Goal: Task Accomplishment & Management: Manage account settings

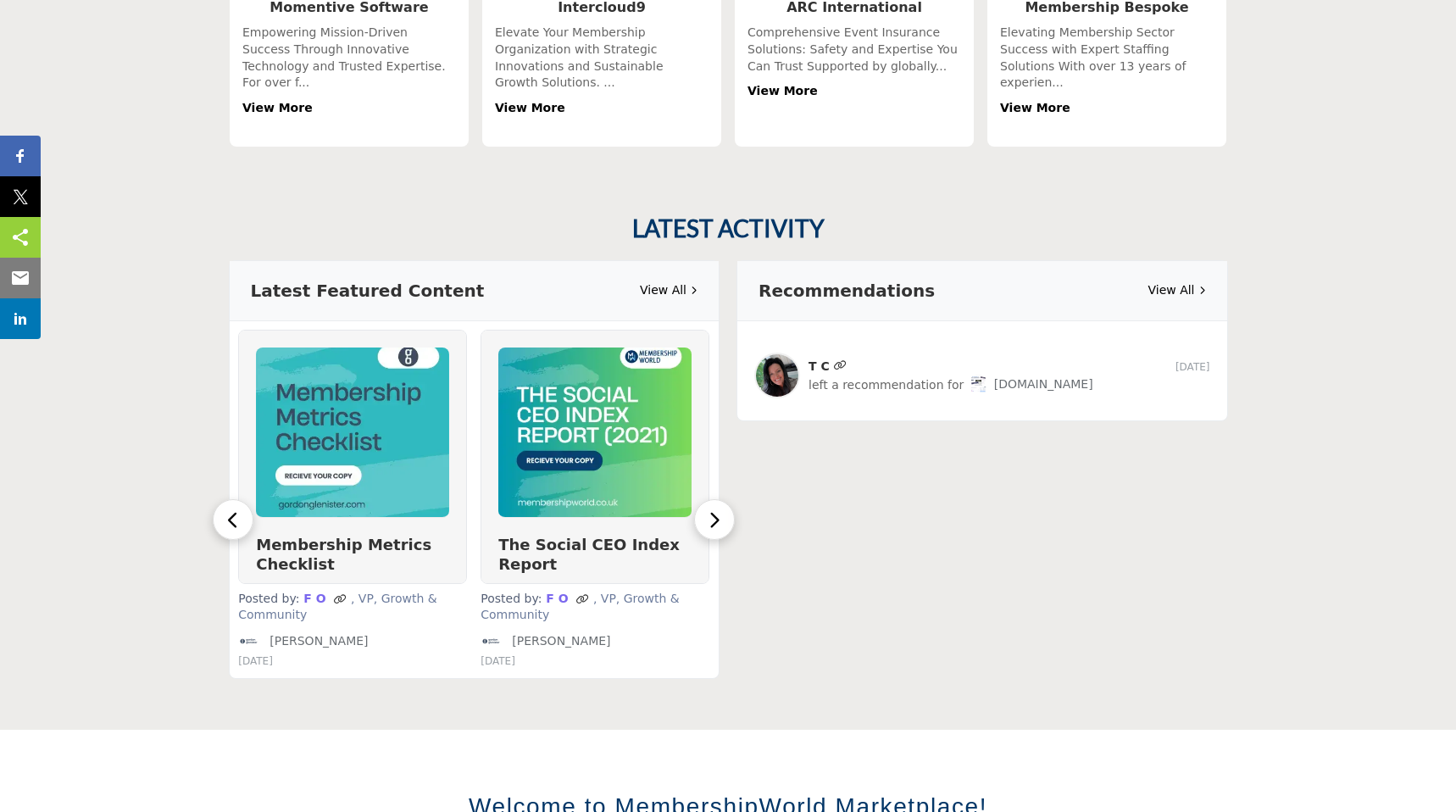
scroll to position [768, 0]
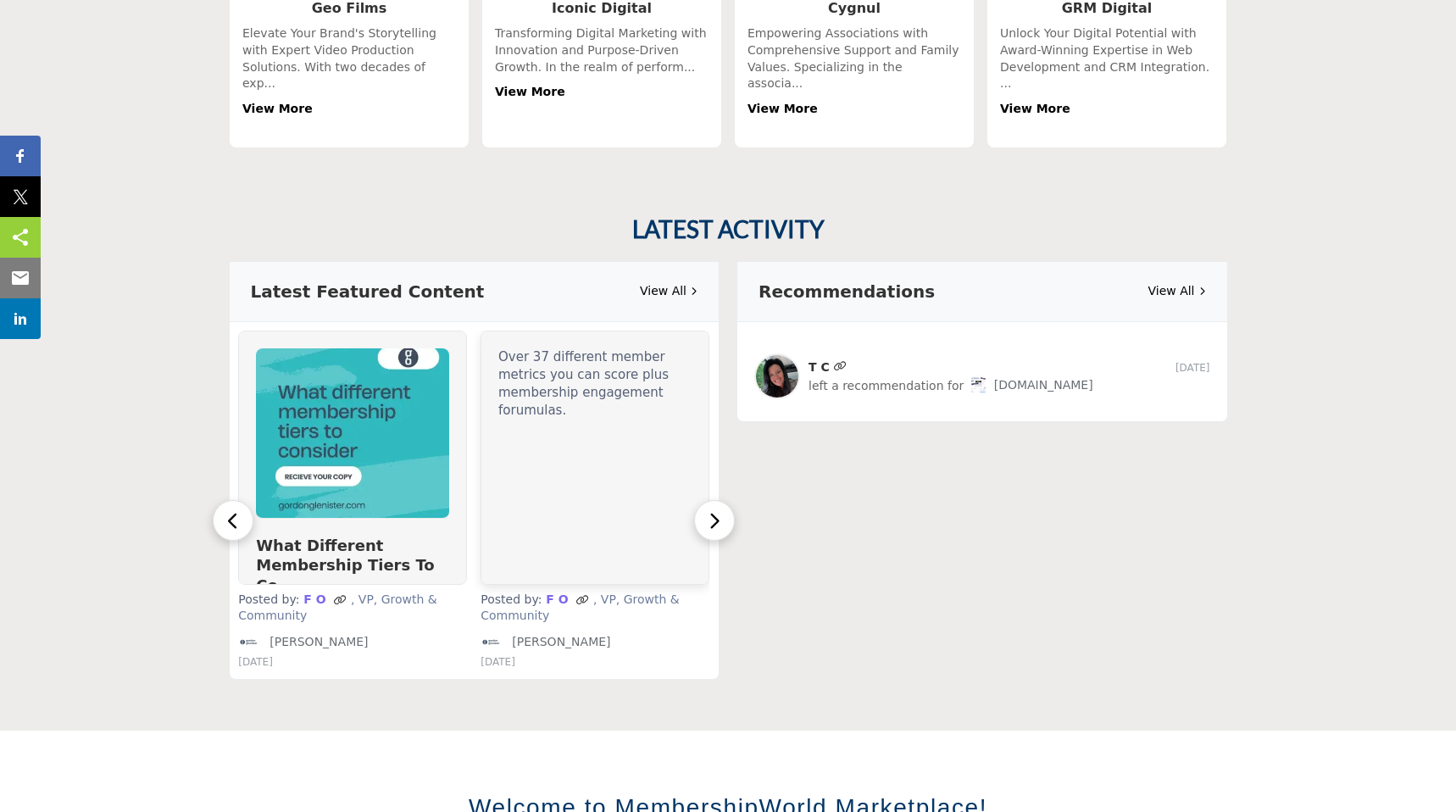
click at [586, 423] on div "Over 37 different member metrics you can score plus membership engagement forum…" at bounding box center [594, 458] width 227 height 252
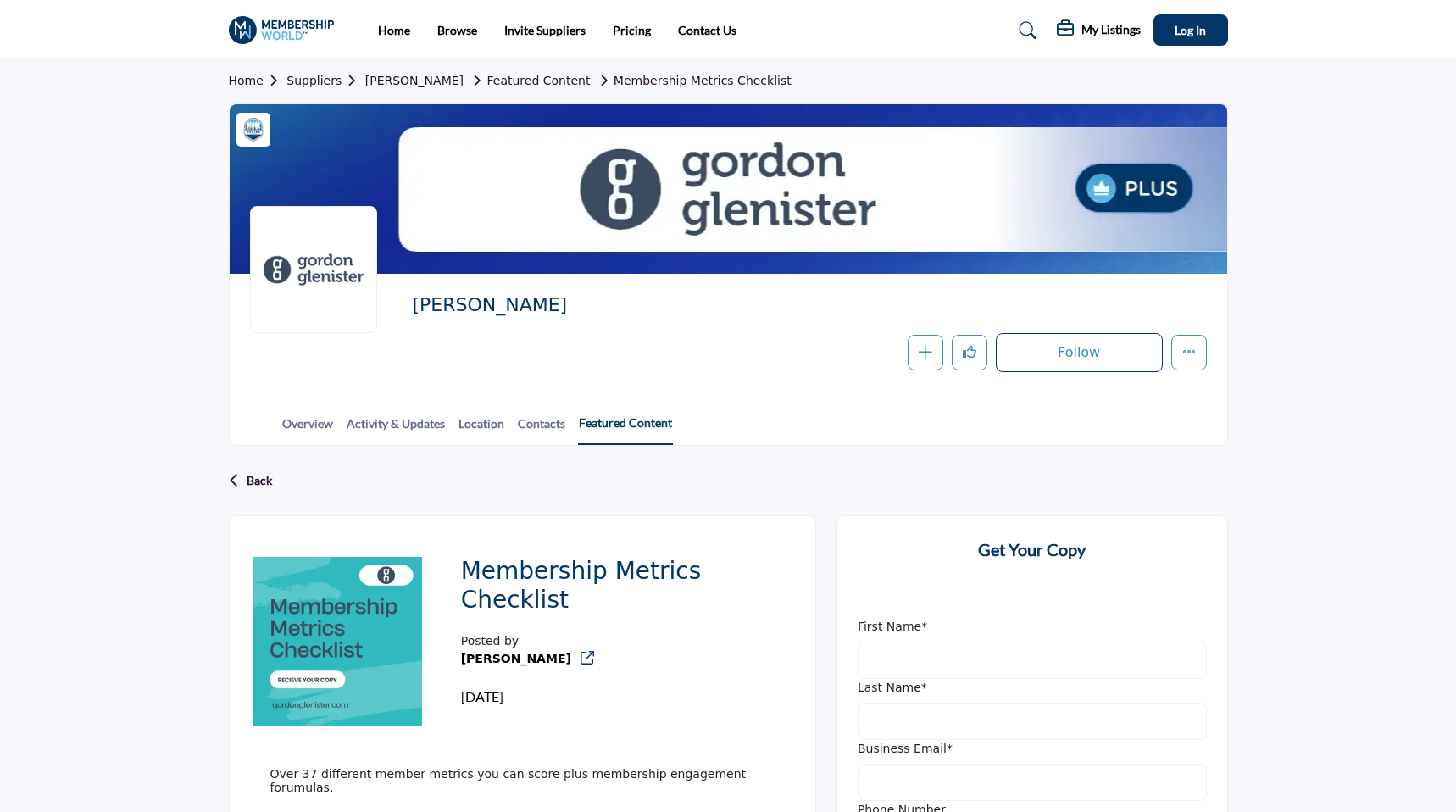
click at [593, 427] on link "Featured Content" at bounding box center [626, 430] width 95 height 32
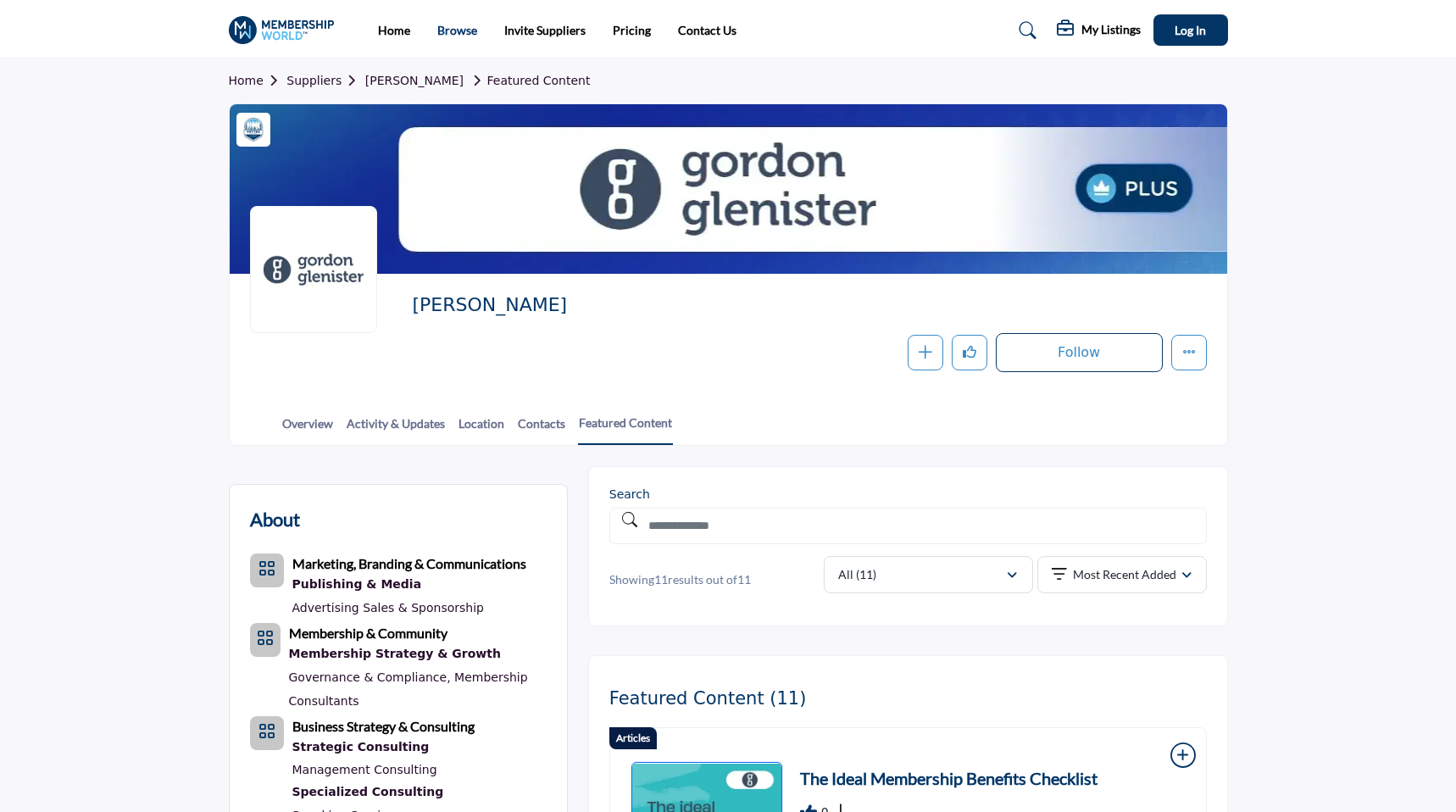
click at [469, 33] on link "Browse" at bounding box center [457, 29] width 40 height 14
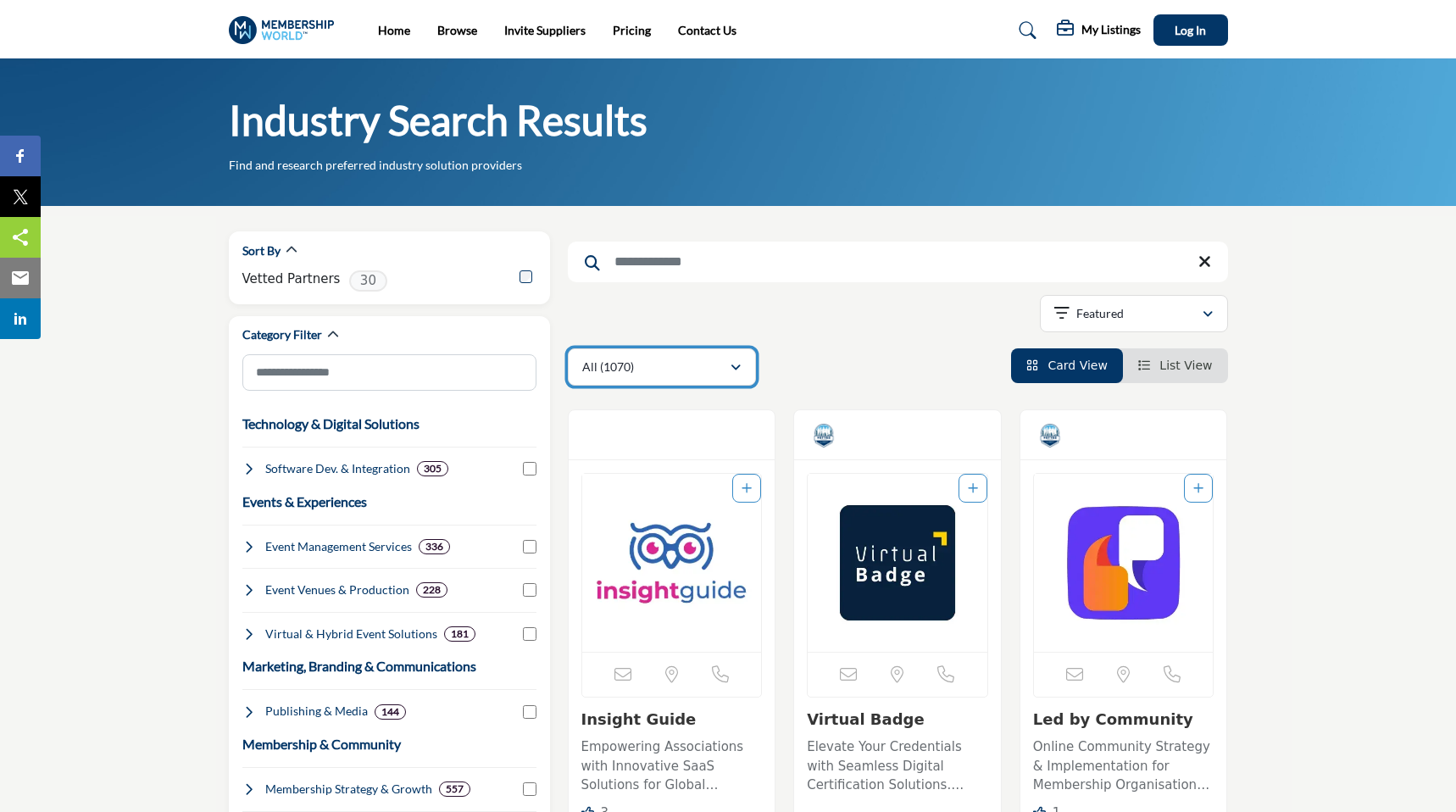
click at [632, 369] on p "All (1070)" at bounding box center [607, 367] width 51 height 17
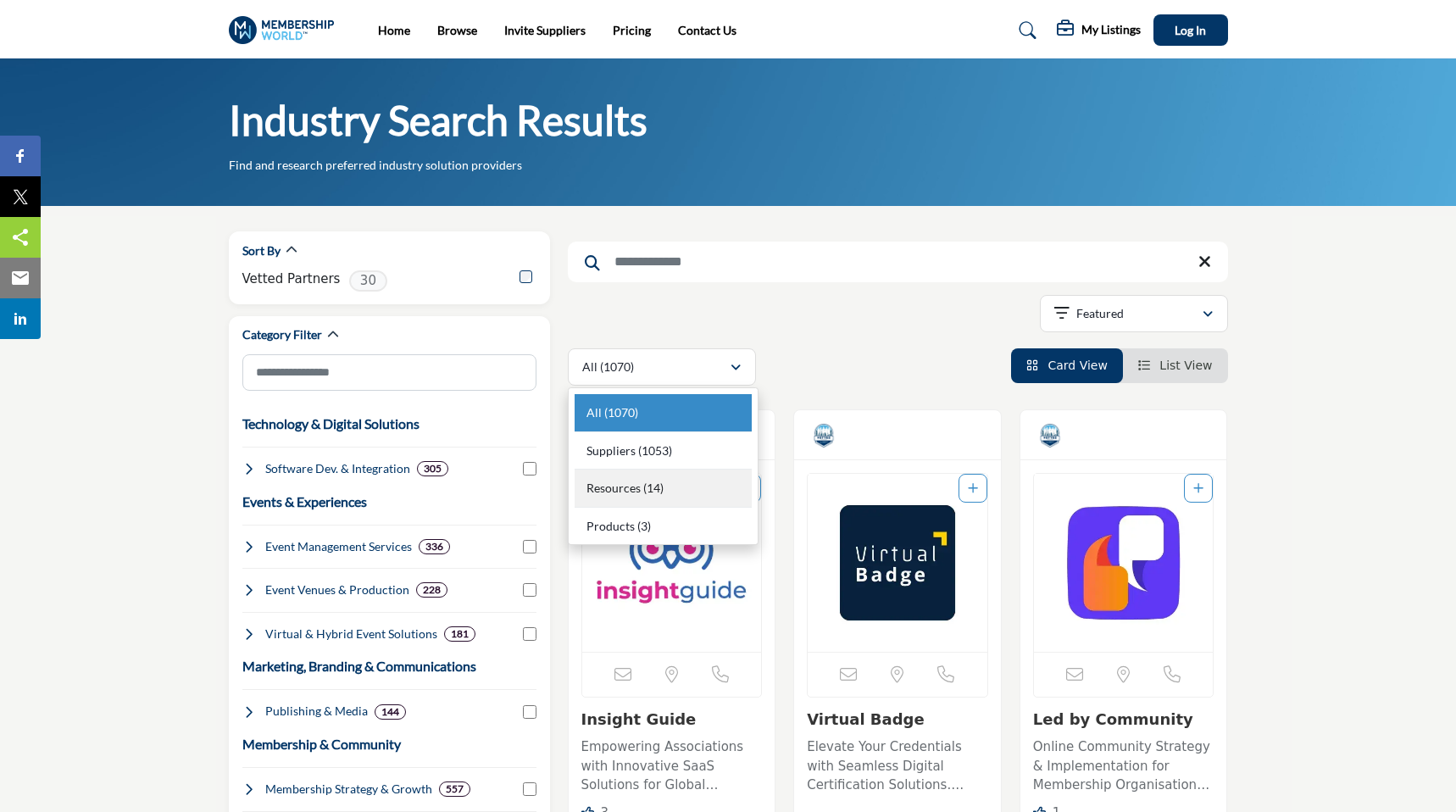
click at [633, 496] on div "Resources (14)" at bounding box center [664, 488] width 178 height 38
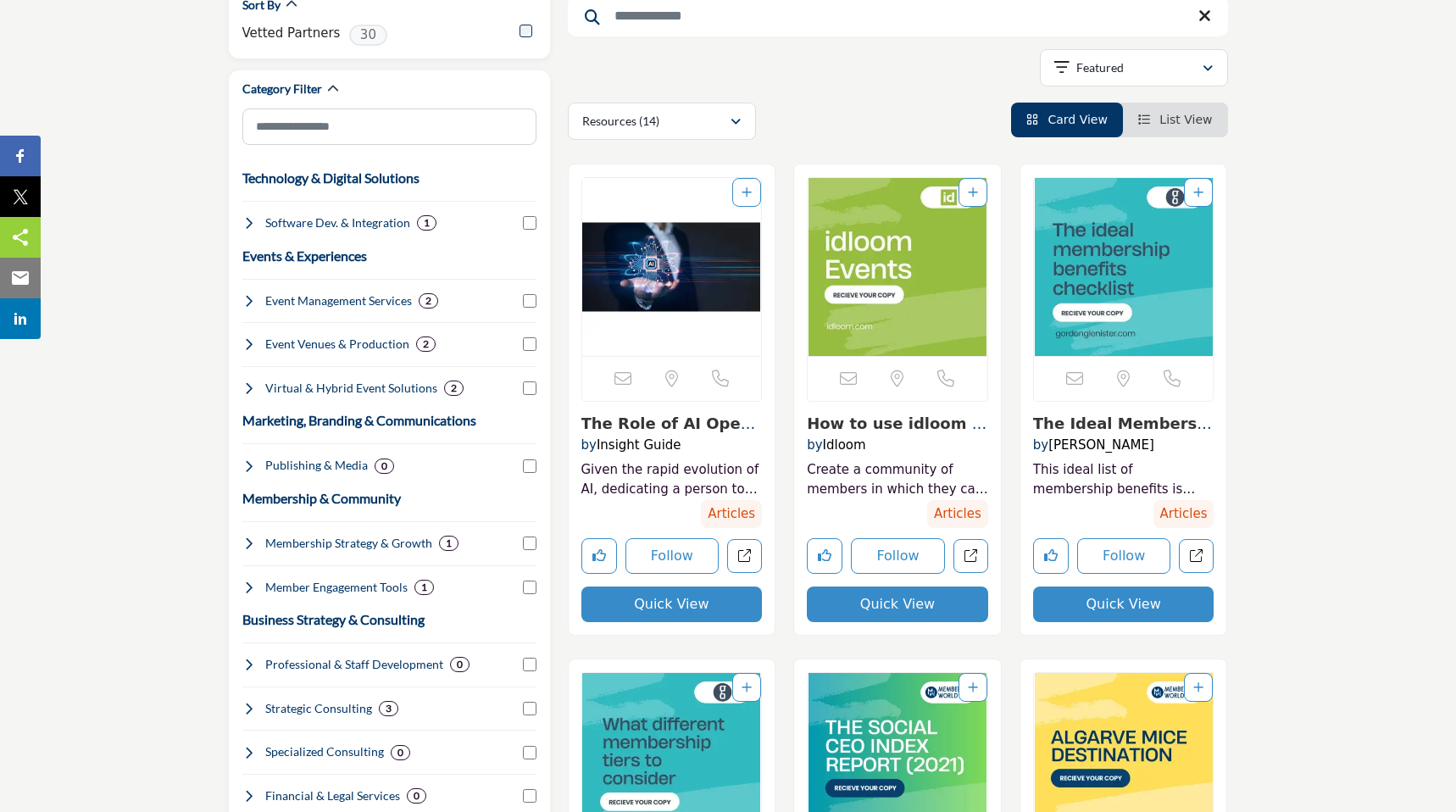
scroll to position [142, 0]
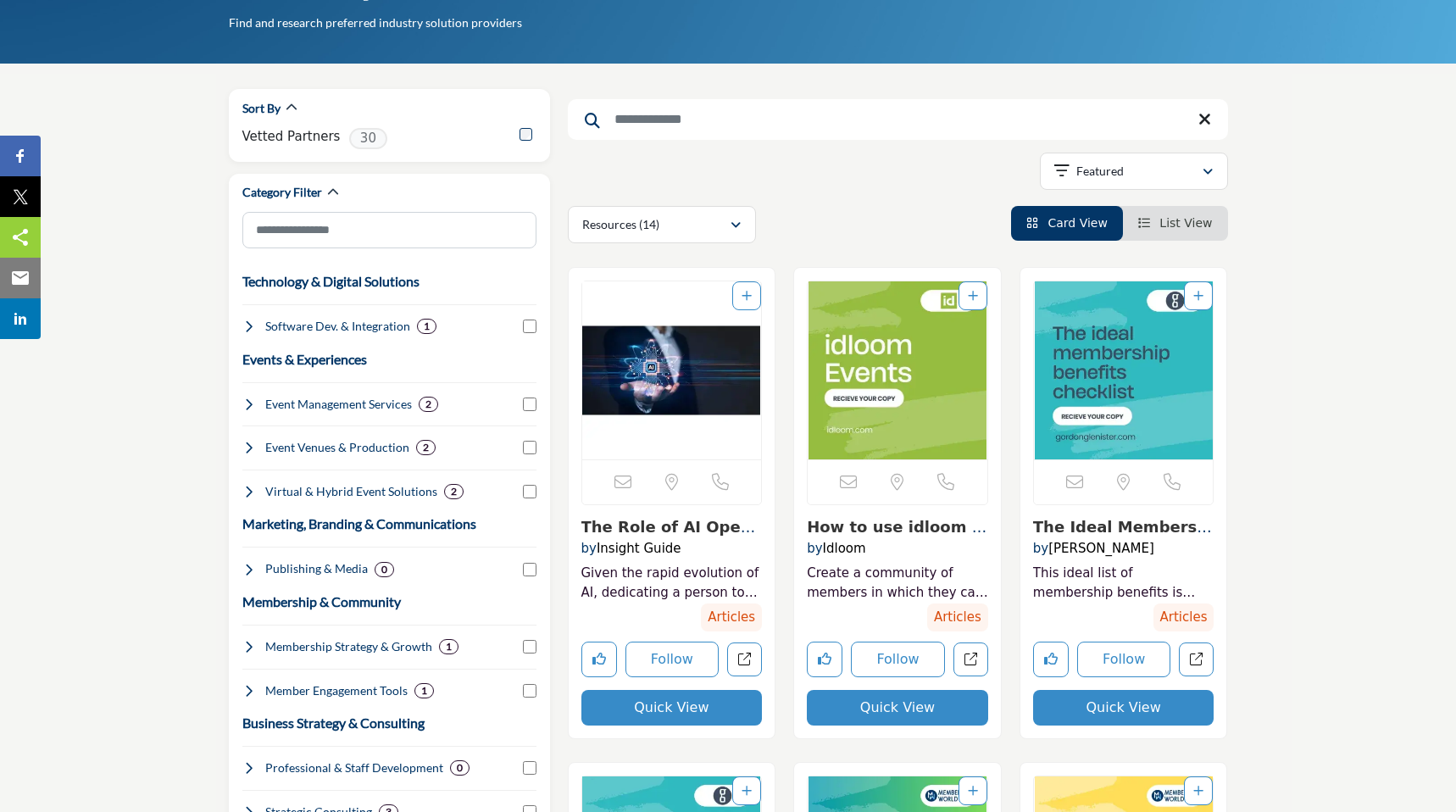
click at [721, 362] on img "View details about insight-guide" at bounding box center [672, 370] width 179 height 178
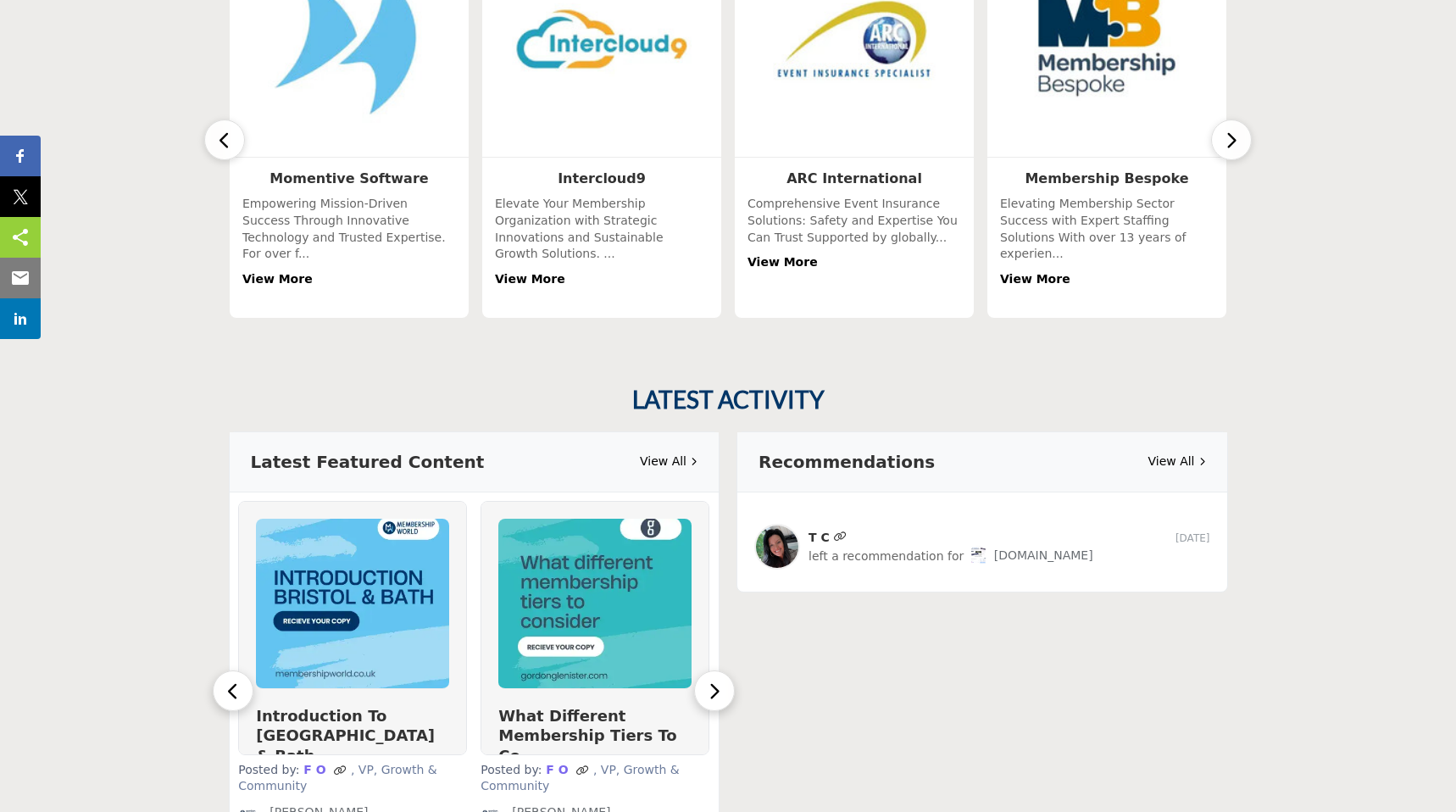
scroll to position [601, 0]
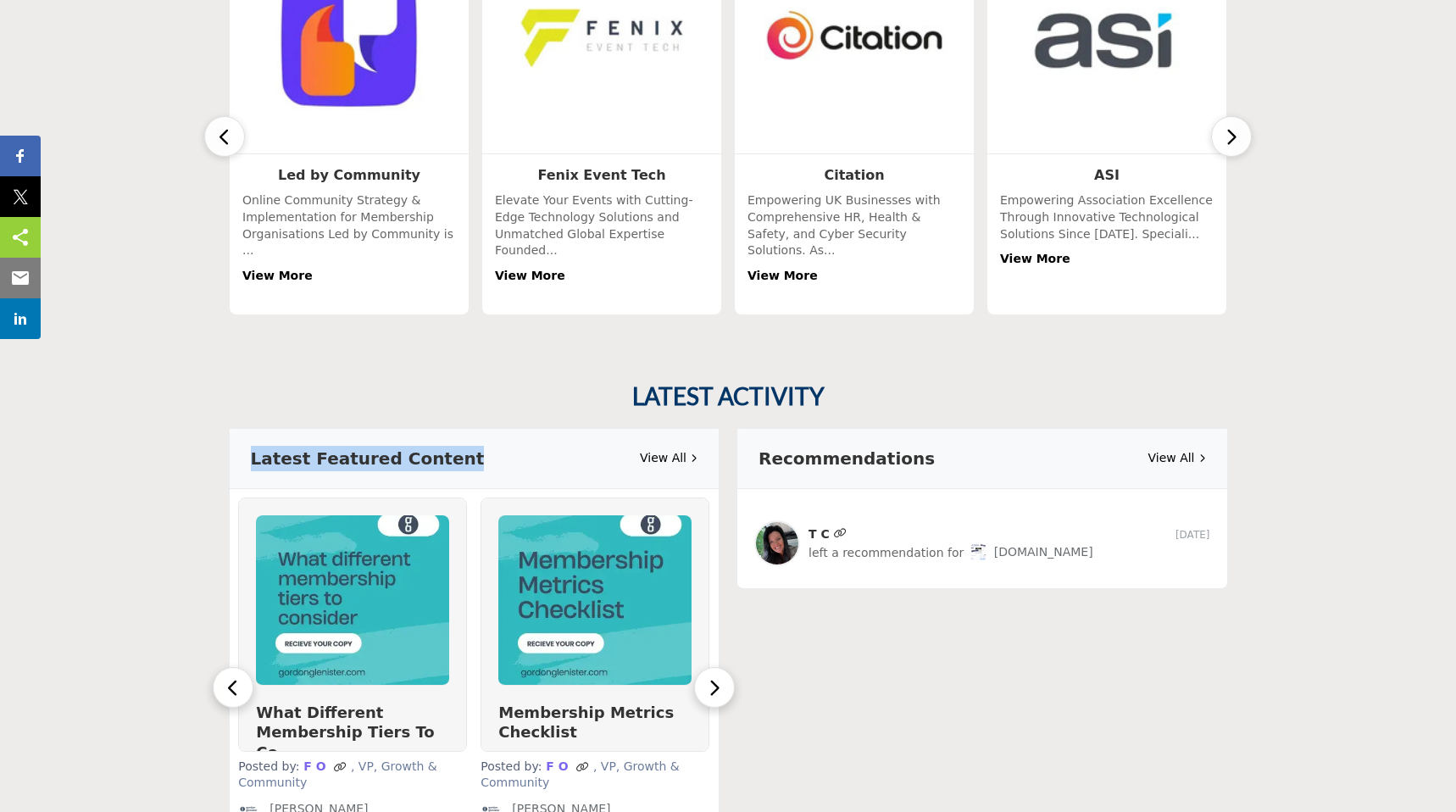
drag, startPoint x: 463, startPoint y: 449, endPoint x: 236, endPoint y: 453, distance: 227.0
click at [236, 453] on div "Latest Featured Content View All" at bounding box center [475, 459] width 490 height 60
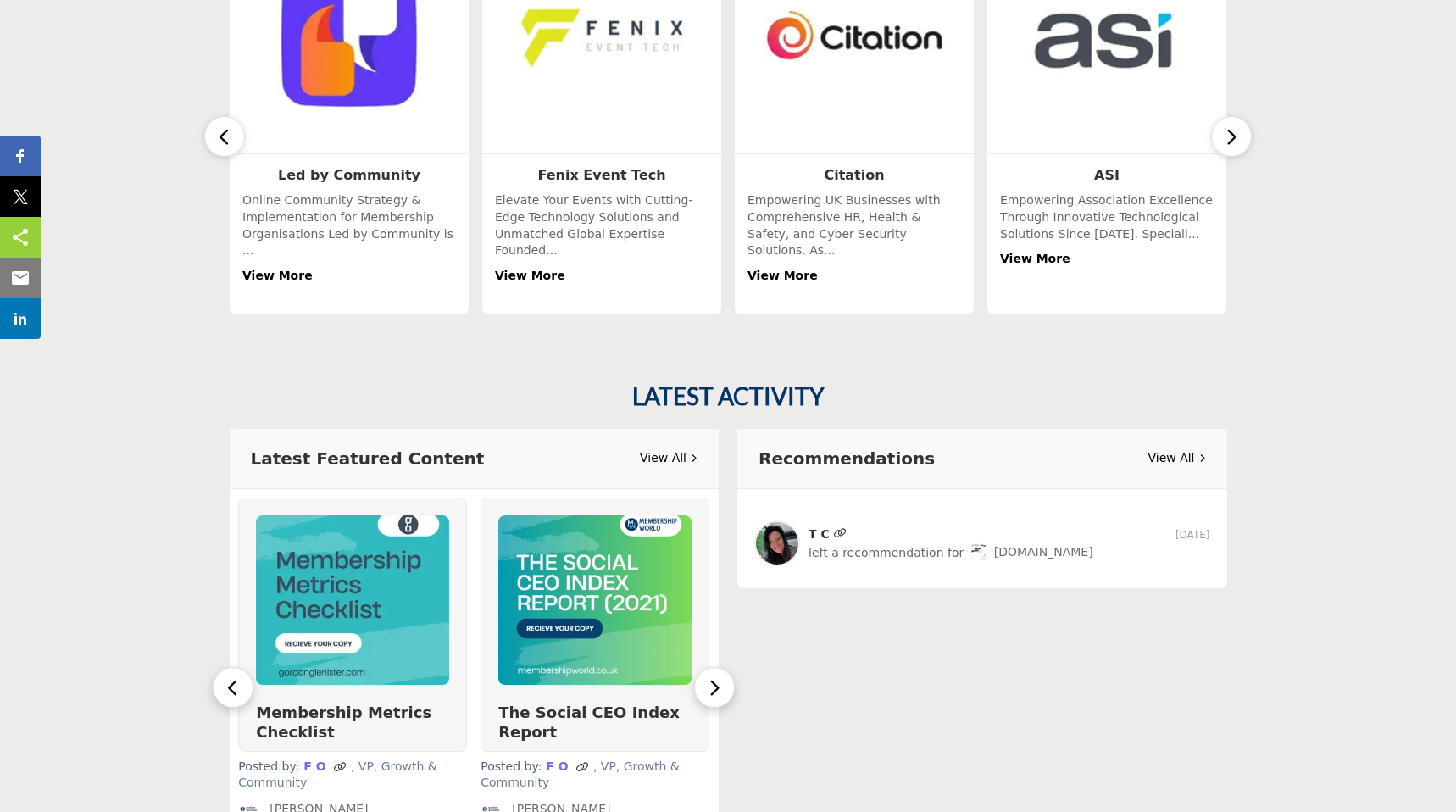
click at [203, 469] on section "LATEST ACTIVITY Latest Featured Content View All Introduction To Bristol & Bath" at bounding box center [728, 623] width 1456 height 549
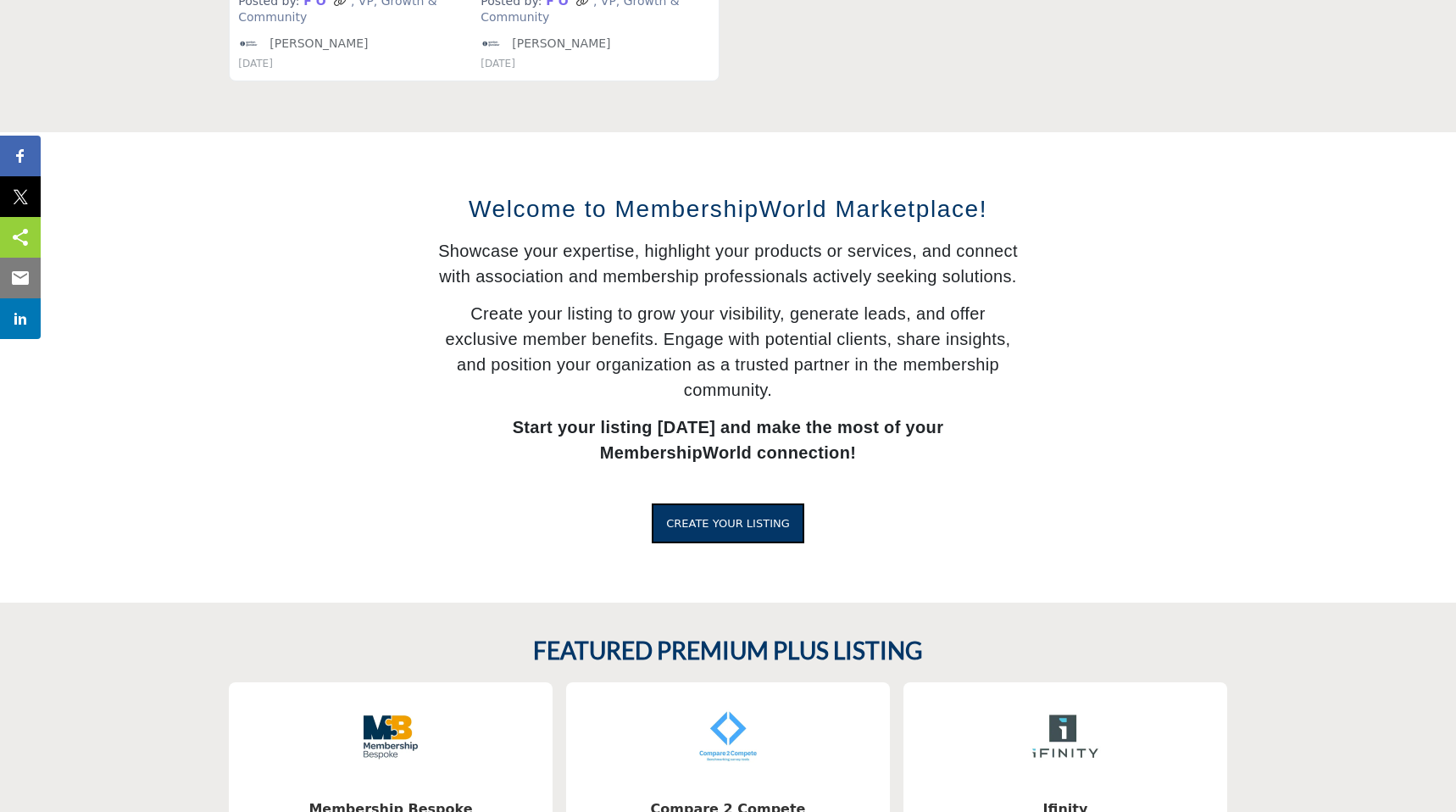
scroll to position [1362, 0]
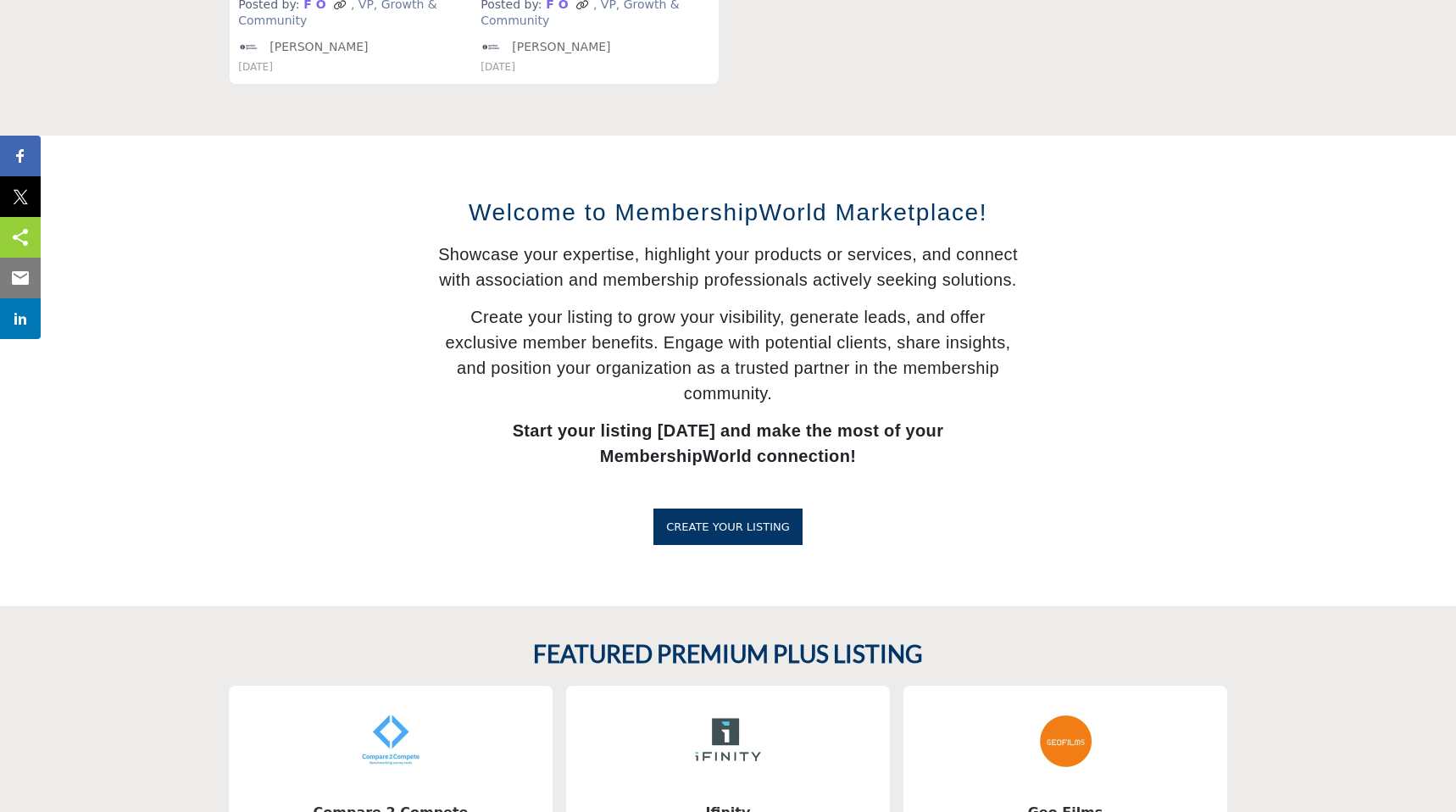
click at [778, 526] on span "CREATE YOUR LISTING" at bounding box center [728, 527] width 123 height 13
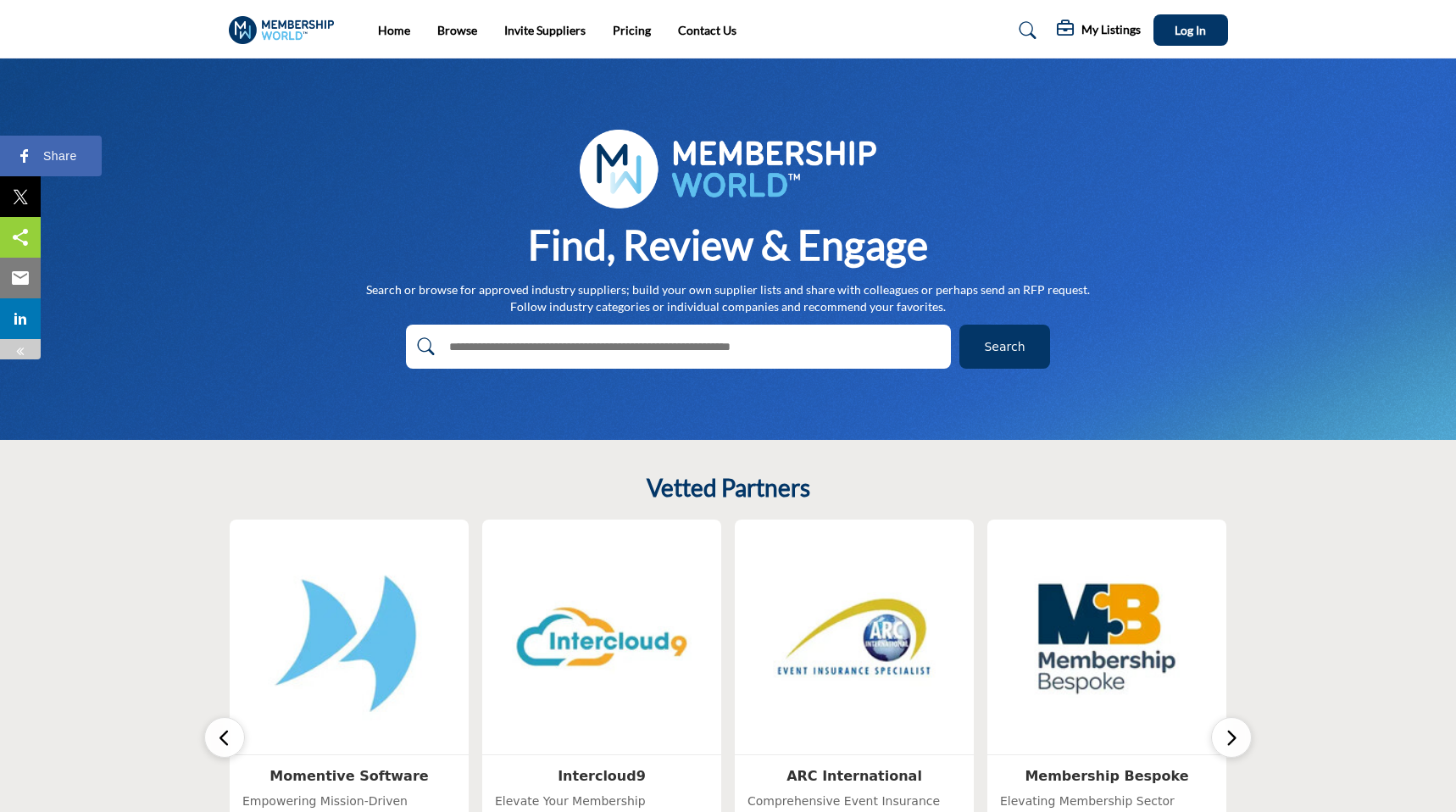
click at [38, 158] on span "Share" at bounding box center [60, 156] width 44 height 21
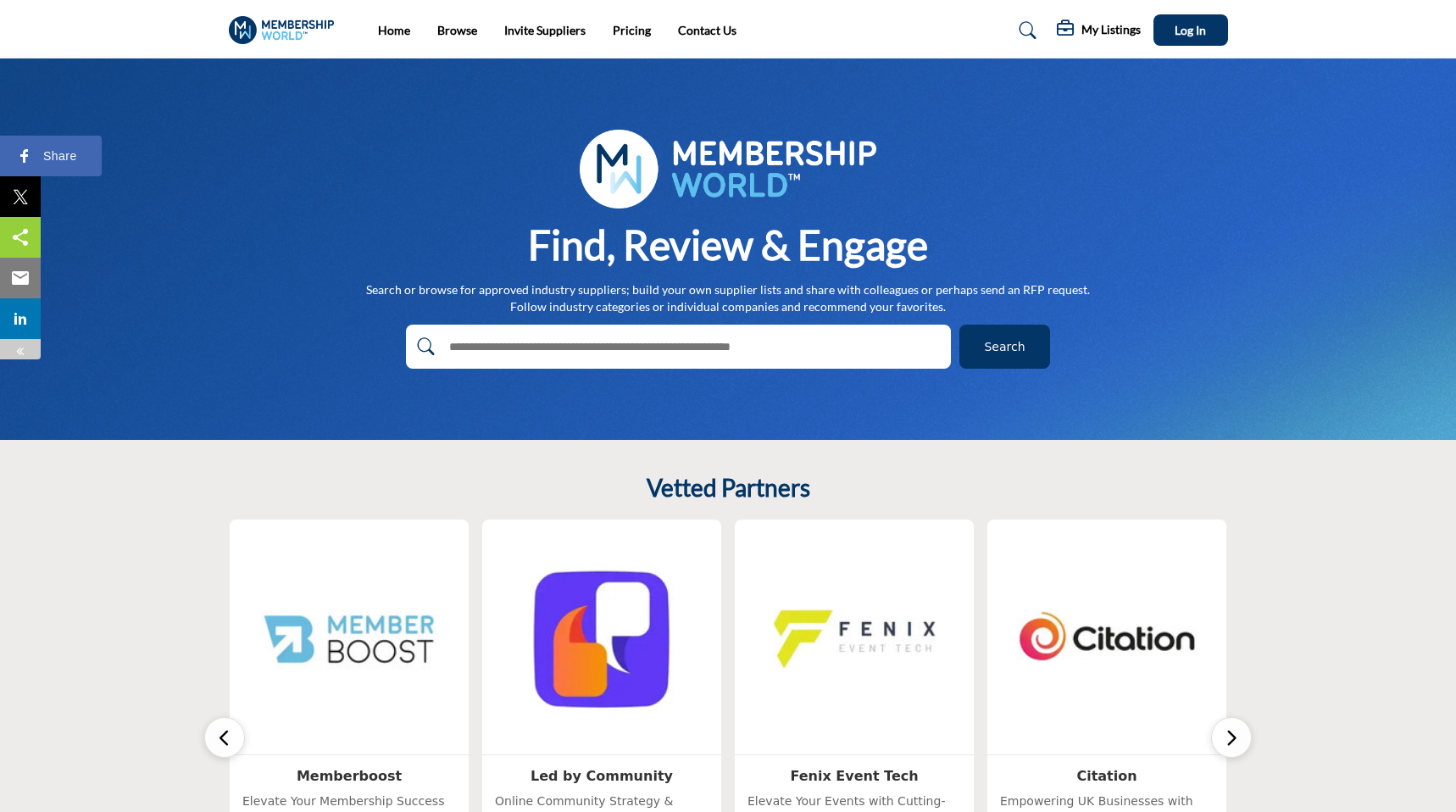
click at [20, 150] on img at bounding box center [24, 156] width 21 height 21
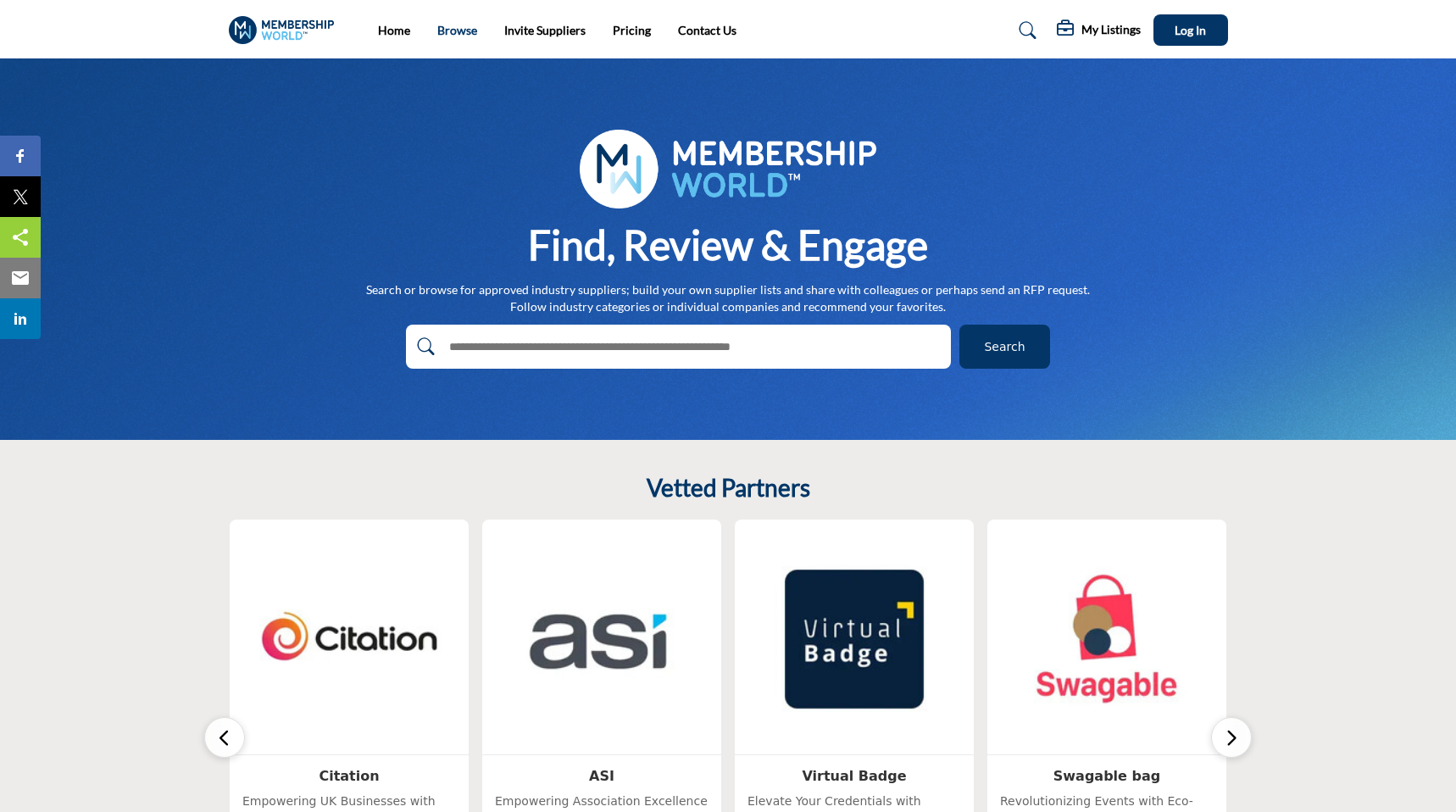
click at [458, 31] on link "Browse" at bounding box center [457, 29] width 40 height 14
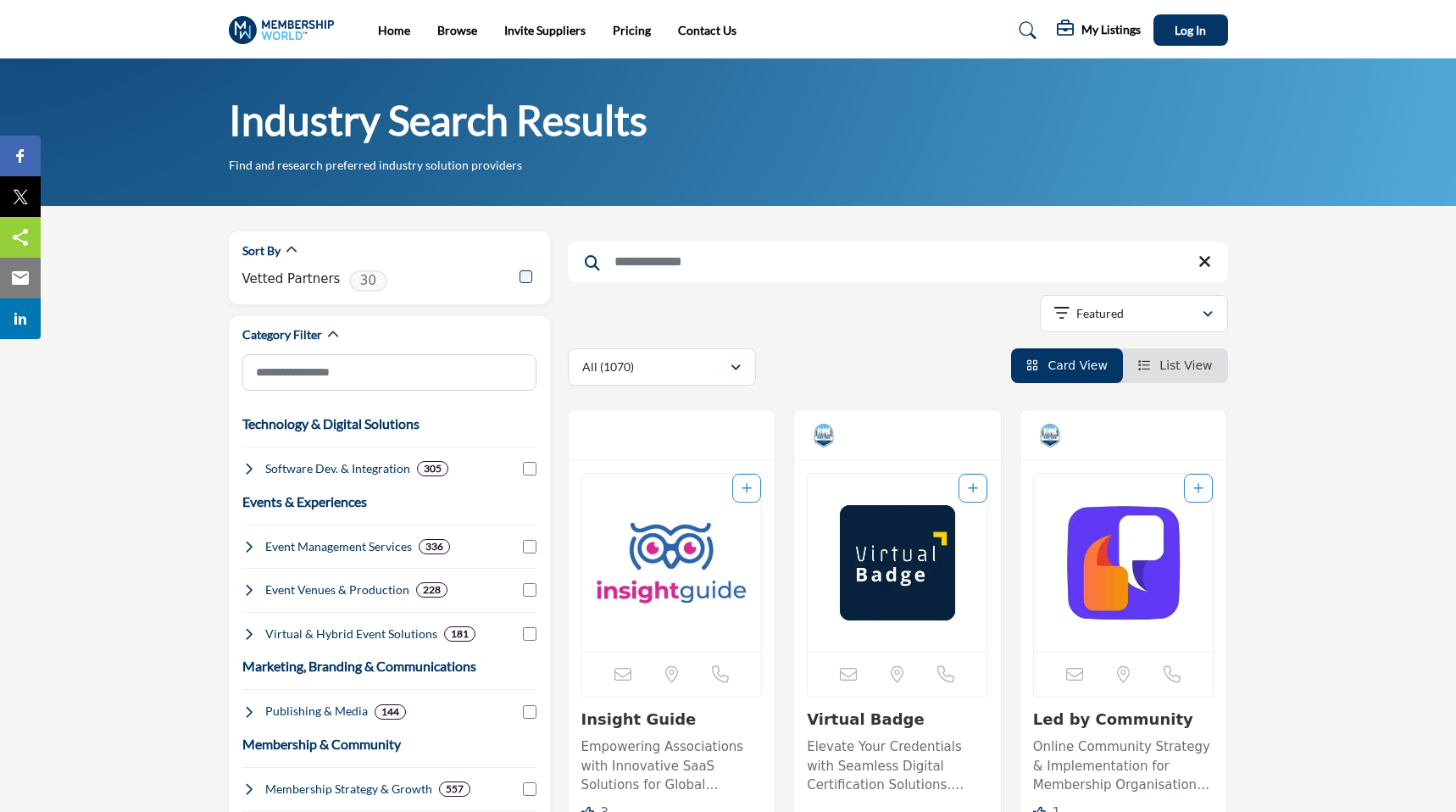
click at [1124, 610] on img "Open Listing in new tab" at bounding box center [1123, 563] width 179 height 178
click at [1165, 577] on img "Open Listing in new tab" at bounding box center [1123, 563] width 179 height 178
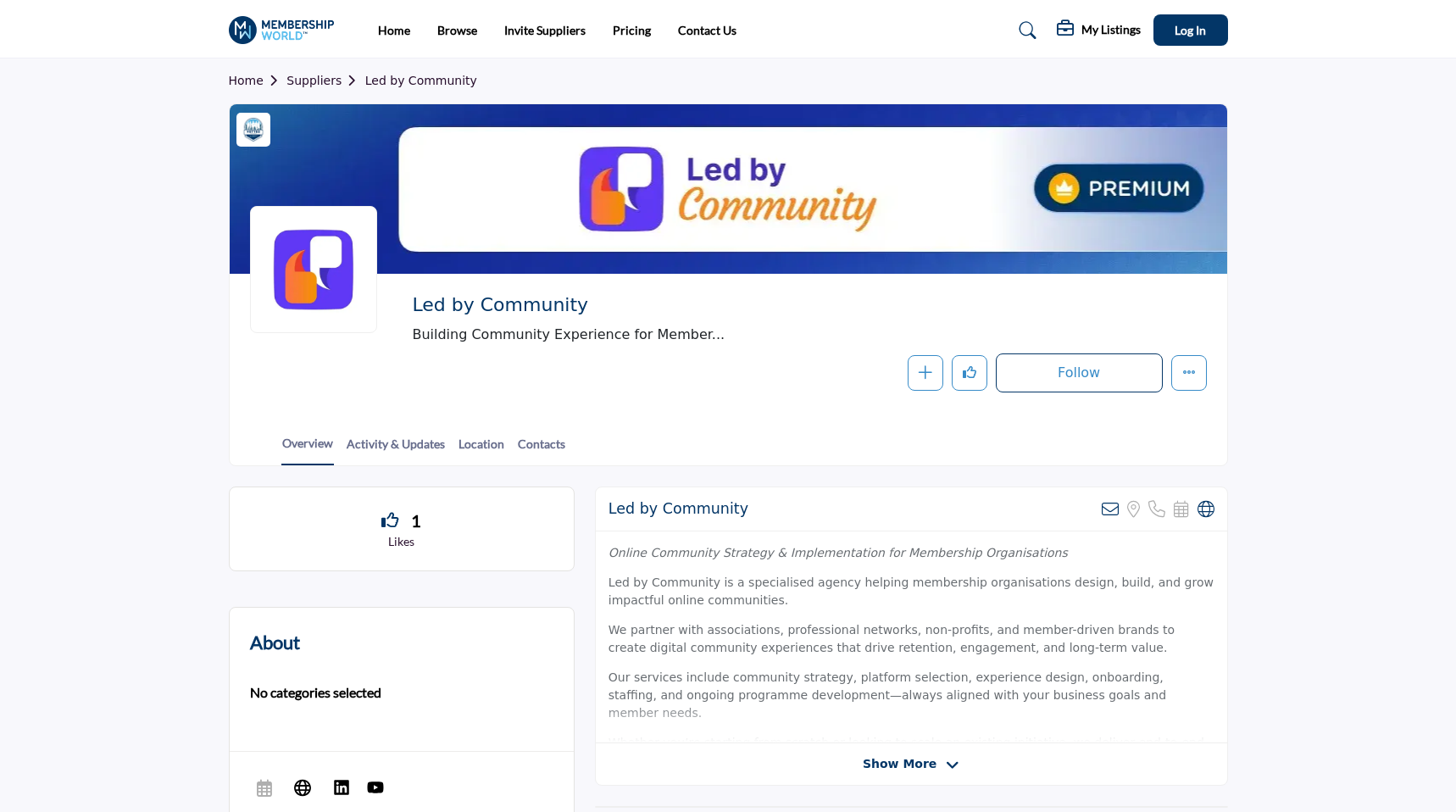
click at [1289, 123] on section "Home Suppliers Led by Community Led by Community" at bounding box center [728, 263] width 1456 height 407
click at [459, 21] on li "Browse" at bounding box center [457, 31] width 40 height 19
click at [459, 32] on link "Browse" at bounding box center [457, 29] width 40 height 14
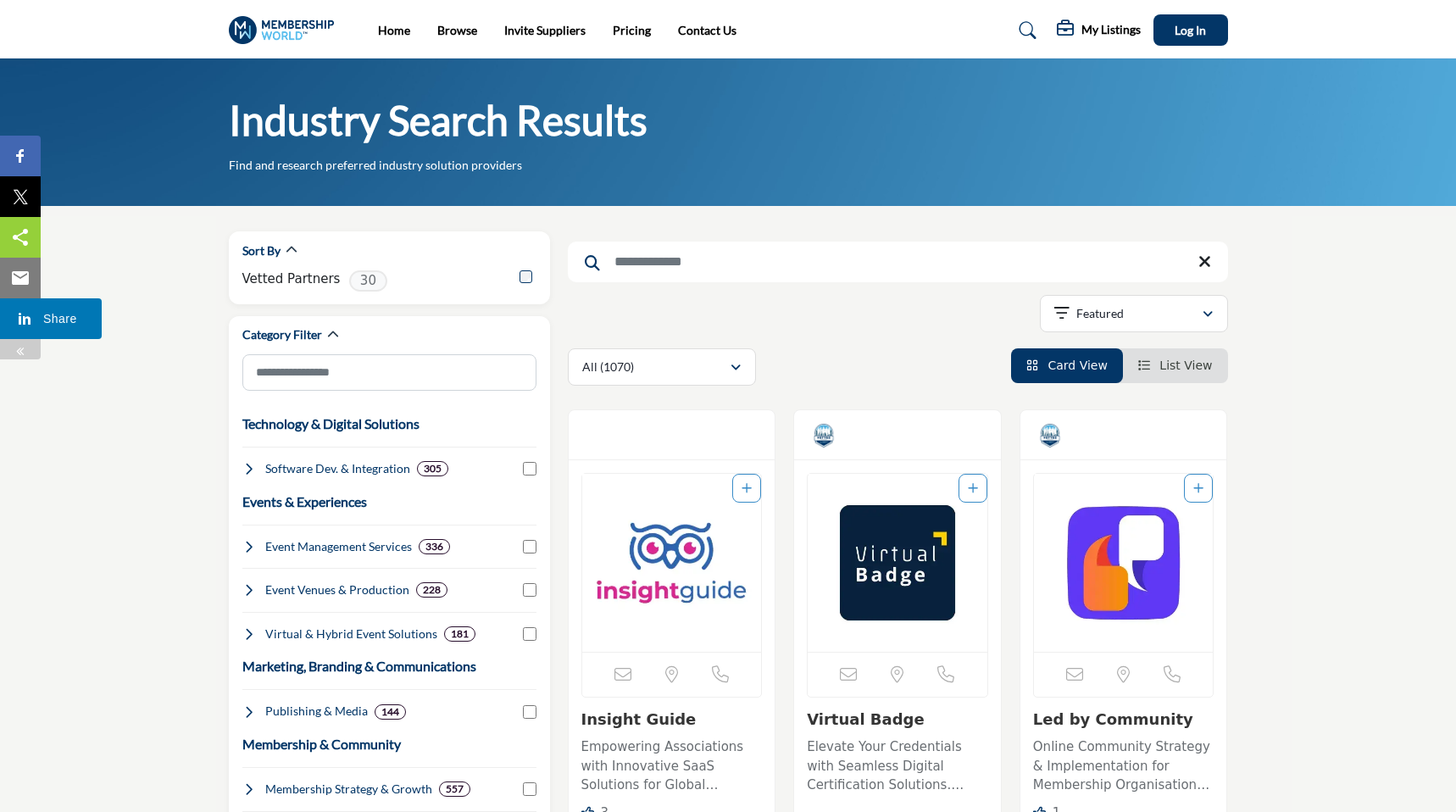
click at [29, 314] on img at bounding box center [24, 319] width 21 height 21
click at [264, 38] on img at bounding box center [286, 30] width 114 height 28
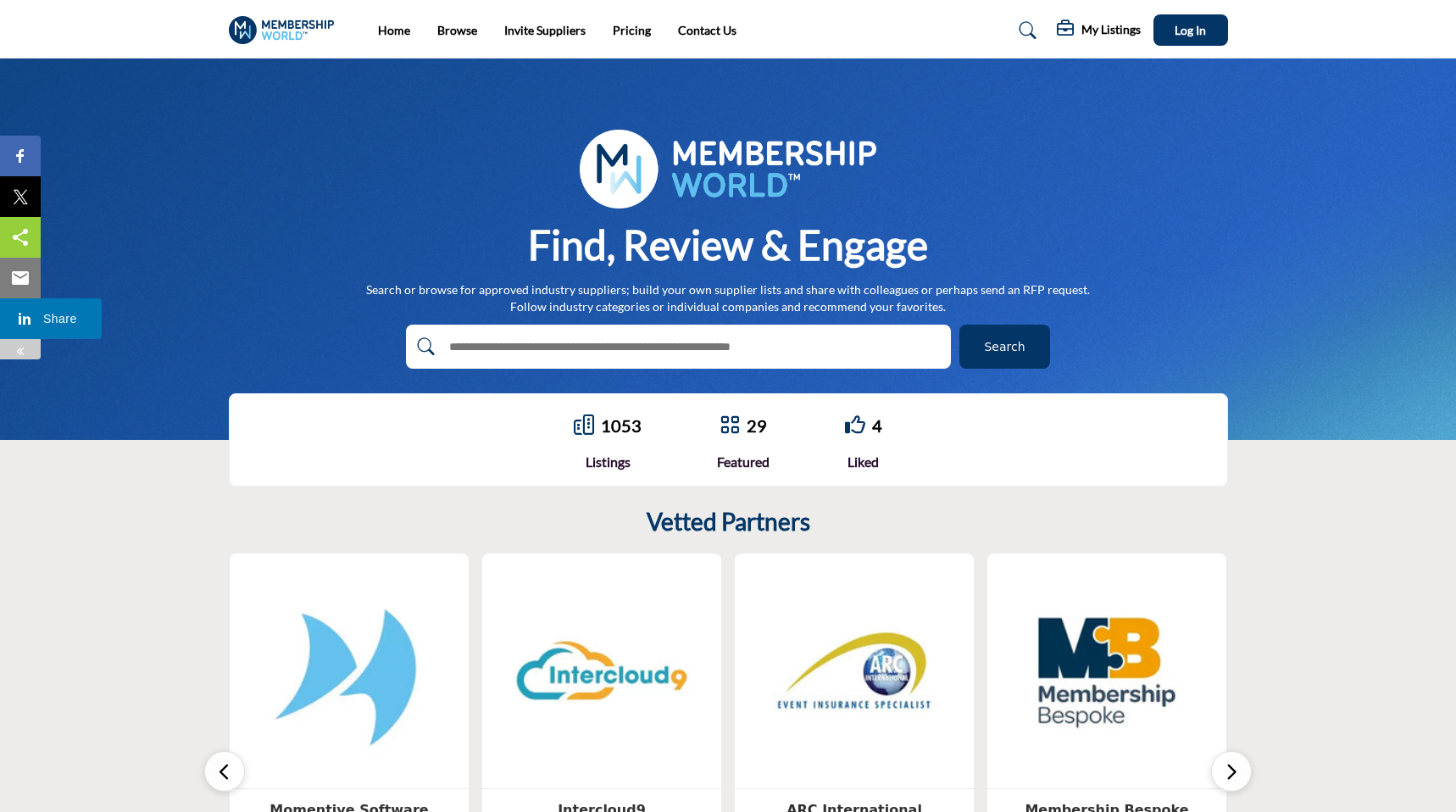
click at [33, 317] on img at bounding box center [24, 319] width 21 height 21
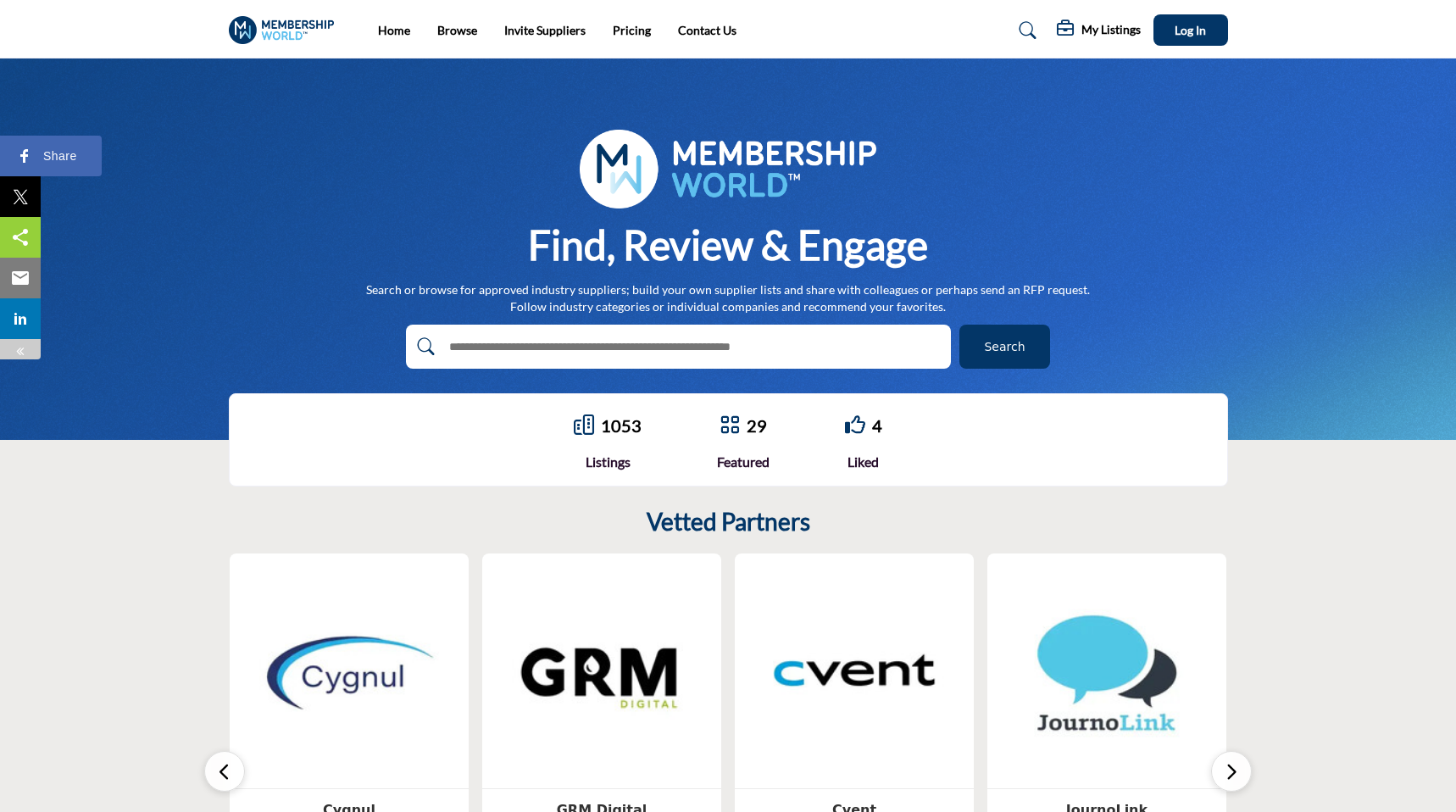
click at [25, 159] on img at bounding box center [24, 156] width 21 height 21
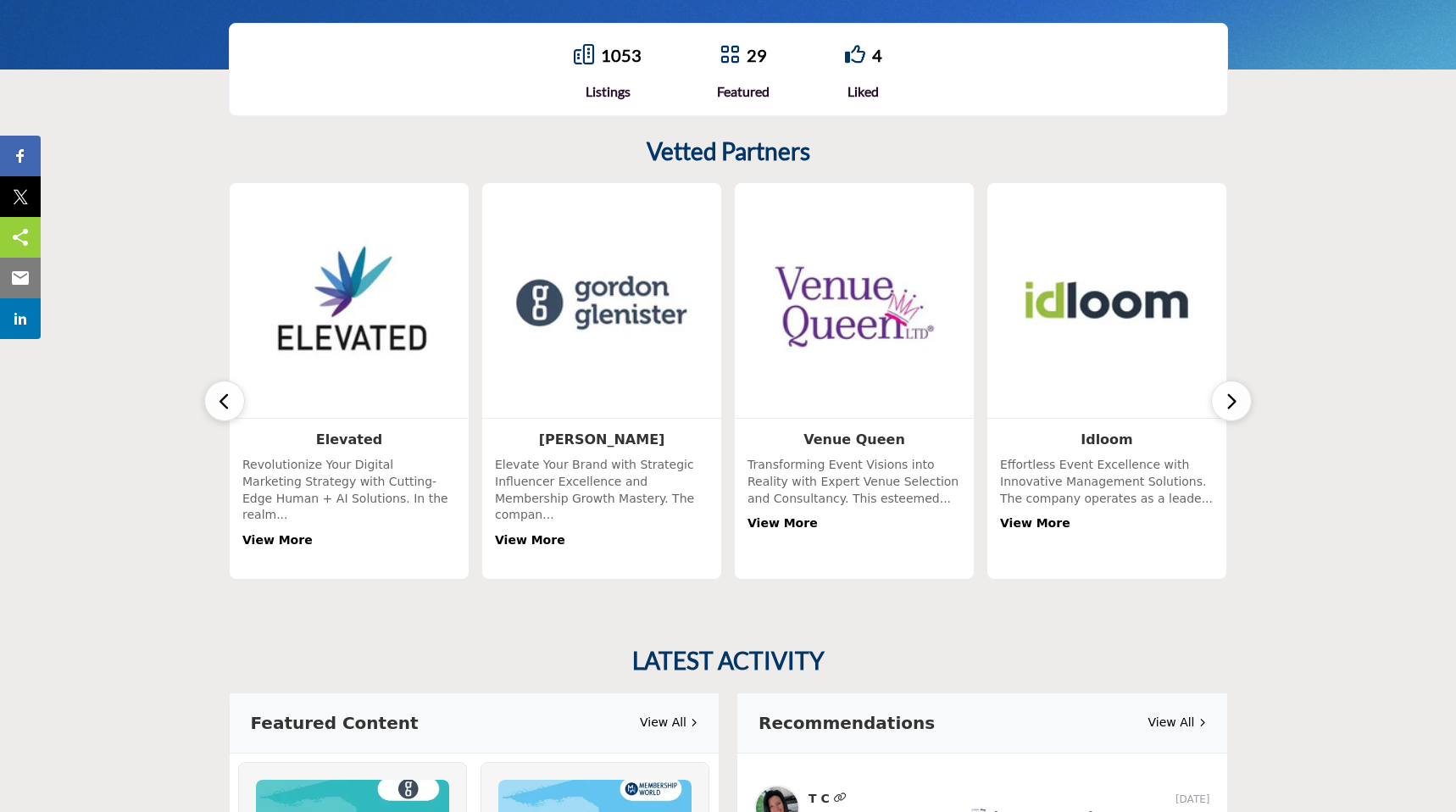
scroll to position [442, 0]
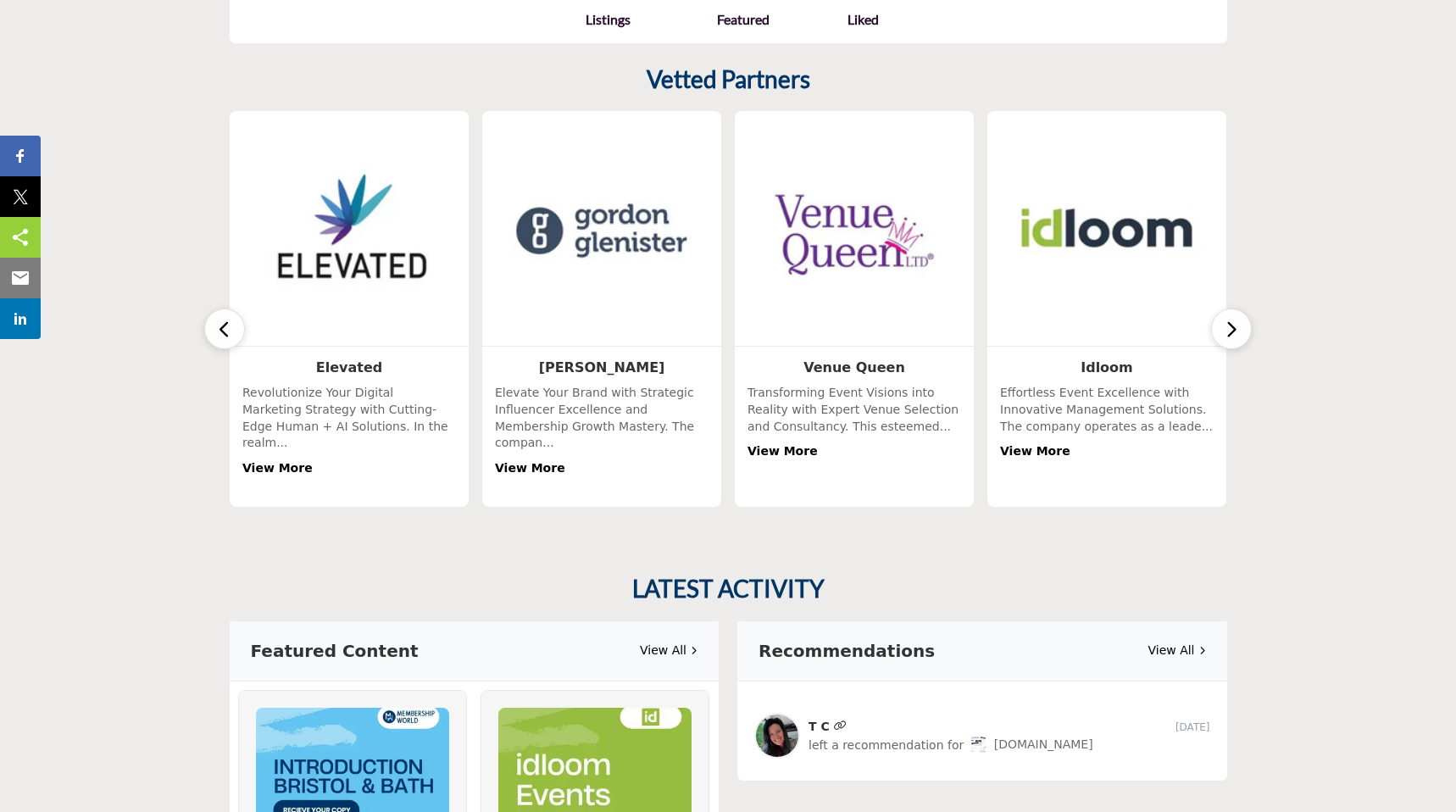
click at [1122, 230] on img at bounding box center [1107, 230] width 224 height 224
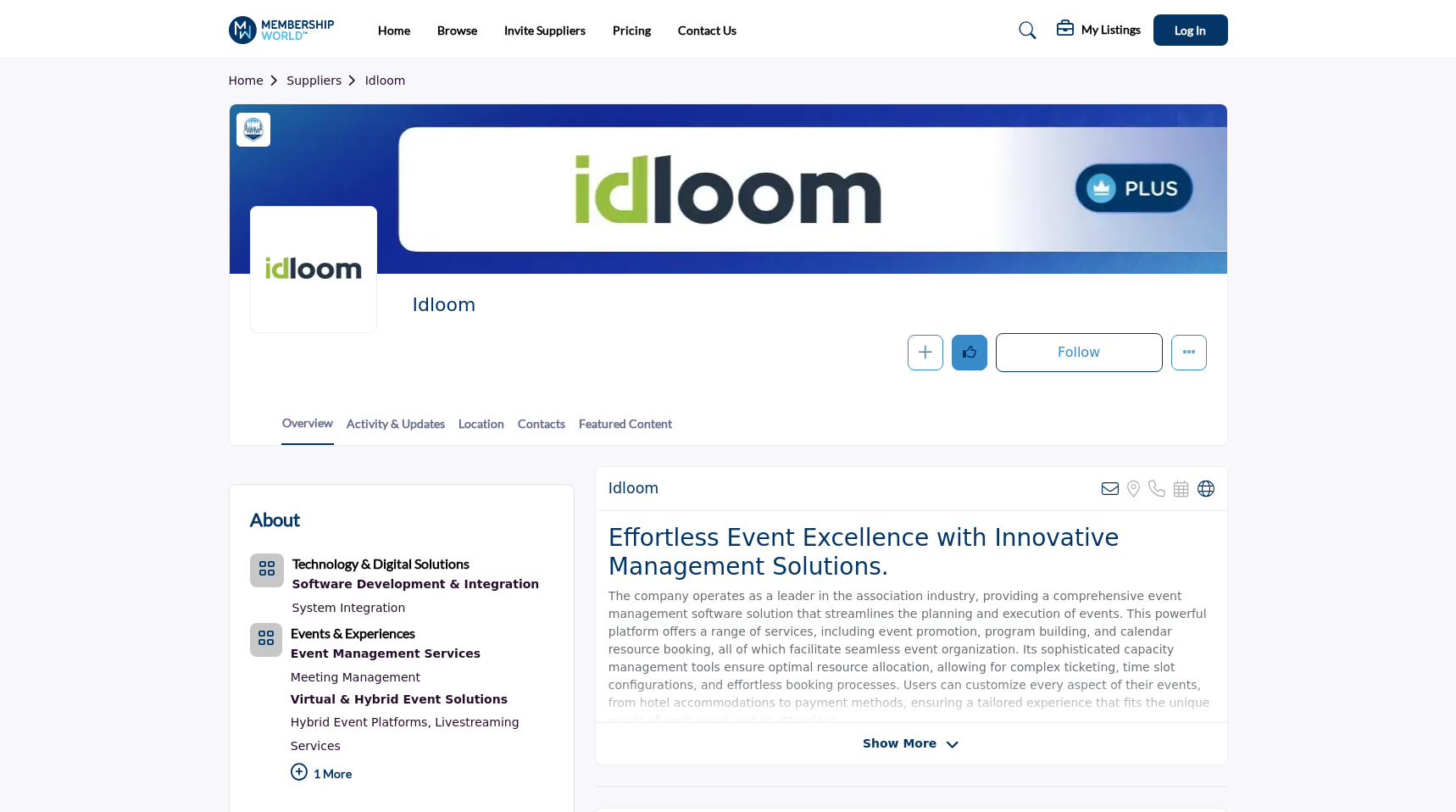
click at [968, 352] on icon "Like" at bounding box center [969, 351] width 14 height 14
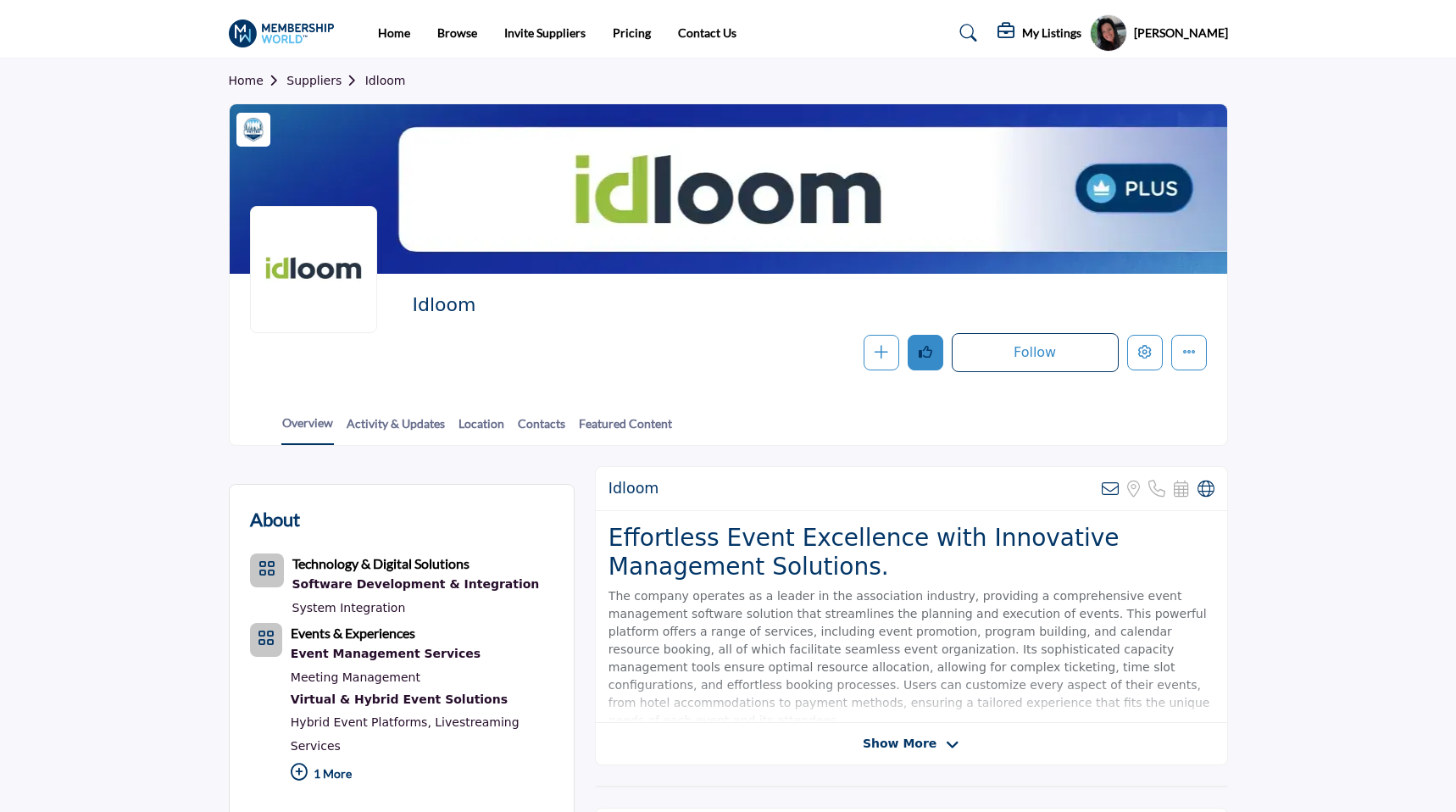
click at [916, 367] on button "Like" at bounding box center [925, 352] width 36 height 36
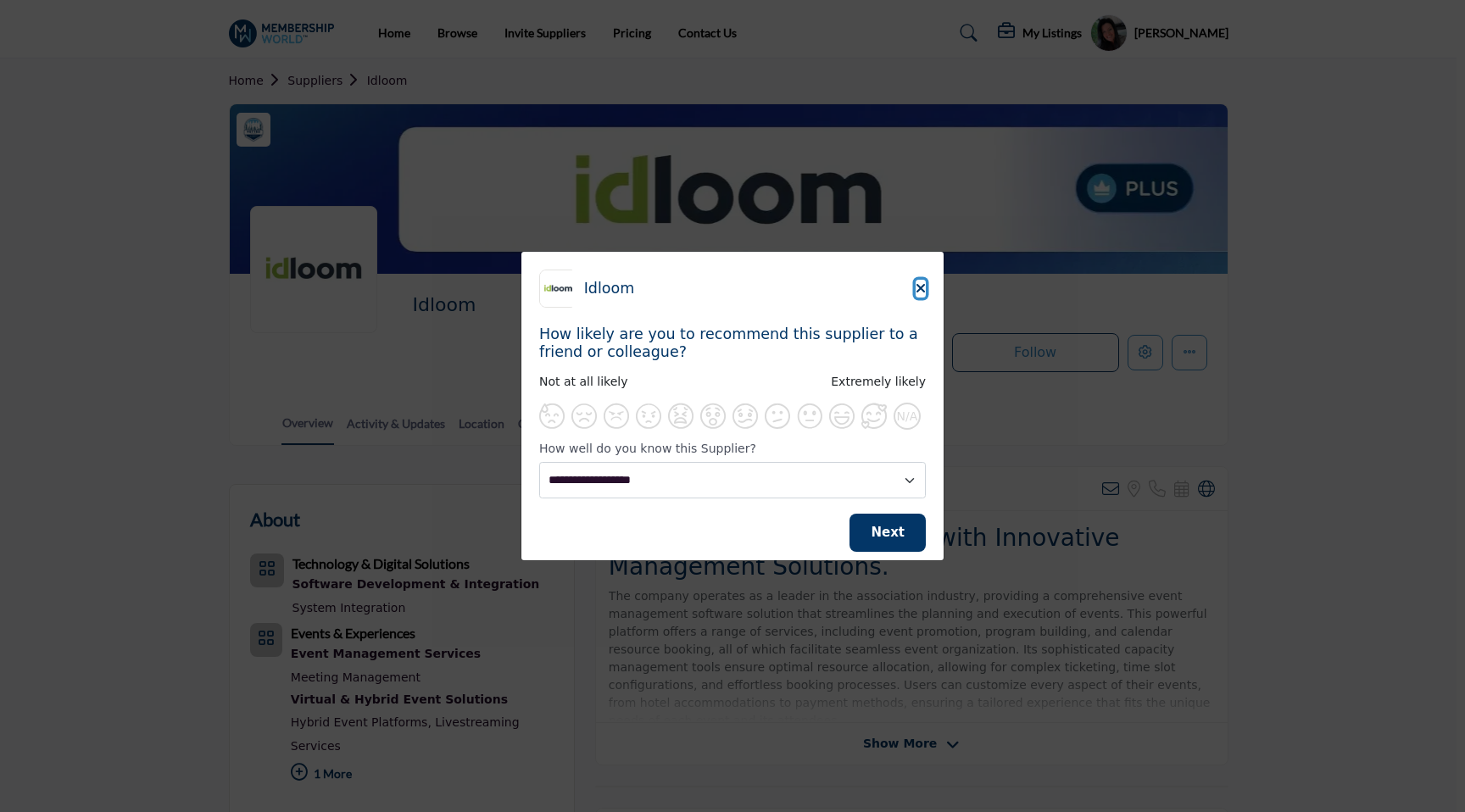
click at [917, 290] on icon "Close" at bounding box center [920, 288] width 10 height 14
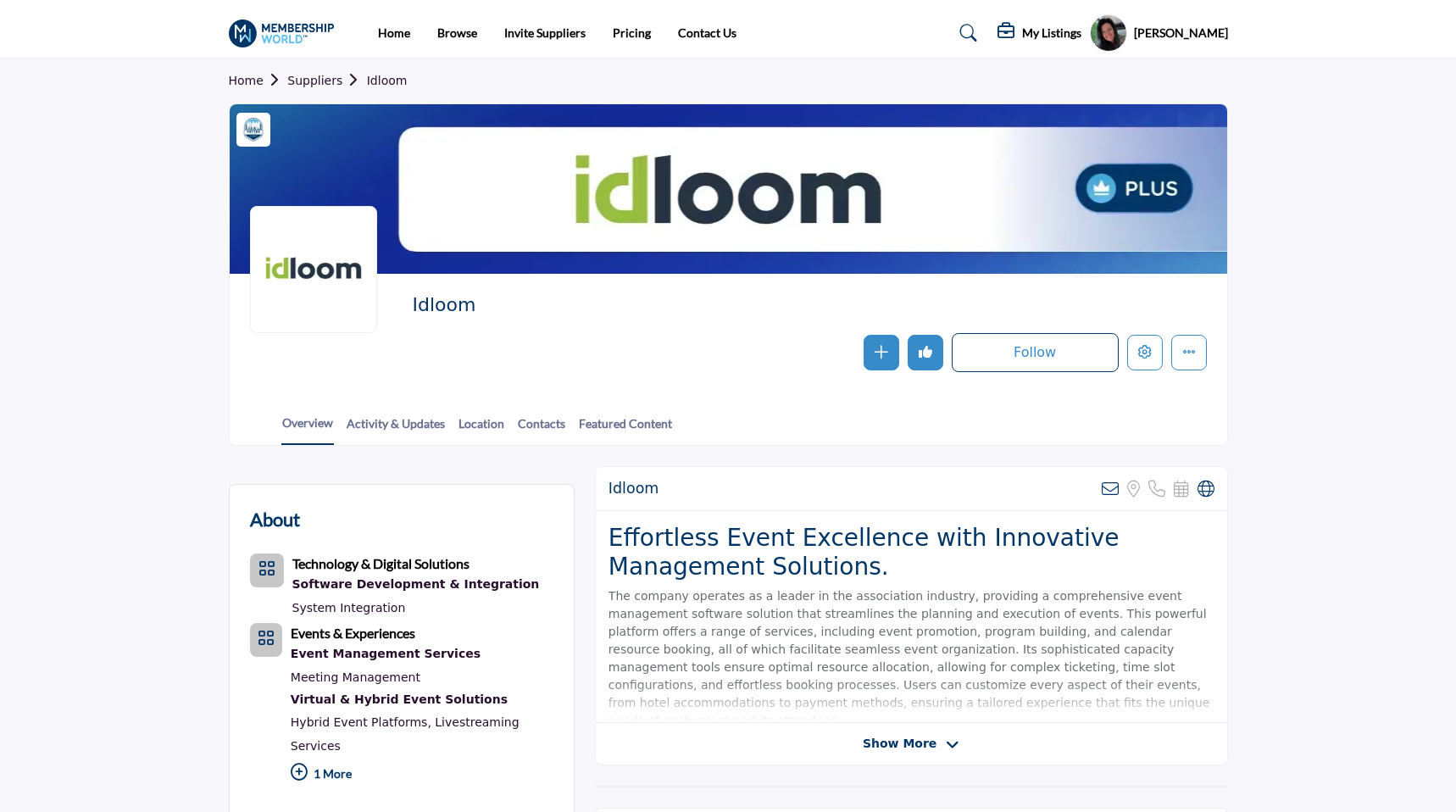
click at [1061, 37] on h5 "My Listings" at bounding box center [1051, 33] width 59 height 15
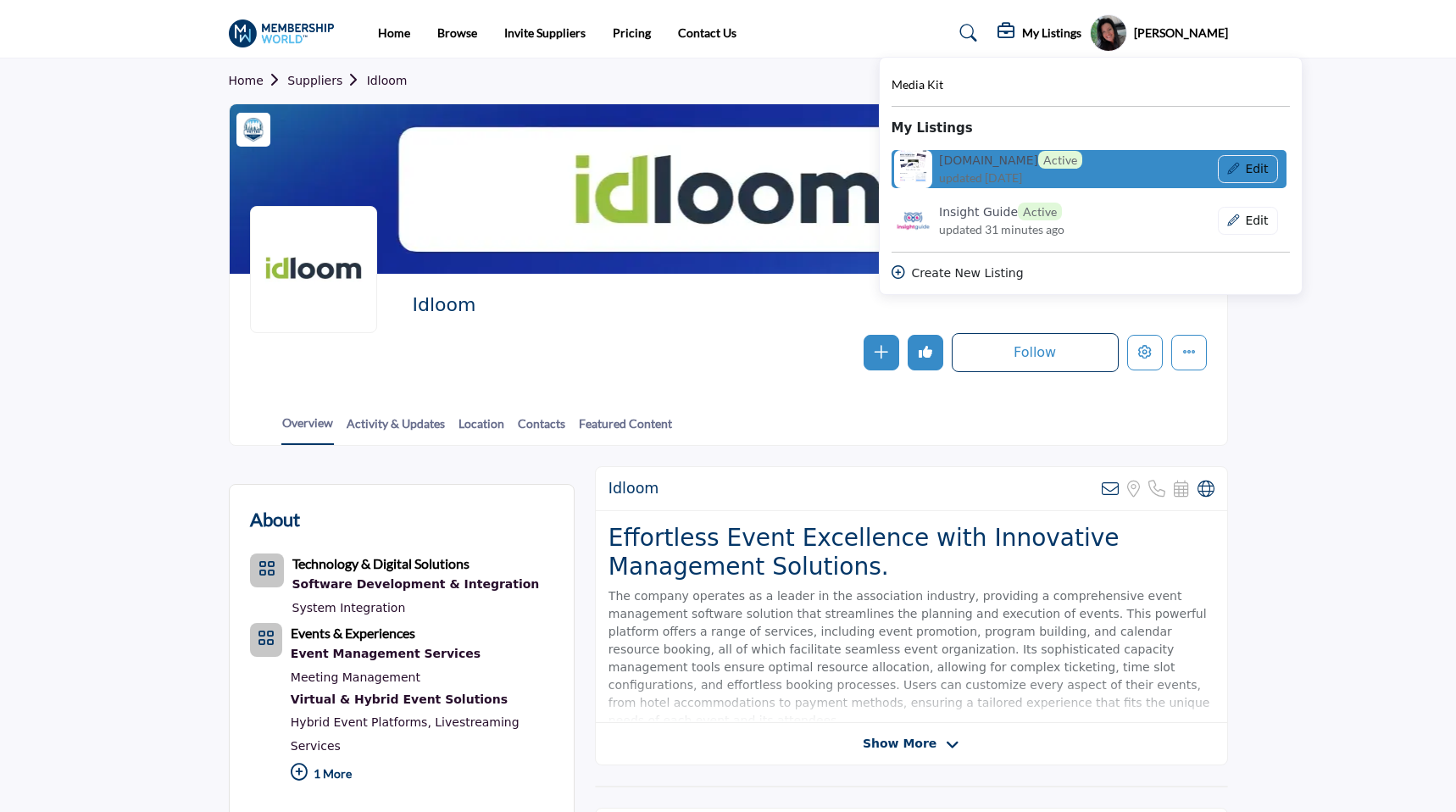
click at [1006, 166] on h6 "Event.Quest Active" at bounding box center [1010, 159] width 143 height 18
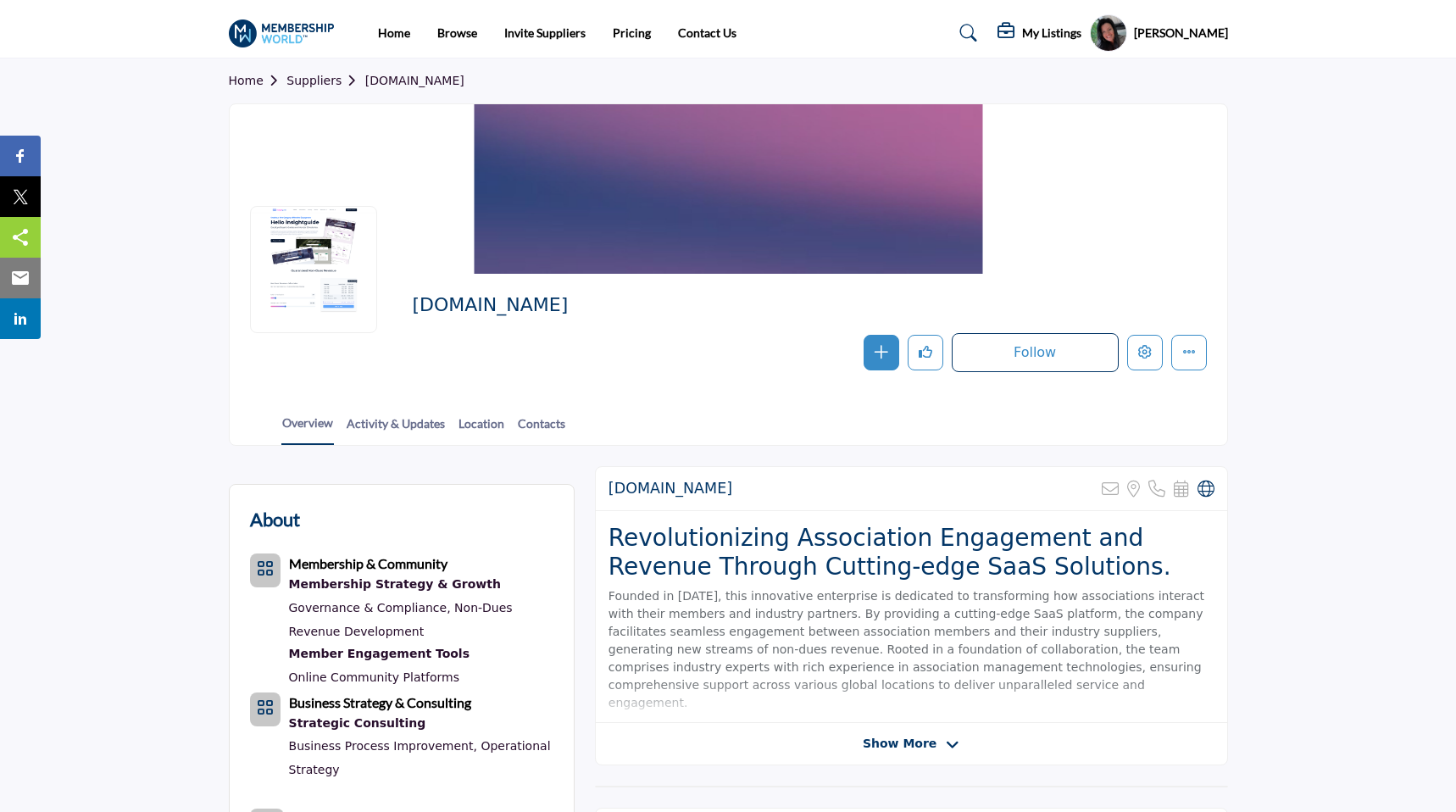
click at [1061, 39] on h5 "My Listings" at bounding box center [1051, 33] width 59 height 15
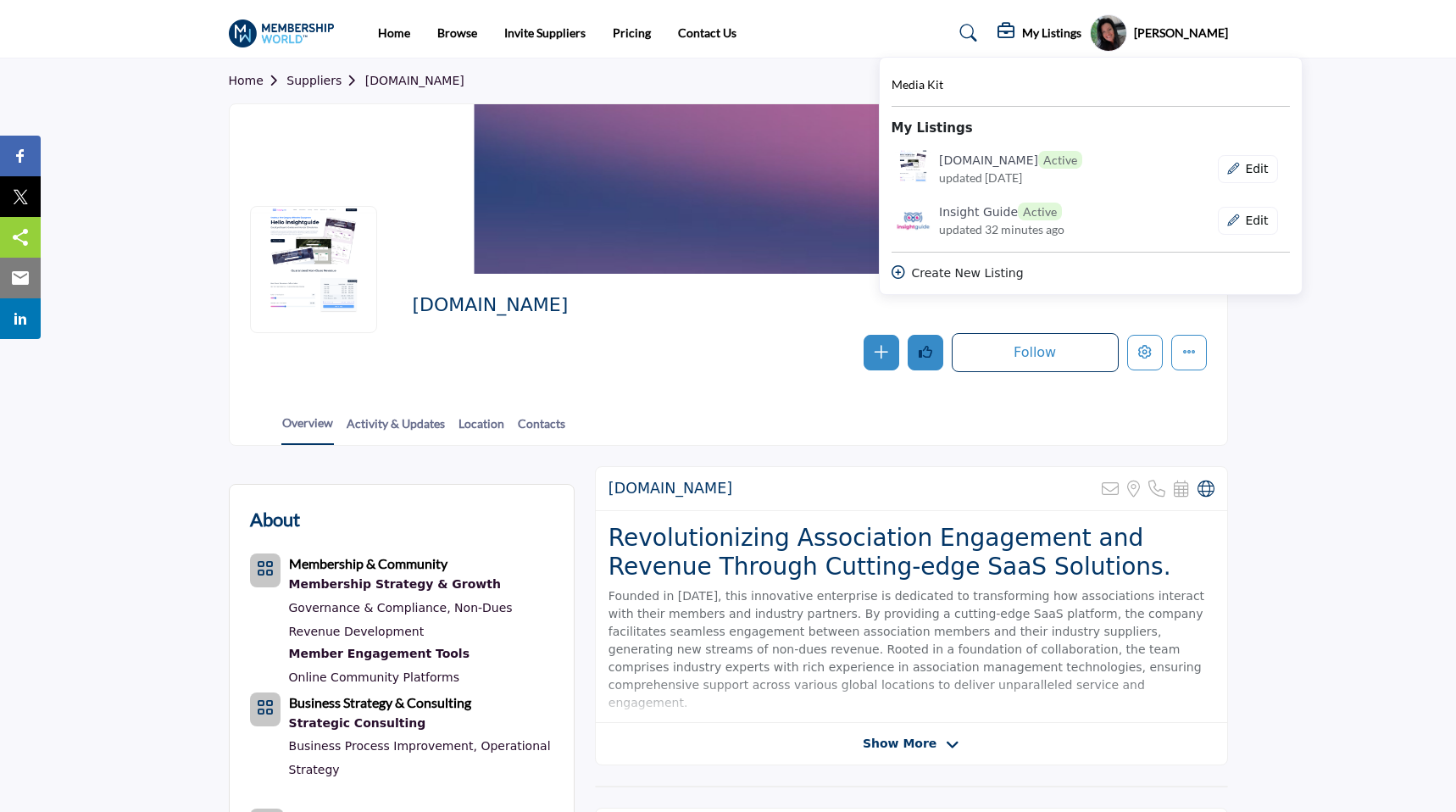
click at [934, 360] on button "Like" at bounding box center [925, 352] width 36 height 36
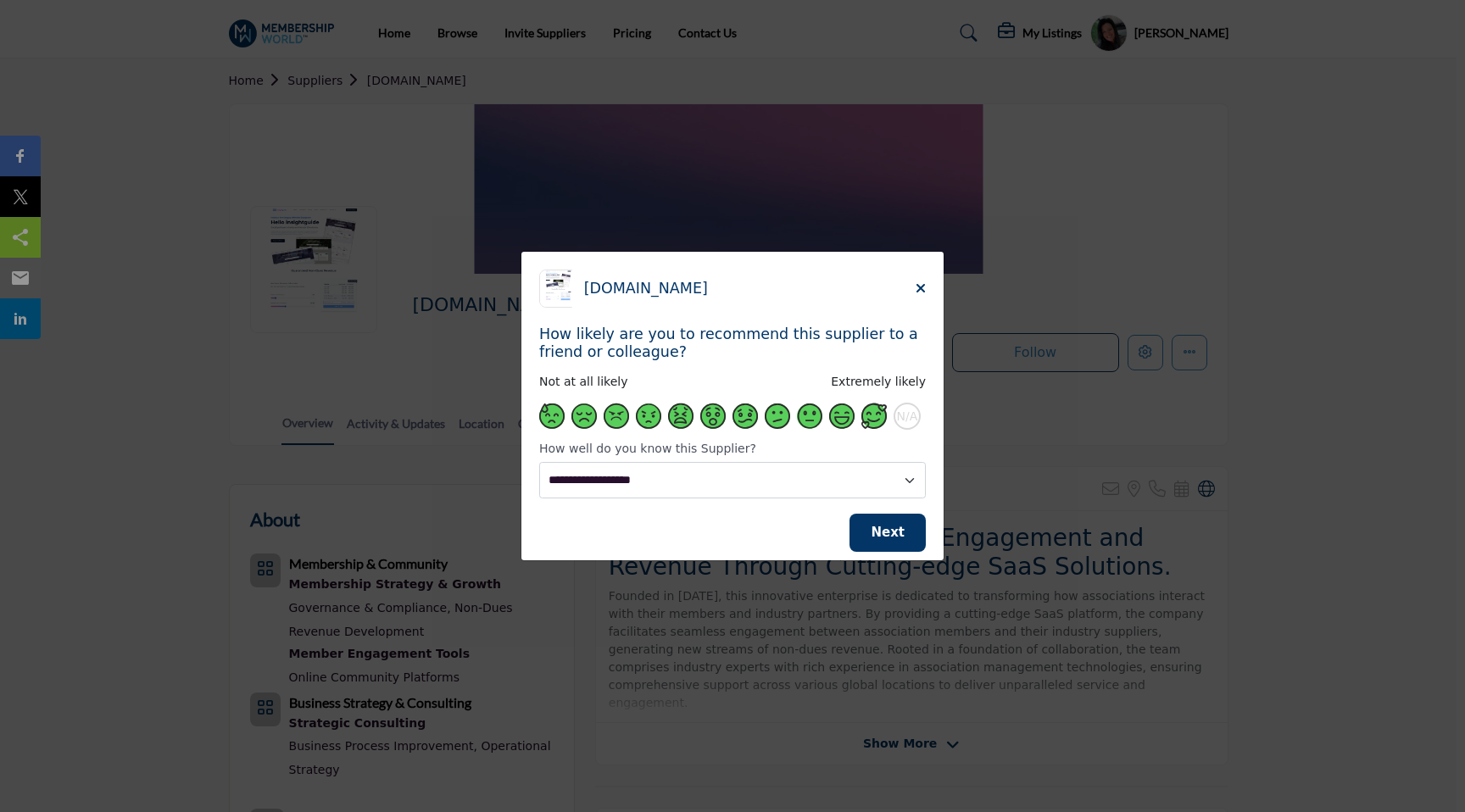
click at [875, 418] on span "Supplier Rating and Recommendation Modal for Event.Quest" at bounding box center [873, 416] width 25 height 25
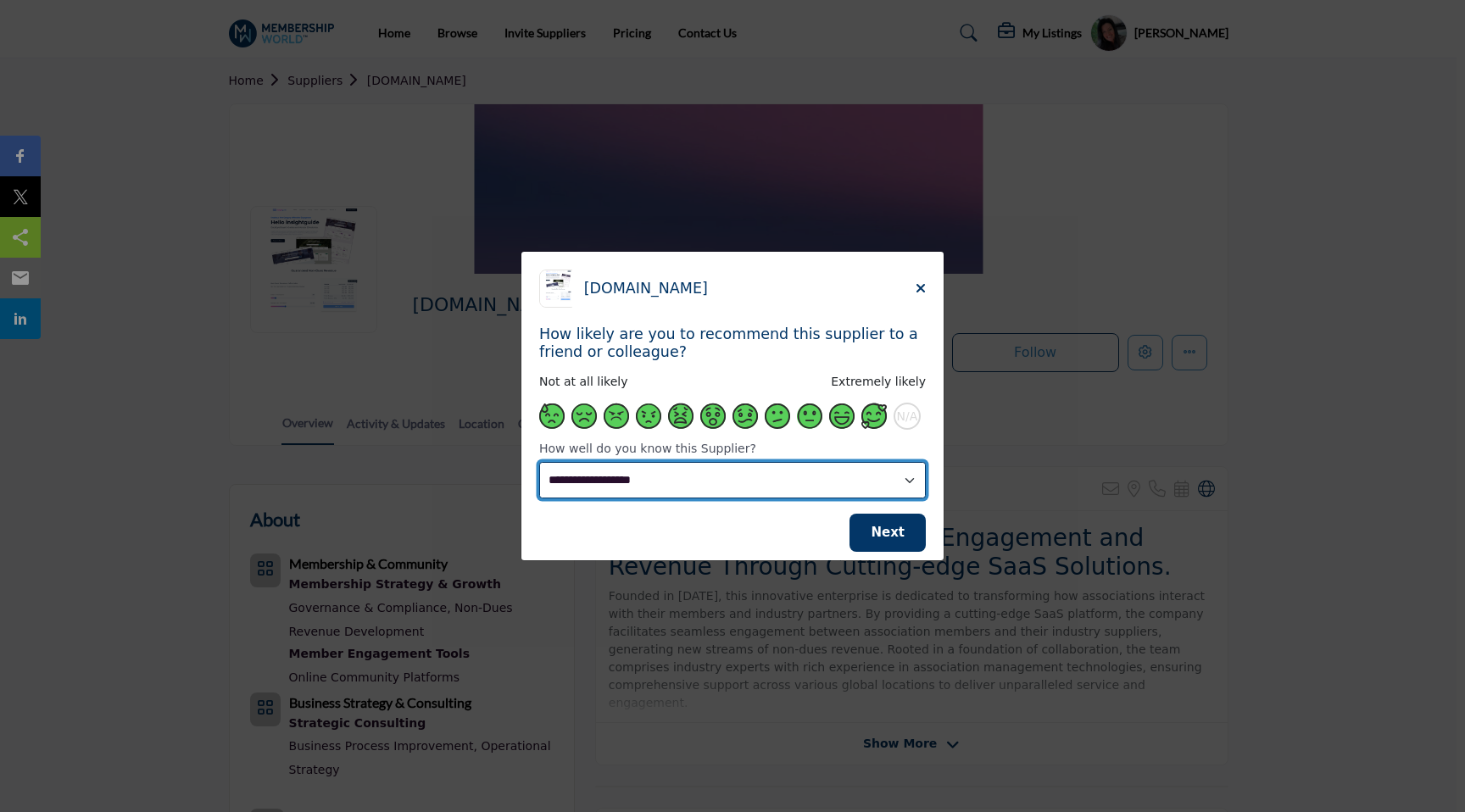
click at [840, 474] on select "**********" at bounding box center [733, 479] width 387 height 36
select select "**********"
click at [539, 462] on select "**********" at bounding box center [733, 479] width 387 height 36
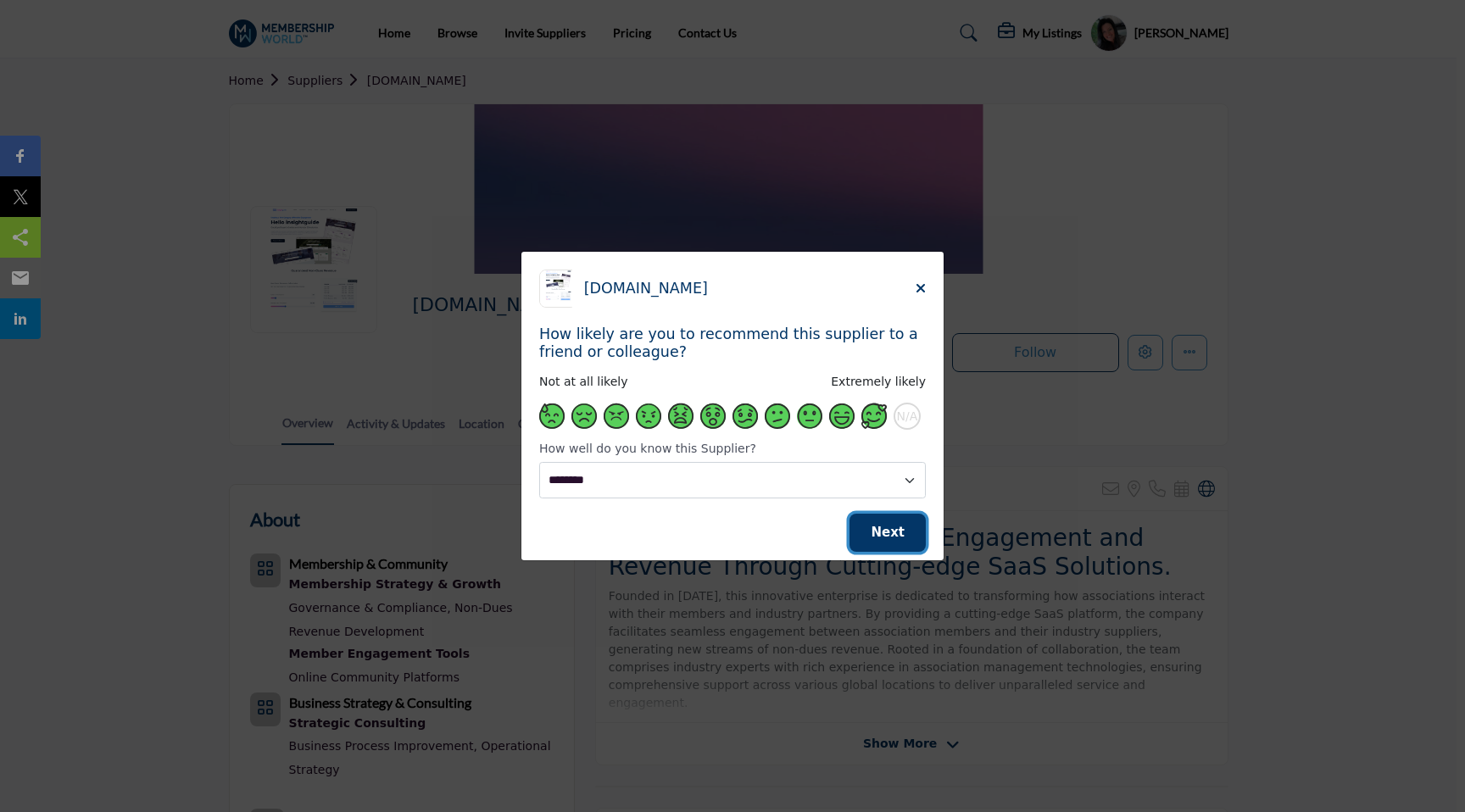
click at [879, 523] on button "Next" at bounding box center [888, 533] width 77 height 38
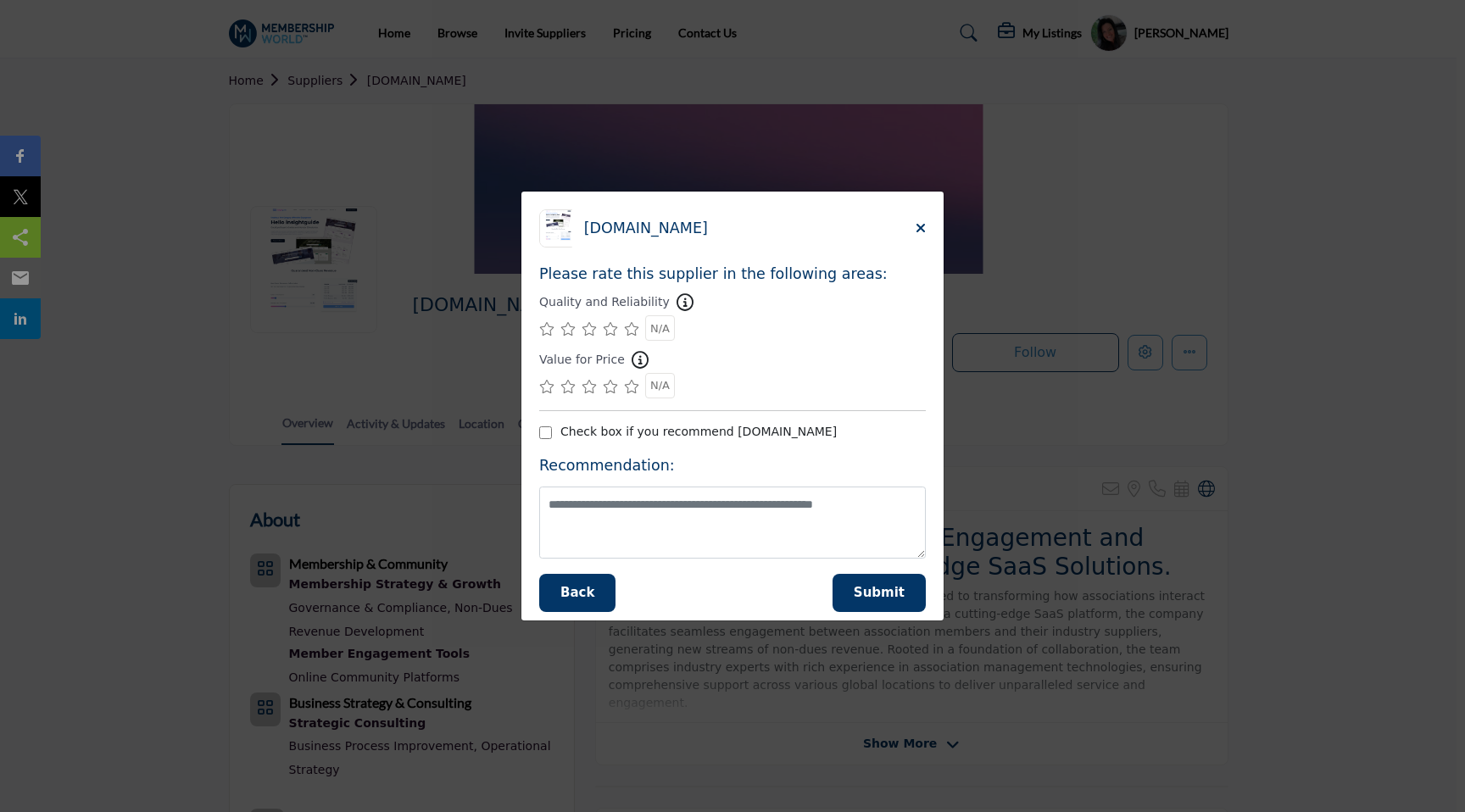
click at [633, 329] on icon "Supplier Rating and Recommendation Modal for Event.Quest" at bounding box center [631, 329] width 15 height 14
click at [625, 389] on icon "Supplier Rating and Recommendation Modal for Event.Quest" at bounding box center [631, 386] width 15 height 14
click at [873, 588] on span "Submit" at bounding box center [879, 592] width 50 height 15
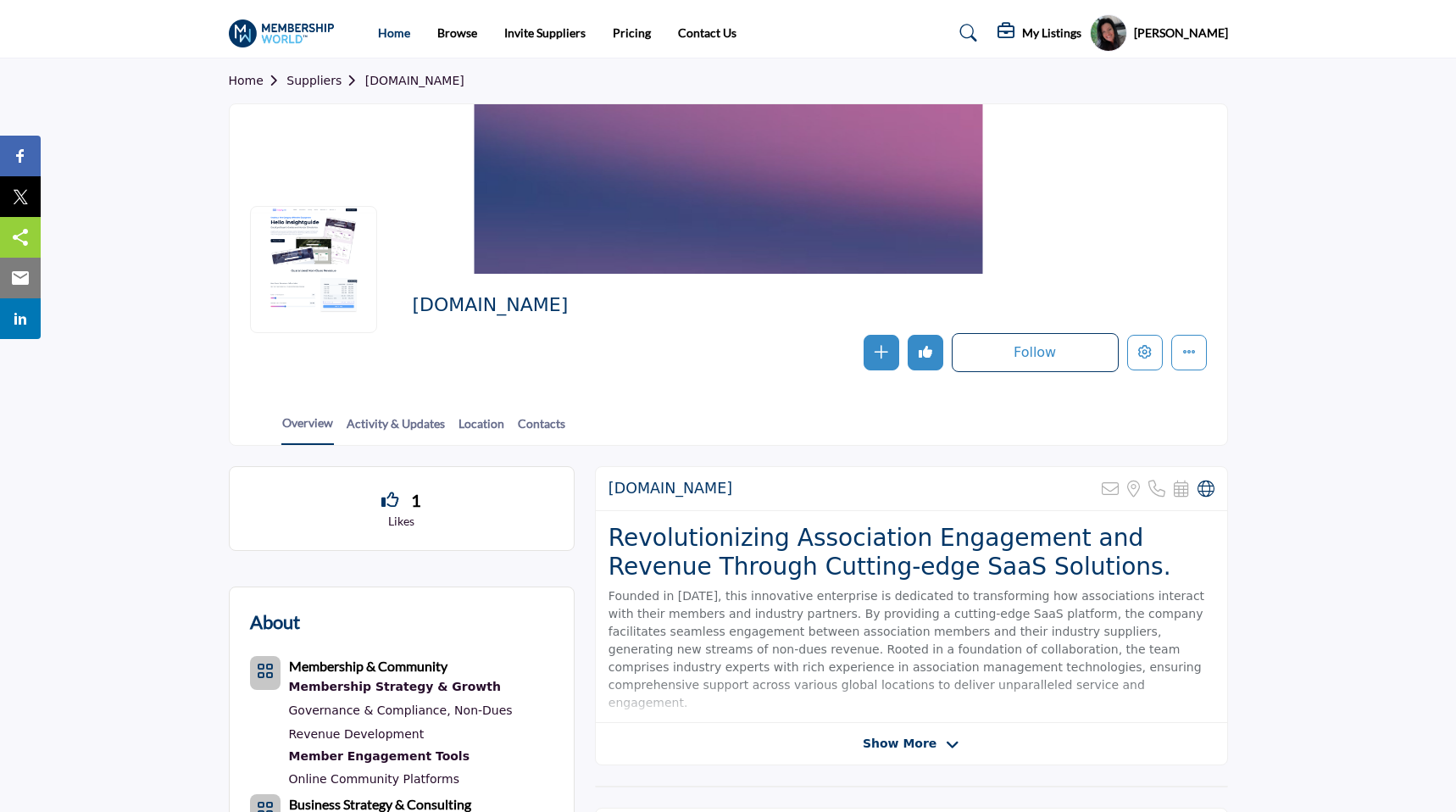
click at [393, 31] on link "Home" at bounding box center [393, 32] width 32 height 14
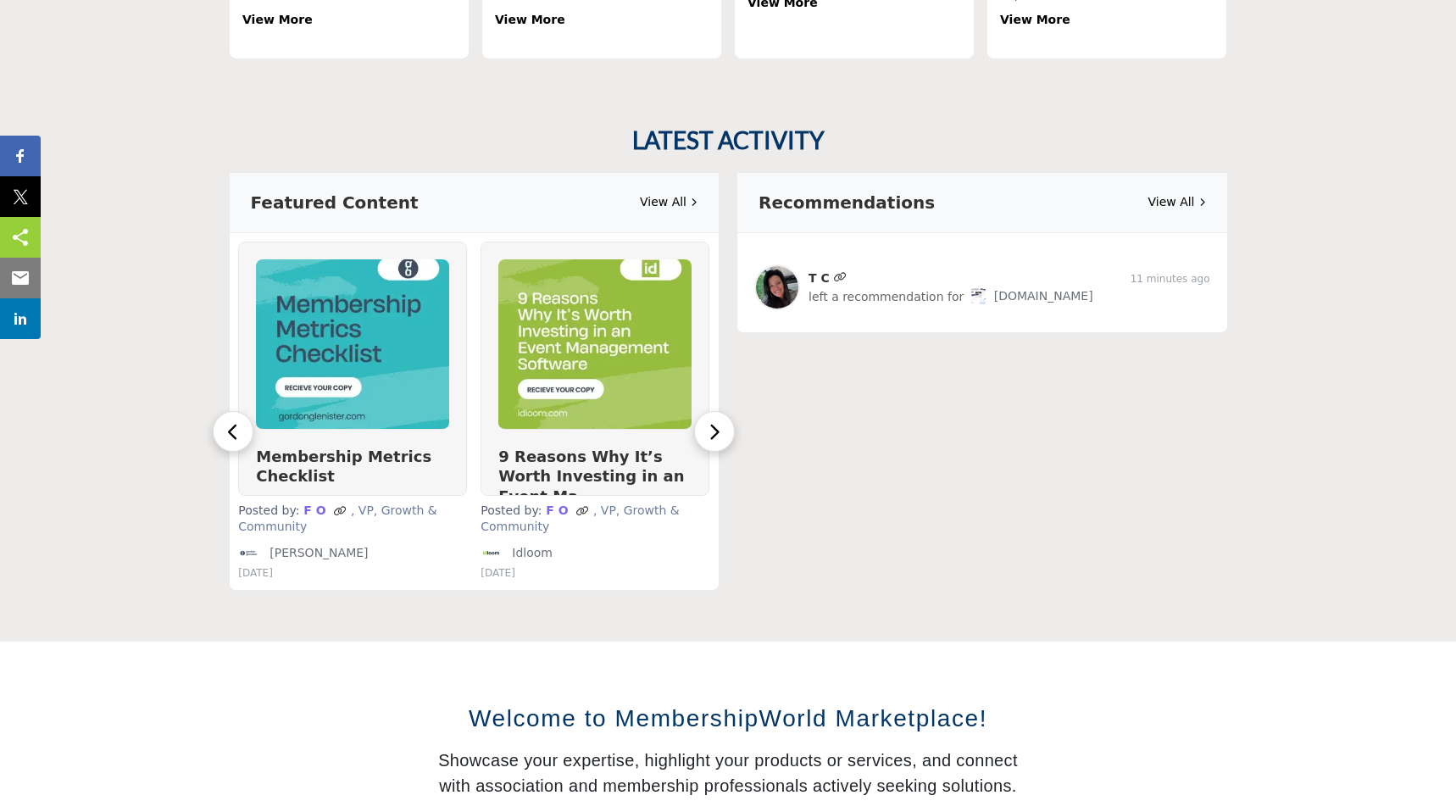
scroll to position [915, 0]
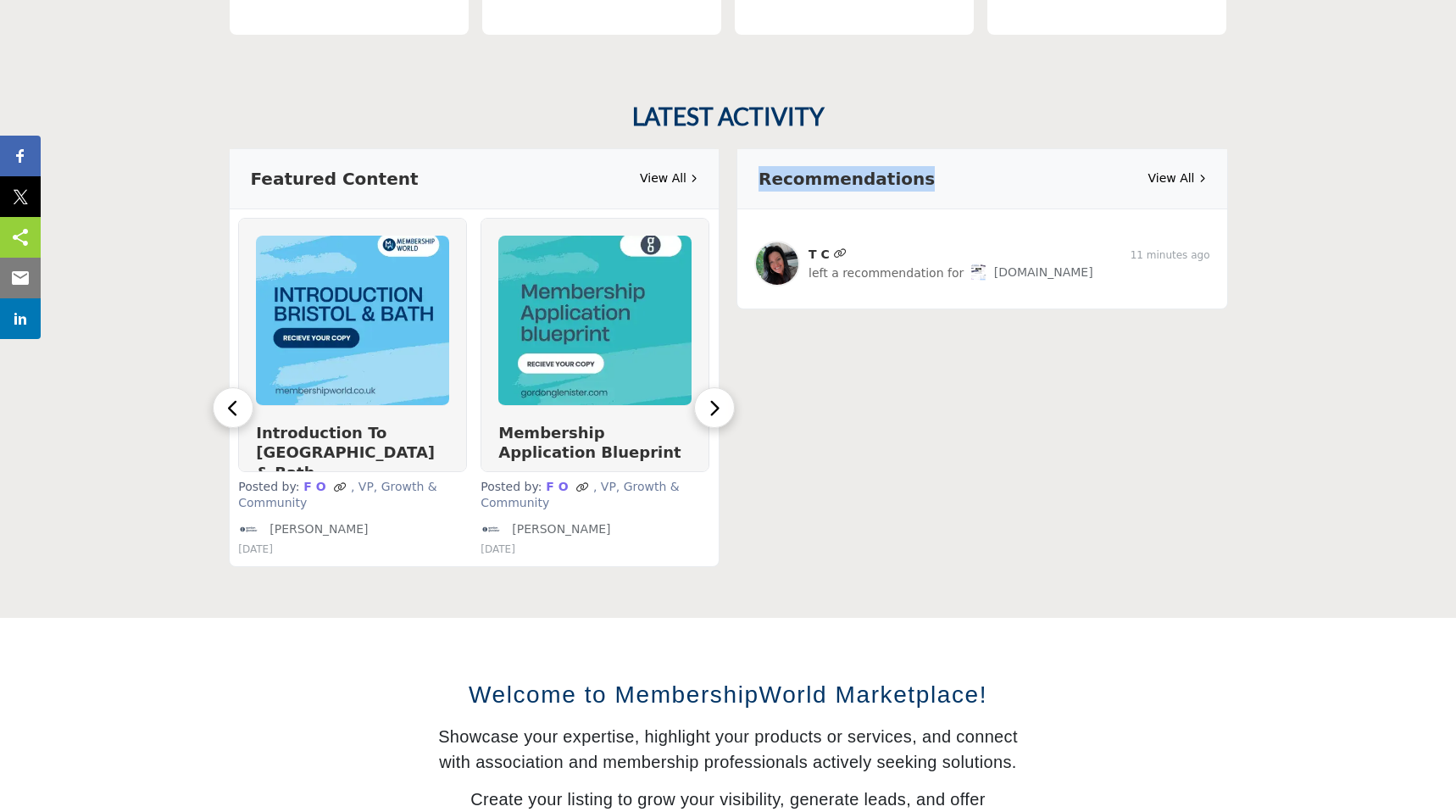
drag, startPoint x: 762, startPoint y: 164, endPoint x: 919, endPoint y: 171, distance: 157.2
click at [920, 172] on div "Recommendations View All" at bounding box center [982, 179] width 490 height 60
click at [869, 166] on h3 "Recommendations" at bounding box center [847, 178] width 177 height 25
drag, startPoint x: 760, startPoint y: 162, endPoint x: 918, endPoint y: 169, distance: 158.2
click at [918, 169] on div "Recommendations View All" at bounding box center [982, 179] width 490 height 60
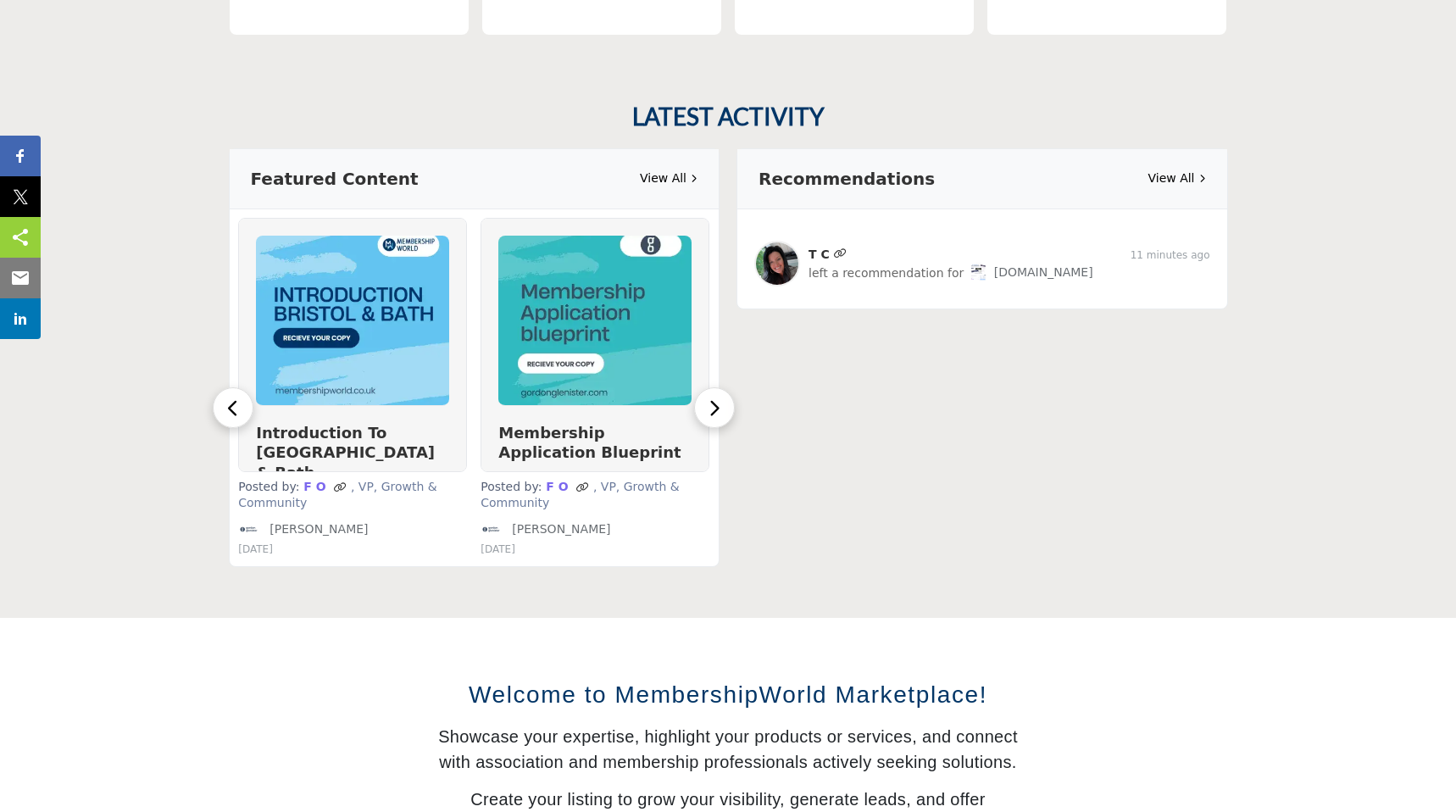
click at [1005, 209] on div "T C 11 minutes ago left a recommendation for Event.Quest" at bounding box center [982, 259] width 490 height 99
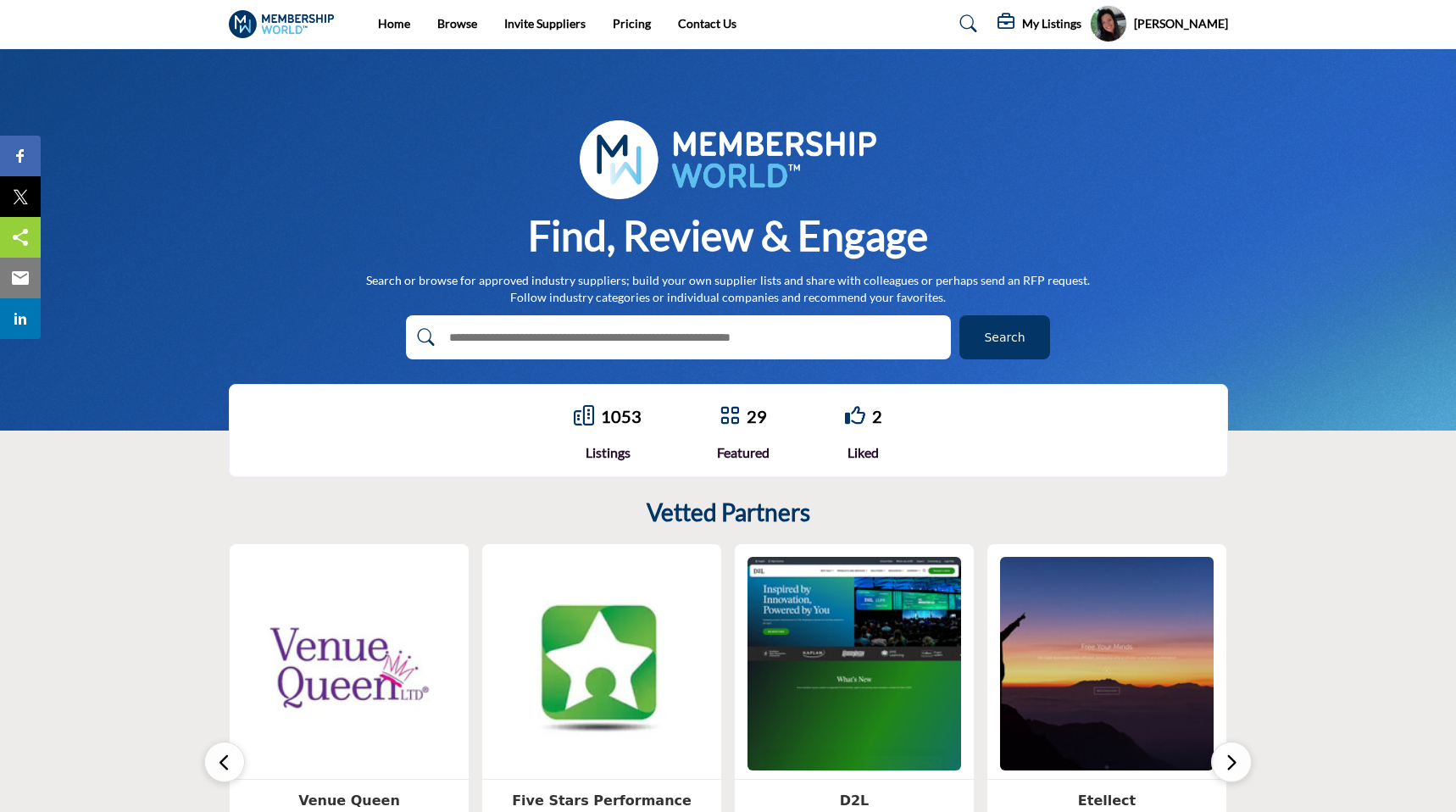
scroll to position [0, 0]
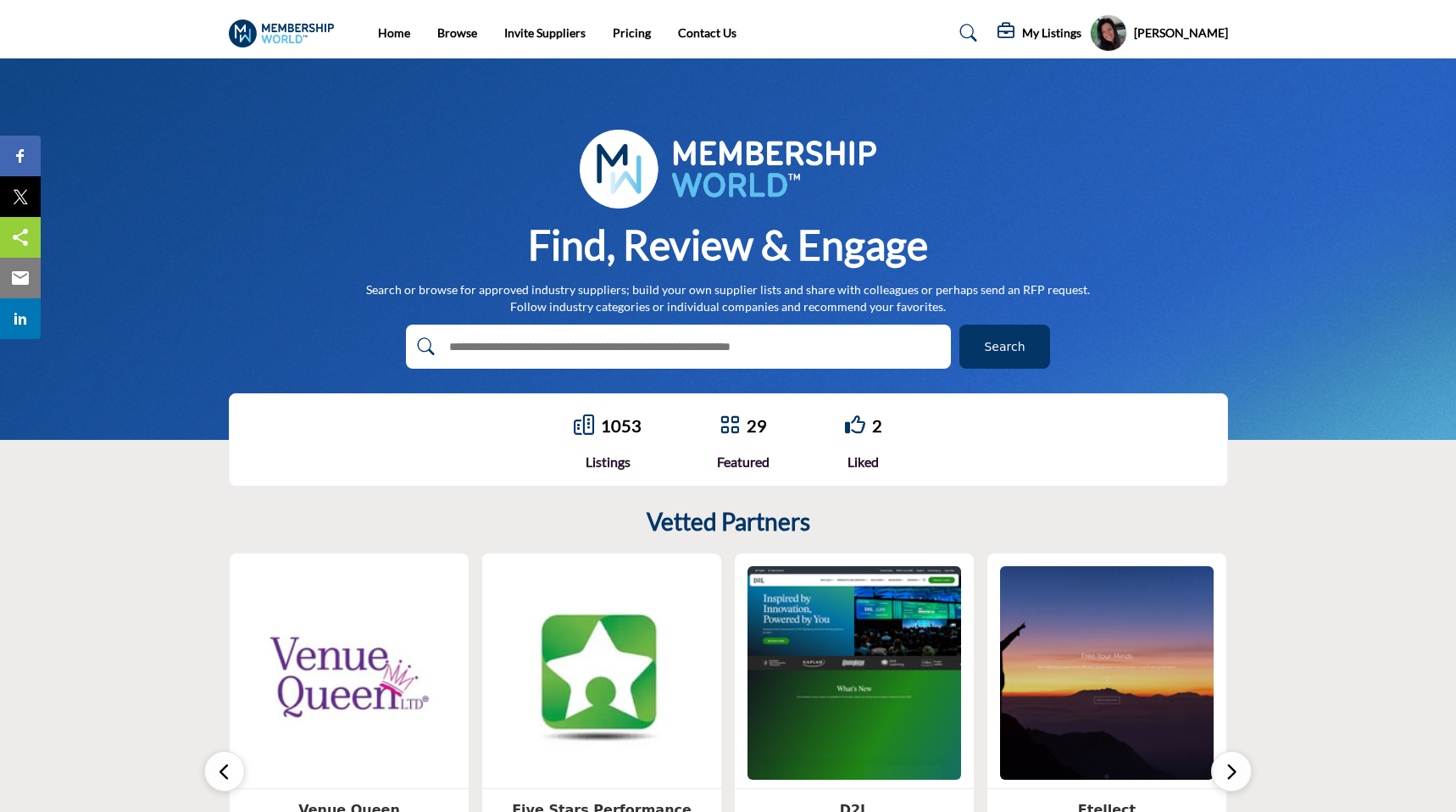
click at [1081, 30] on h5 "My Listings" at bounding box center [1051, 33] width 59 height 15
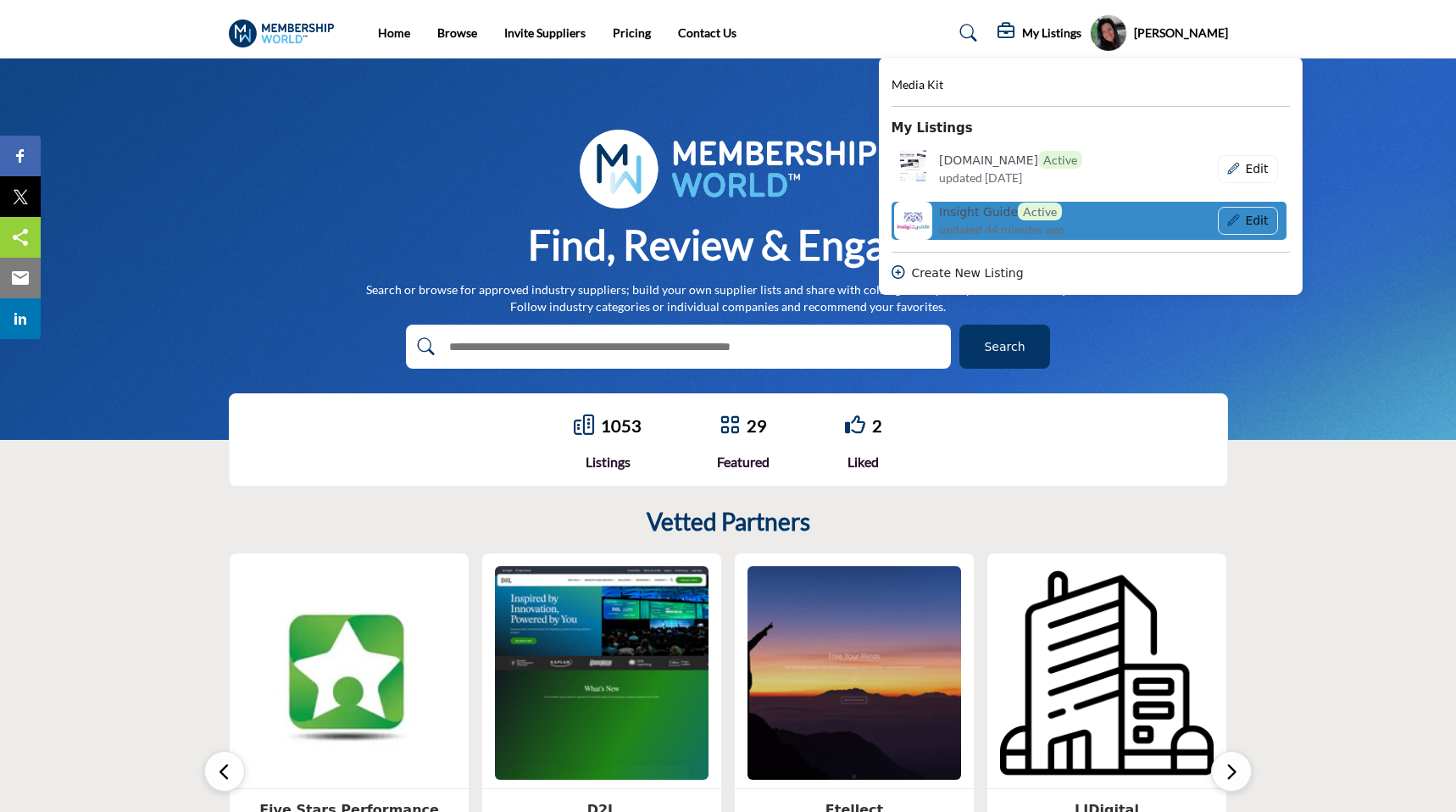
click at [1041, 223] on span "updated 44 minutes ago" at bounding box center [1002, 229] width 125 height 18
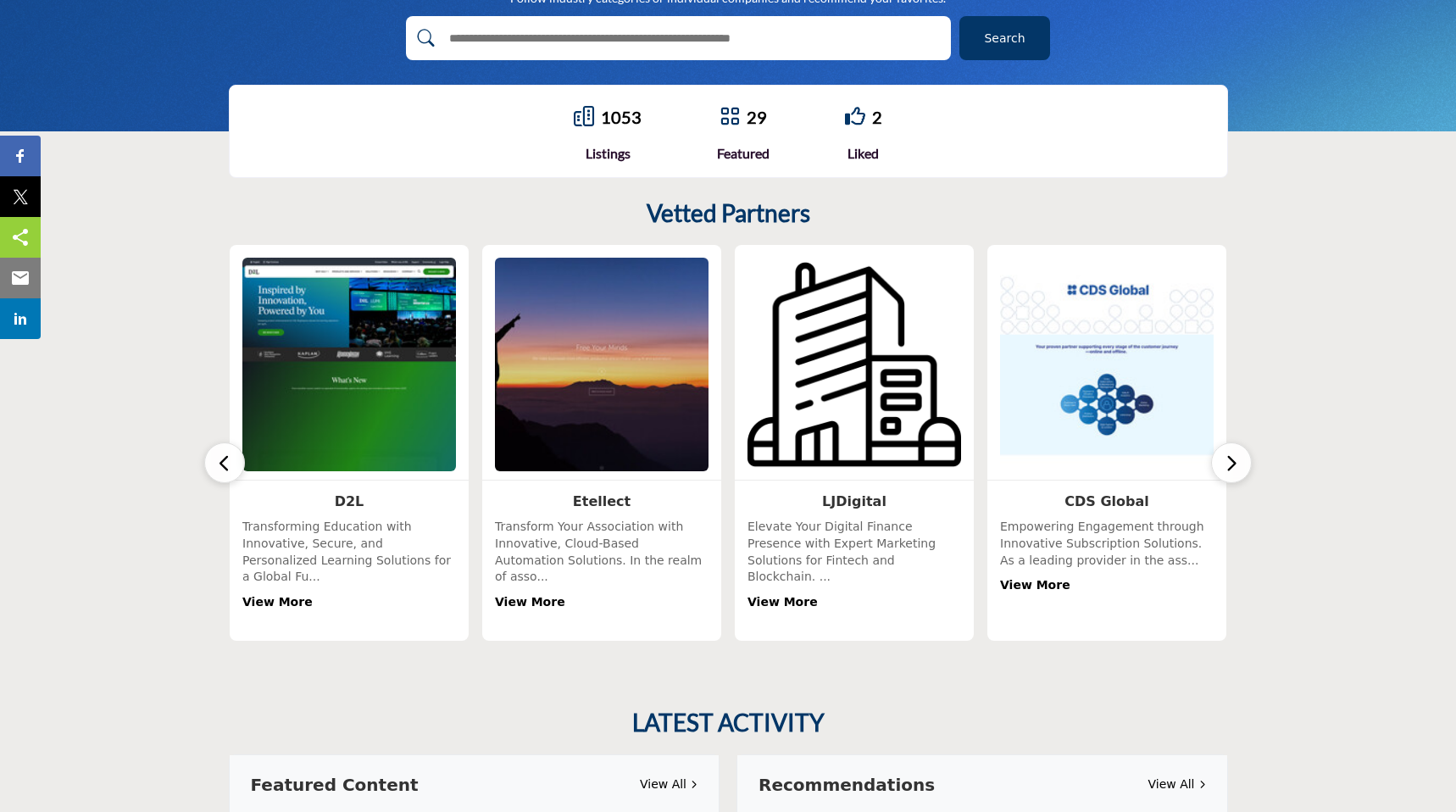
scroll to position [313, 0]
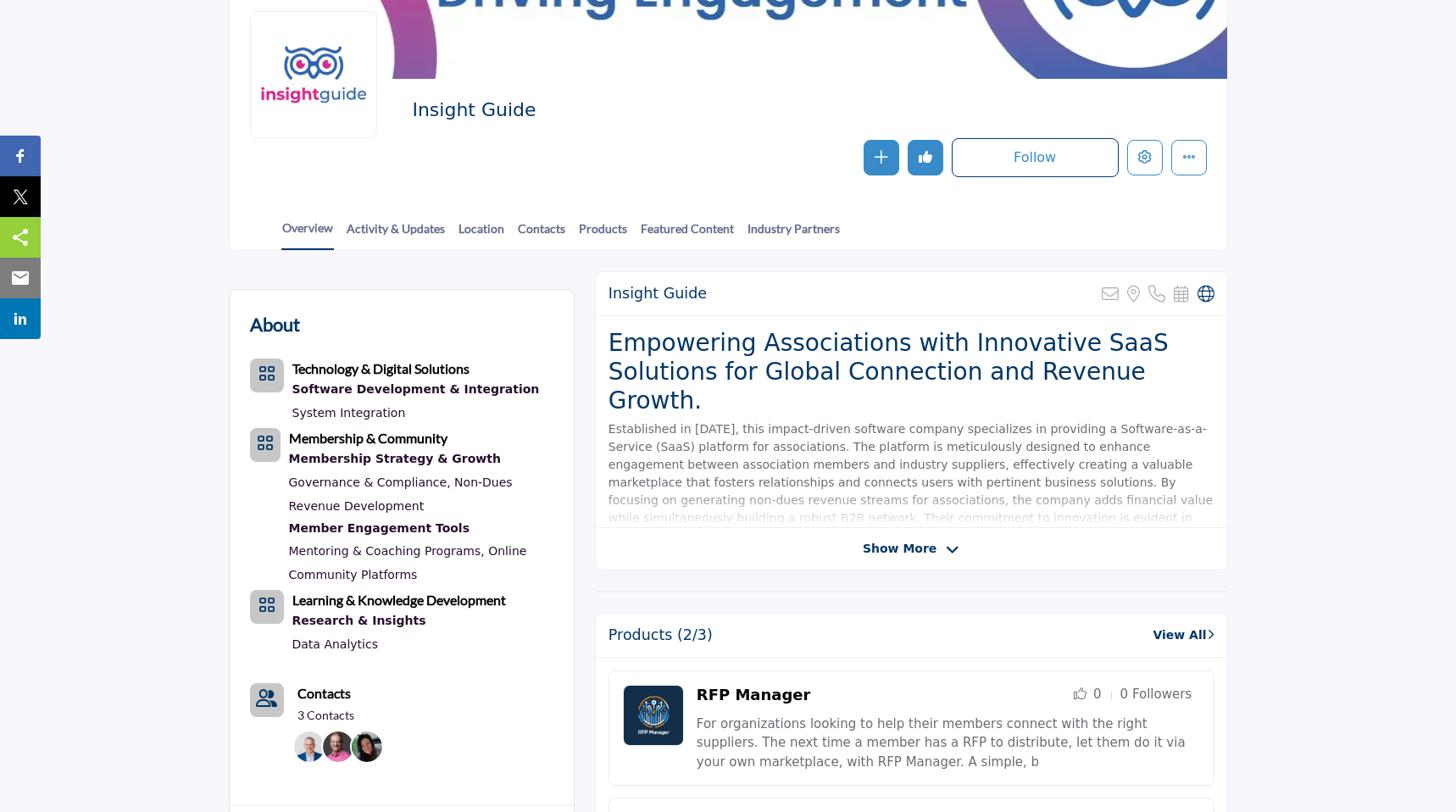
scroll to position [98, 0]
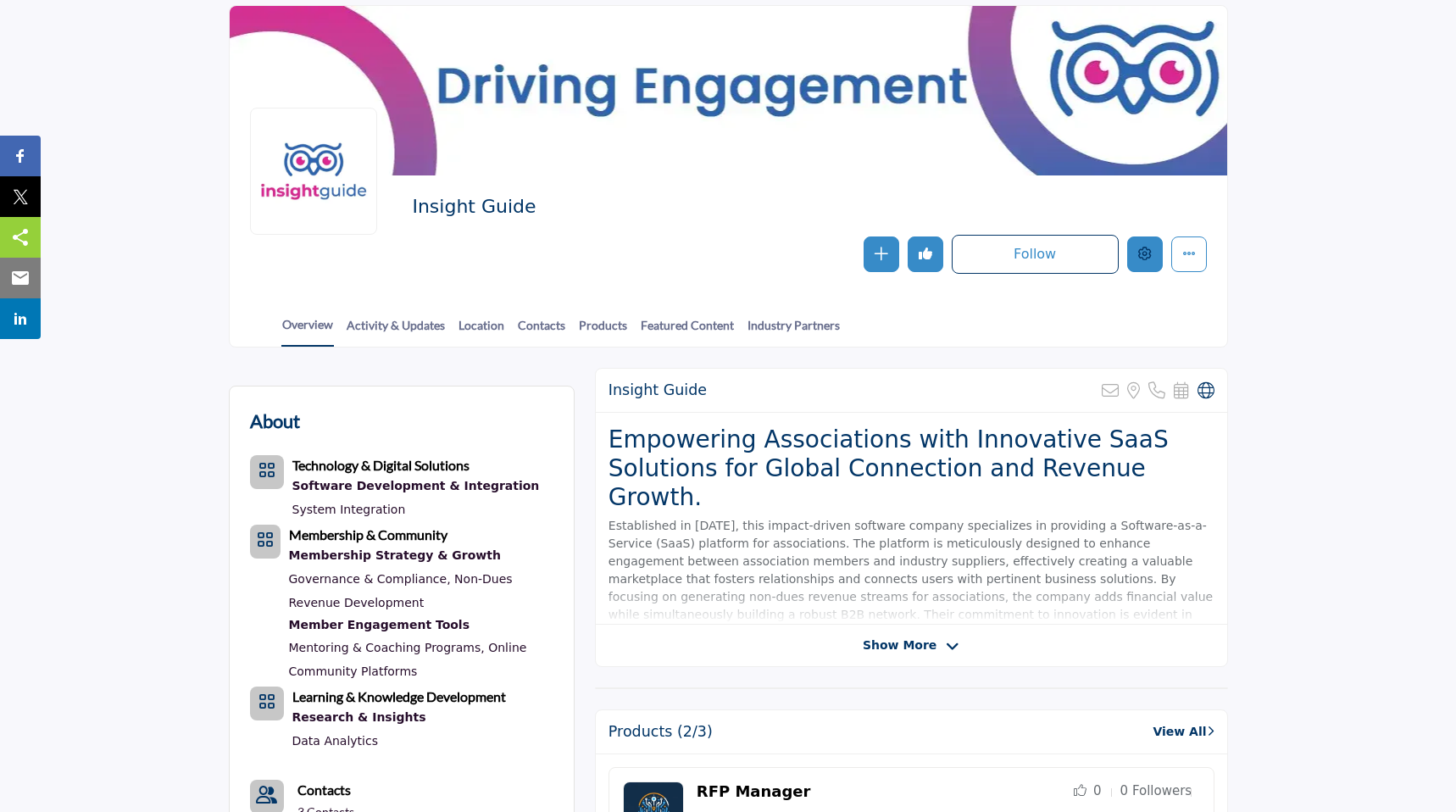
click at [1155, 249] on button "Edit company" at bounding box center [1145, 254] width 36 height 36
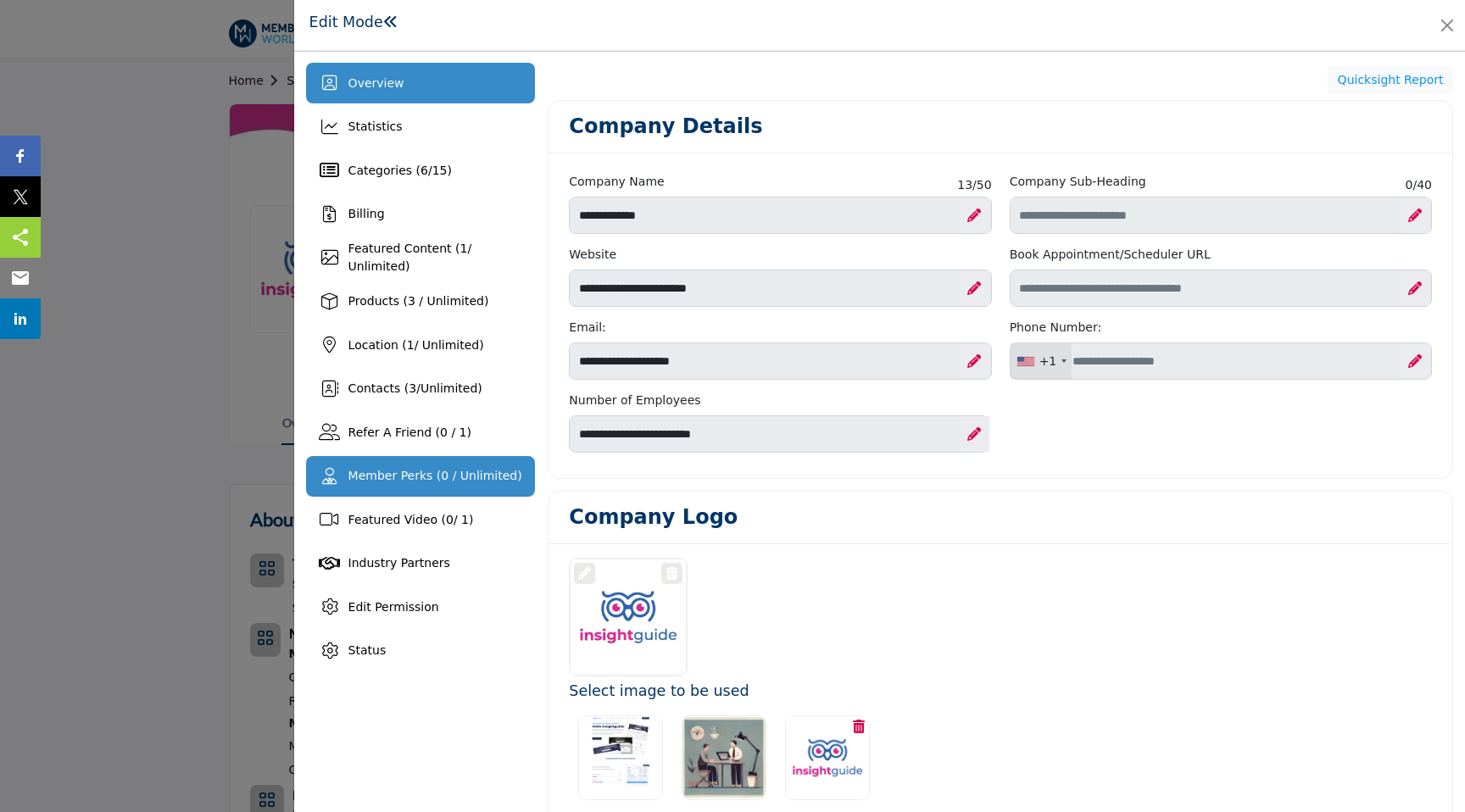
click at [460, 465] on div "Member Perks (0 / Unlimited)" at bounding box center [421, 477] width 230 height 41
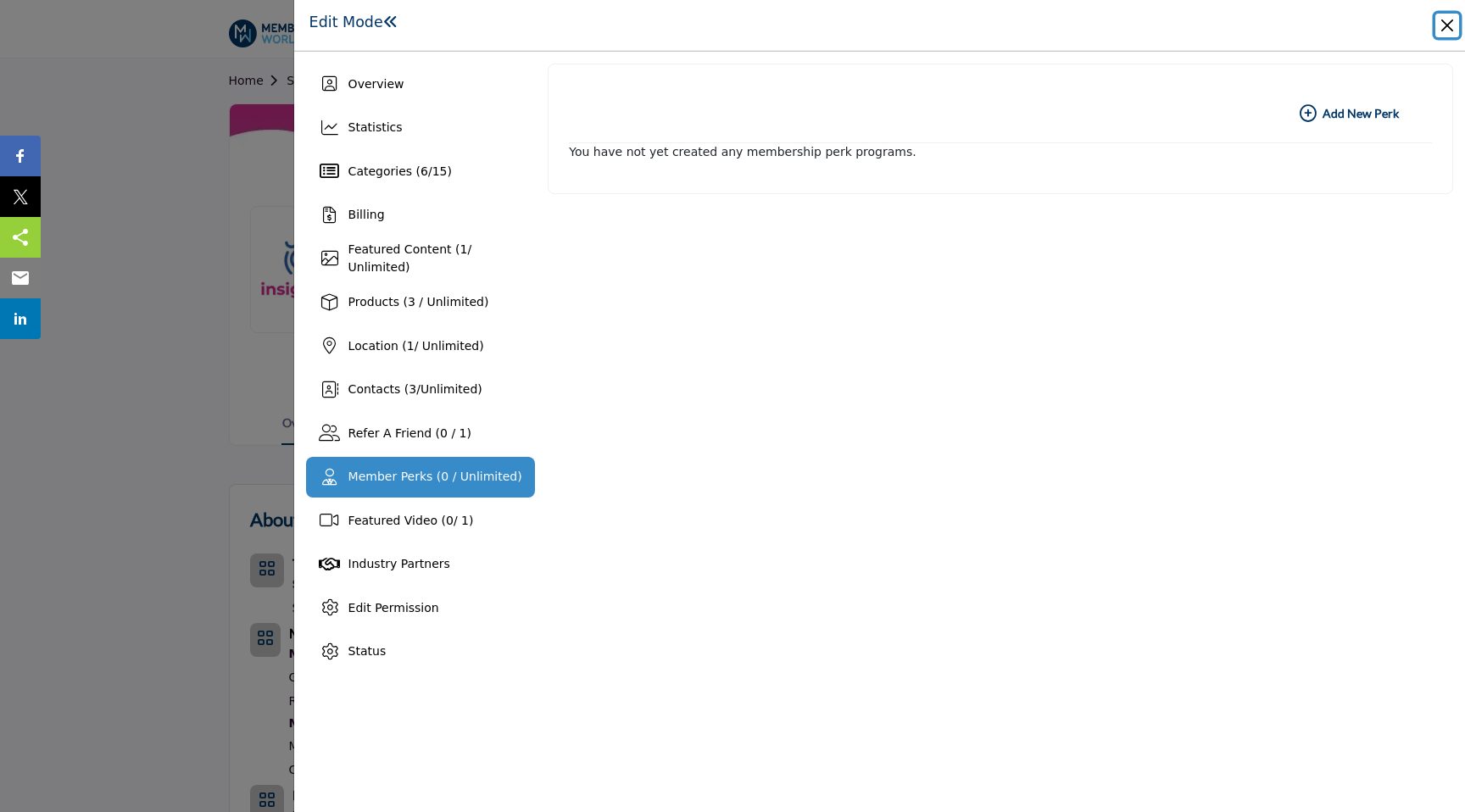
click at [1443, 28] on button "Close" at bounding box center [1446, 25] width 23 height 23
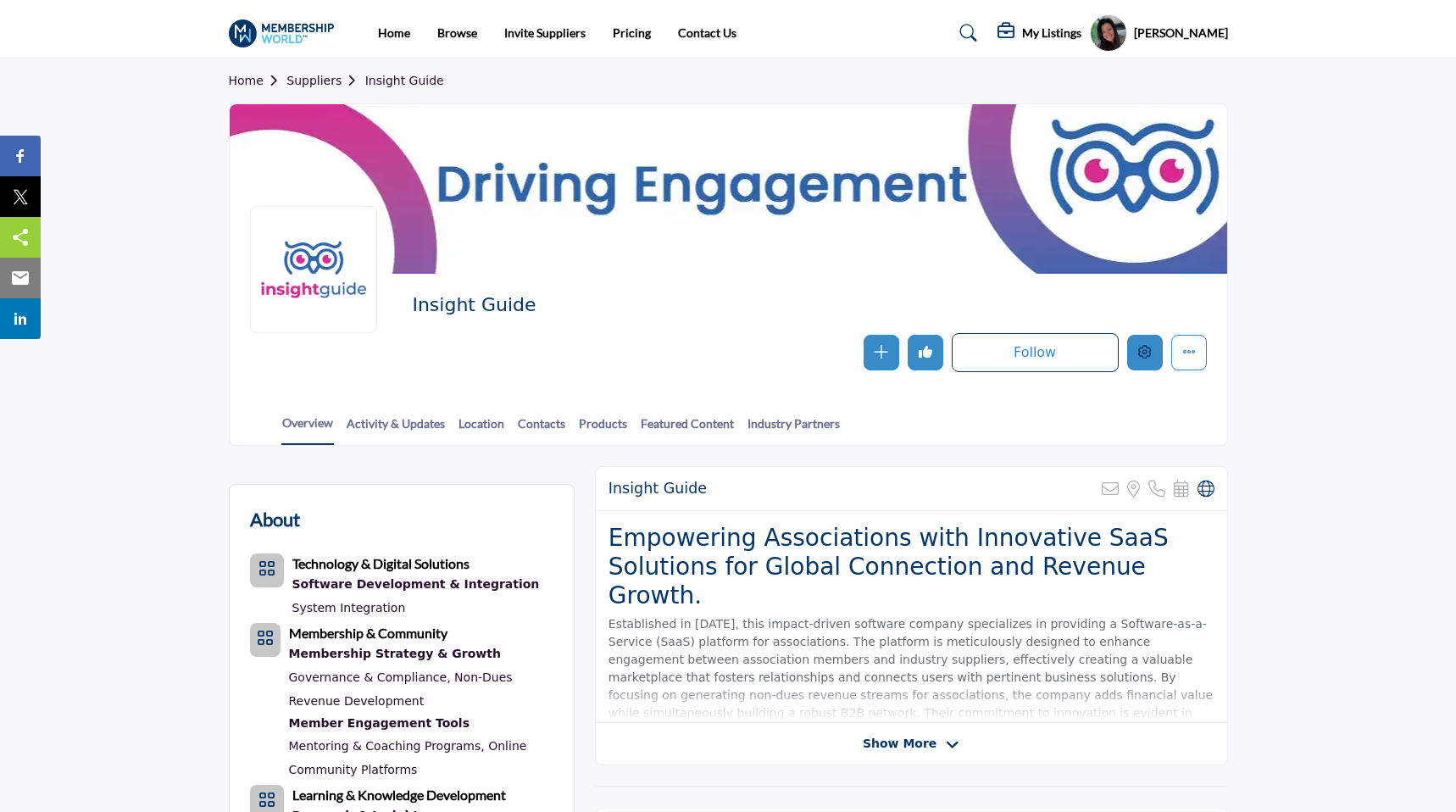
click at [1140, 353] on icon "Edit company" at bounding box center [1145, 351] width 14 height 14
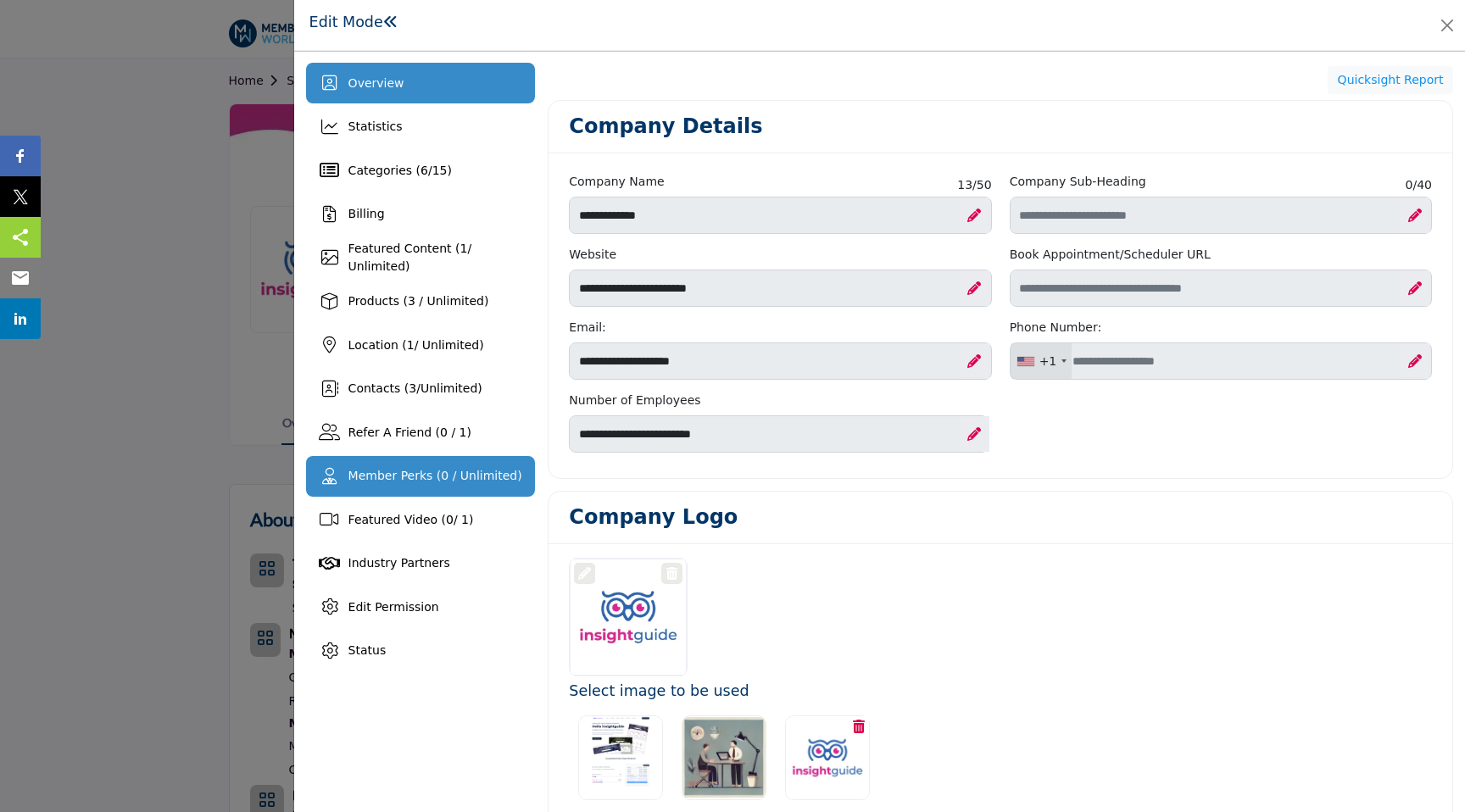
click at [434, 477] on span "Member Perks (0 / Unlimited)" at bounding box center [436, 476] width 174 height 14
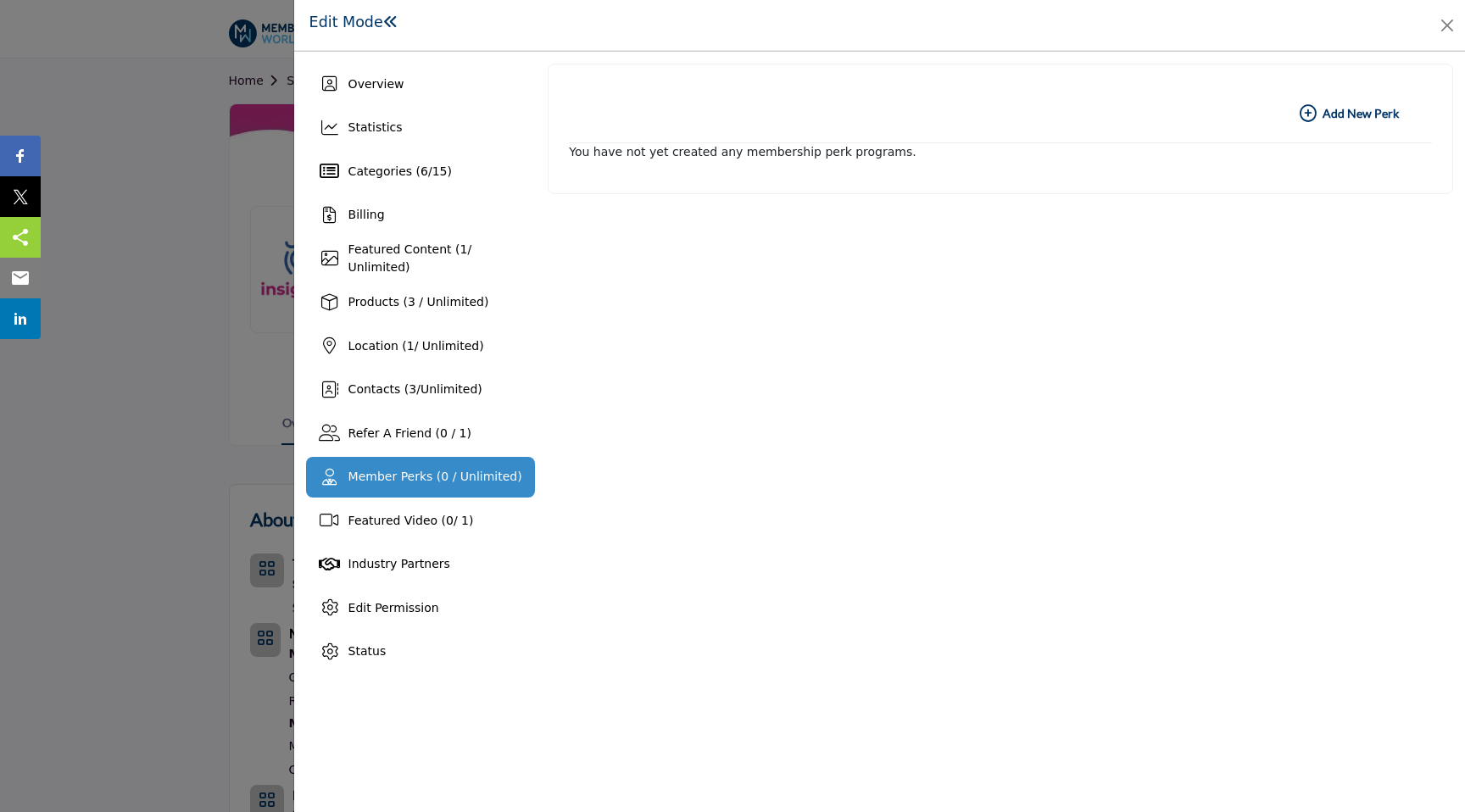
click at [1322, 109] on b "Add New Add New Perk" at bounding box center [1349, 113] width 99 height 17
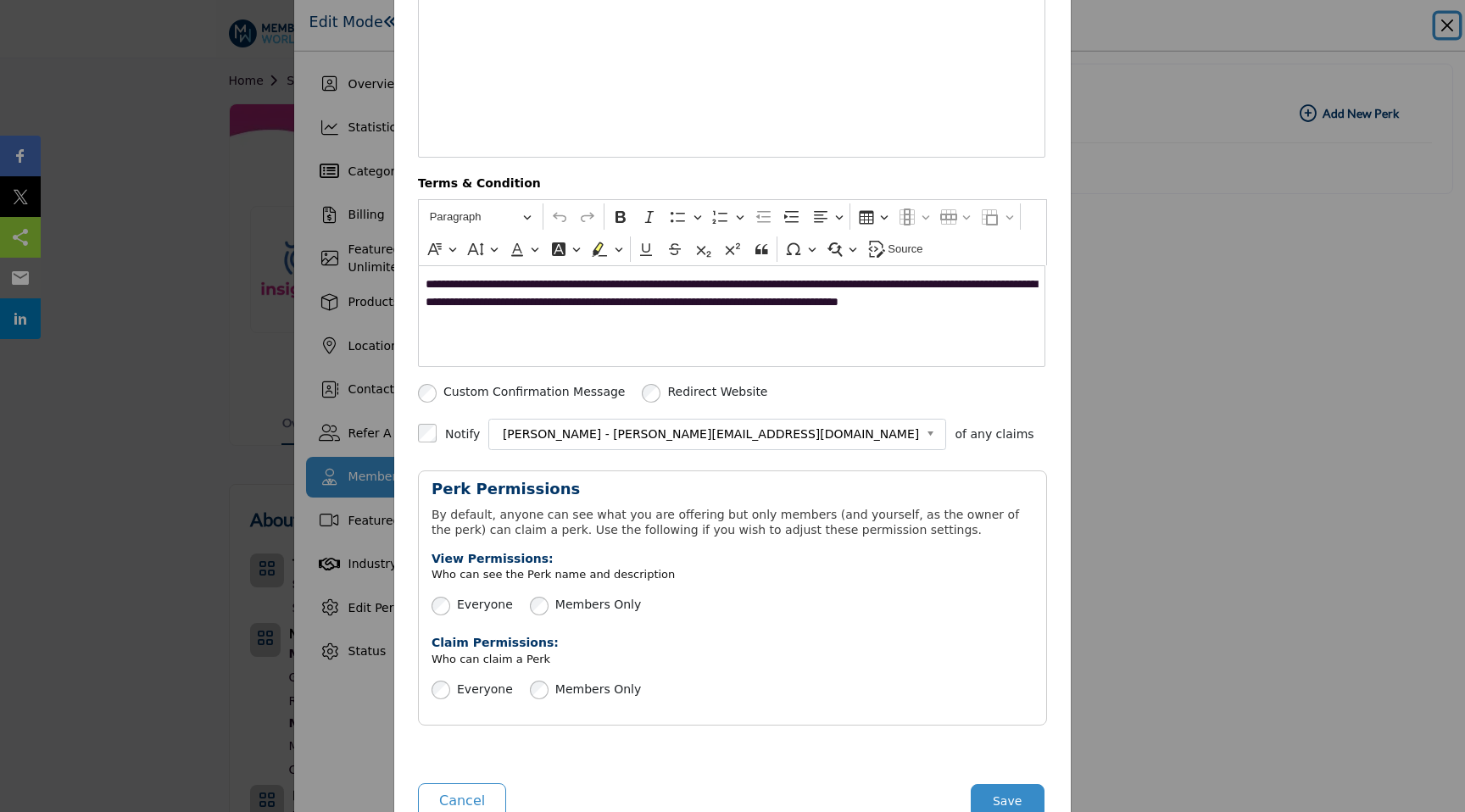
scroll to position [387, 0]
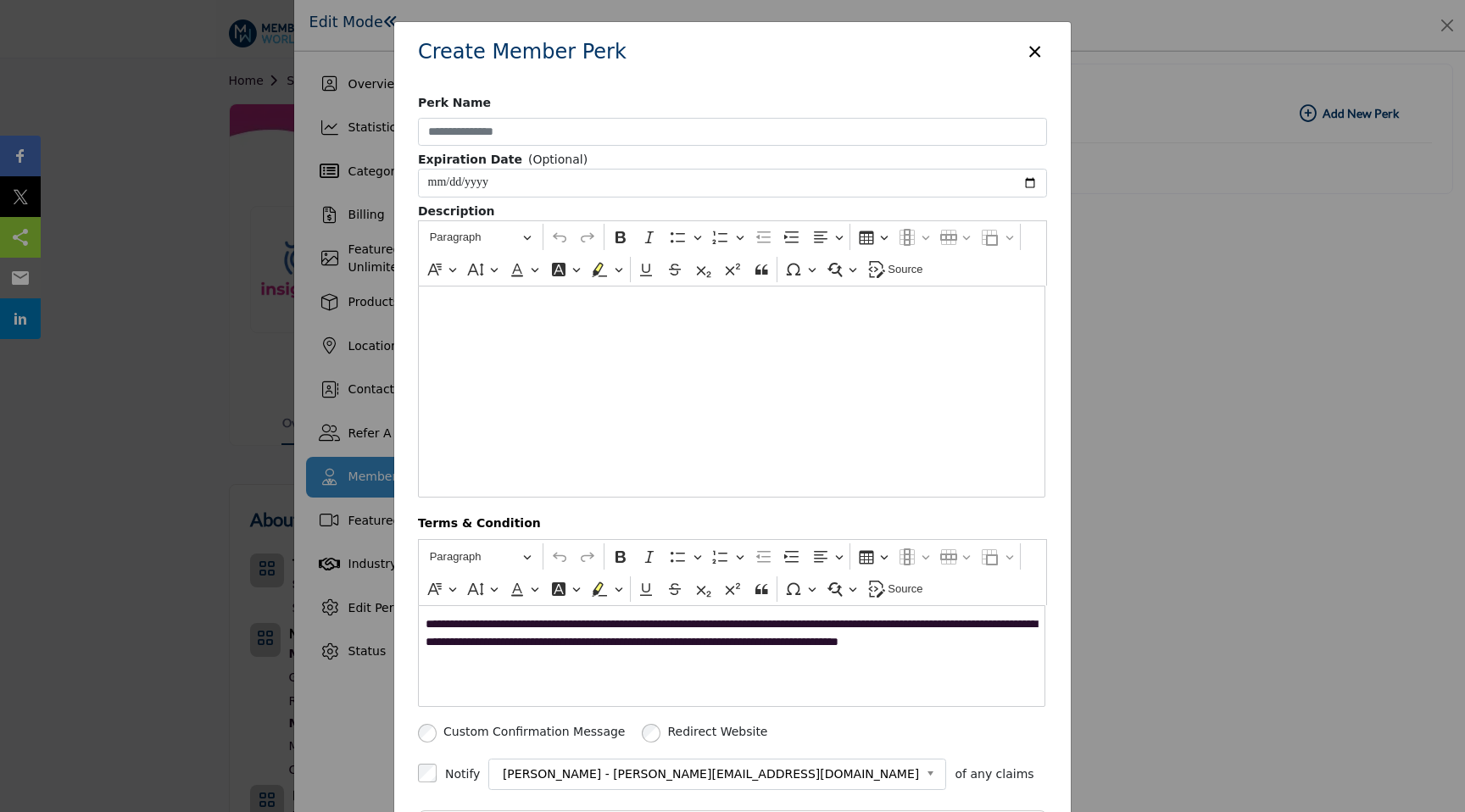
click at [1030, 49] on button "×" at bounding box center [1035, 50] width 24 height 32
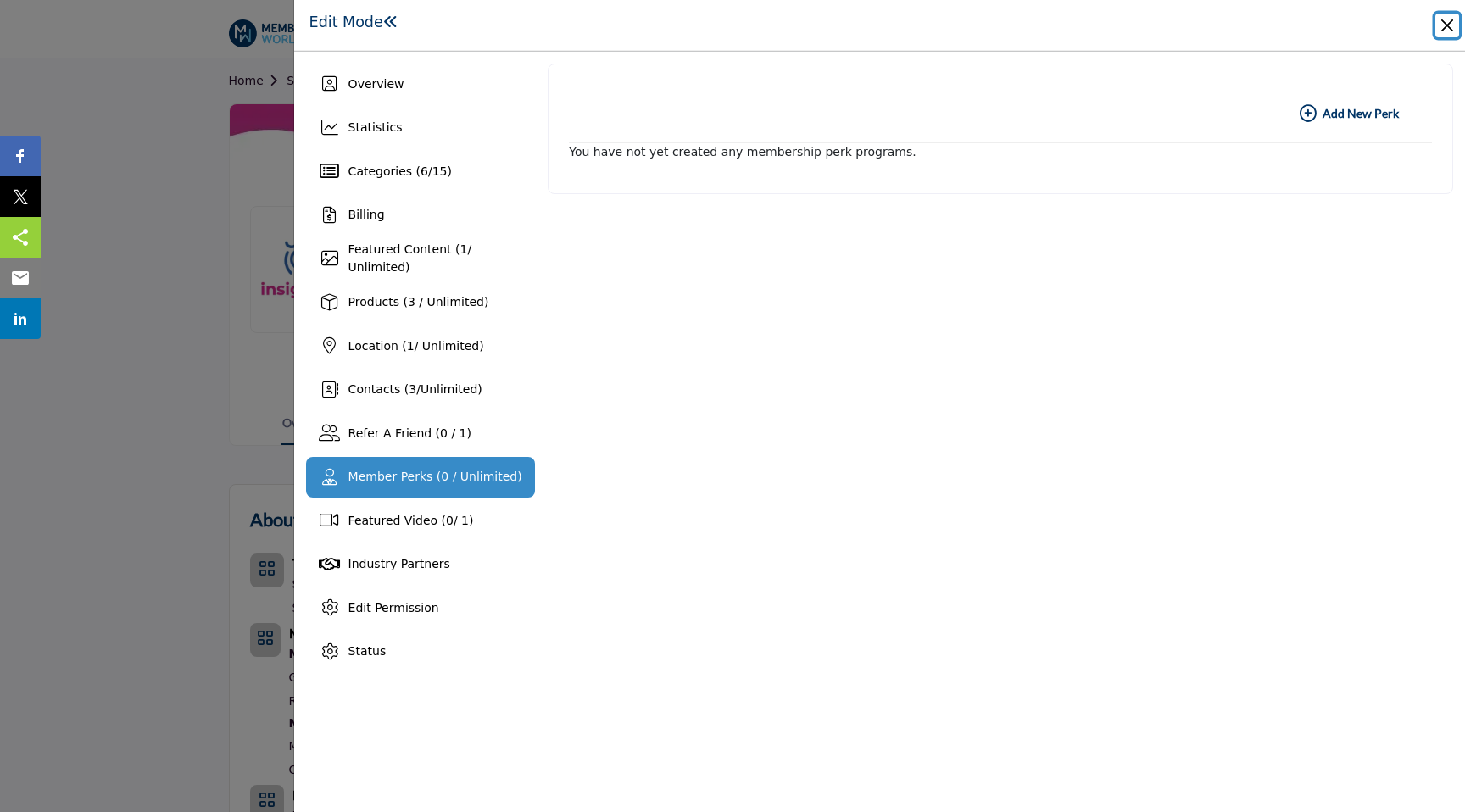
click at [1455, 25] on button "Close" at bounding box center [1446, 25] width 23 height 23
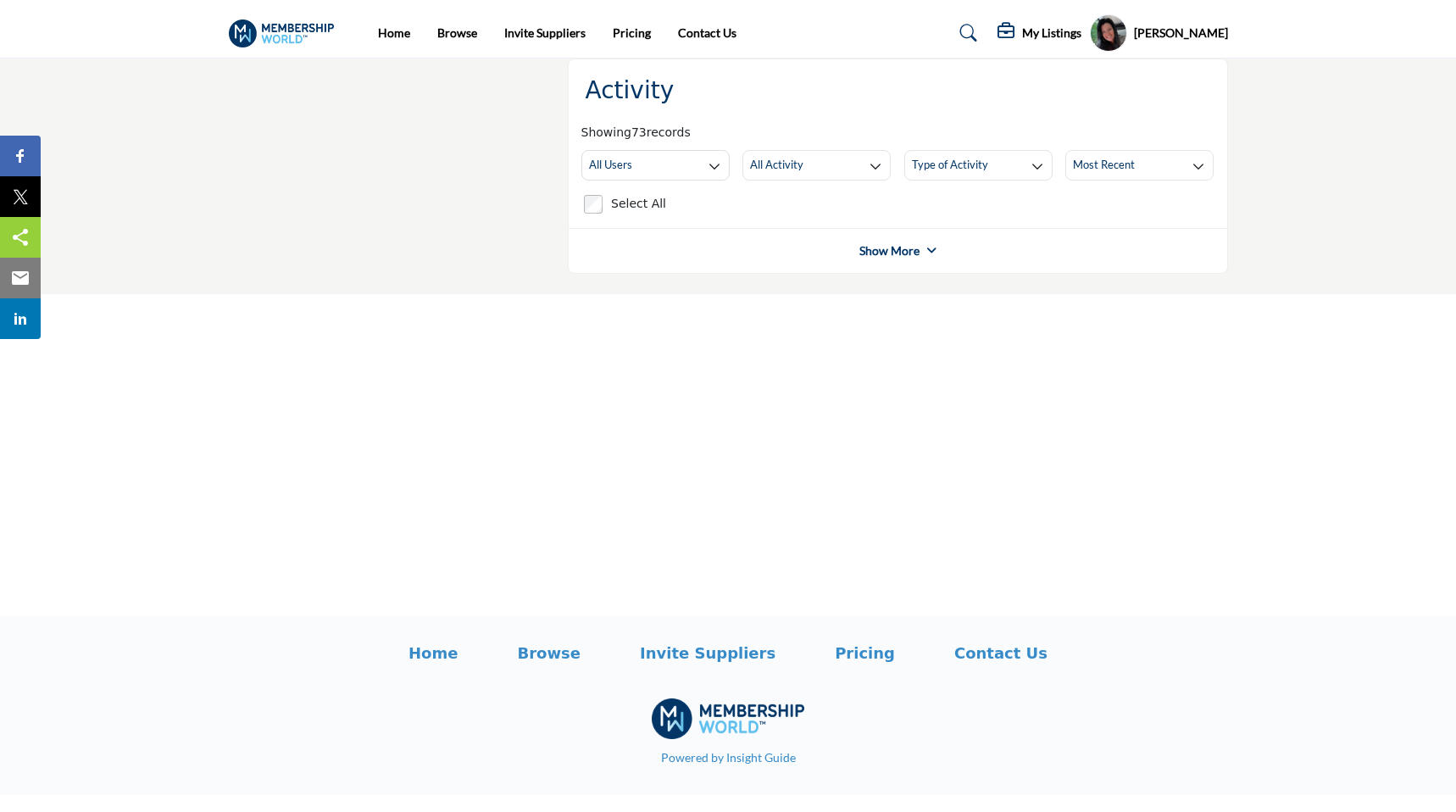
click at [873, 251] on link "Show More" at bounding box center [890, 250] width 60 height 17
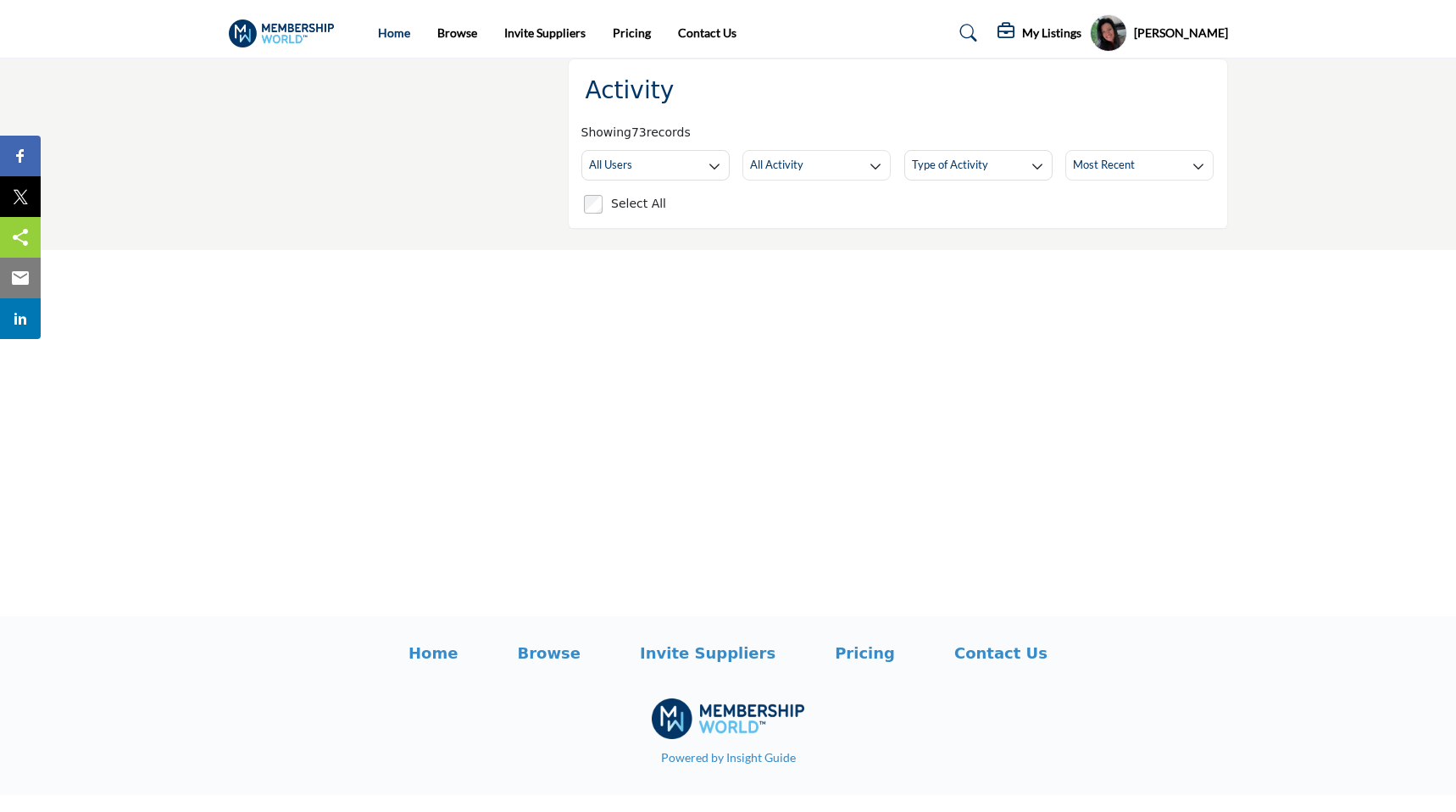
click at [394, 36] on link "Home" at bounding box center [393, 32] width 32 height 14
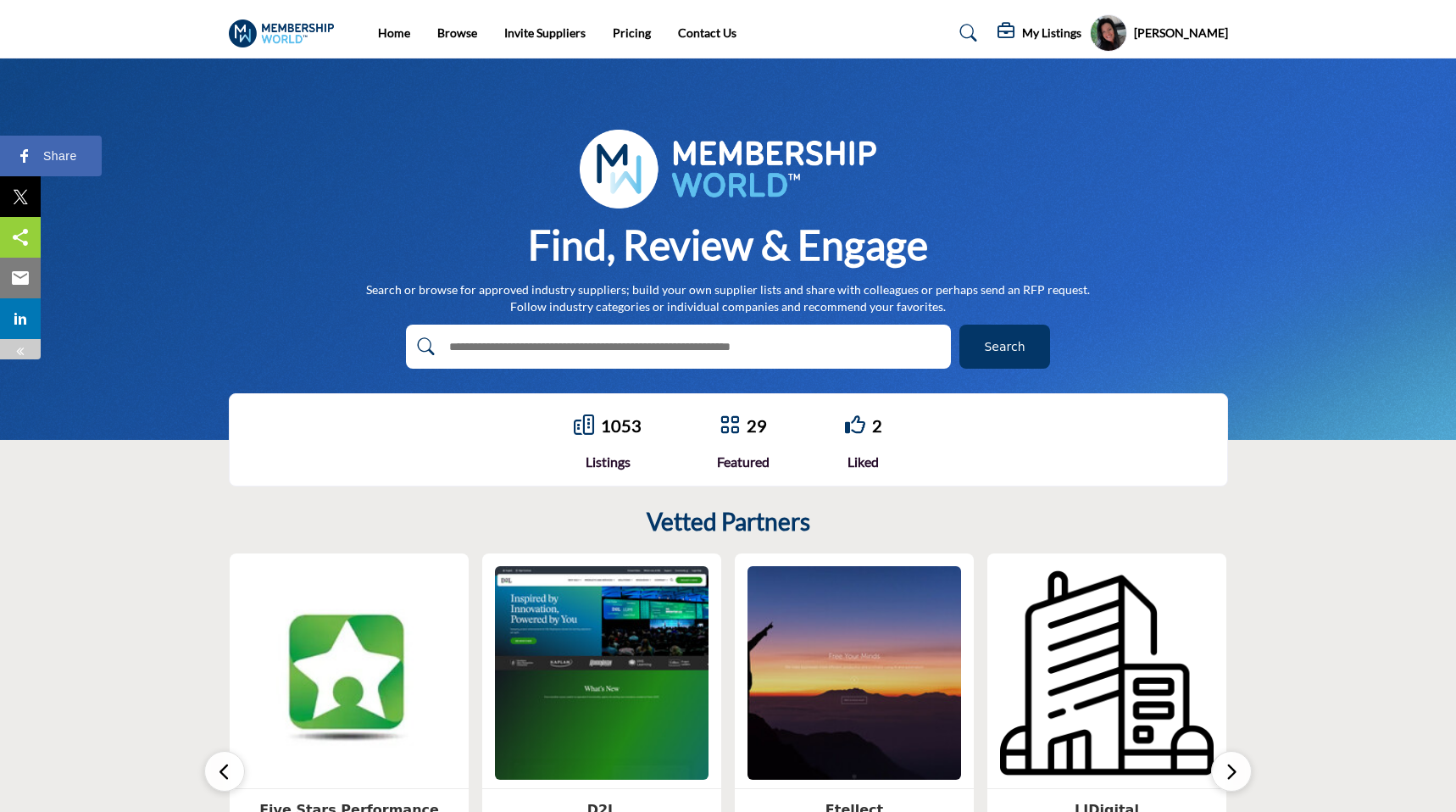
click at [34, 159] on img at bounding box center [24, 156] width 21 height 21
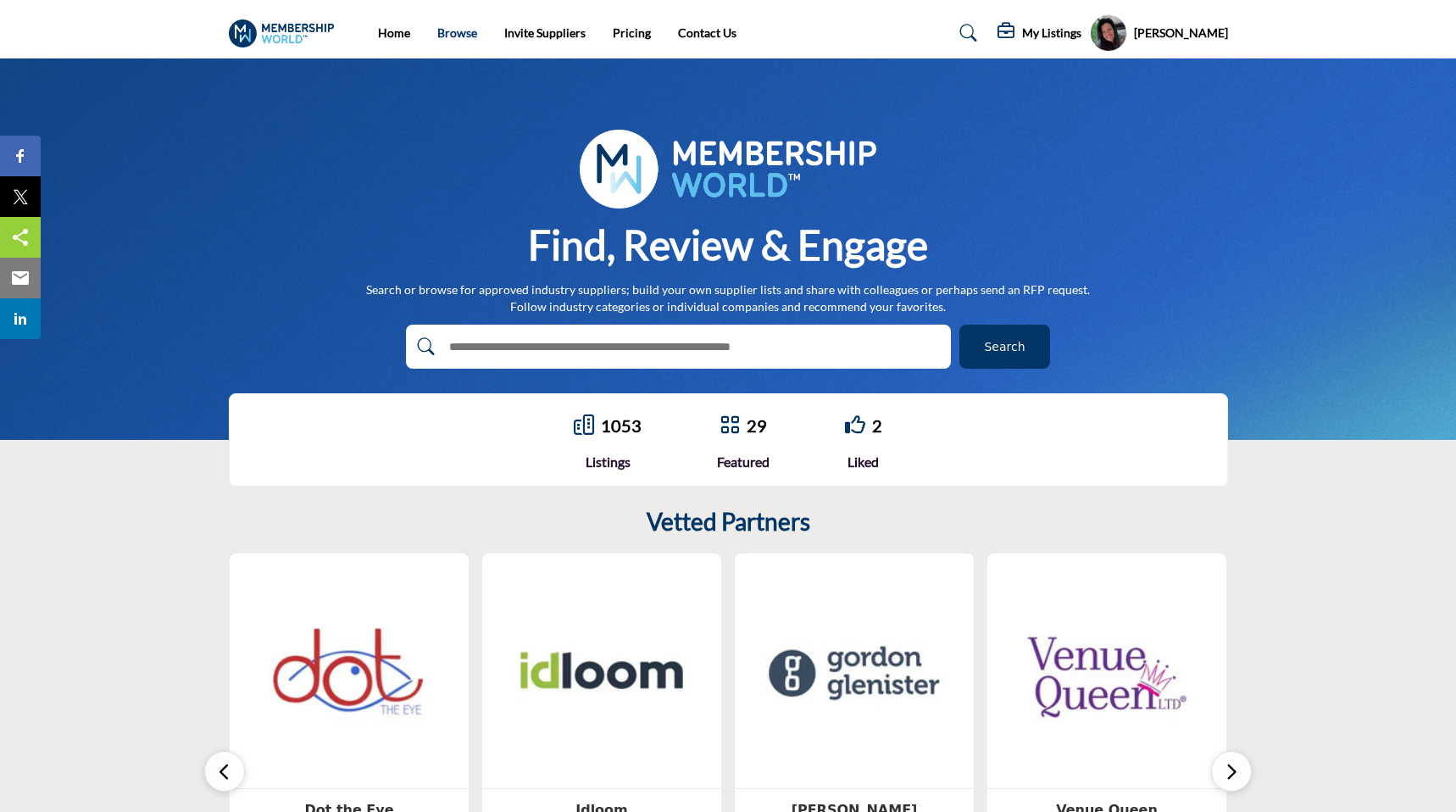
click at [454, 34] on link "Browse" at bounding box center [457, 32] width 40 height 14
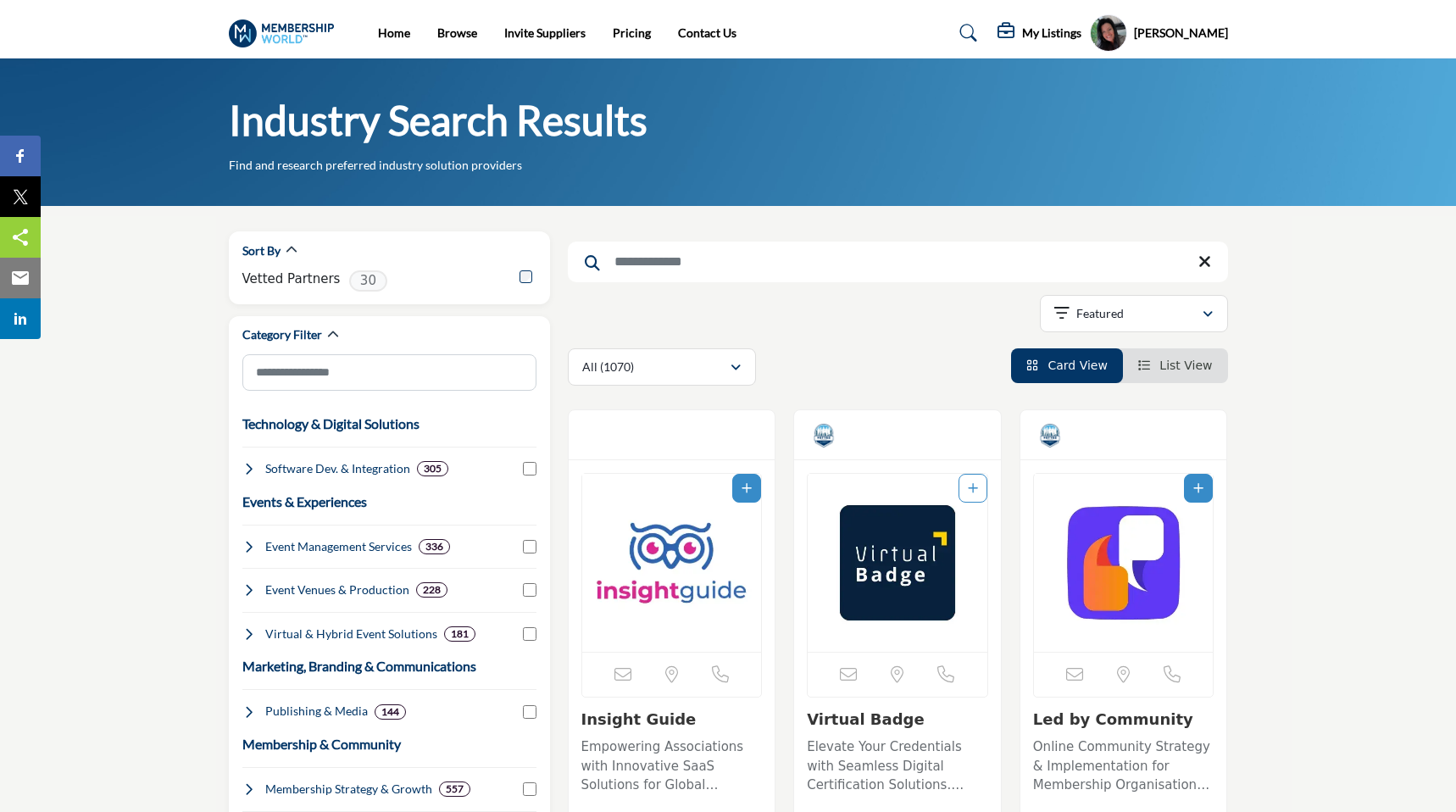
click at [687, 582] on img "Open Listing in new tab" at bounding box center [672, 563] width 179 height 178
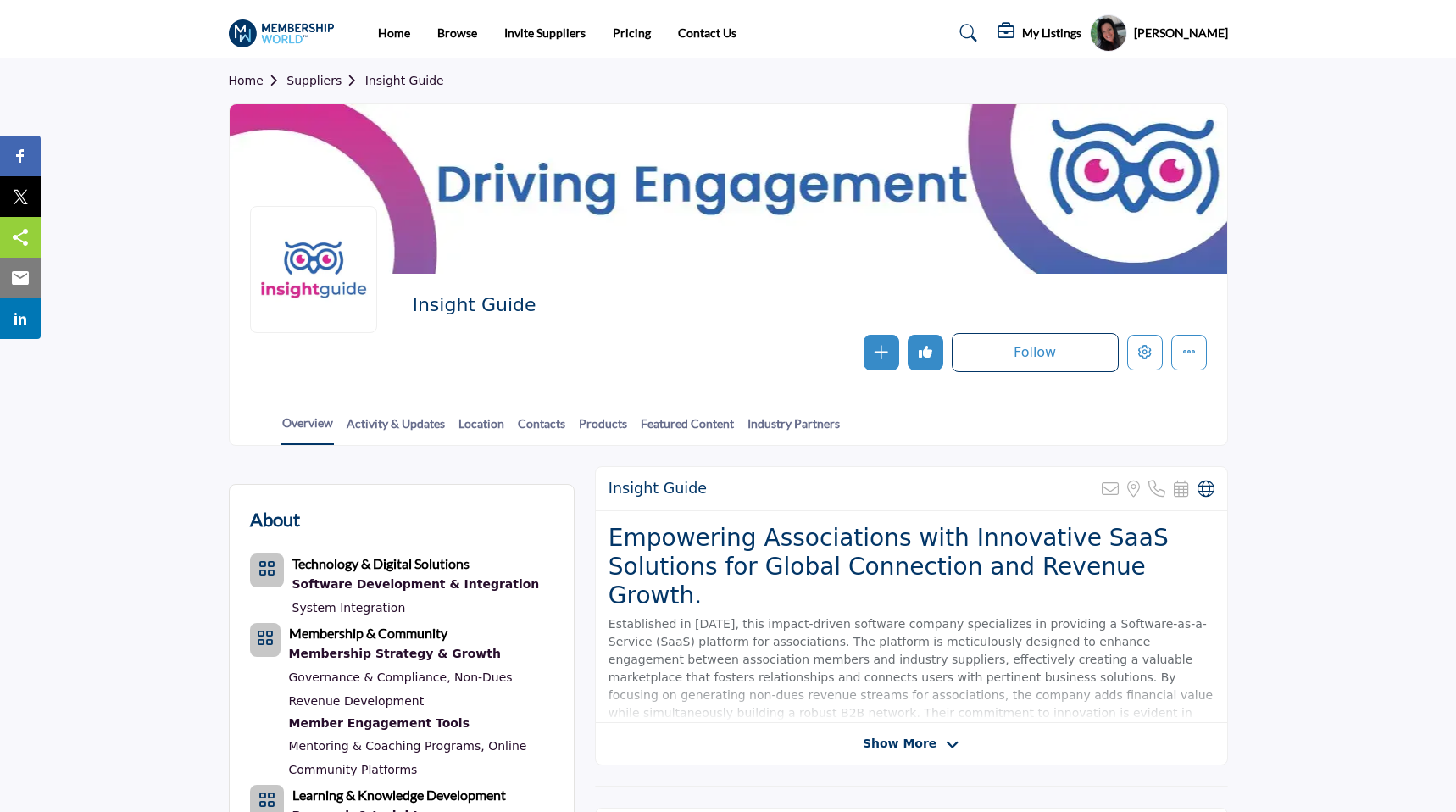
click at [1046, 28] on div "My Listings" at bounding box center [1039, 33] width 84 height 21
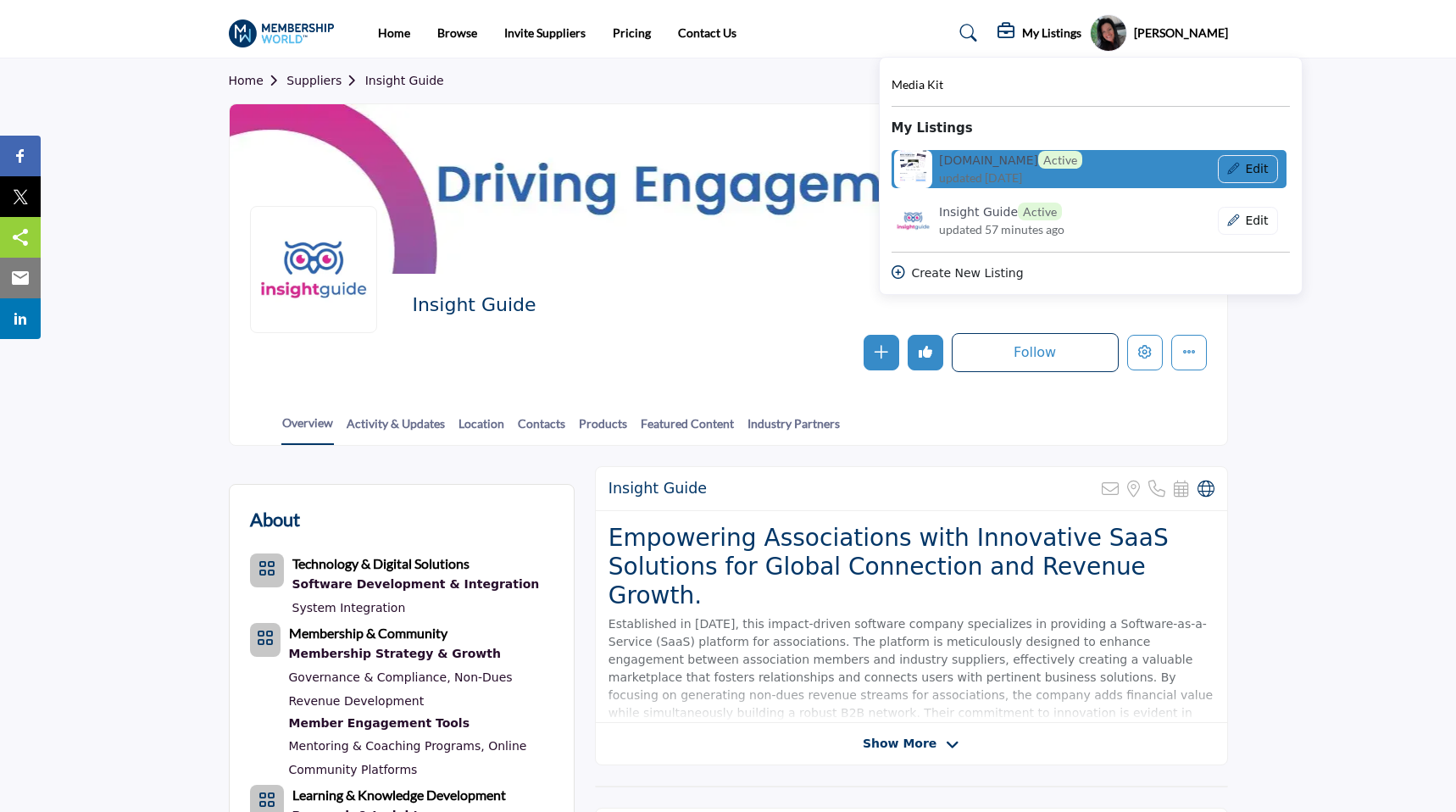
click at [975, 164] on h6 "Event.Quest Active" at bounding box center [1010, 159] width 143 height 18
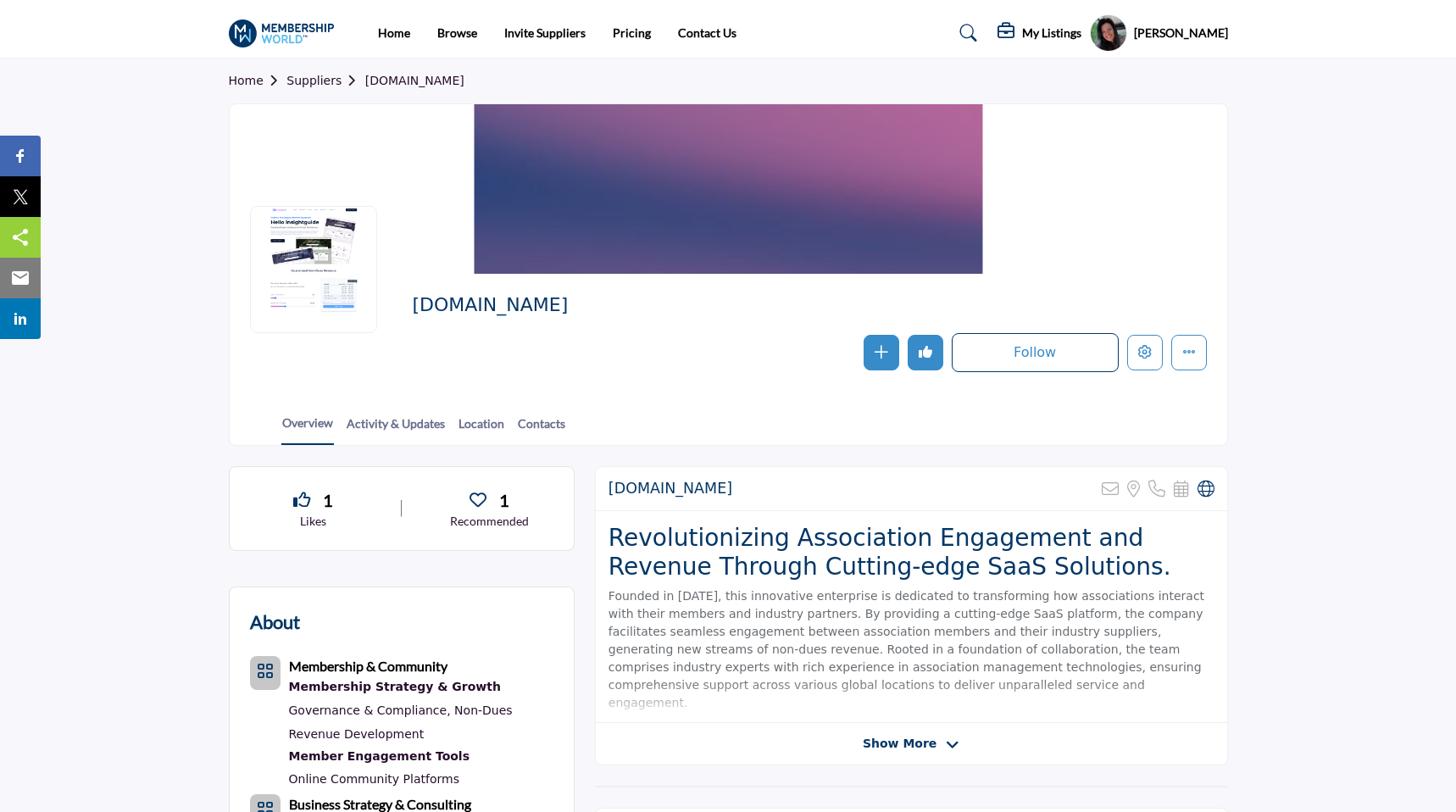
click at [1127, 36] on profile-featured-9d57d186-dcdc-4fd1-8698-ebbedcf867ab "Show hide supplier dropdown" at bounding box center [1108, 33] width 37 height 37
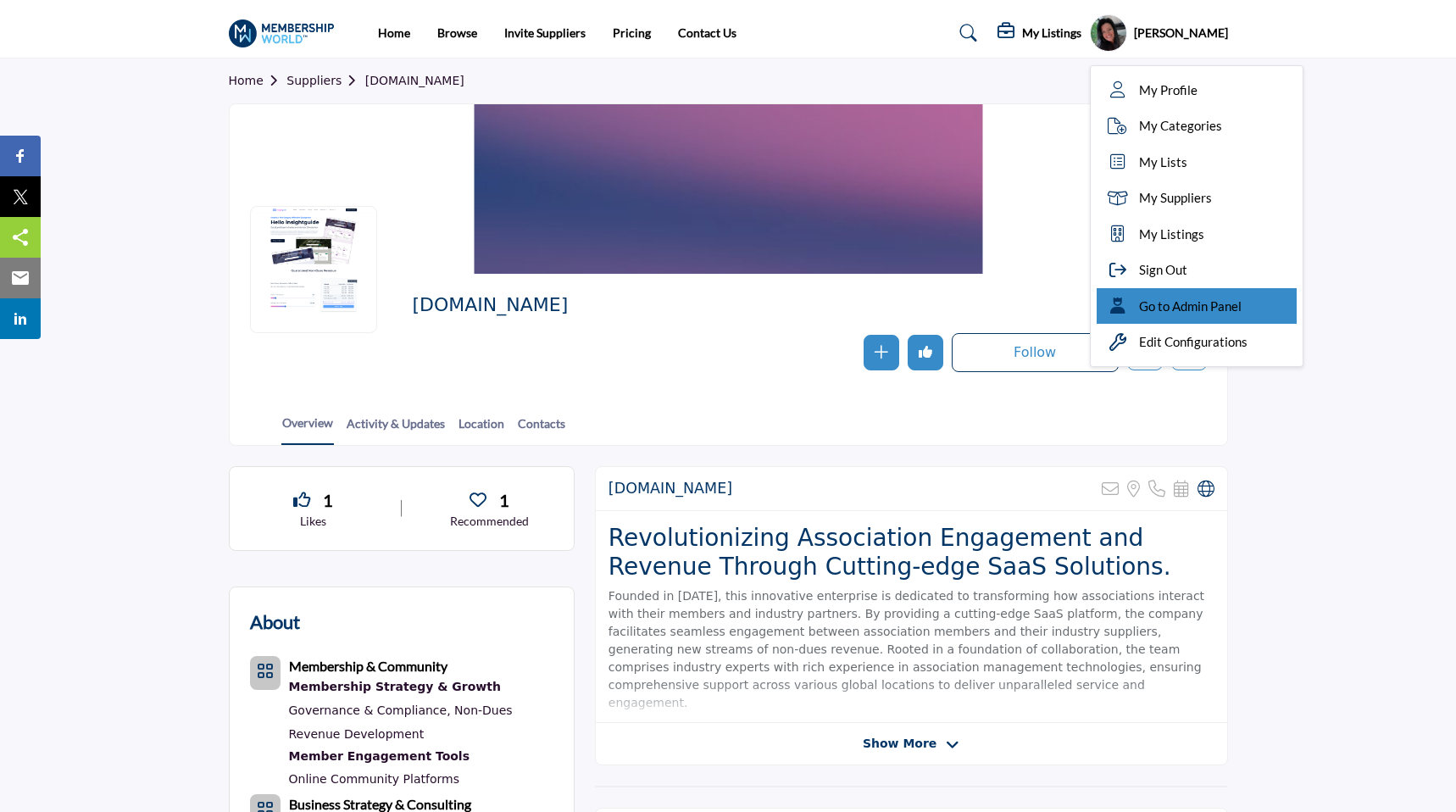
click at [1131, 306] on icon at bounding box center [1118, 306] width 25 height 17
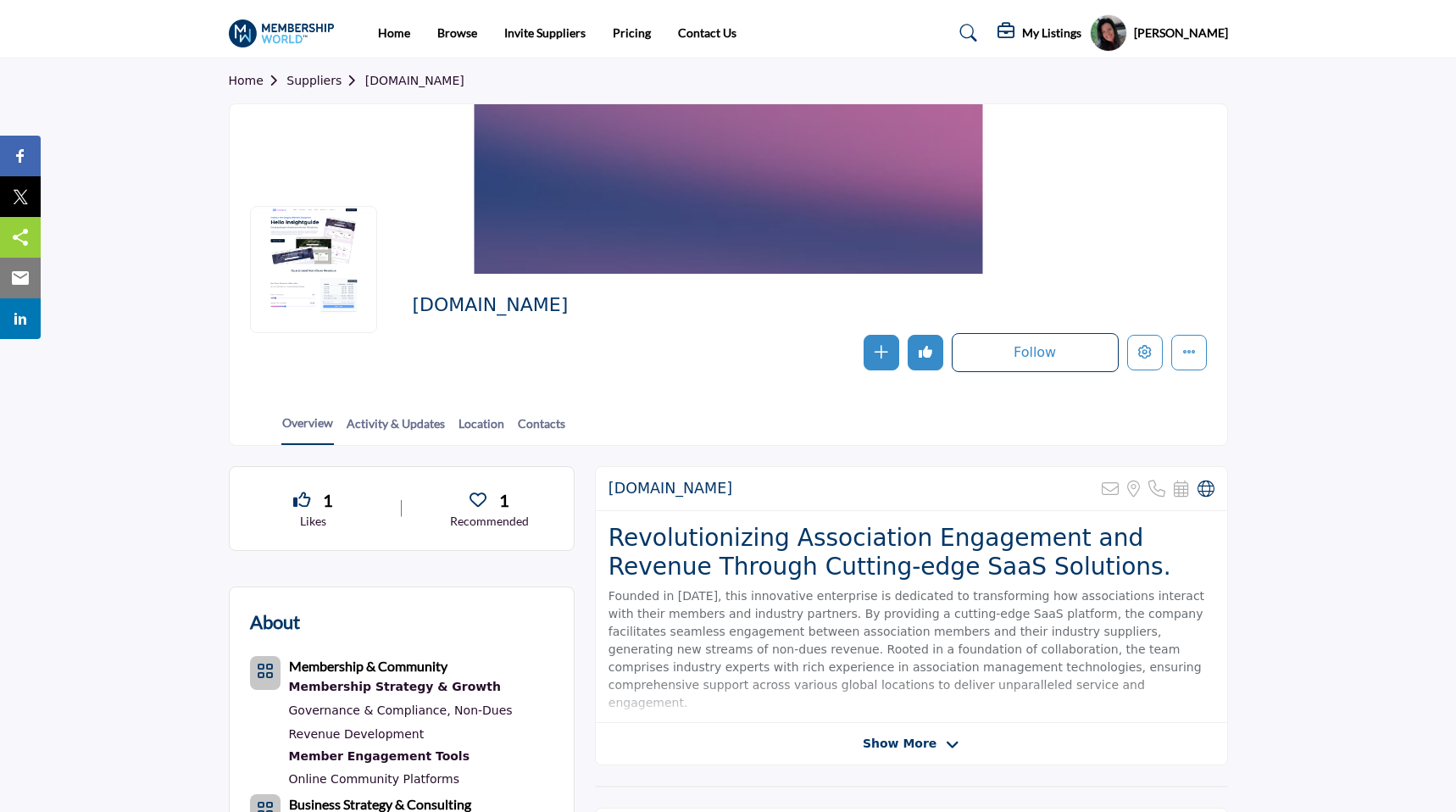
click at [1081, 36] on h5 "My Listings" at bounding box center [1051, 33] width 59 height 15
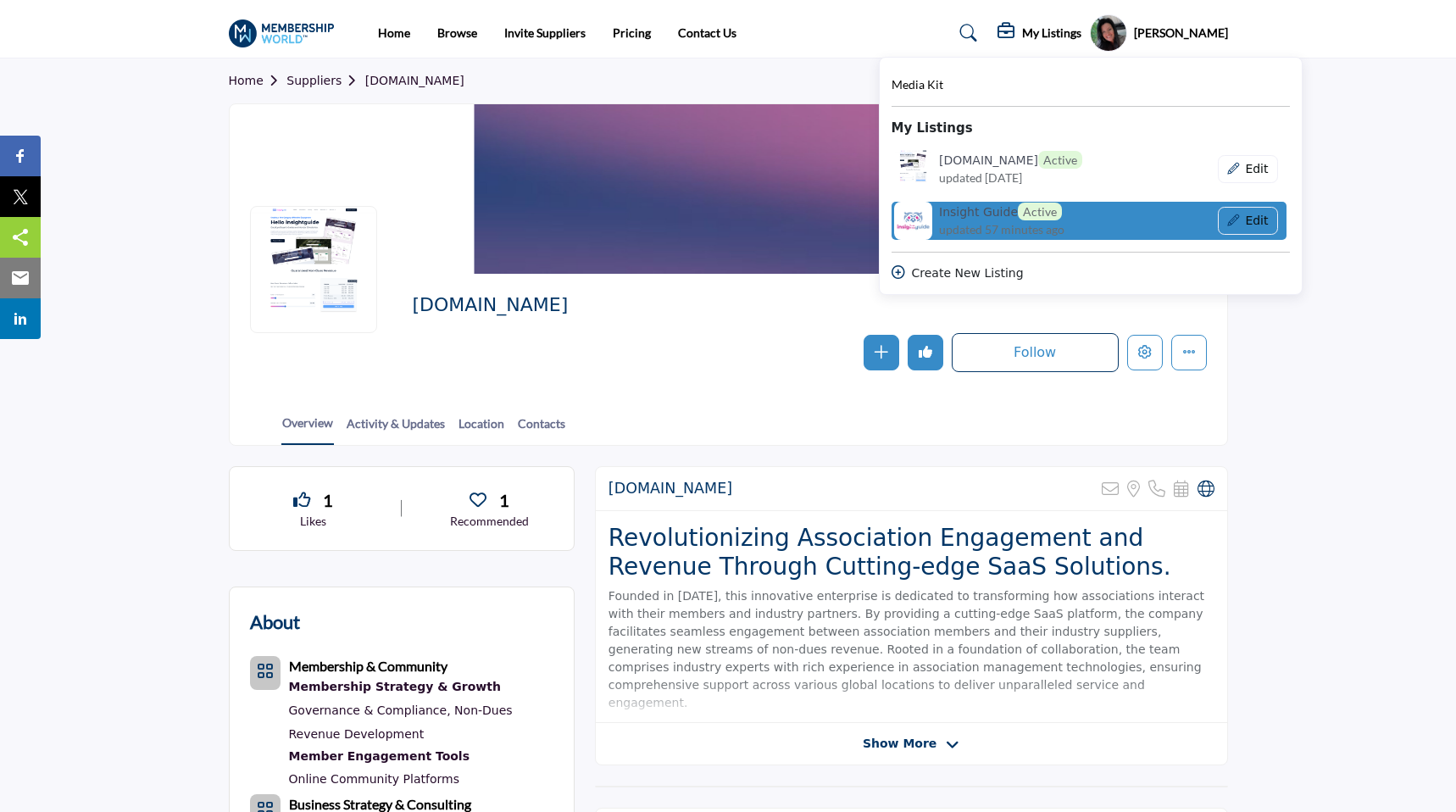
click at [1000, 223] on span "updated 57 minutes ago" at bounding box center [1002, 229] width 125 height 18
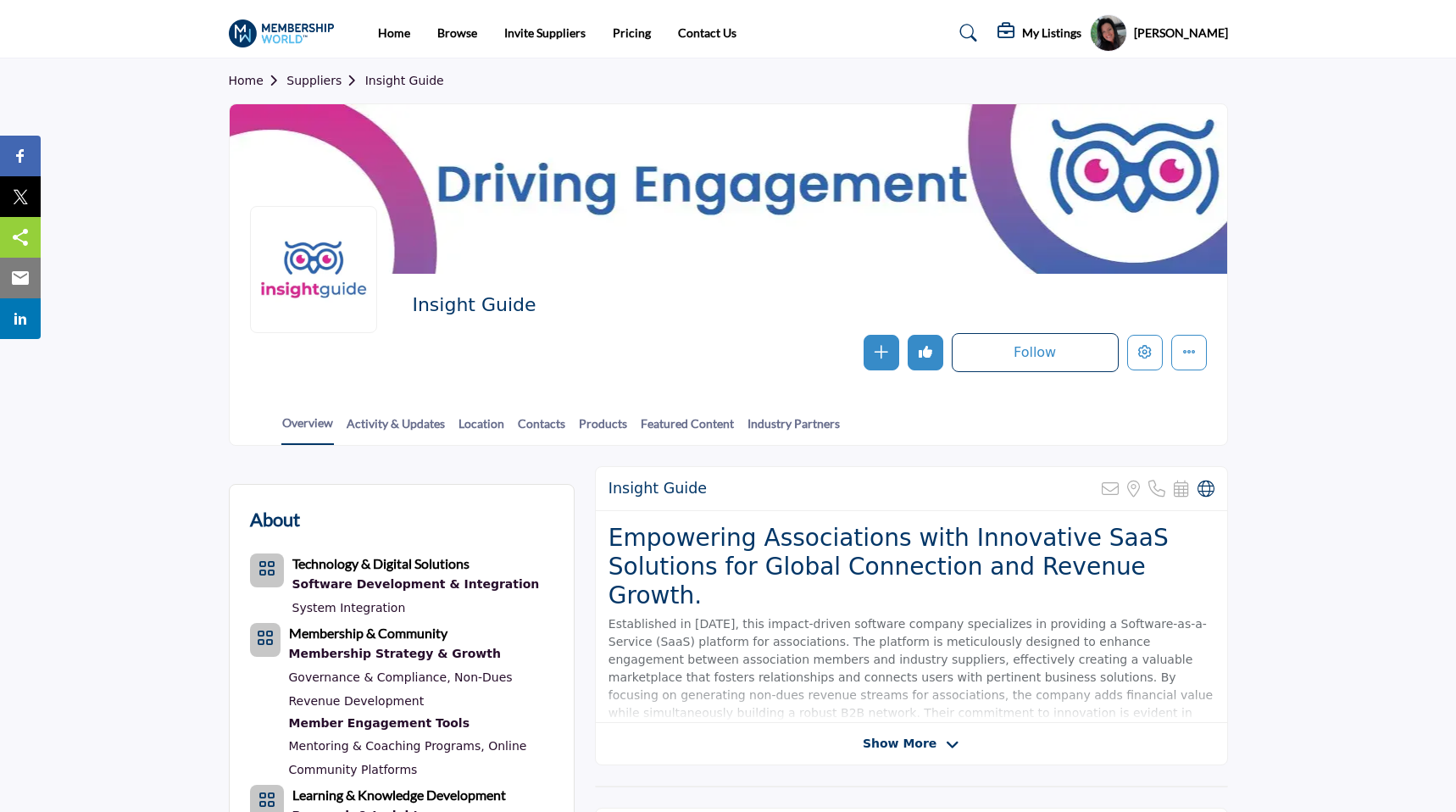
click at [927, 363] on button "Like" at bounding box center [925, 352] width 36 height 36
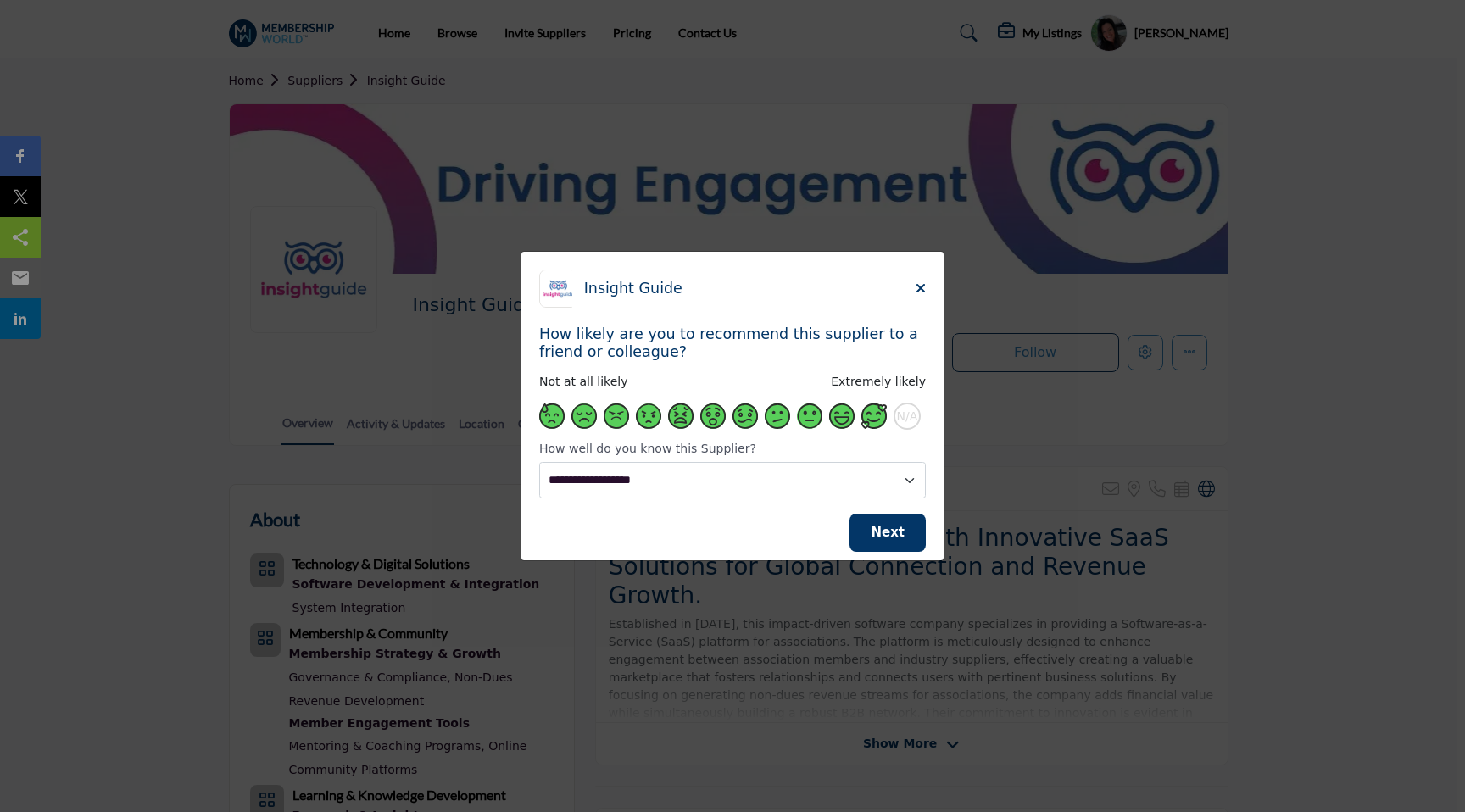
click at [873, 419] on span "Supplier Rating and Recommendation Modal for Insight Guide" at bounding box center [873, 416] width 25 height 25
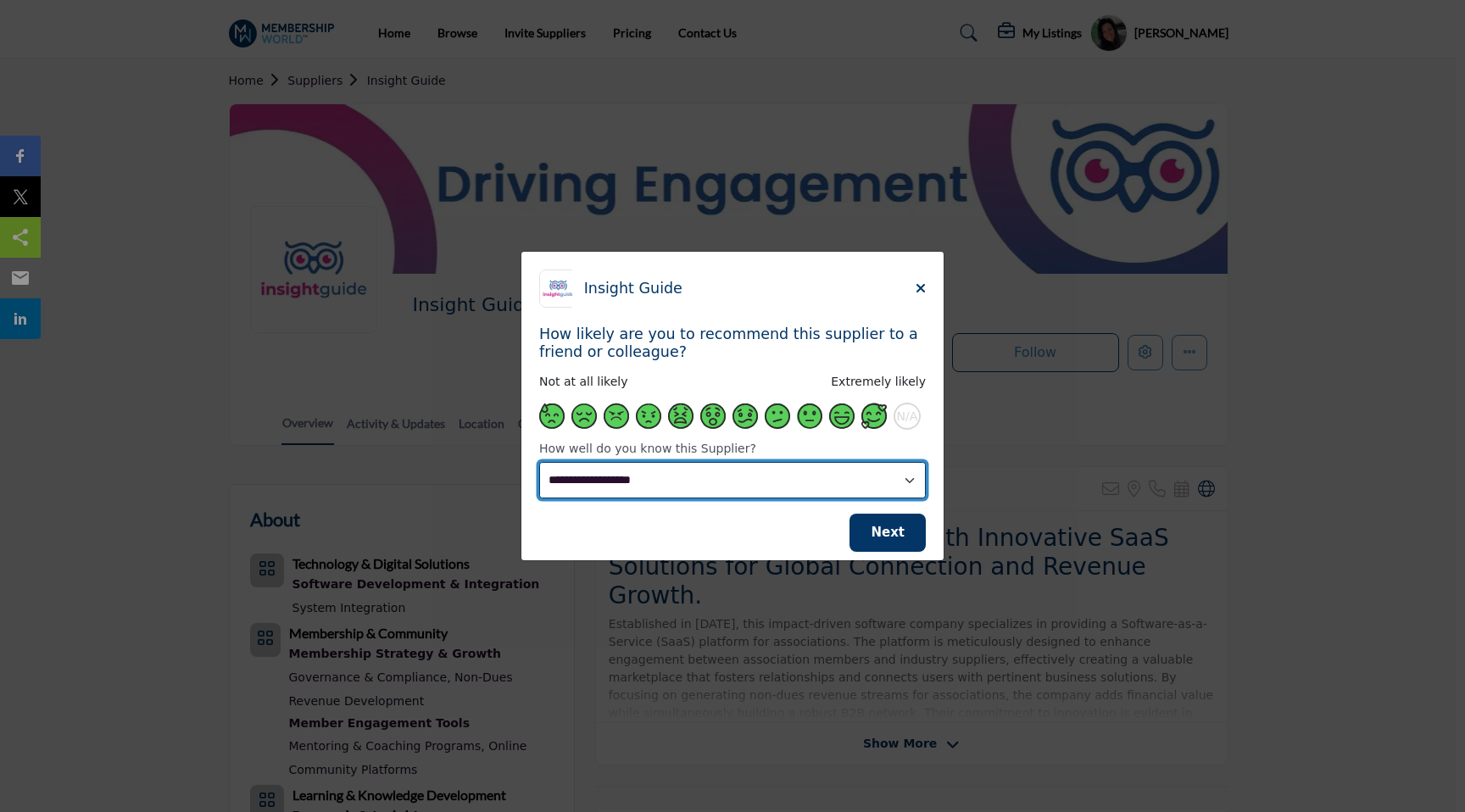
click at [852, 476] on select "**********" at bounding box center [733, 479] width 387 height 36
select select "**********"
click at [539, 462] on select "**********" at bounding box center [733, 479] width 387 height 36
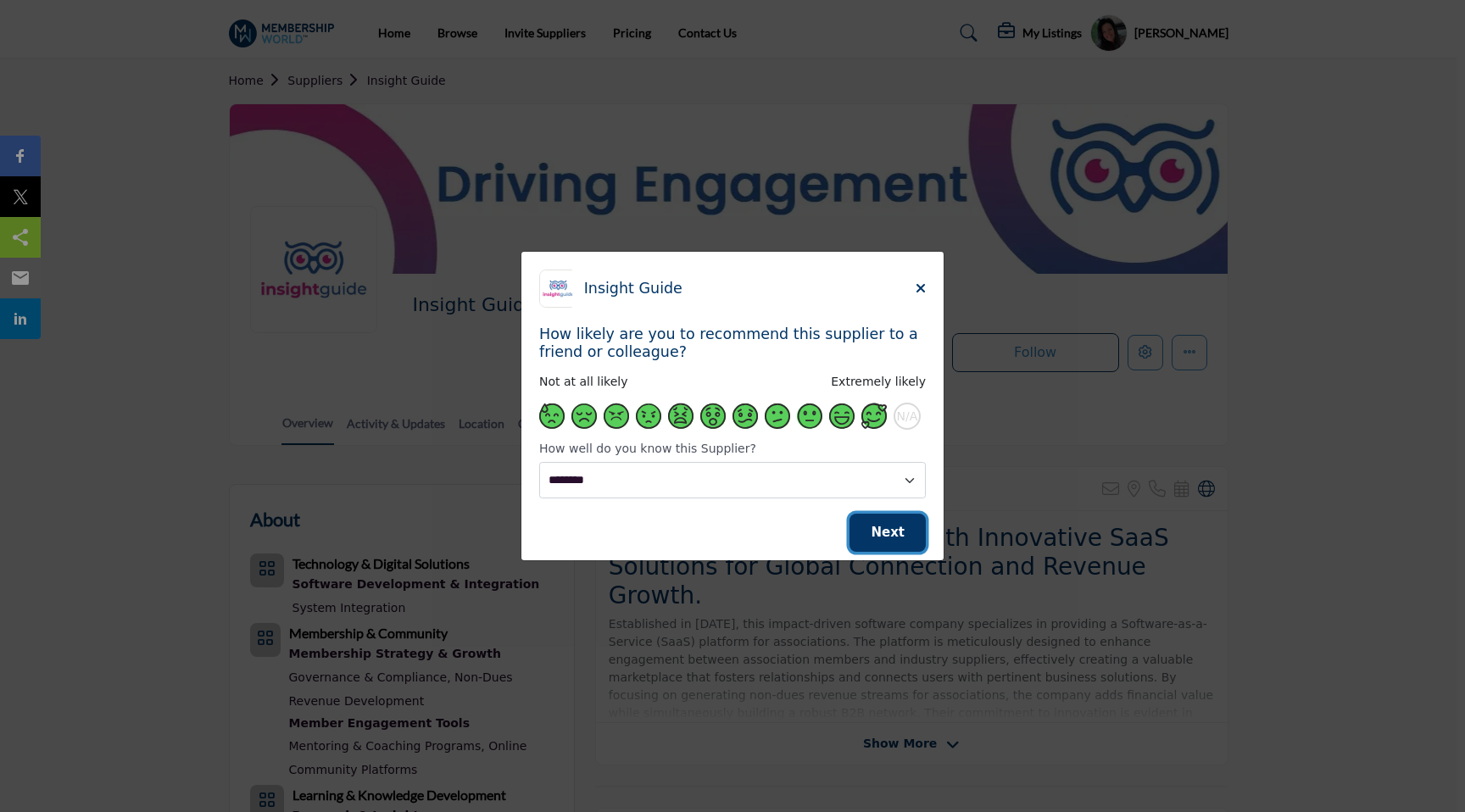
click at [879, 539] on span "Next" at bounding box center [887, 532] width 34 height 15
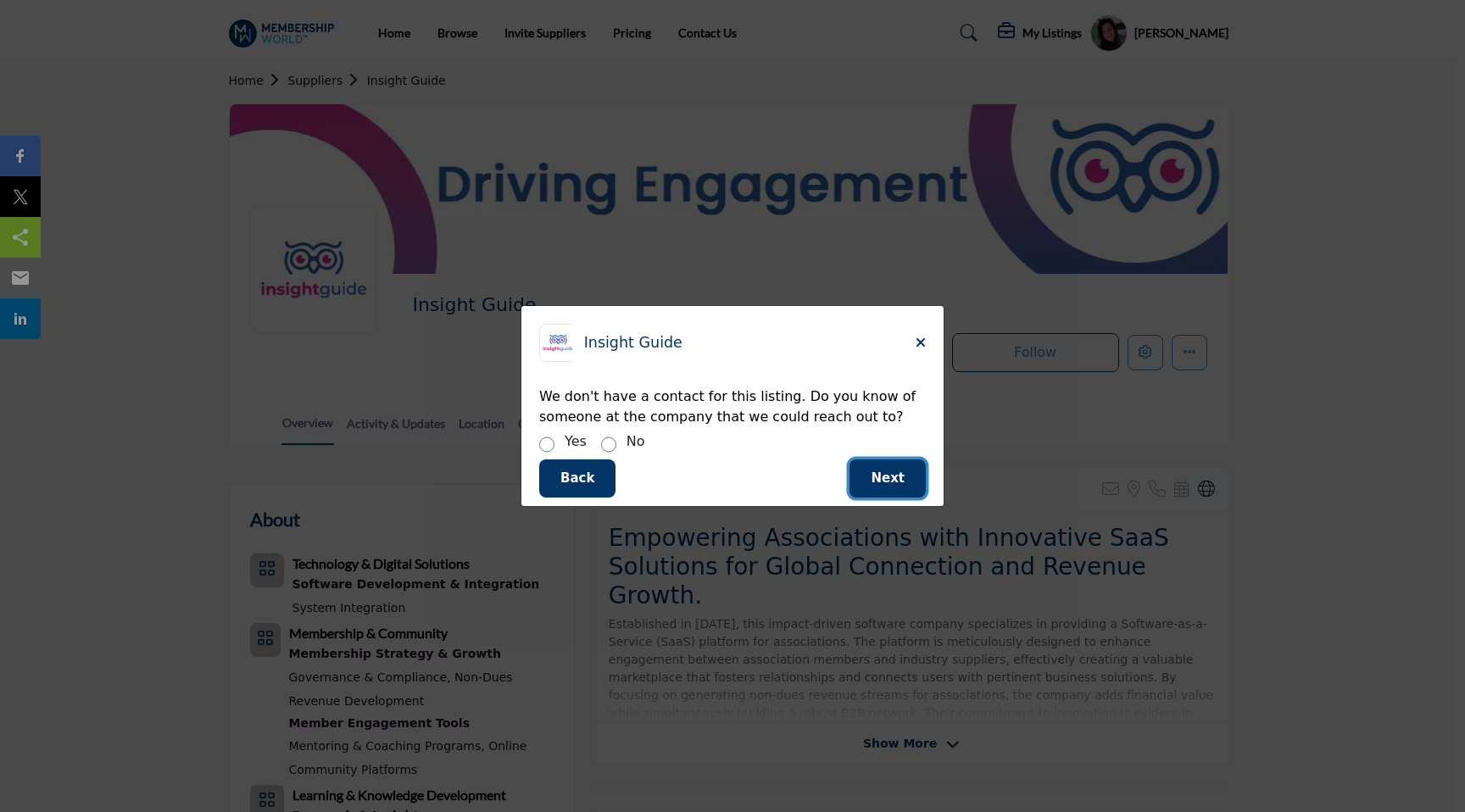
click at [898, 474] on span "Next" at bounding box center [887, 477] width 34 height 15
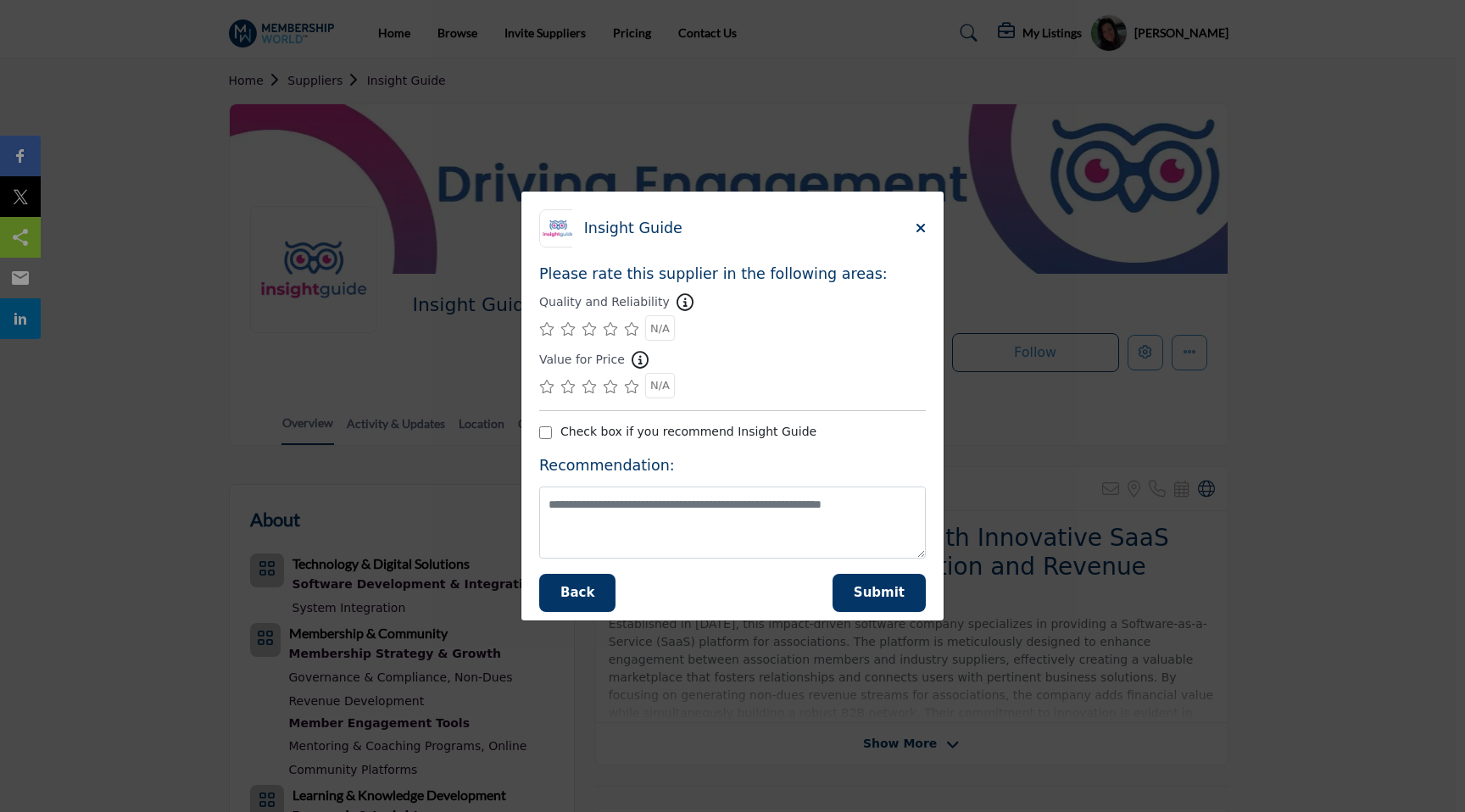
click at [630, 331] on icon "Supplier Rating and Recommendation Modal for Insight Guide" at bounding box center [631, 329] width 15 height 14
click at [632, 392] on icon "Supplier Rating and Recommendation Modal for Insight Guide" at bounding box center [631, 386] width 15 height 14
click at [895, 606] on button "Submit" at bounding box center [880, 592] width 93 height 38
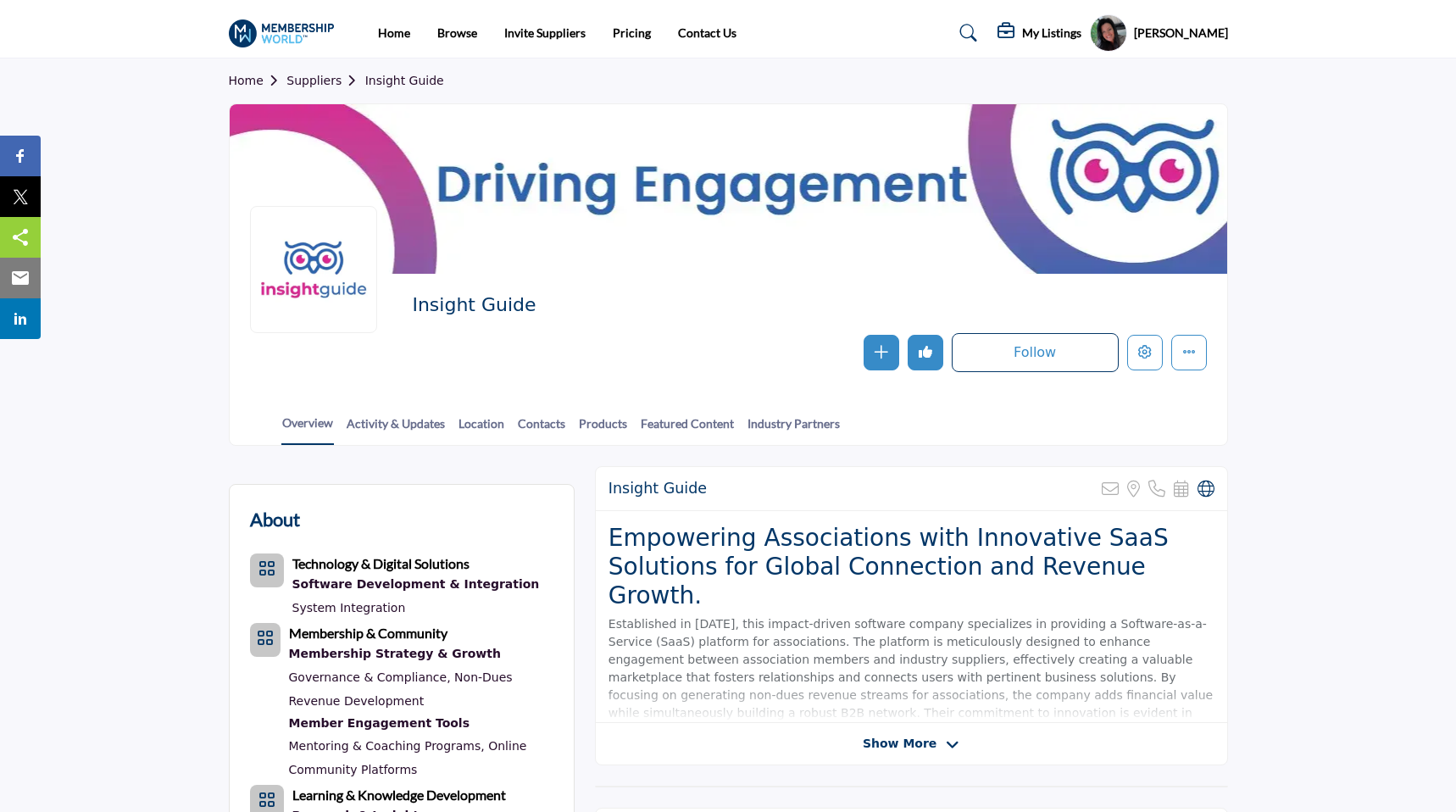
click at [1081, 34] on h5 "My Listings" at bounding box center [1051, 33] width 59 height 15
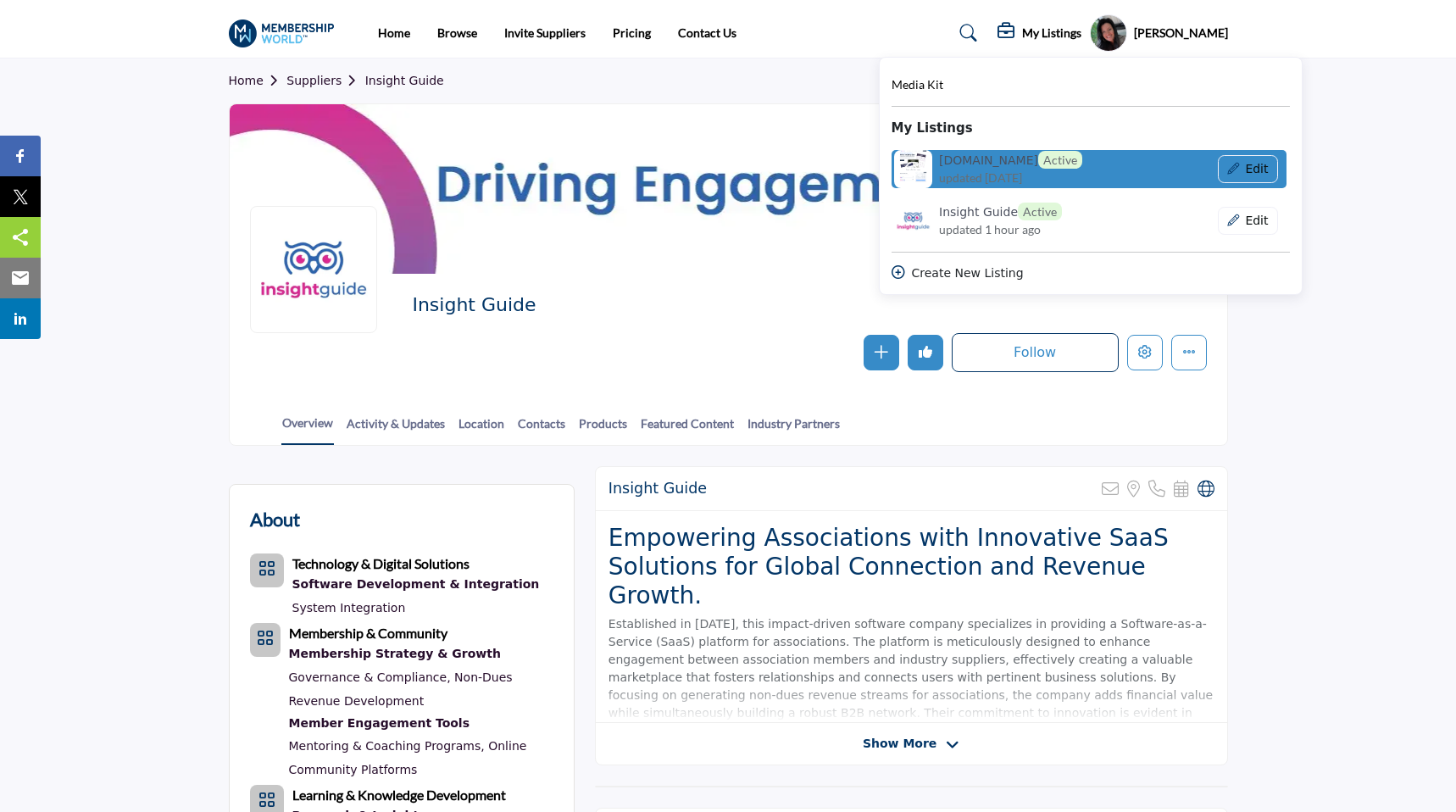
click at [998, 164] on h6 "Event.Quest Active" at bounding box center [1010, 159] width 143 height 18
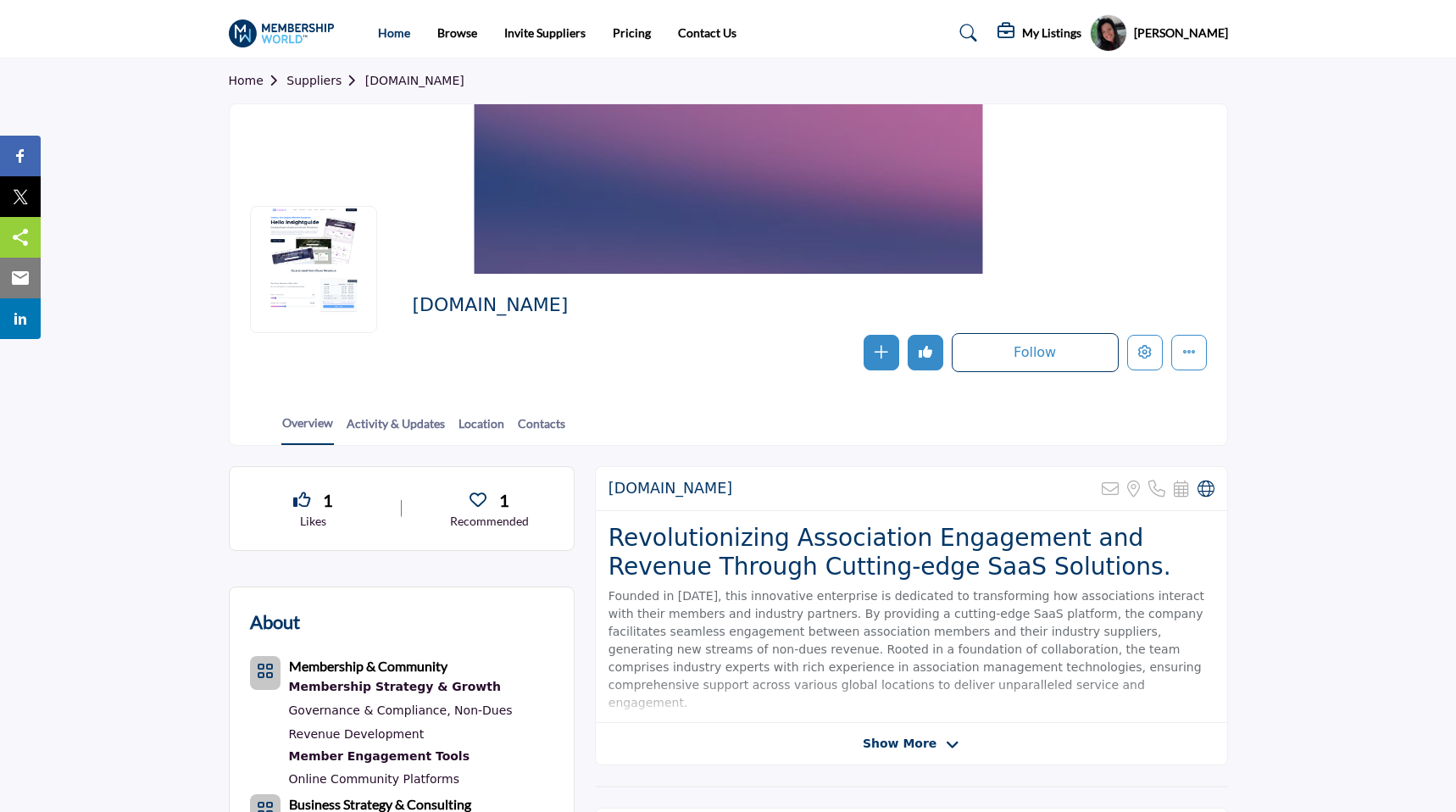
click at [389, 39] on link "Home" at bounding box center [393, 32] width 32 height 14
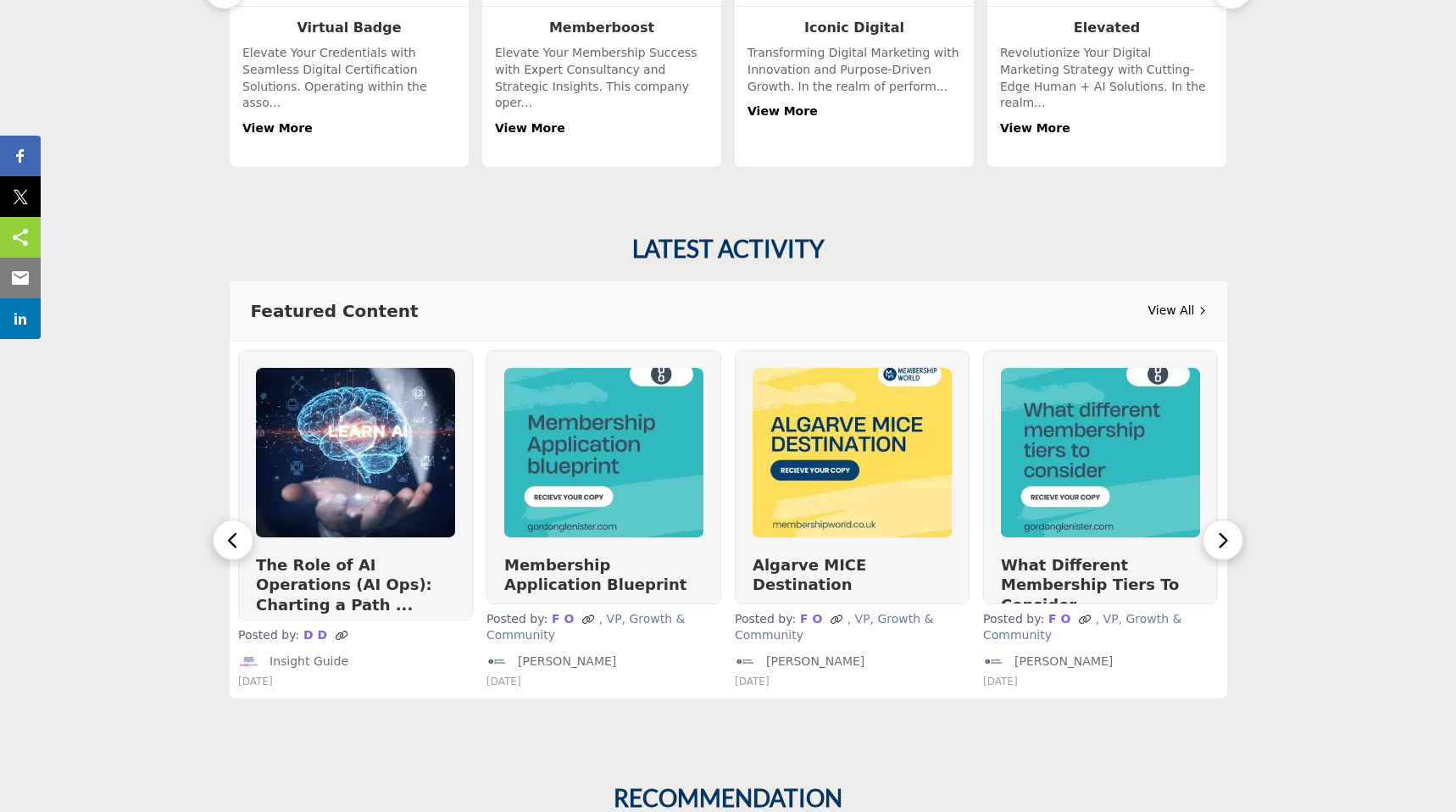
scroll to position [796, 0]
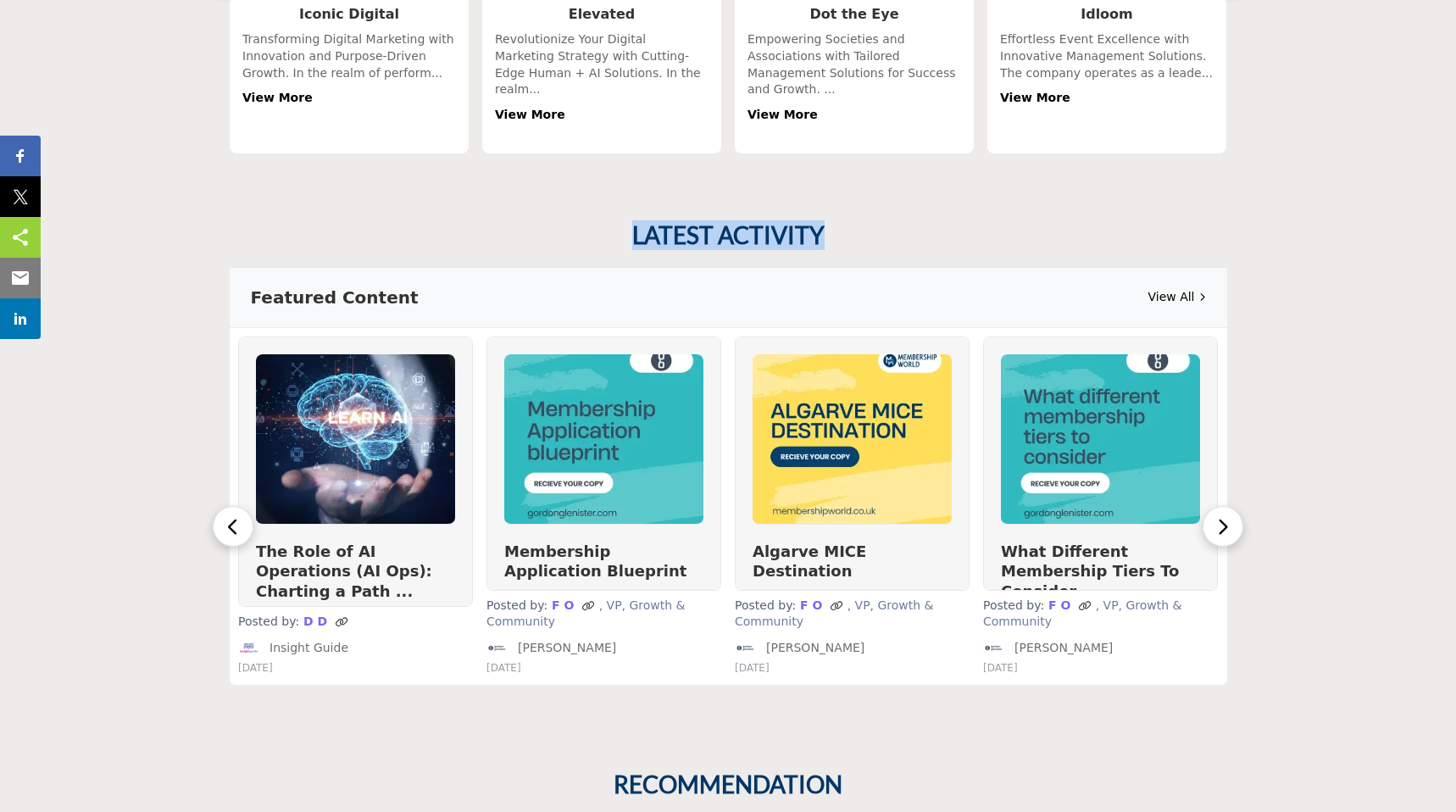
drag, startPoint x: 827, startPoint y: 221, endPoint x: 624, endPoint y: 223, distance: 203.0
click at [624, 223] on div "LATEST ACTIVITY" at bounding box center [728, 235] width 999 height 29
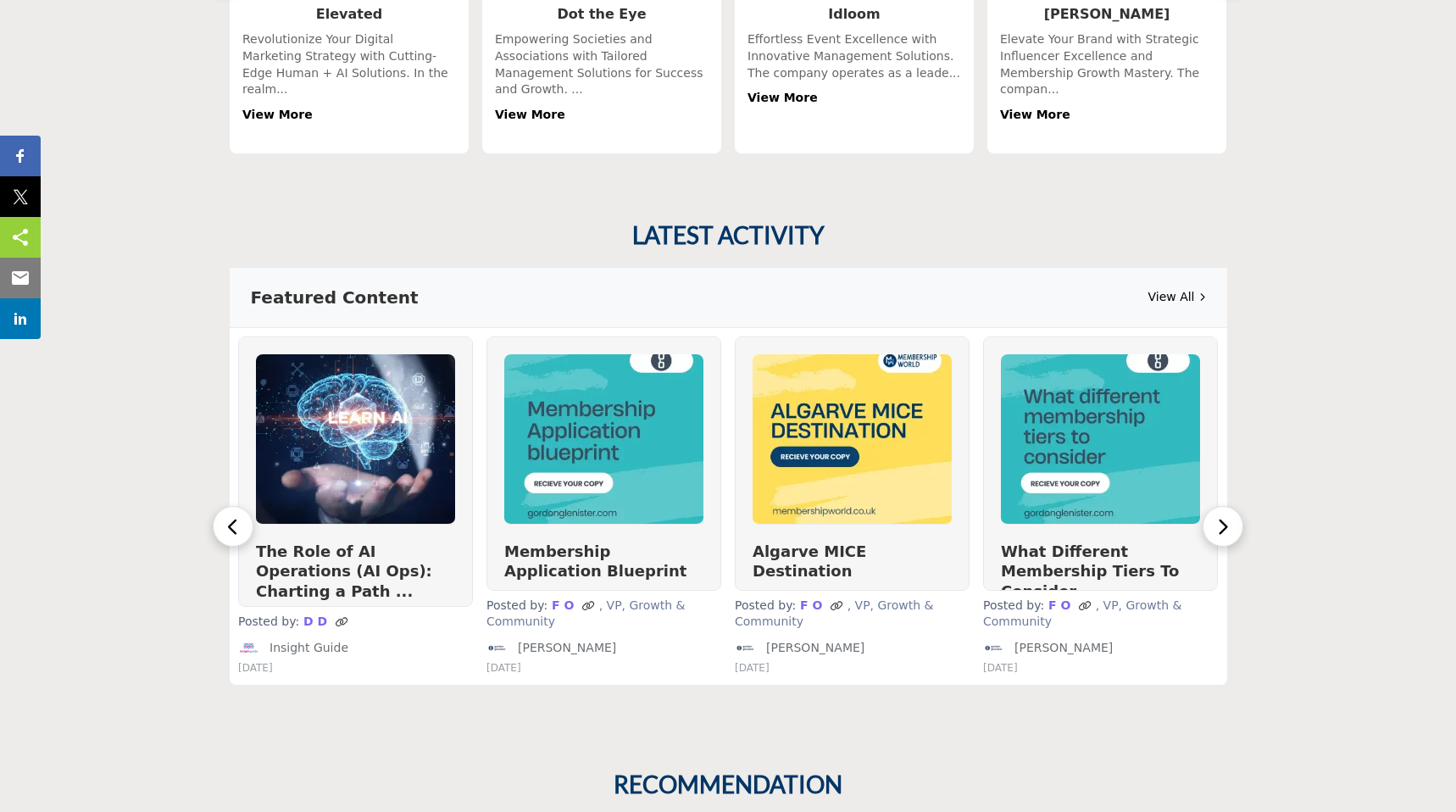
click at [393, 268] on div "Featured Content View All" at bounding box center [728, 298] width 997 height 60
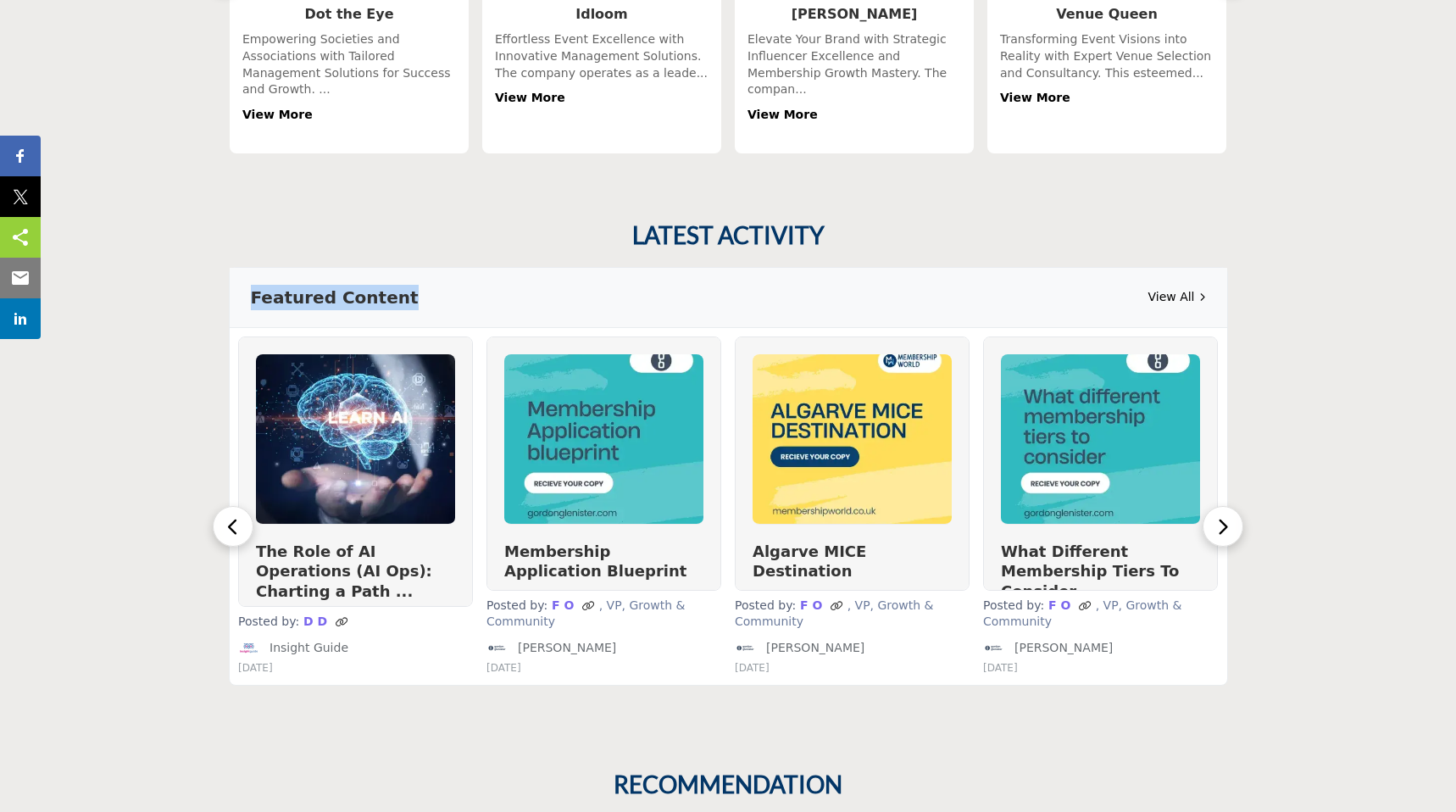
drag, startPoint x: 250, startPoint y: 285, endPoint x: 428, endPoint y: 294, distance: 178.2
click at [428, 294] on div "Featured Content View All" at bounding box center [728, 298] width 997 height 60
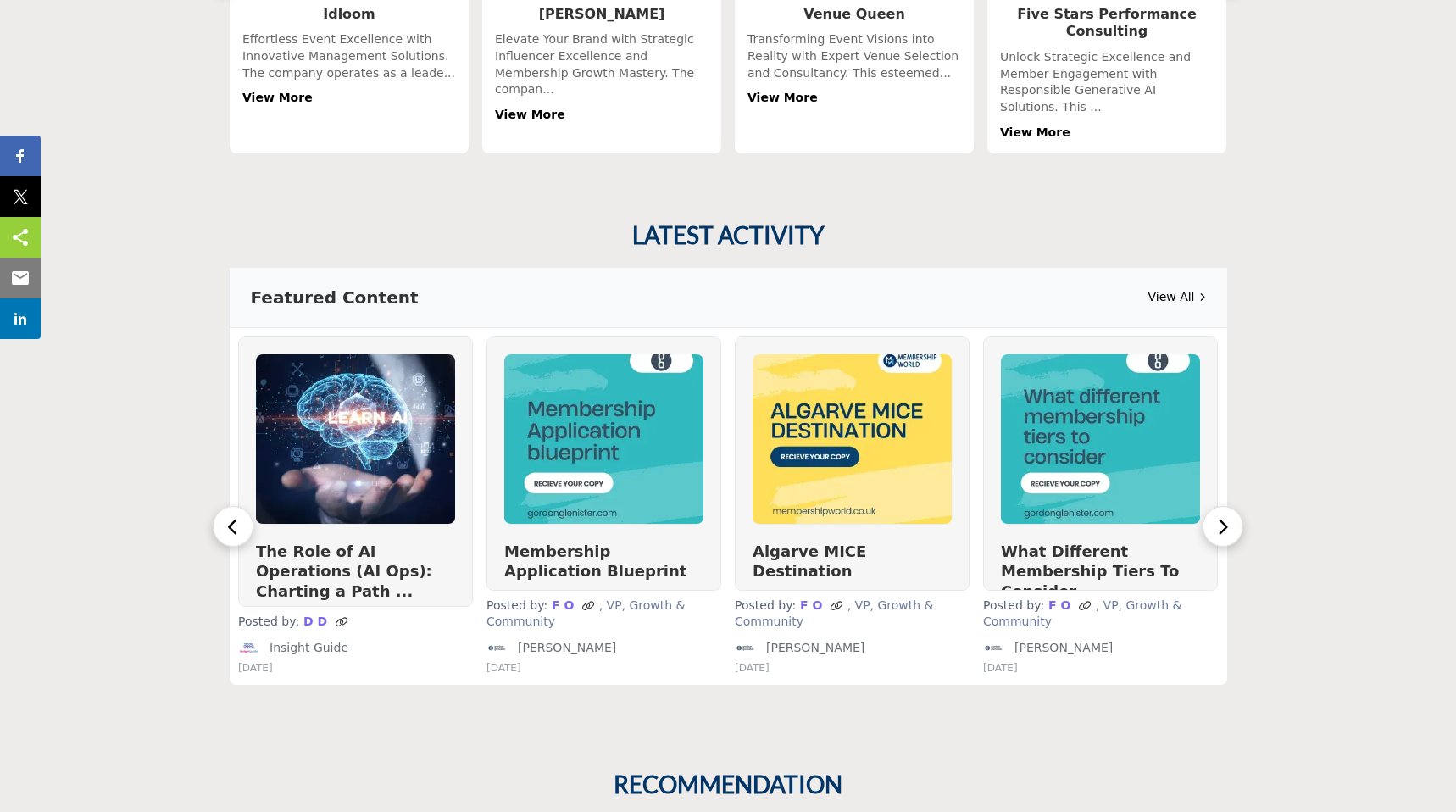
click at [643, 222] on h2 "LATEST ACTIVITY" at bounding box center [729, 235] width 193 height 29
drag, startPoint x: 628, startPoint y: 216, endPoint x: 882, endPoint y: 217, distance: 254.0
click at [882, 221] on div "LATEST ACTIVITY" at bounding box center [728, 235] width 999 height 29
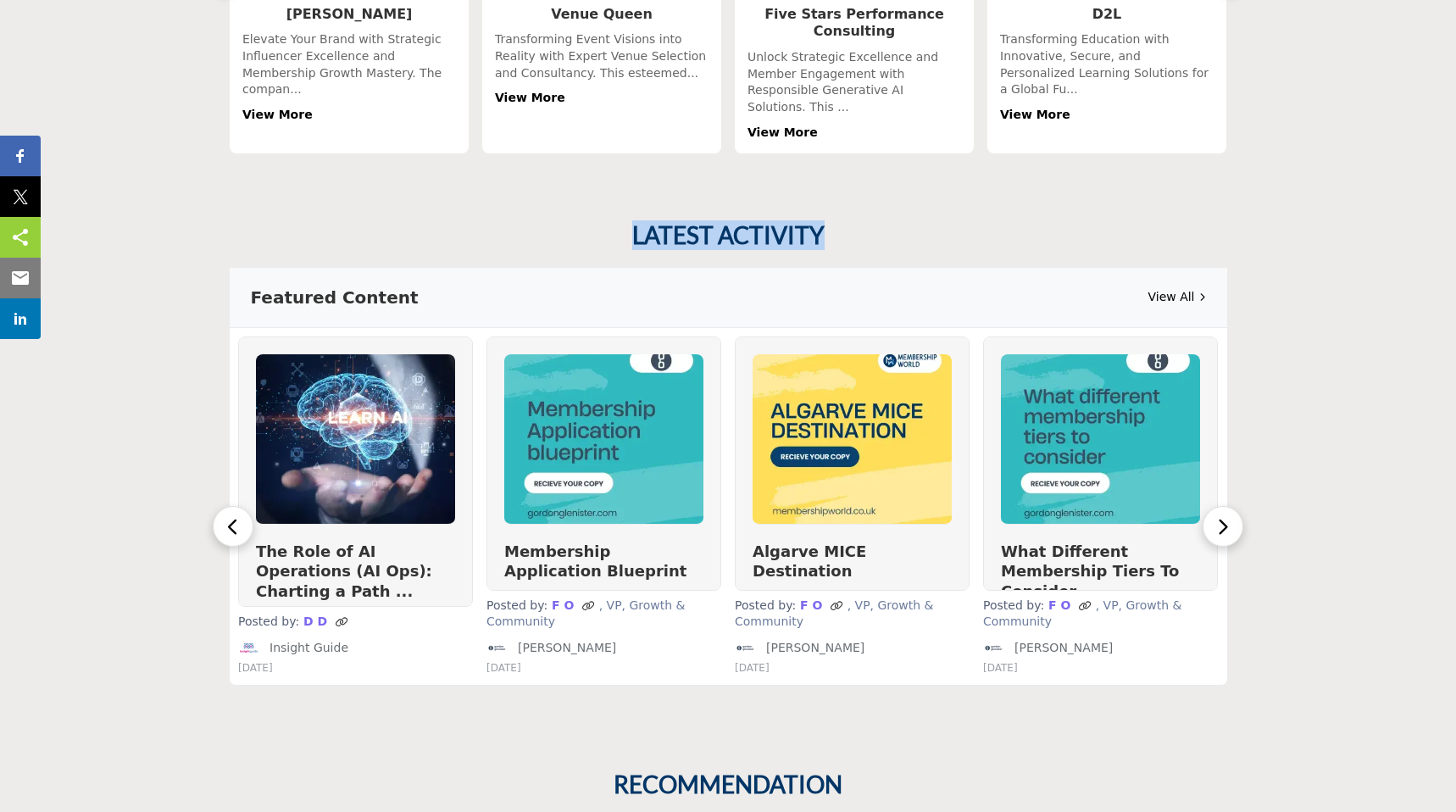
click at [705, 223] on h2 "LATEST ACTIVITY" at bounding box center [729, 235] width 193 height 29
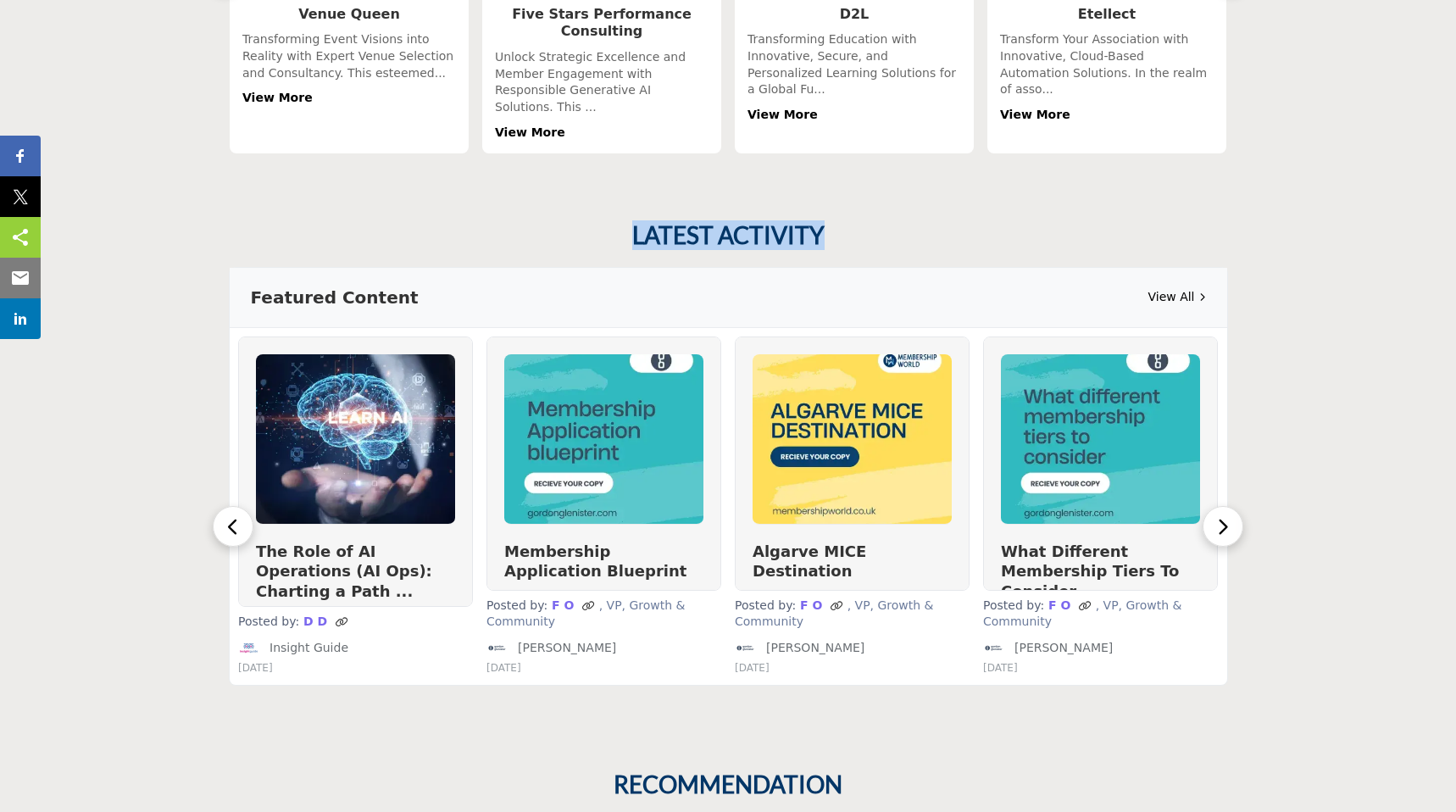
drag, startPoint x: 633, startPoint y: 221, endPoint x: 865, endPoint y: 231, distance: 232.2
click at [865, 231] on div "LATEST ACTIVITY" at bounding box center [728, 235] width 999 height 29
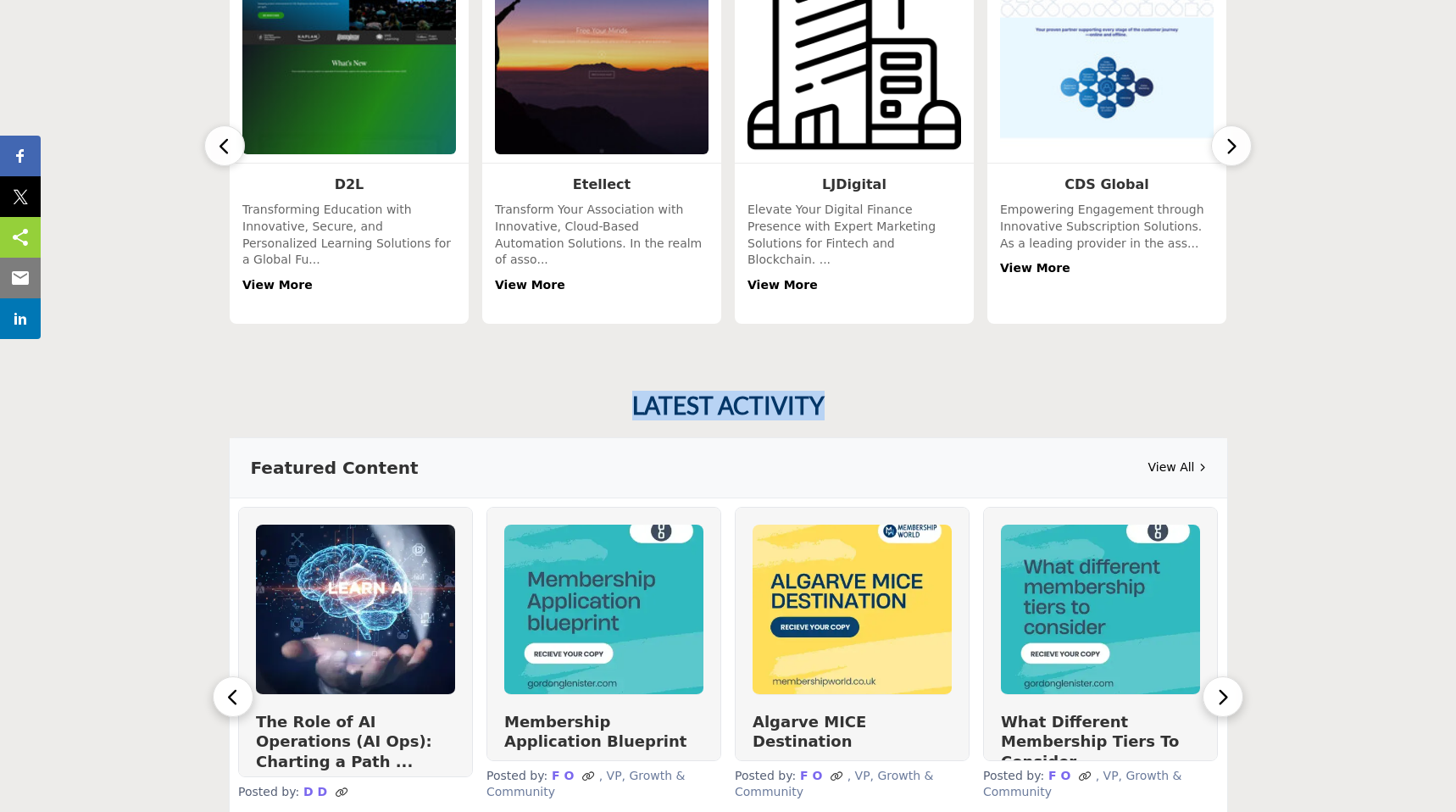
scroll to position [1120, 0]
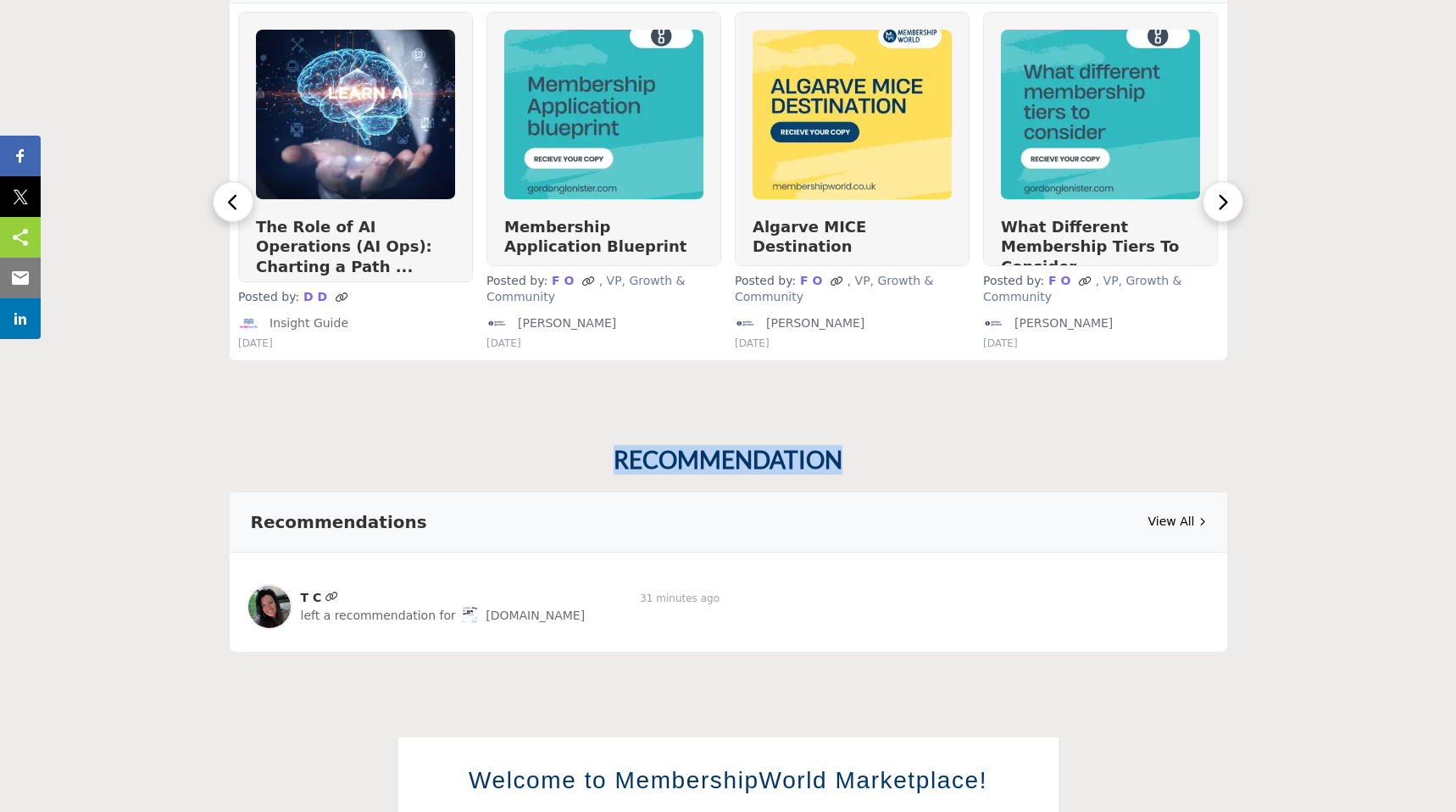
drag, startPoint x: 842, startPoint y: 446, endPoint x: 589, endPoint y: 444, distance: 253.0
click at [589, 446] on div "RECOMMENDATION" at bounding box center [728, 460] width 999 height 29
click at [678, 475] on div "Recommendations View All T C 31 minutes ago left a recommendation for Event.Que…" at bounding box center [728, 572] width 999 height 195
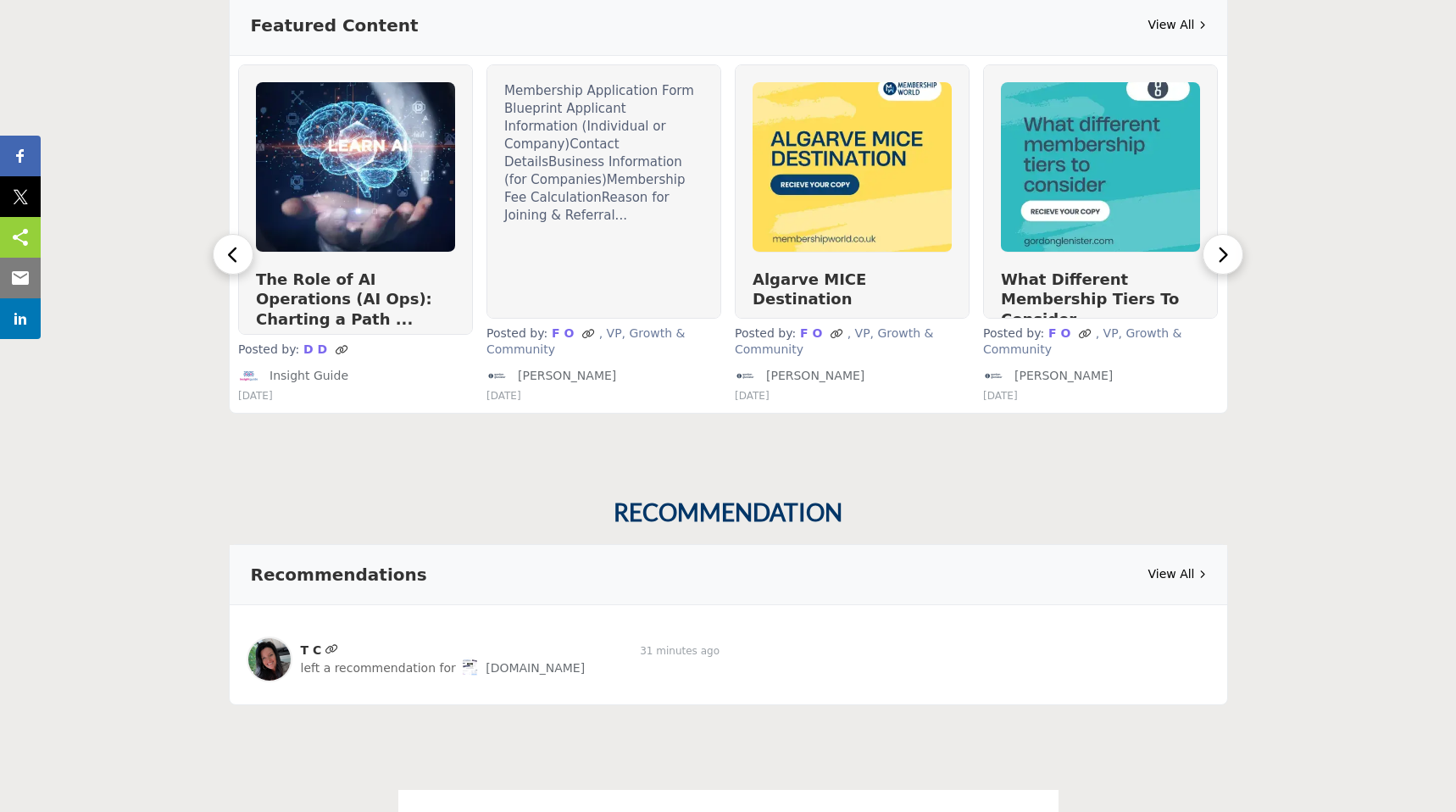
scroll to position [1069, 0]
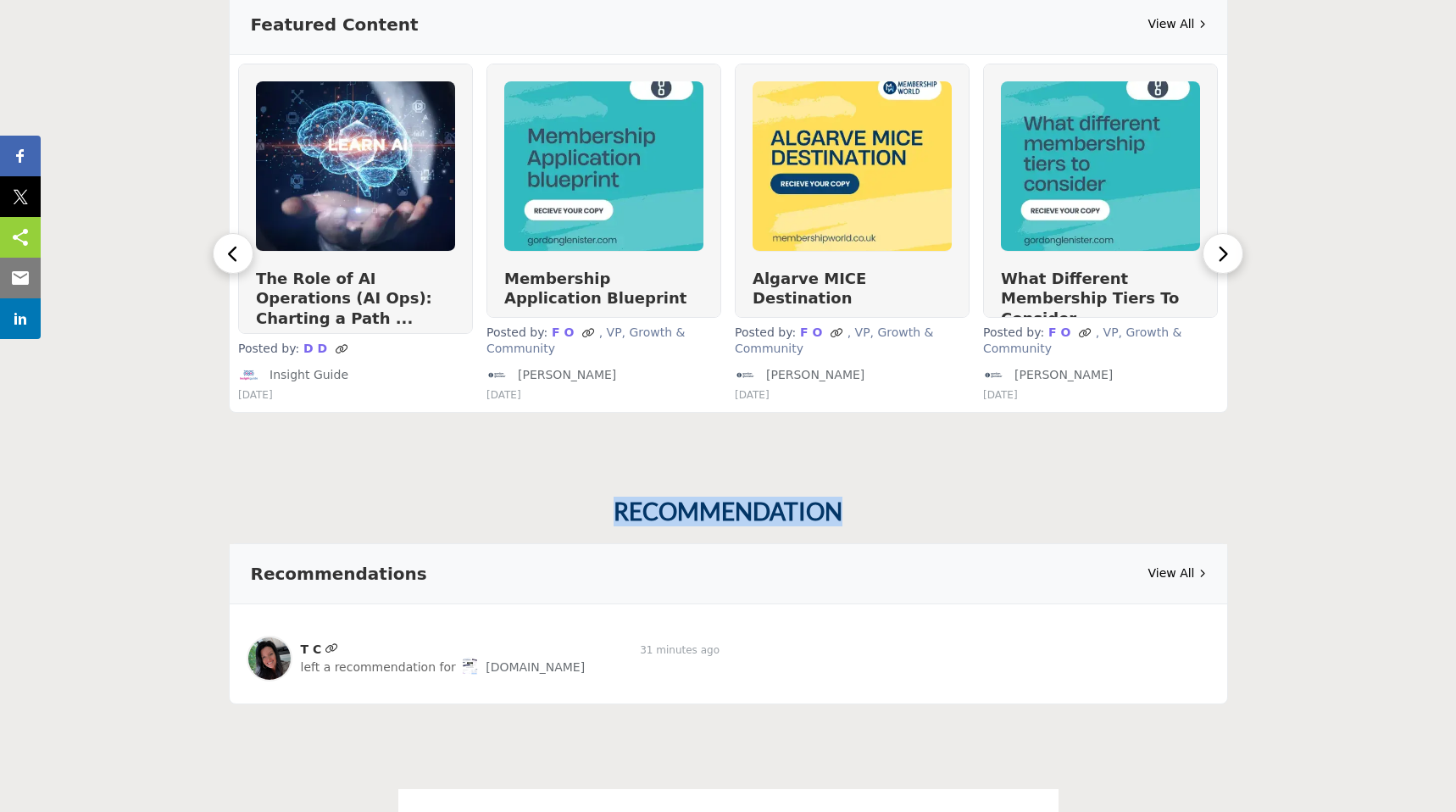
drag, startPoint x: 615, startPoint y: 497, endPoint x: 842, endPoint y: 499, distance: 227.0
click at [842, 499] on h2 "RECOMMENDATION" at bounding box center [728, 511] width 229 height 29
click at [842, 502] on div "RECOMMENDATION" at bounding box center [728, 511] width 999 height 29
drag, startPoint x: 614, startPoint y: 494, endPoint x: 882, endPoint y: 512, distance: 268.6
click at [882, 512] on div "RECOMMENDATION Recommendations View All T C 31 minutes ago left a recommendatio…" at bounding box center [728, 608] width 1017 height 223
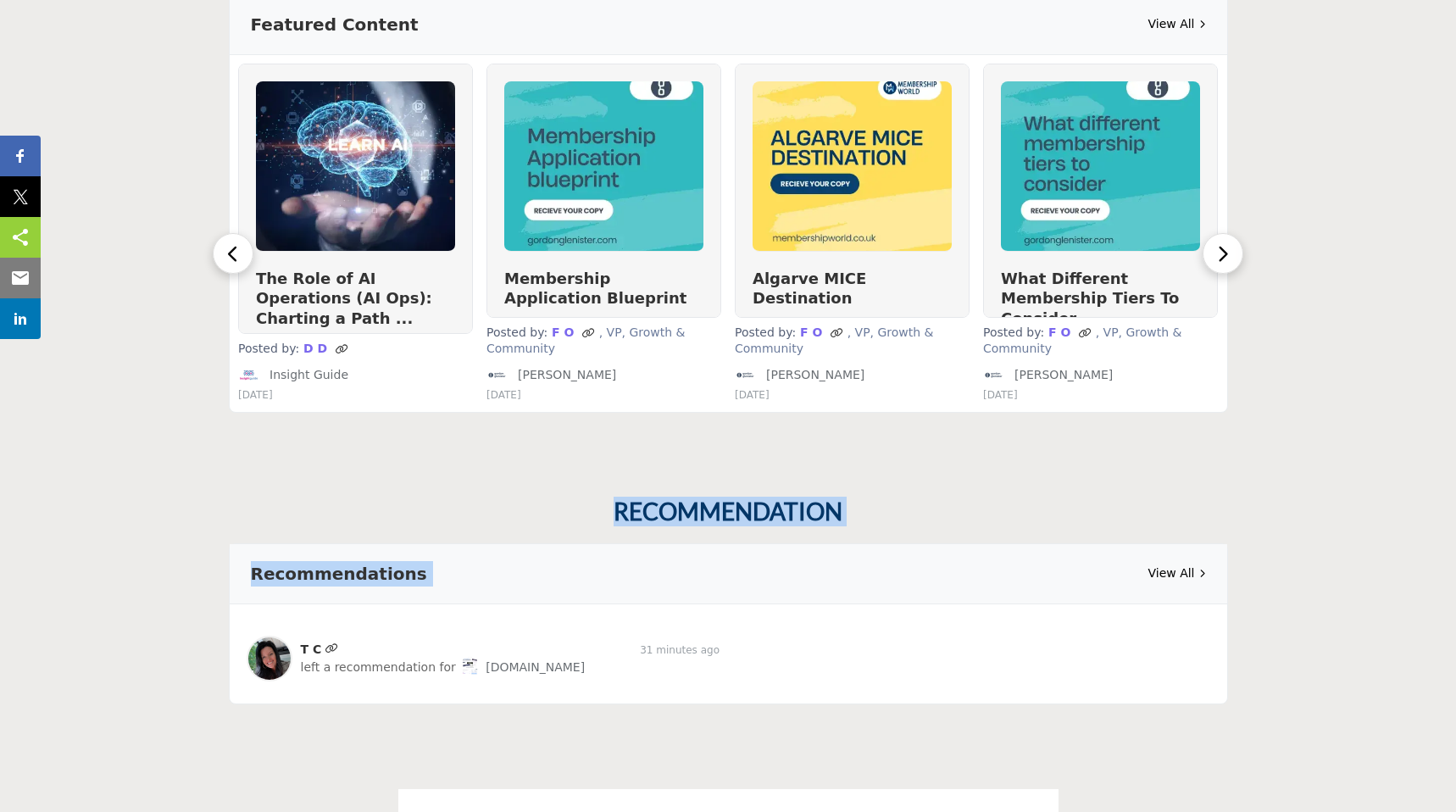
click at [833, 497] on h2 "RECOMMENDATION" at bounding box center [728, 511] width 229 height 29
drag, startPoint x: 617, startPoint y: 493, endPoint x: 853, endPoint y: 513, distance: 236.8
click at [853, 513] on div "RECOMMENDATION Recommendations View All T C 31 minutes ago left a recommendatio…" at bounding box center [728, 608] width 1017 height 223
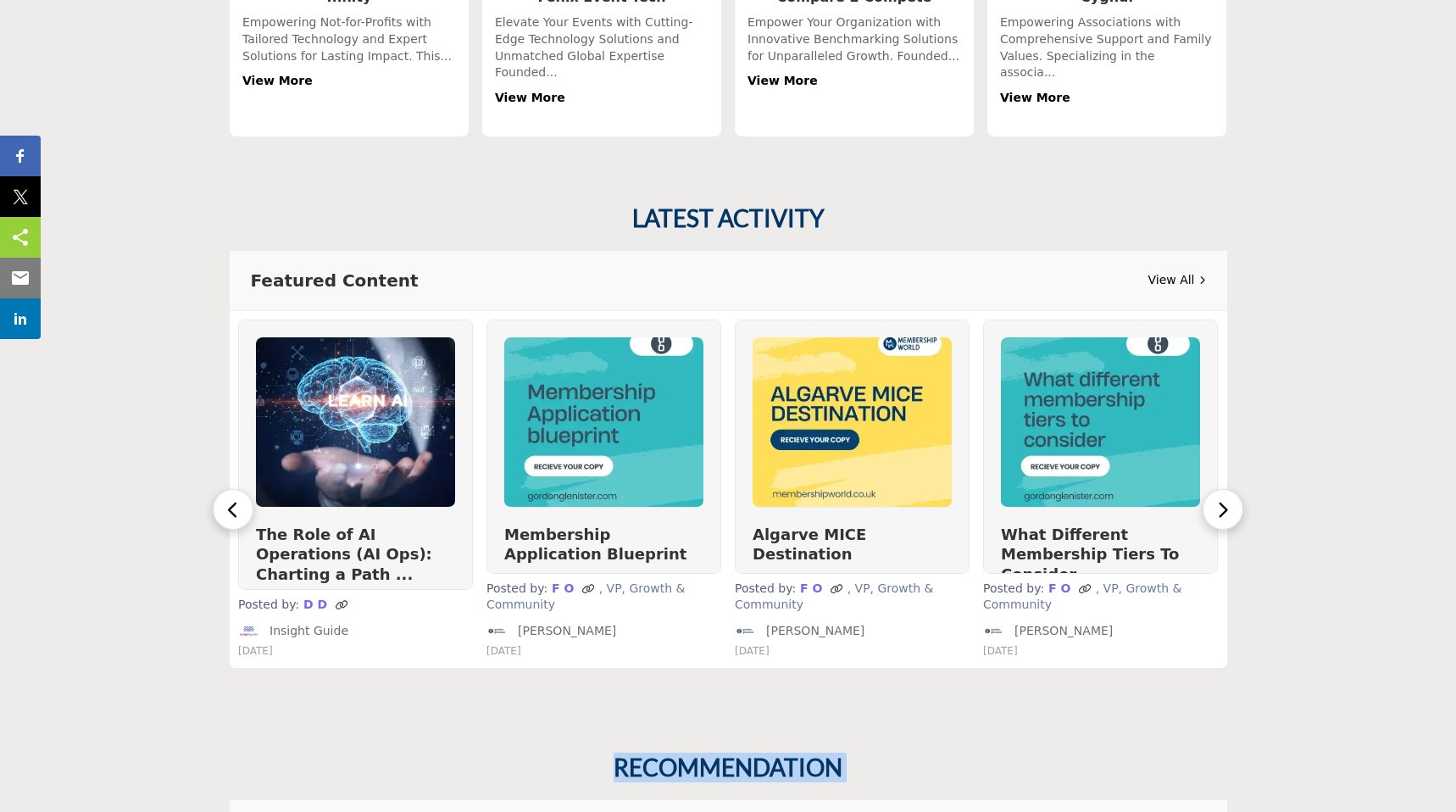
scroll to position [689, 0]
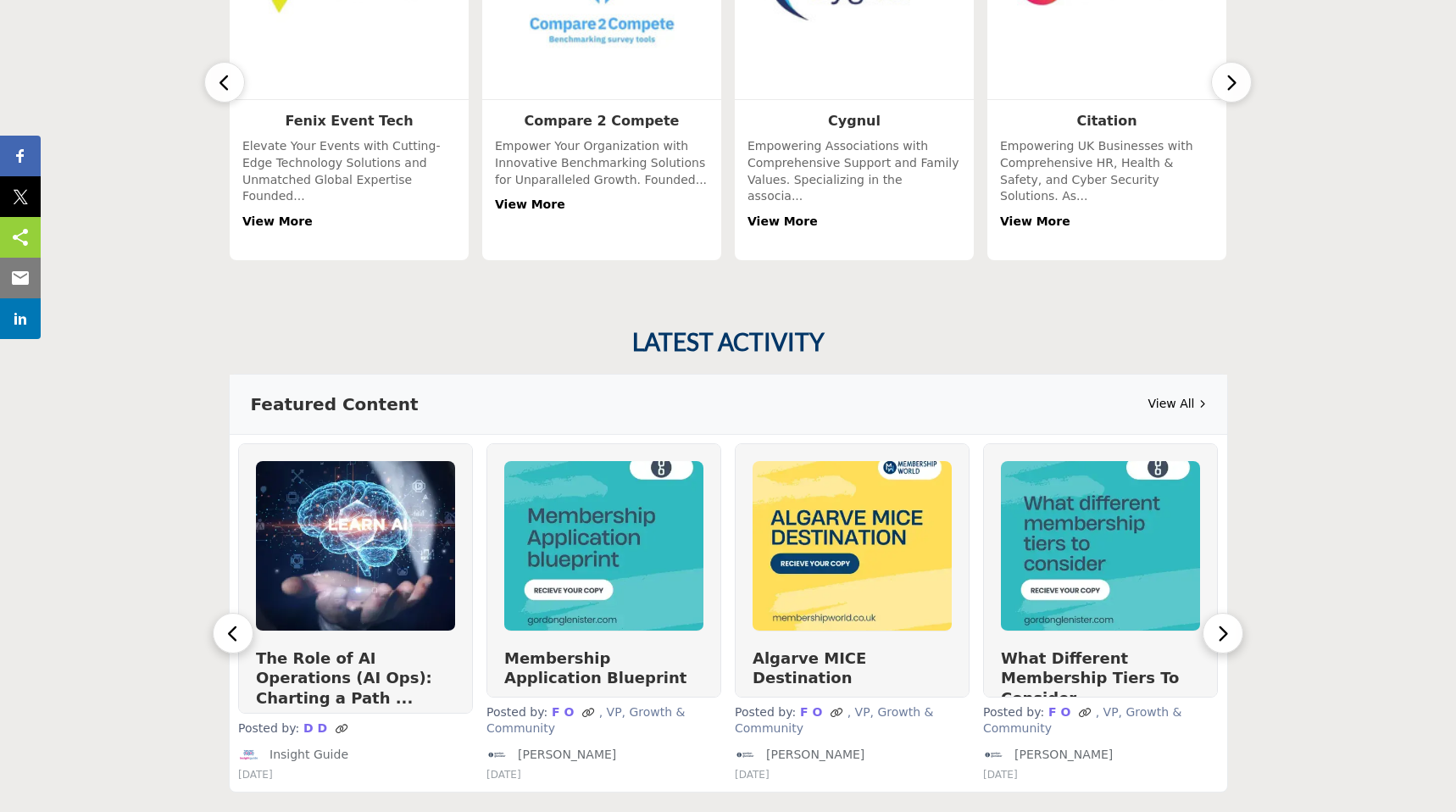
drag, startPoint x: 638, startPoint y: 329, endPoint x: 850, endPoint y: 330, distance: 212.0
click at [850, 330] on div "LATEST ACTIVITY" at bounding box center [728, 342] width 999 height 29
drag, startPoint x: 632, startPoint y: 323, endPoint x: 861, endPoint y: 326, distance: 229.0
click at [862, 328] on div "LATEST ACTIVITY" at bounding box center [728, 342] width 999 height 29
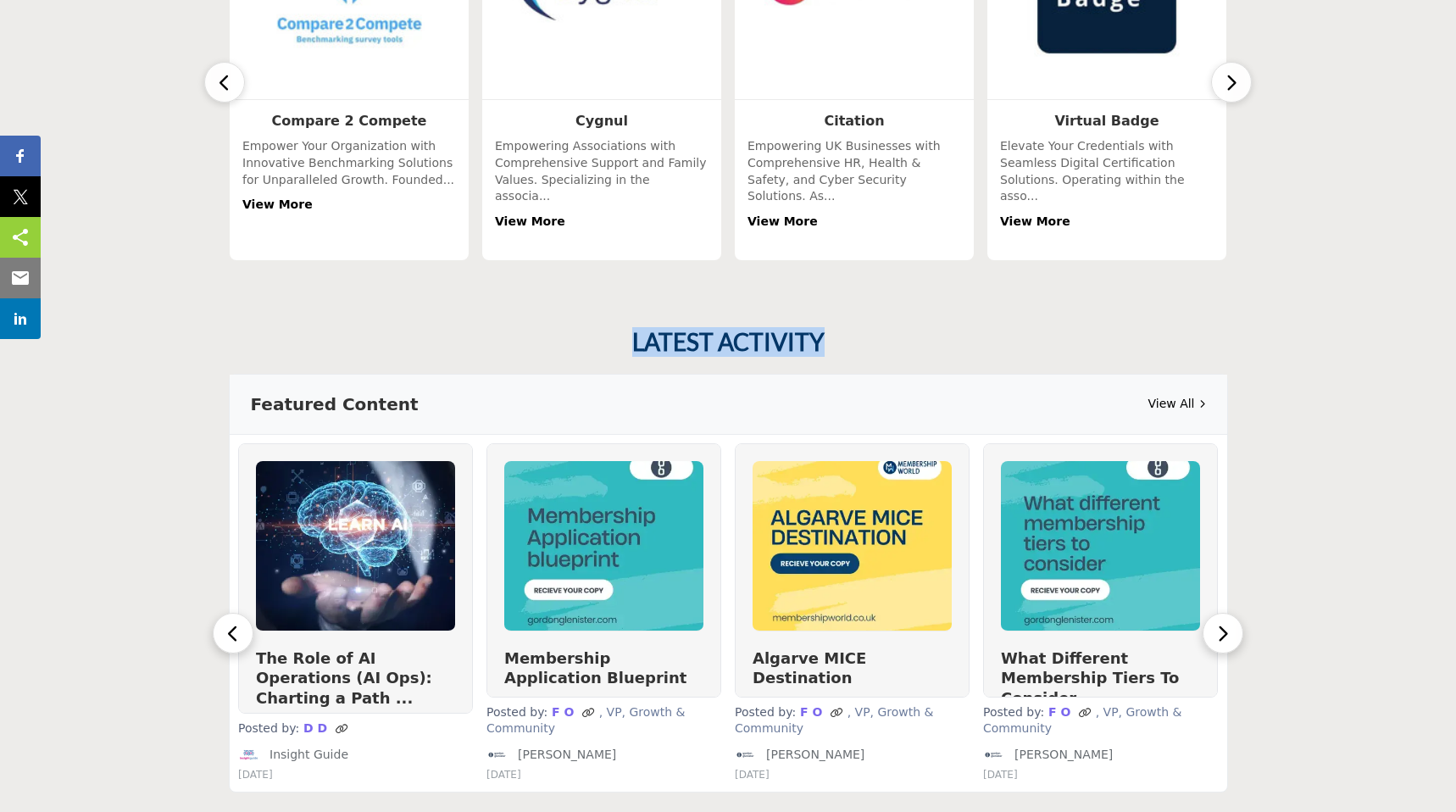
click at [861, 328] on div "LATEST ACTIVITY" at bounding box center [728, 342] width 999 height 29
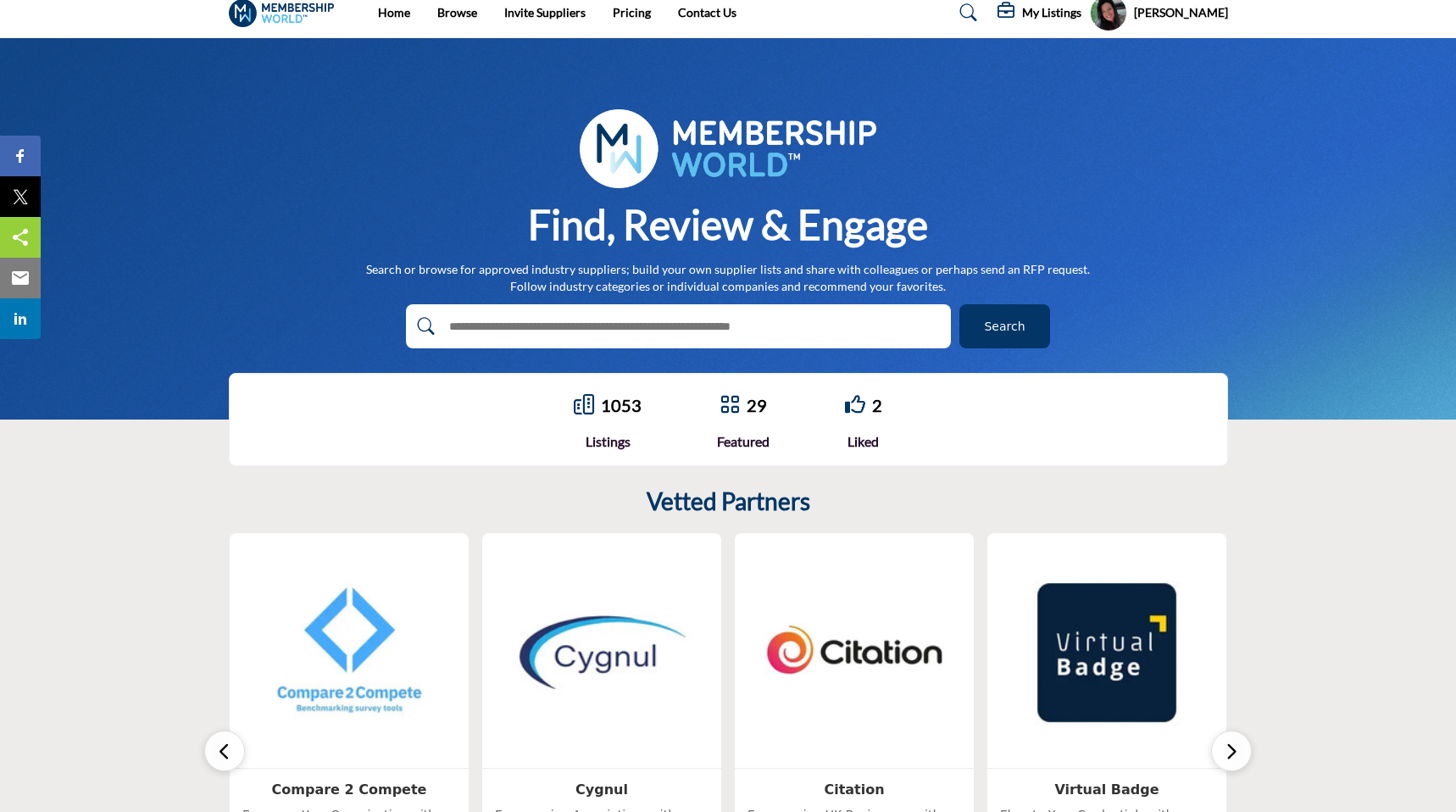
scroll to position [0, 0]
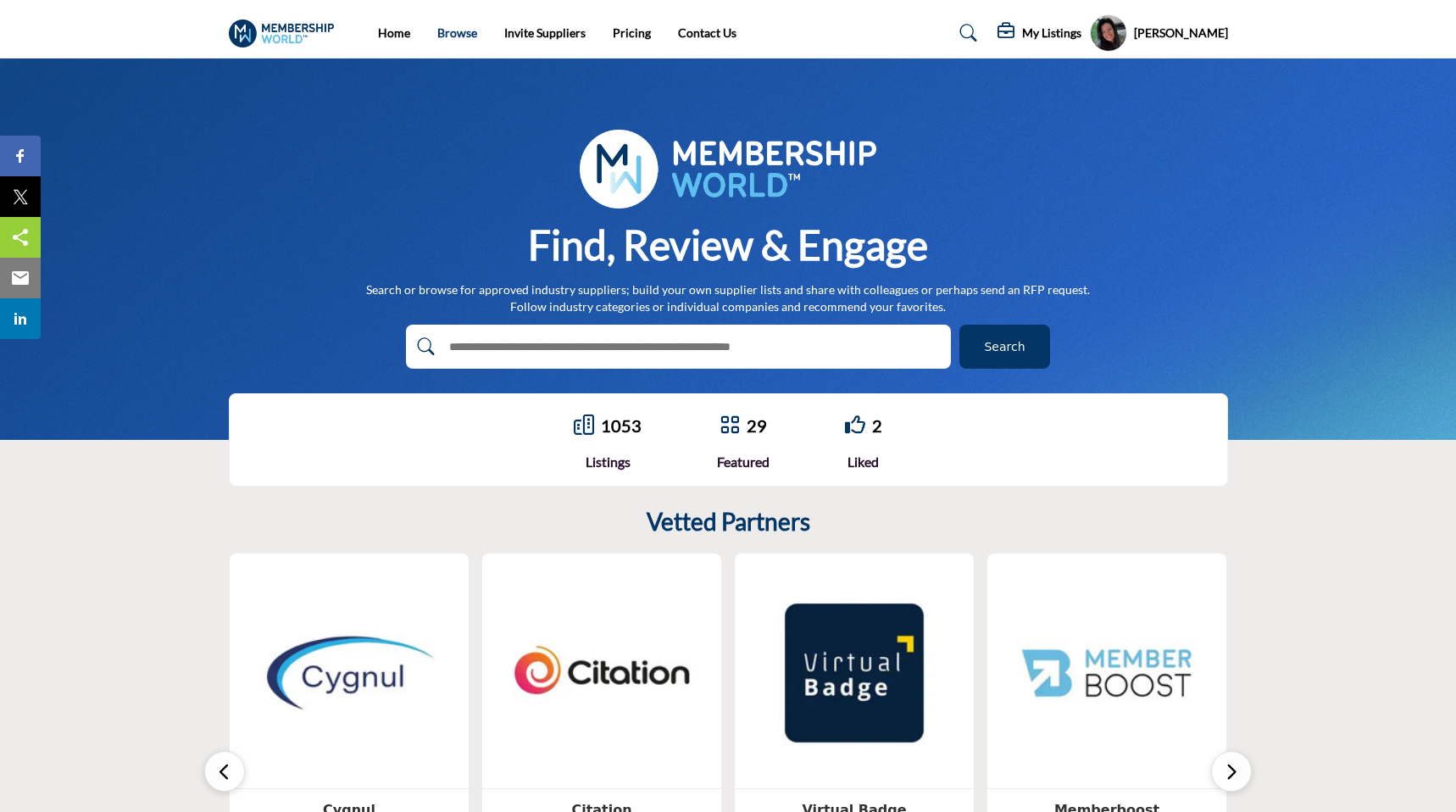
click at [450, 37] on link "Browse" at bounding box center [457, 32] width 40 height 14
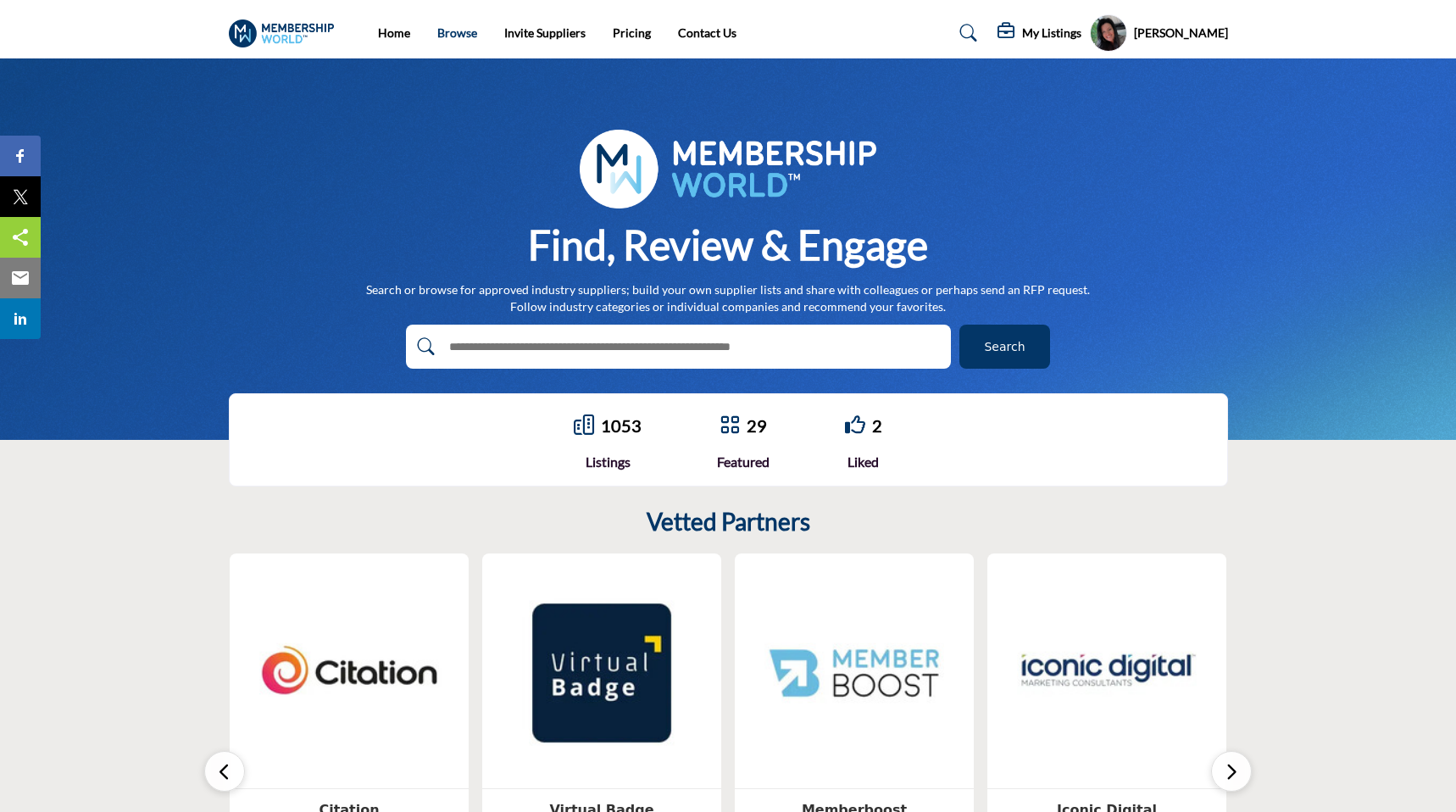
click at [453, 31] on link "Browse" at bounding box center [457, 32] width 40 height 14
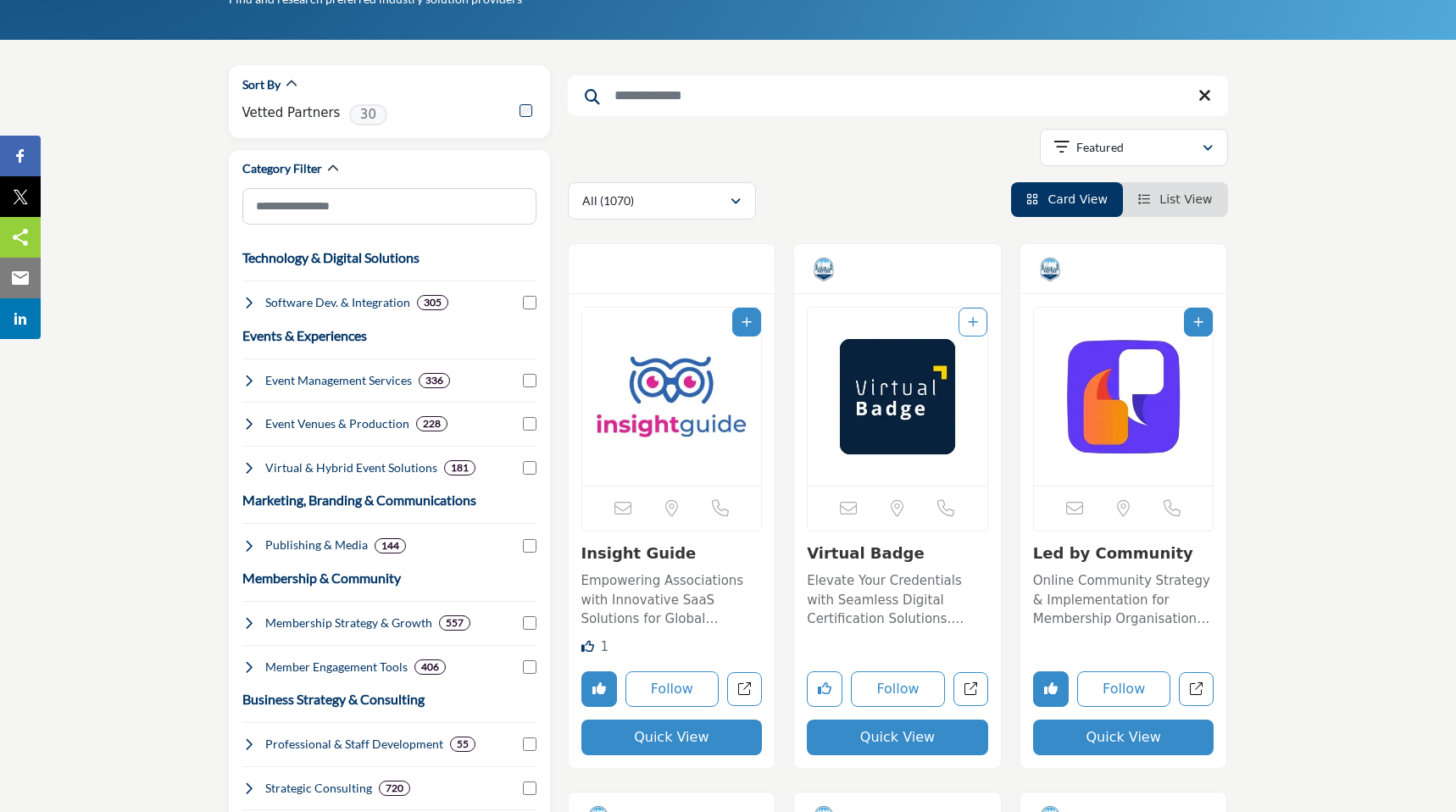
scroll to position [168, 0]
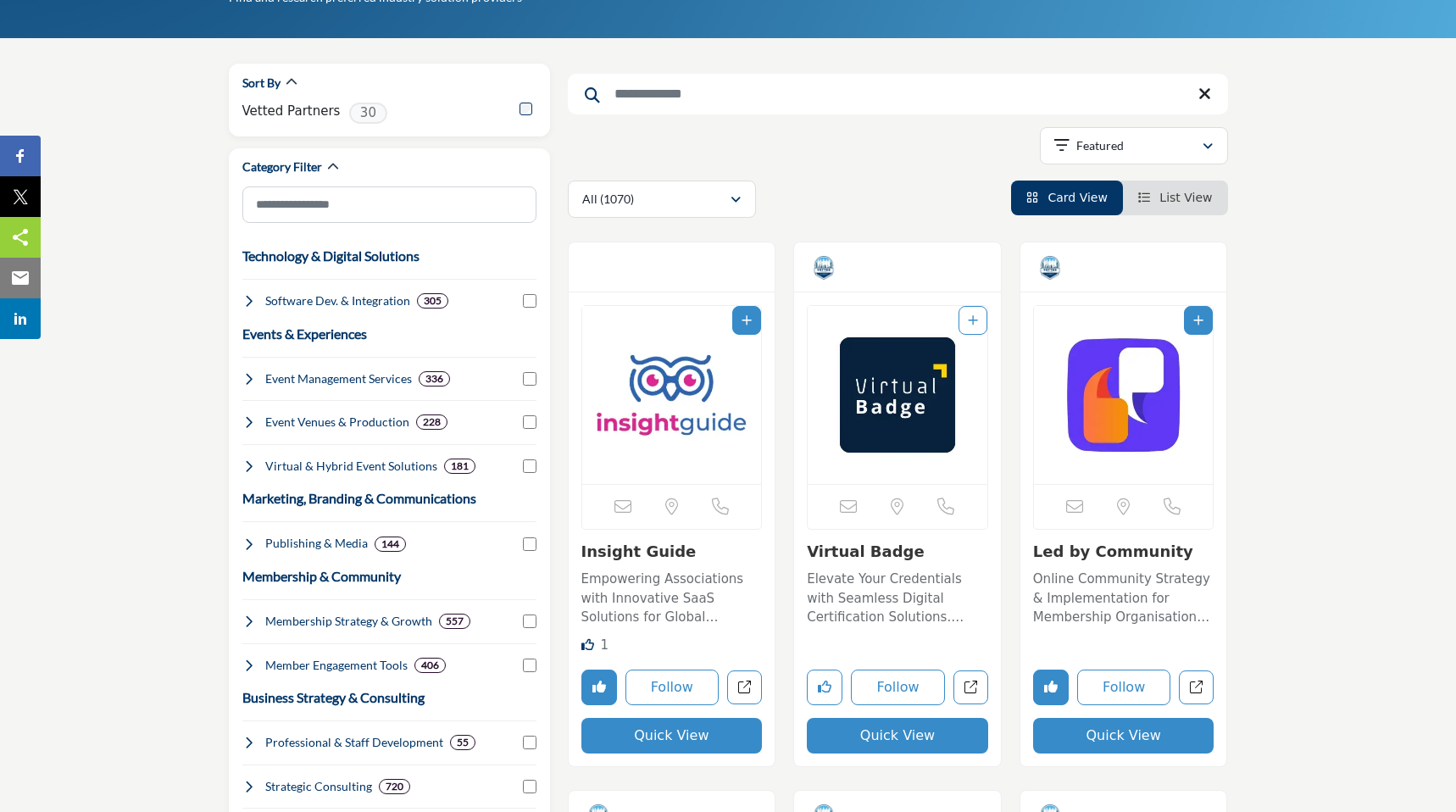
click at [1165, 198] on span "List View" at bounding box center [1186, 197] width 52 height 14
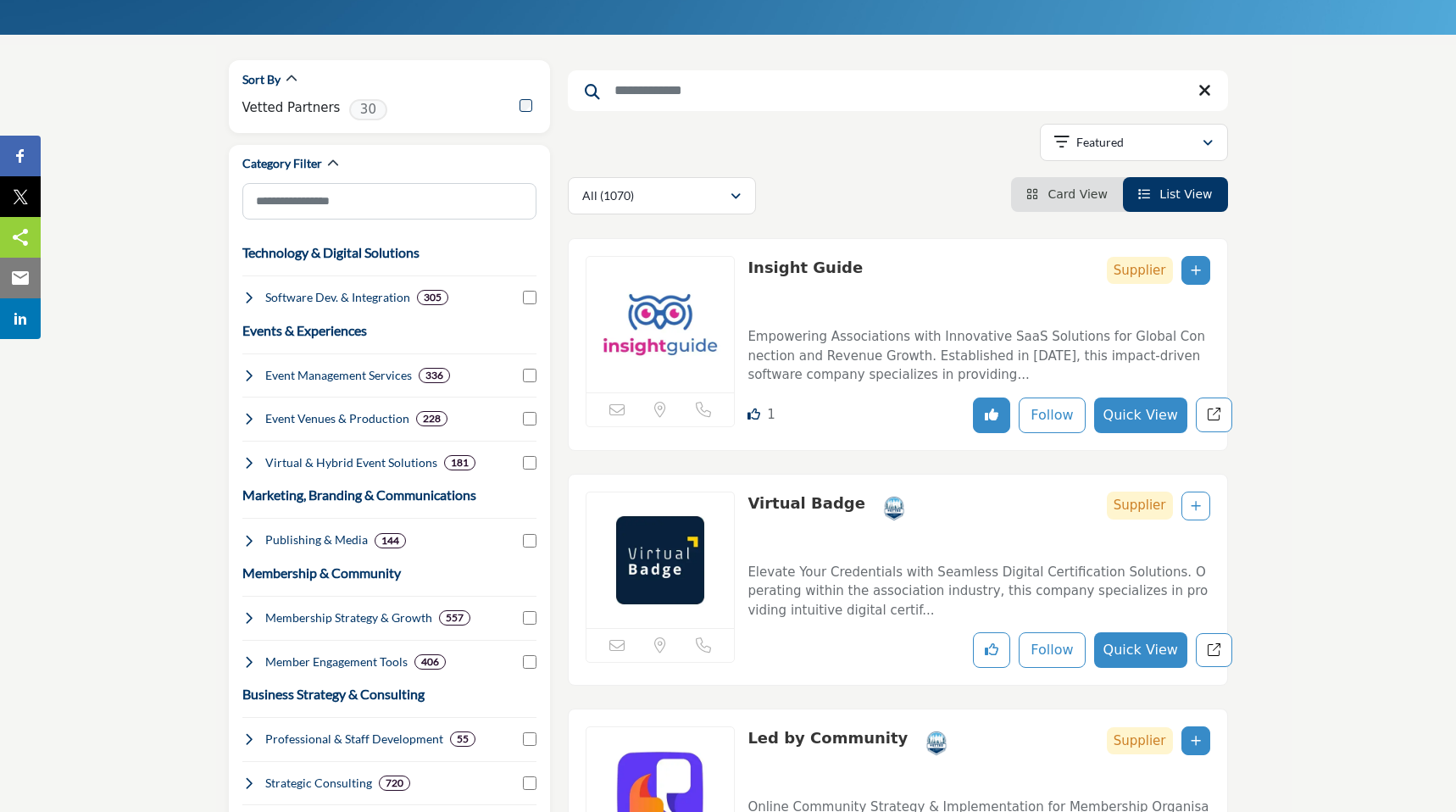
scroll to position [153, 0]
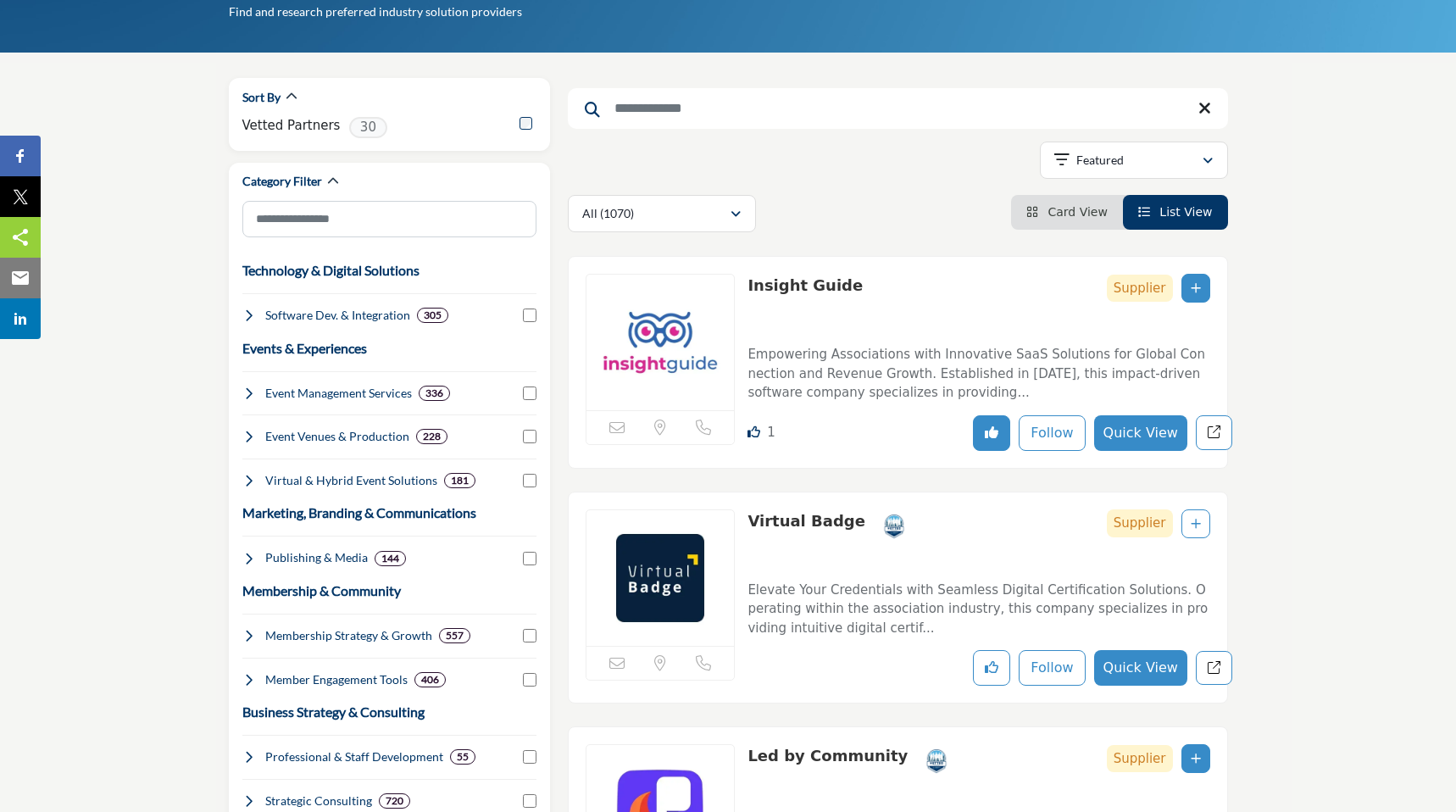
click at [1071, 211] on span "Card View" at bounding box center [1077, 211] width 59 height 14
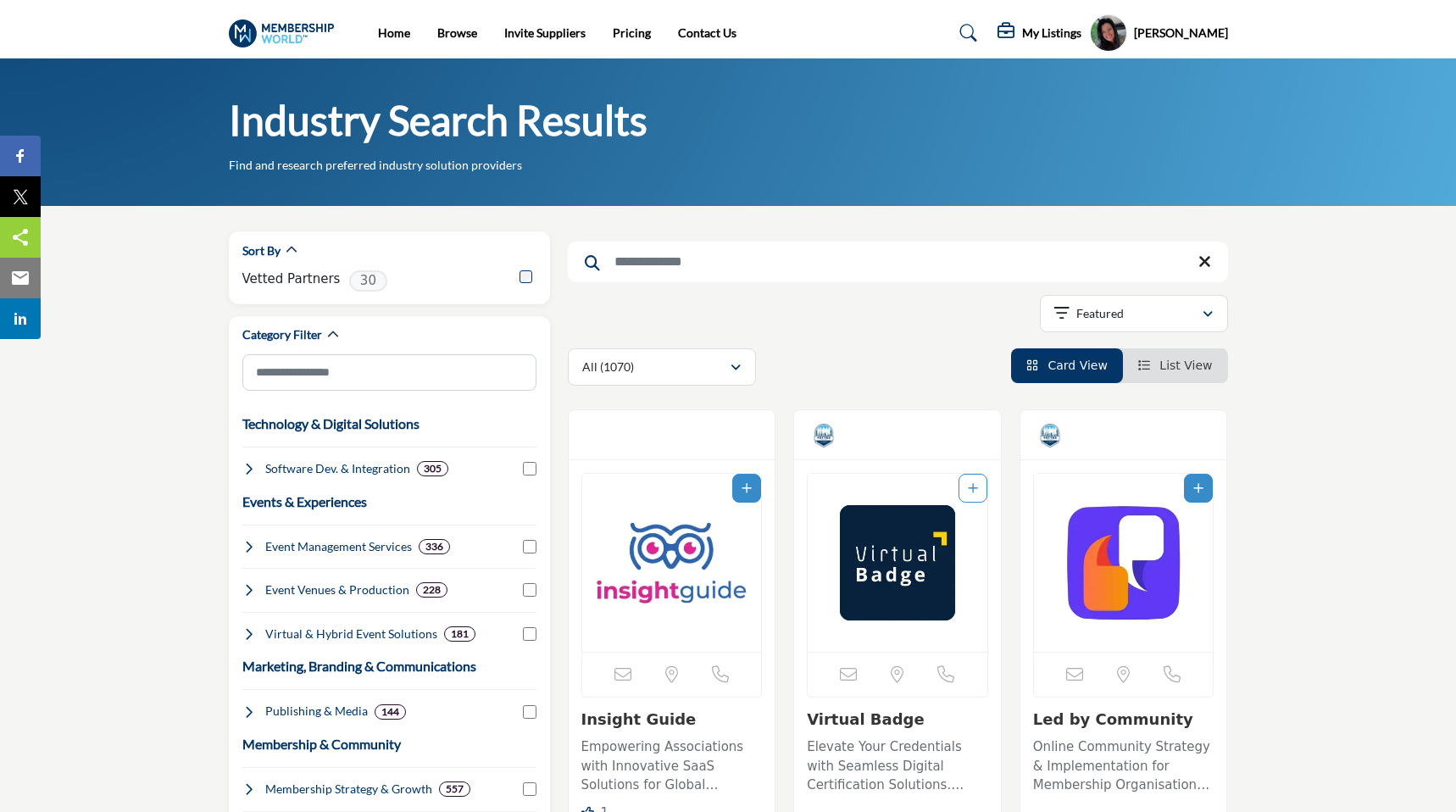
click at [1193, 368] on span "List View" at bounding box center [1186, 365] width 52 height 14
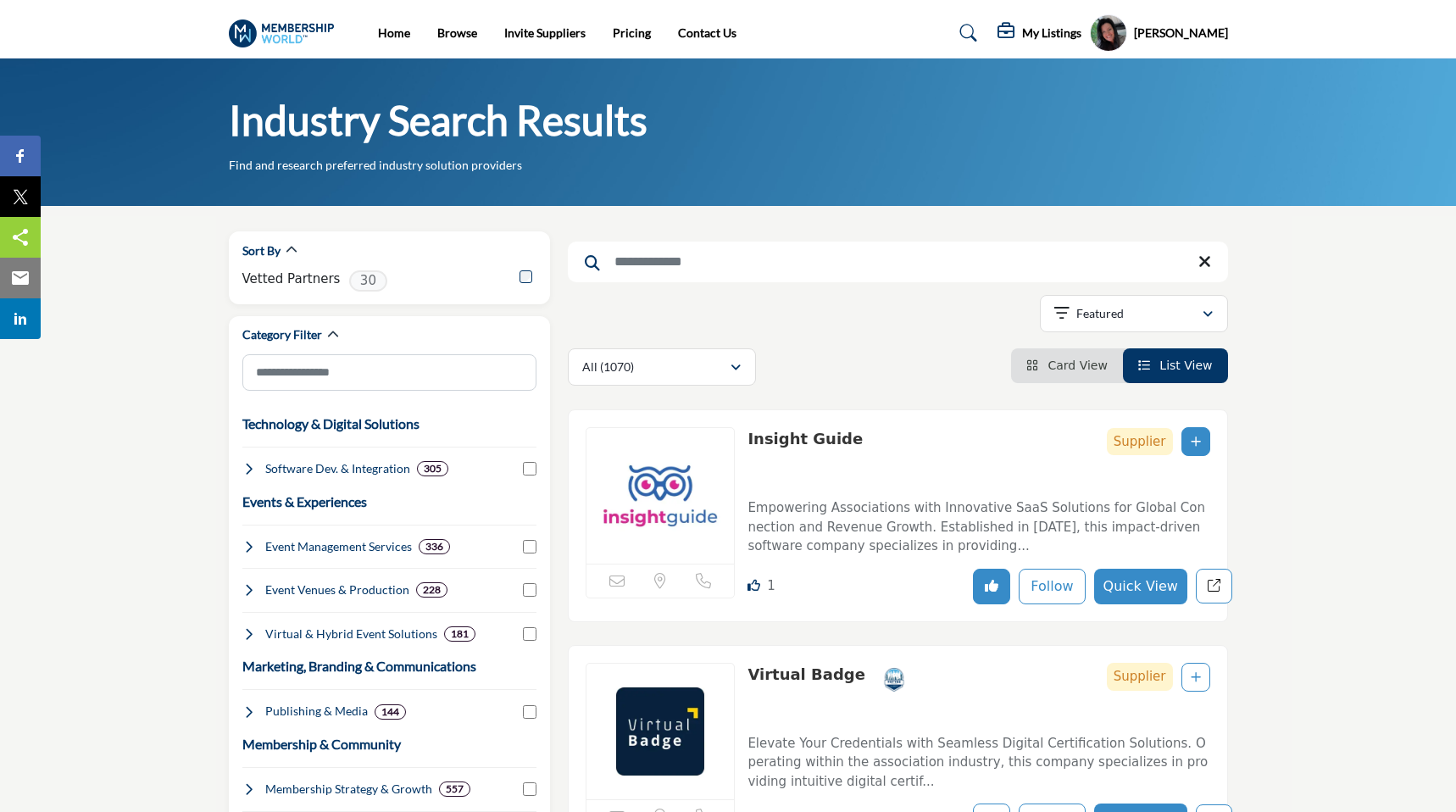
click at [1078, 371] on span "Card View" at bounding box center [1077, 365] width 59 height 14
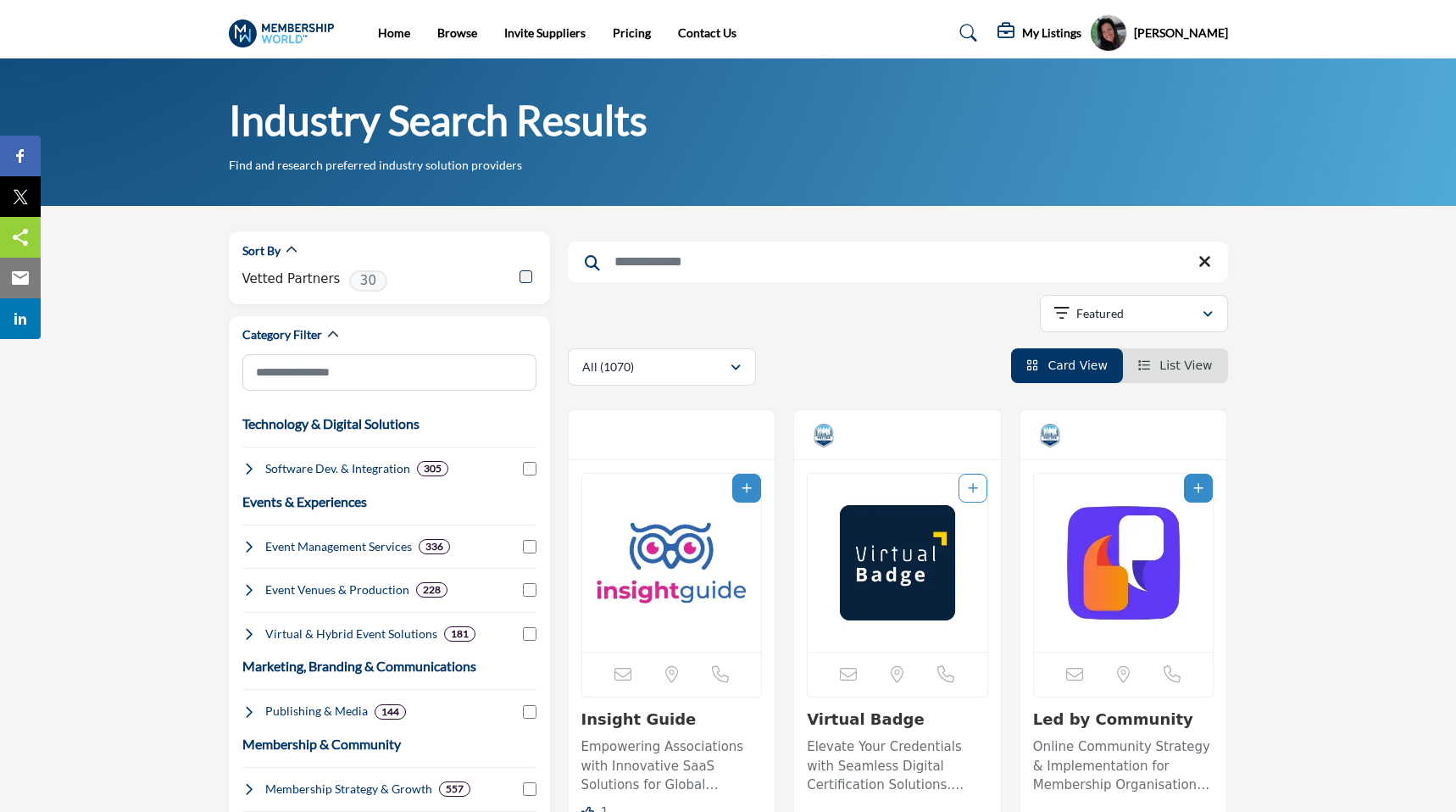
click at [1178, 362] on span "List View" at bounding box center [1186, 365] width 52 height 14
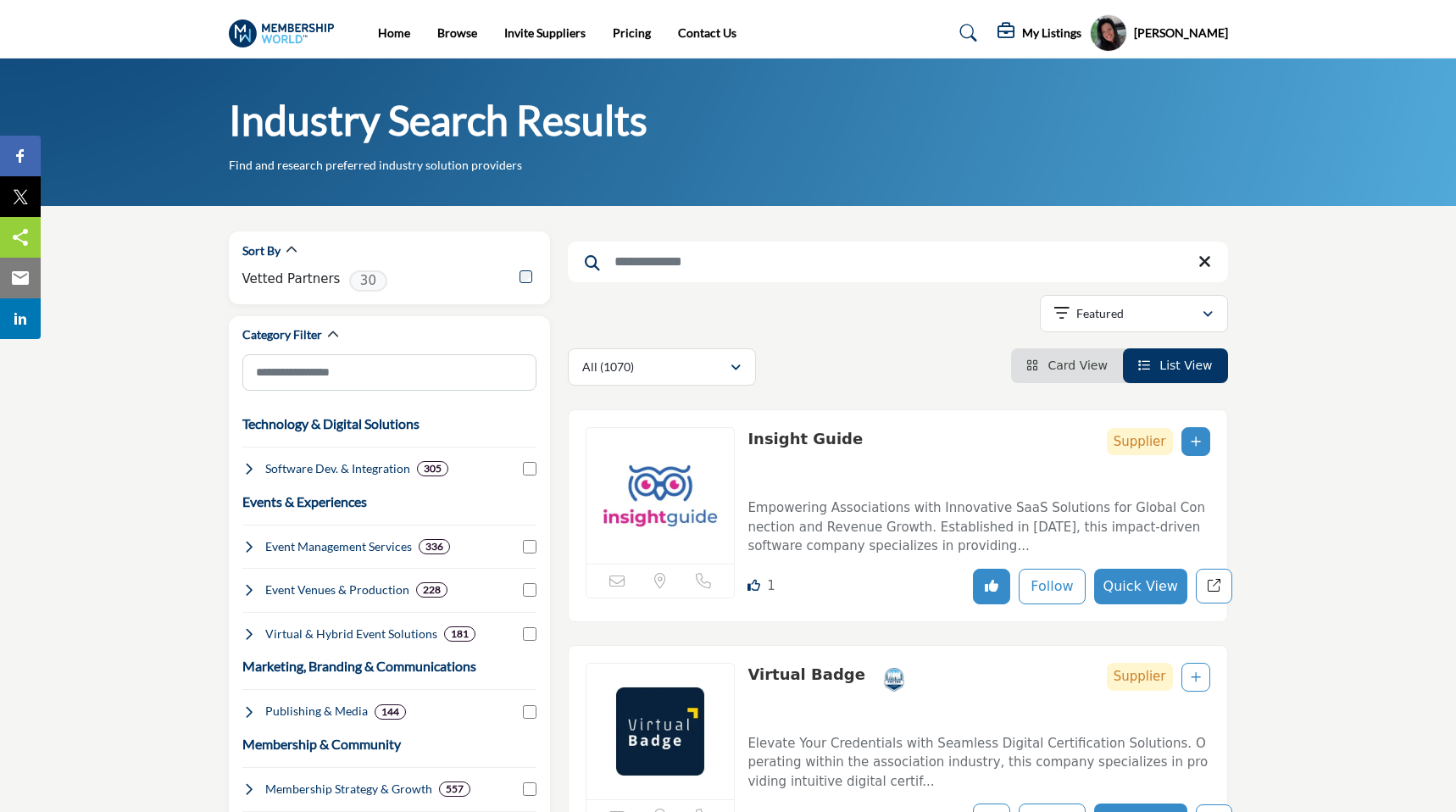
click at [1063, 358] on li "Card View" at bounding box center [1067, 365] width 112 height 35
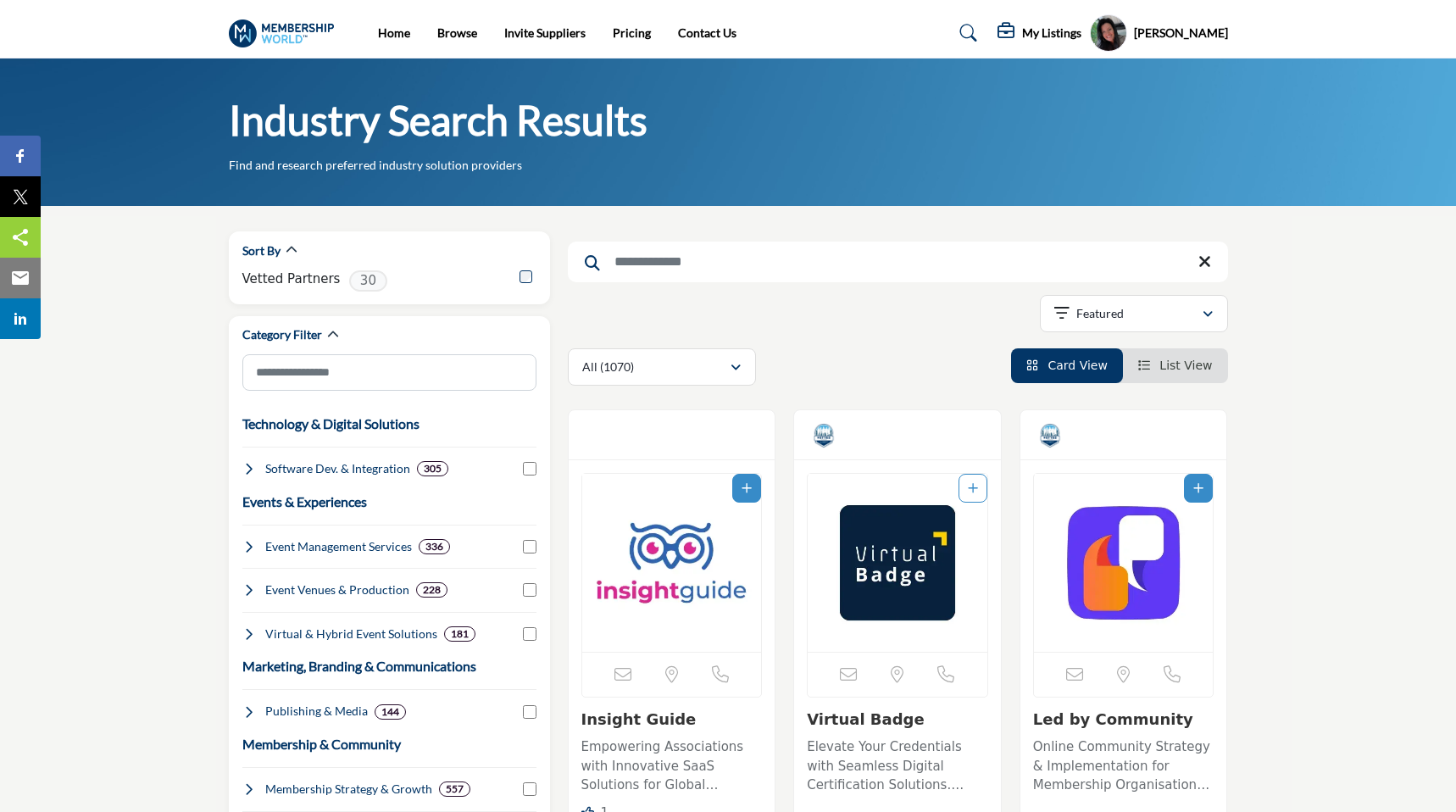
click at [1185, 362] on span "List View" at bounding box center [1186, 365] width 52 height 14
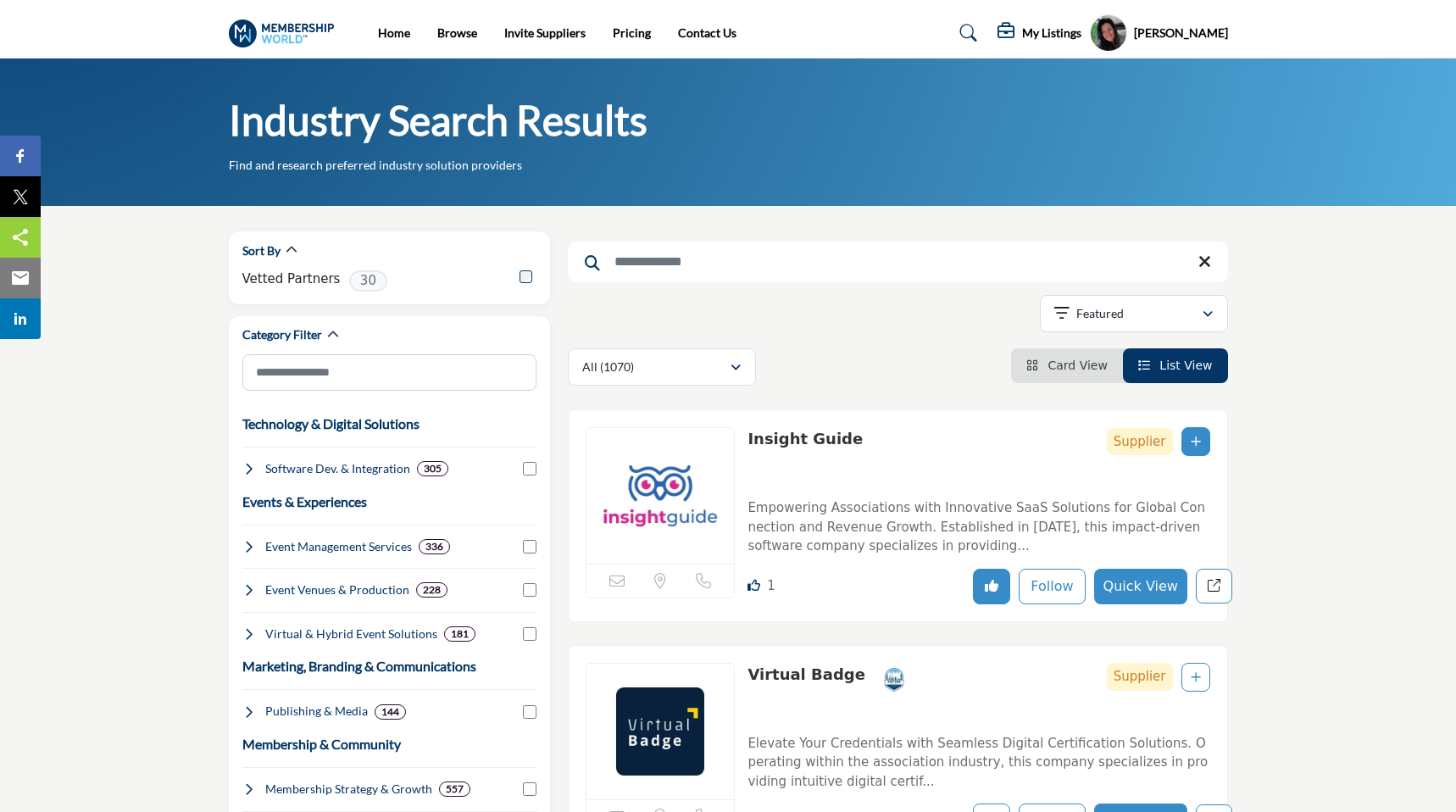
click at [769, 441] on link "Insight Guide" at bounding box center [805, 438] width 115 height 18
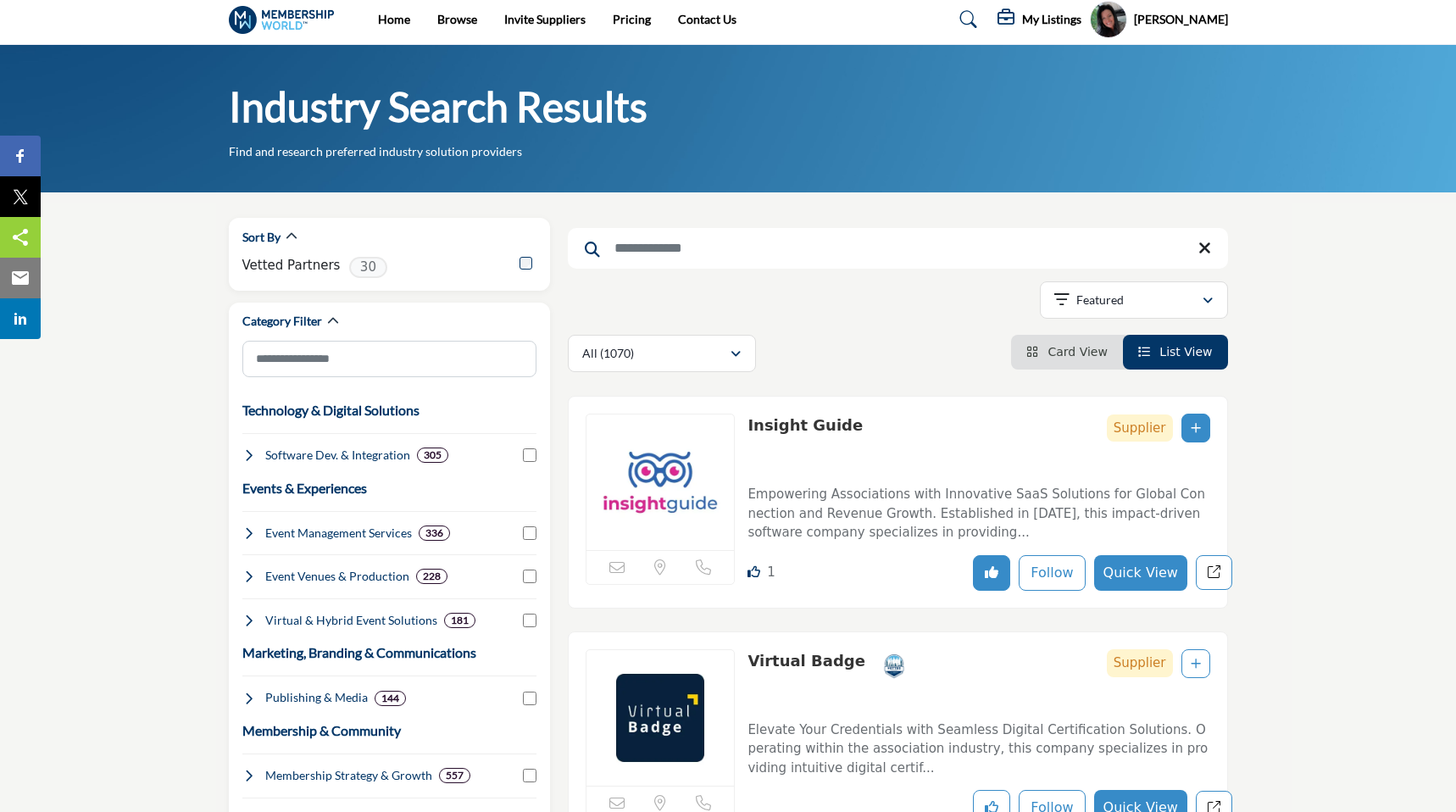
scroll to position [14, 0]
click at [1163, 571] on button "Quick View" at bounding box center [1141, 572] width 93 height 36
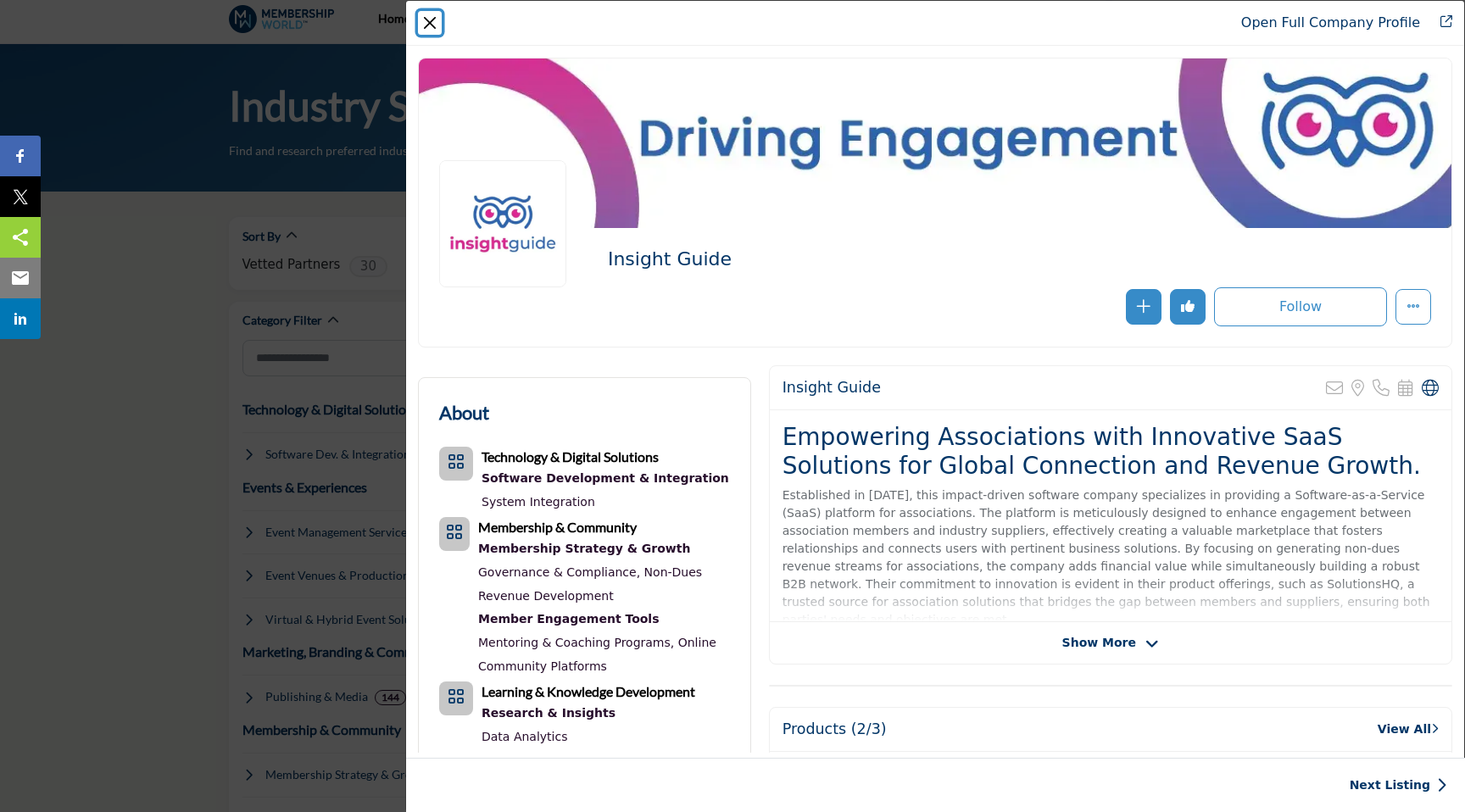
click at [428, 24] on button "Close" at bounding box center [429, 22] width 23 height 23
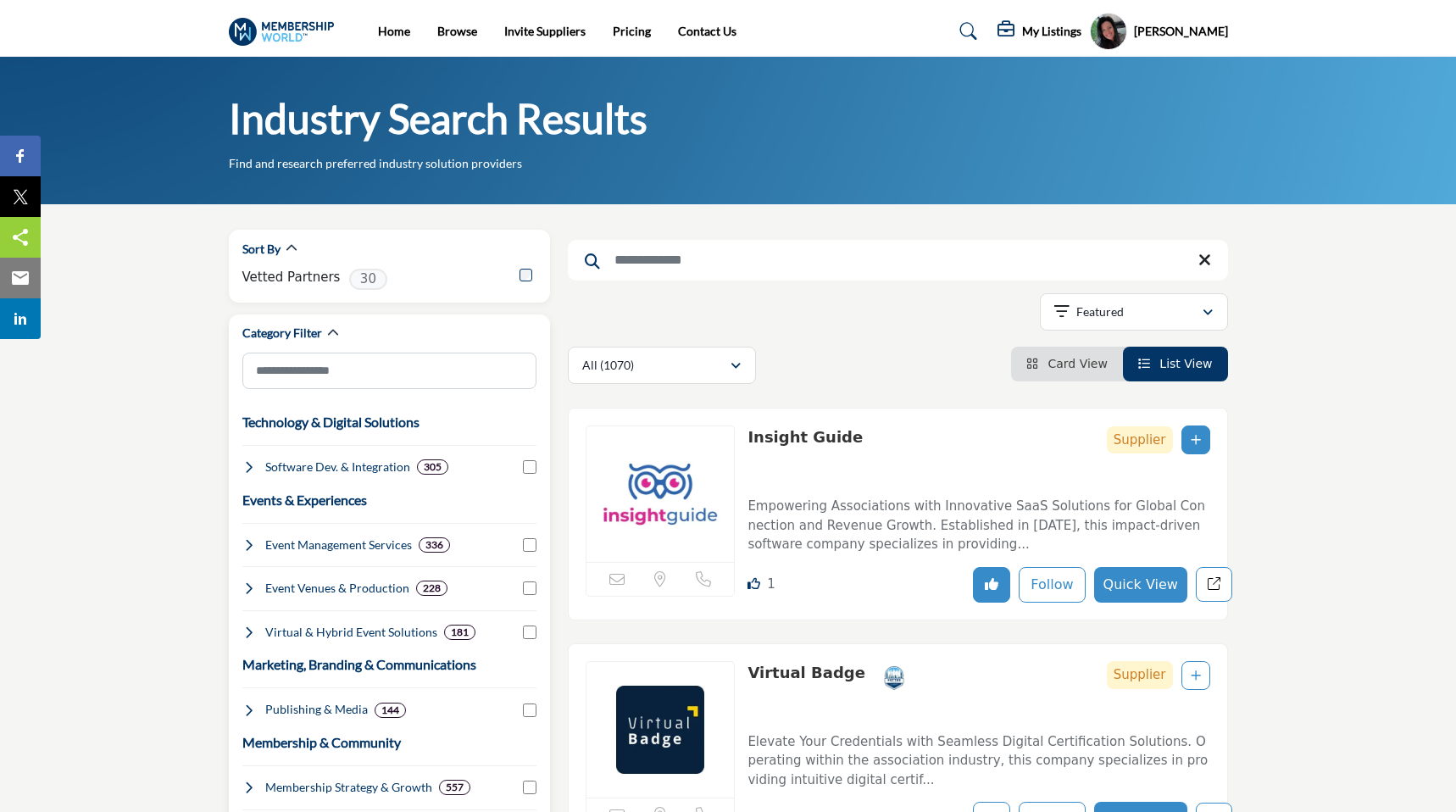
scroll to position [0, 0]
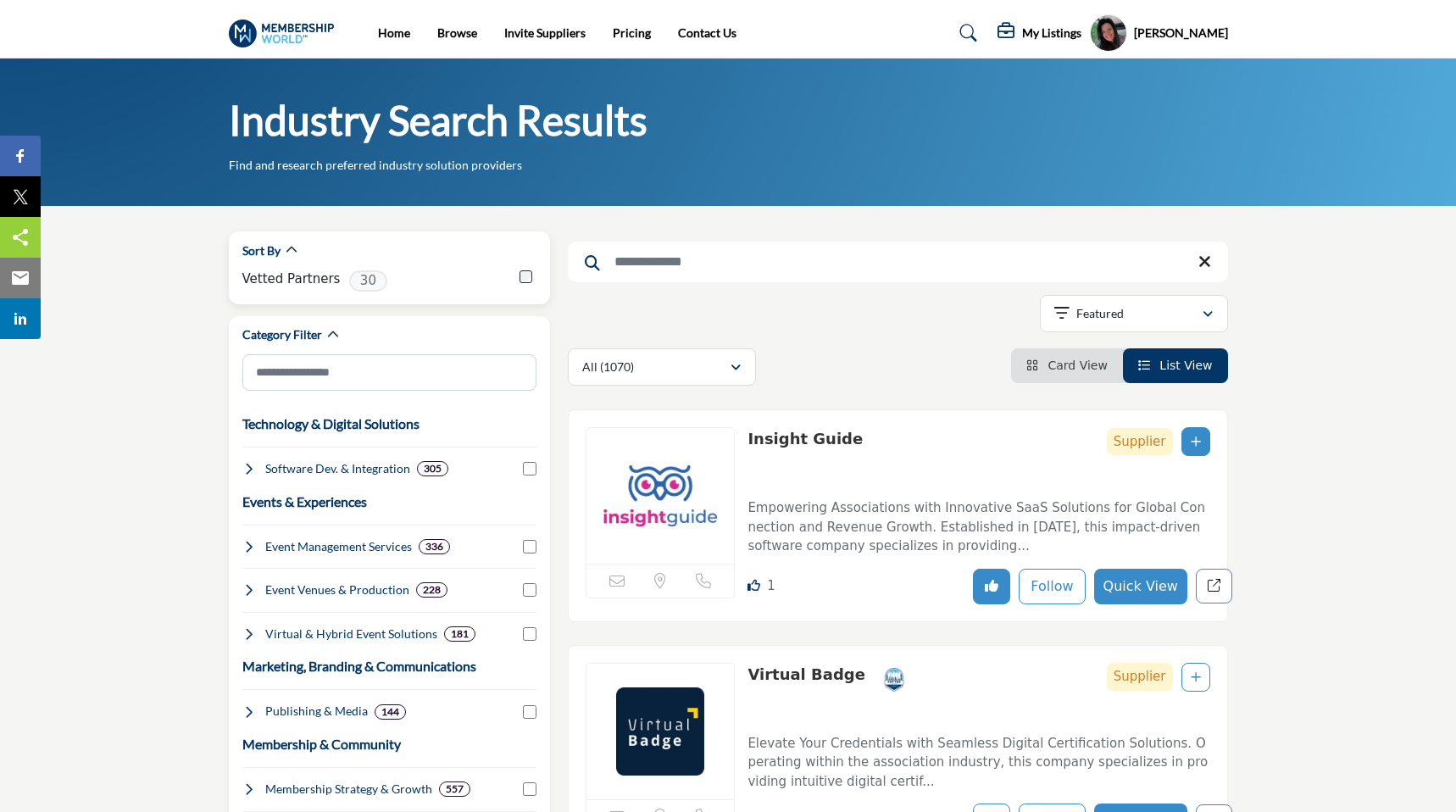
drag, startPoint x: 244, startPoint y: 276, endPoint x: 331, endPoint y: 277, distance: 87.0
click at [331, 277] on label "Vetted Partners" at bounding box center [291, 278] width 98 height 20
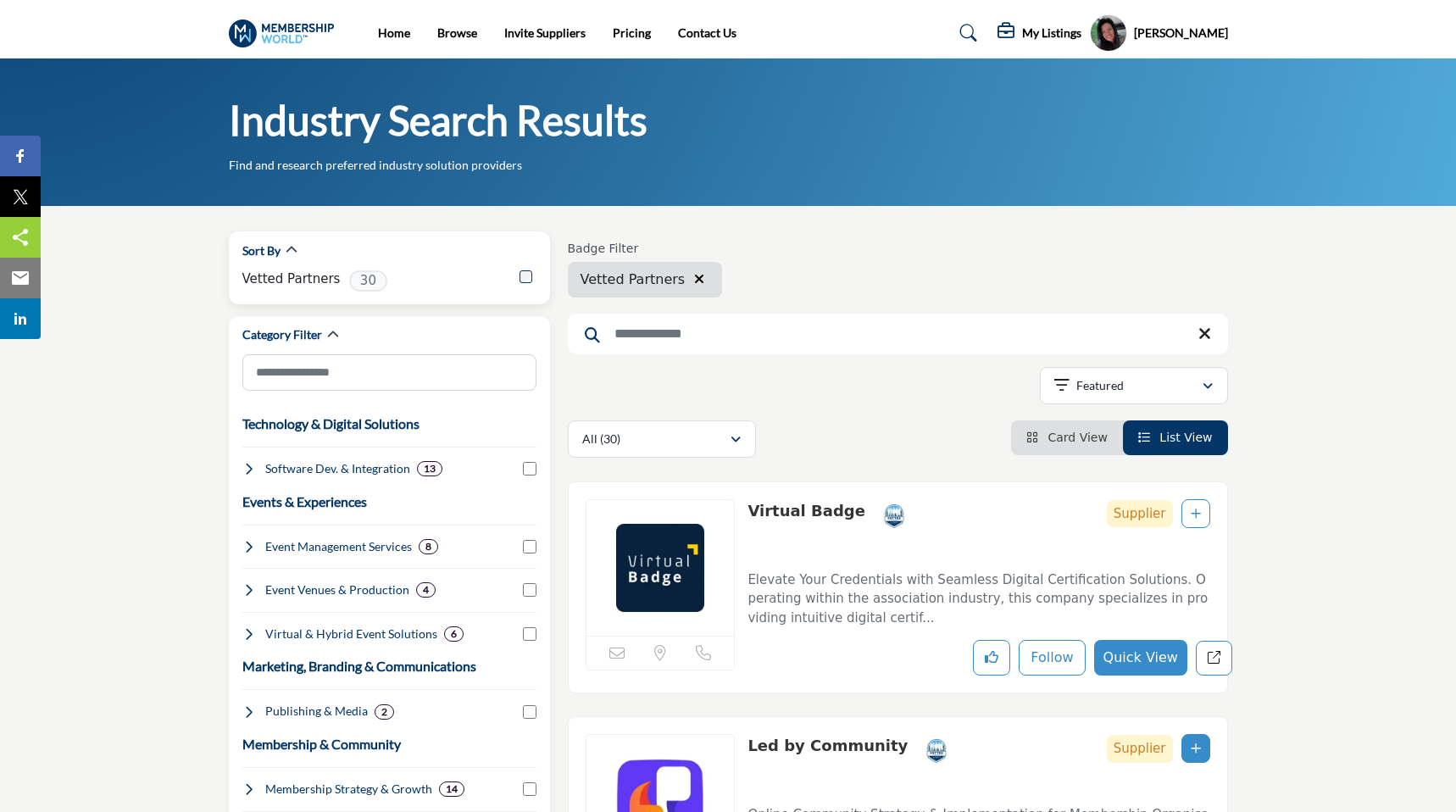
click at [292, 281] on label "Vetted Partners" at bounding box center [291, 278] width 98 height 20
click at [237, 296] on div "Sort By Vetted Partners 30" at bounding box center [390, 268] width 321 height 73
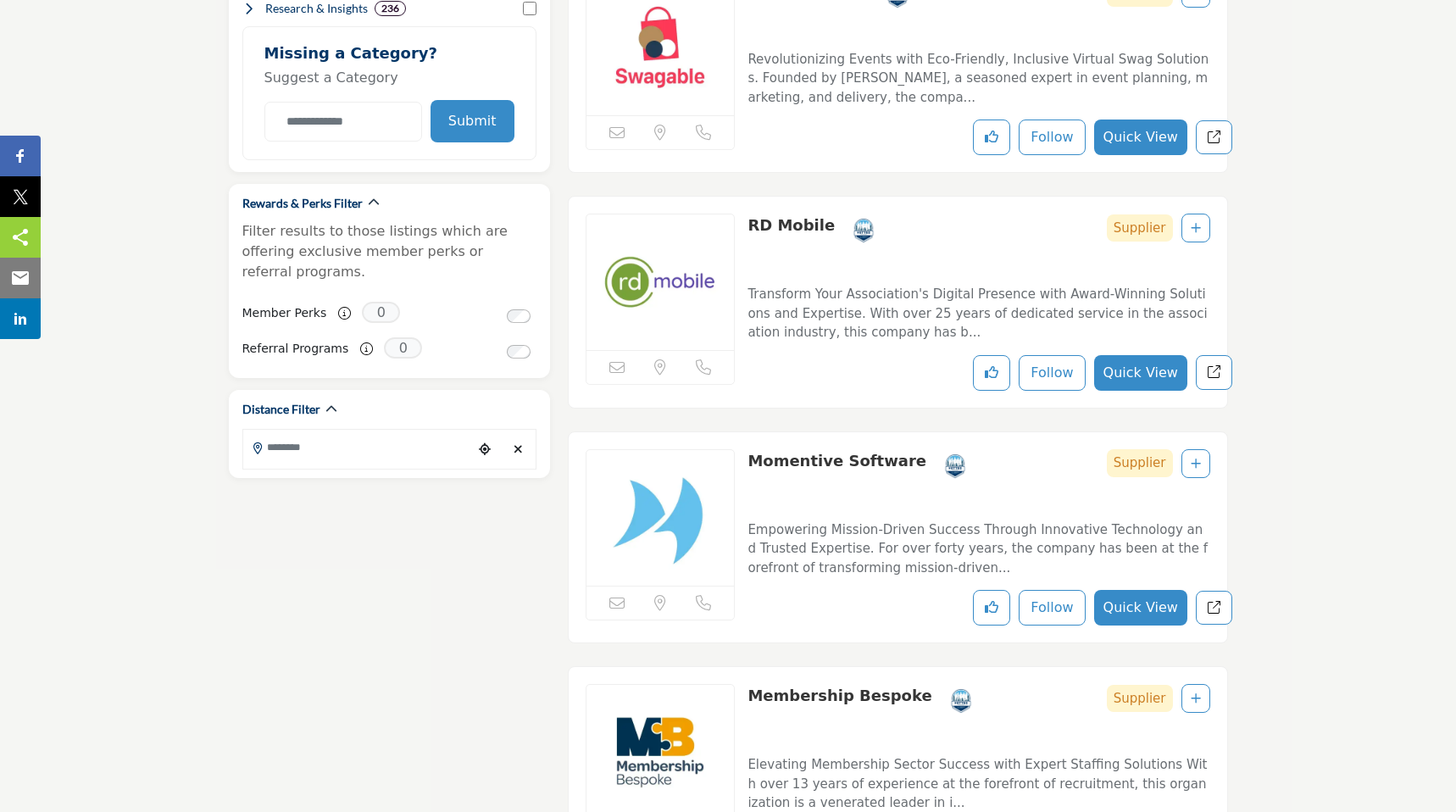
scroll to position [1164, 0]
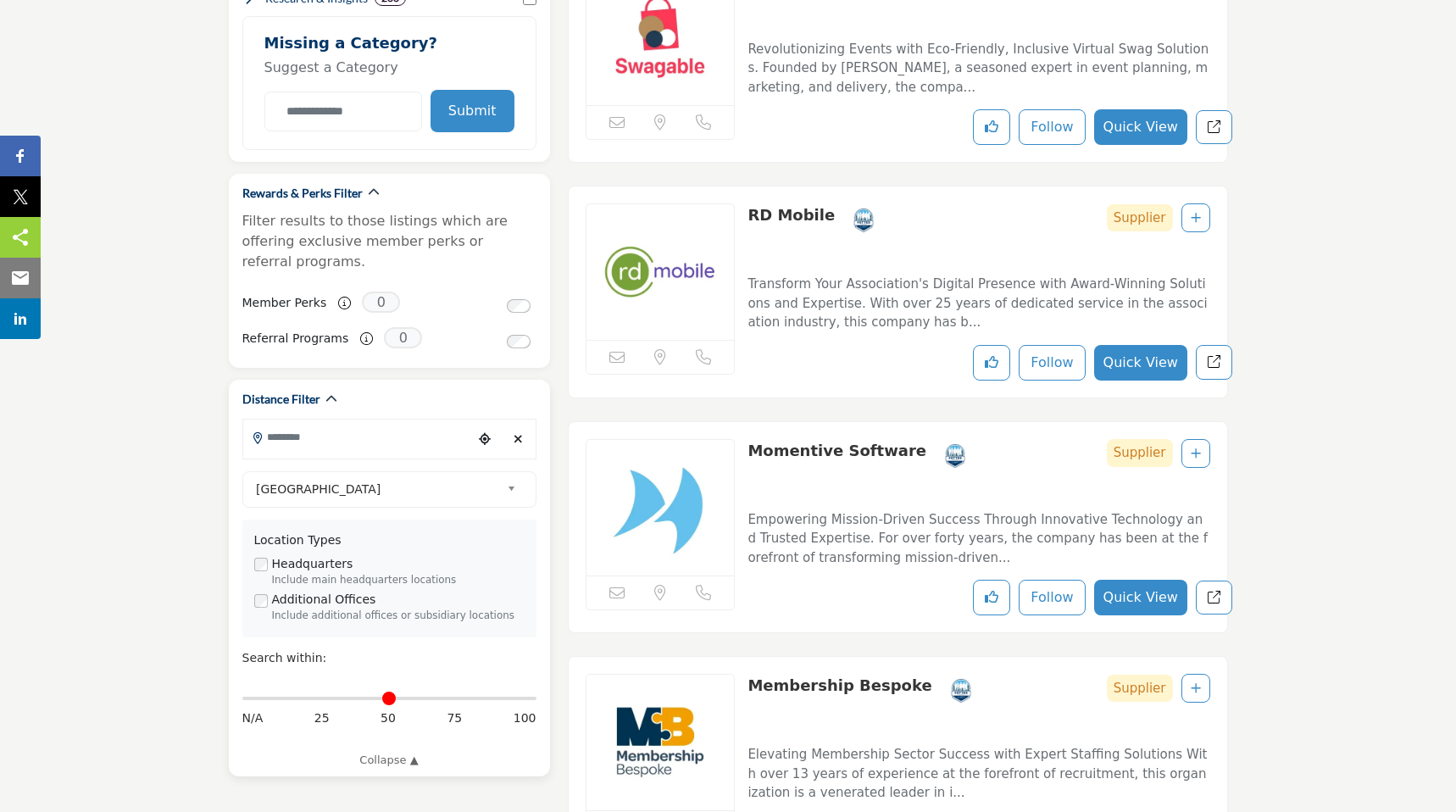
click at [282, 423] on input "Search Location" at bounding box center [357, 437] width 229 height 33
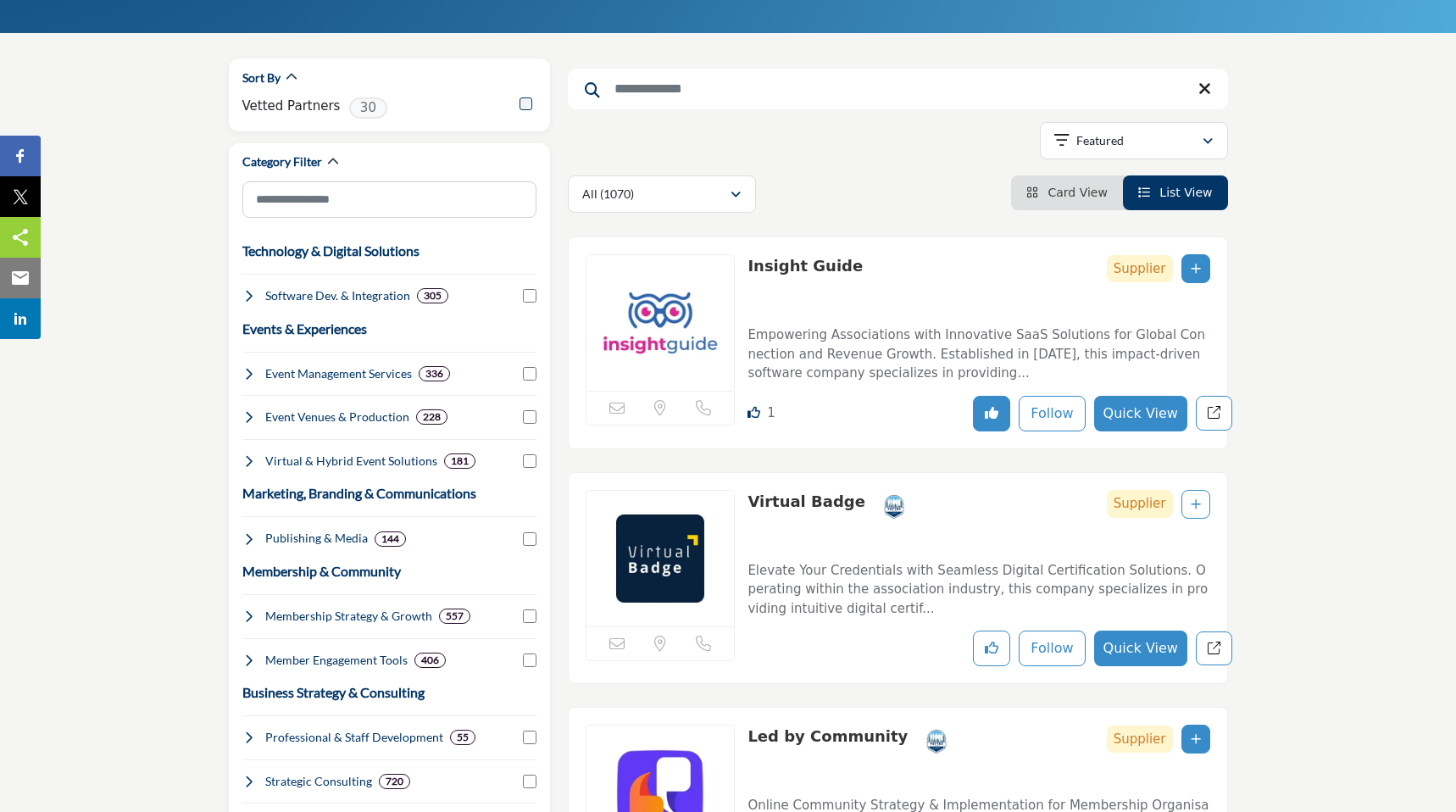
scroll to position [0, 0]
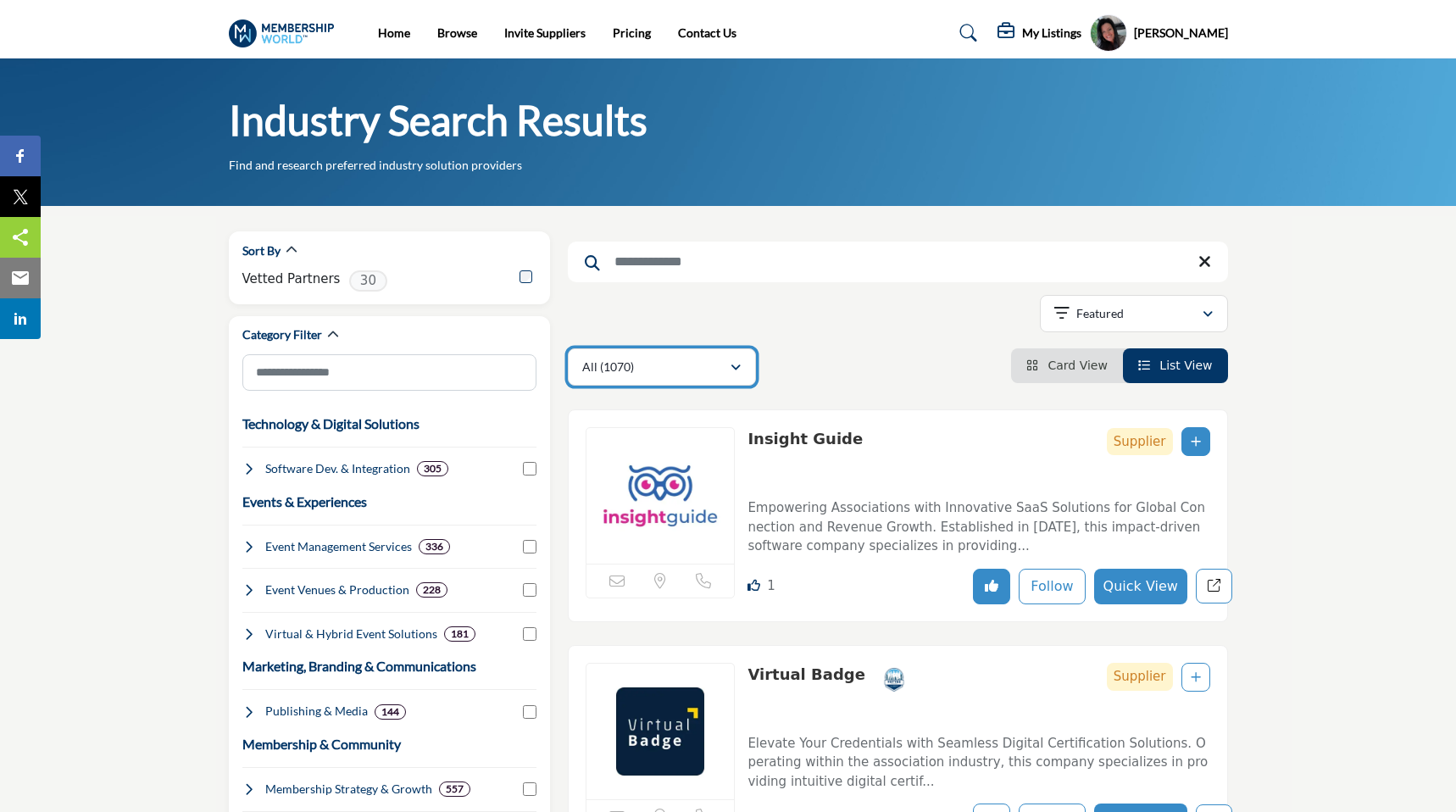
click at [634, 369] on div "All (1070)" at bounding box center [656, 367] width 148 height 21
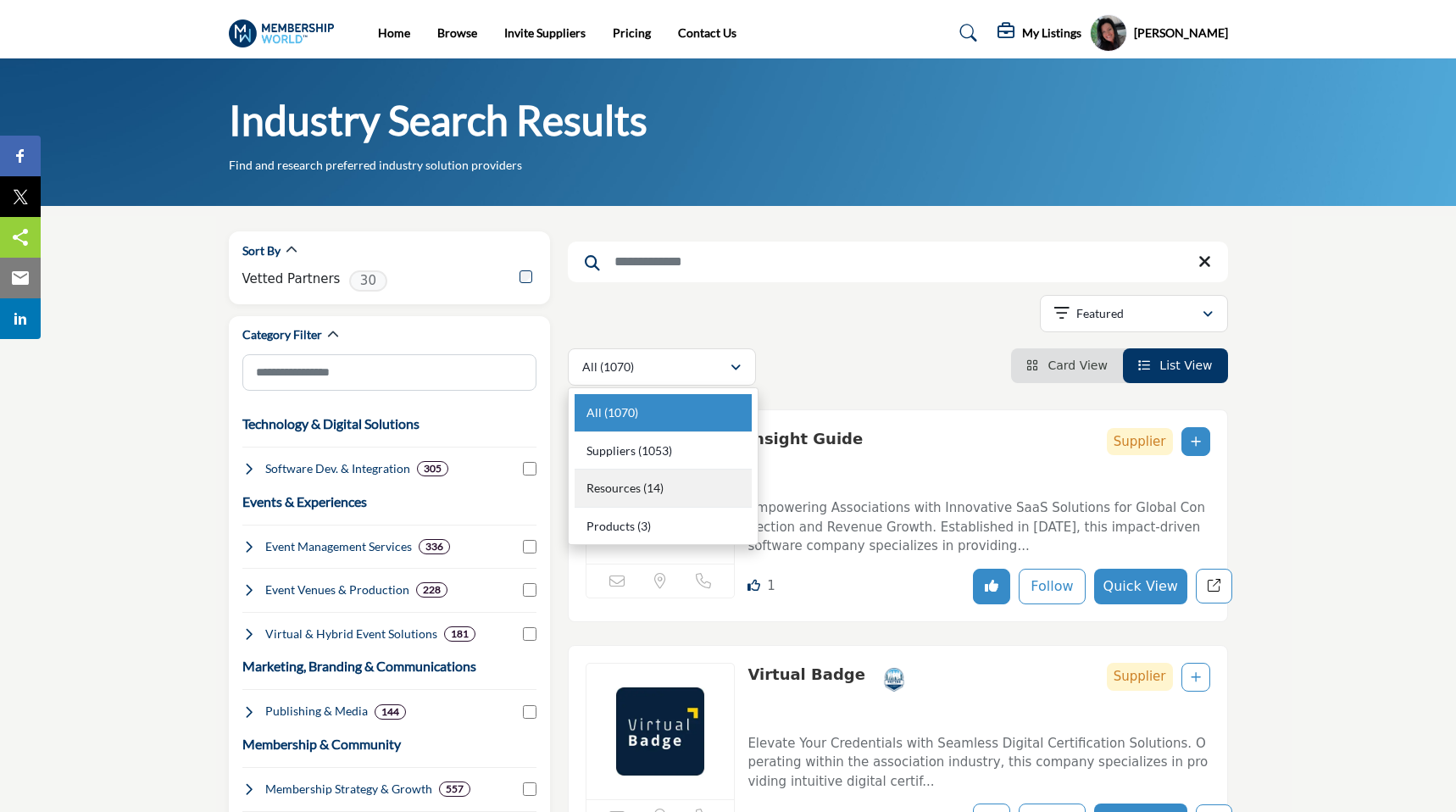
click at [652, 488] on b "(14)" at bounding box center [653, 487] width 21 height 14
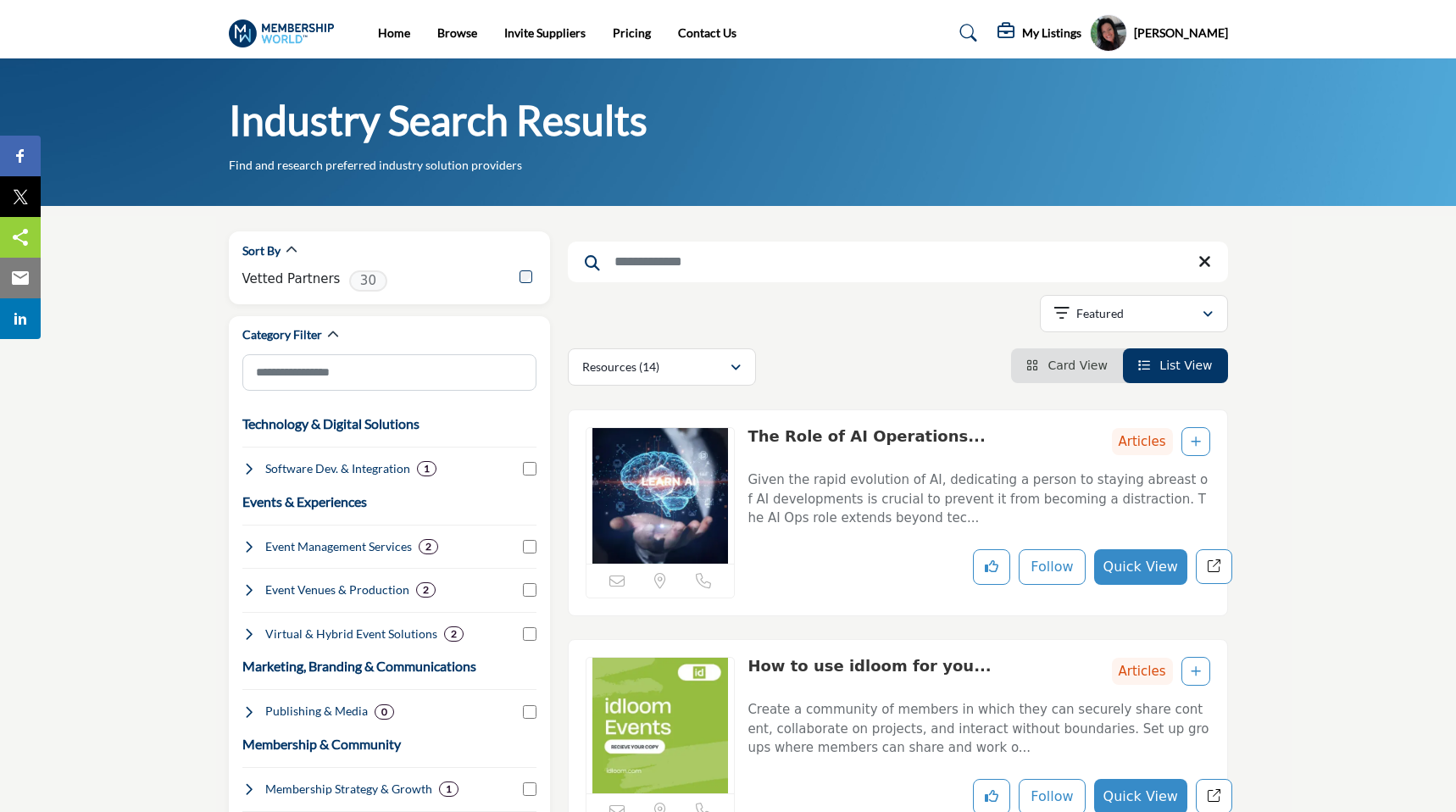
click at [782, 166] on div "Industry Search Results Find and research preferred industry solution providers" at bounding box center [728, 134] width 999 height 79
click at [683, 378] on button "Resources (14)" at bounding box center [662, 367] width 188 height 37
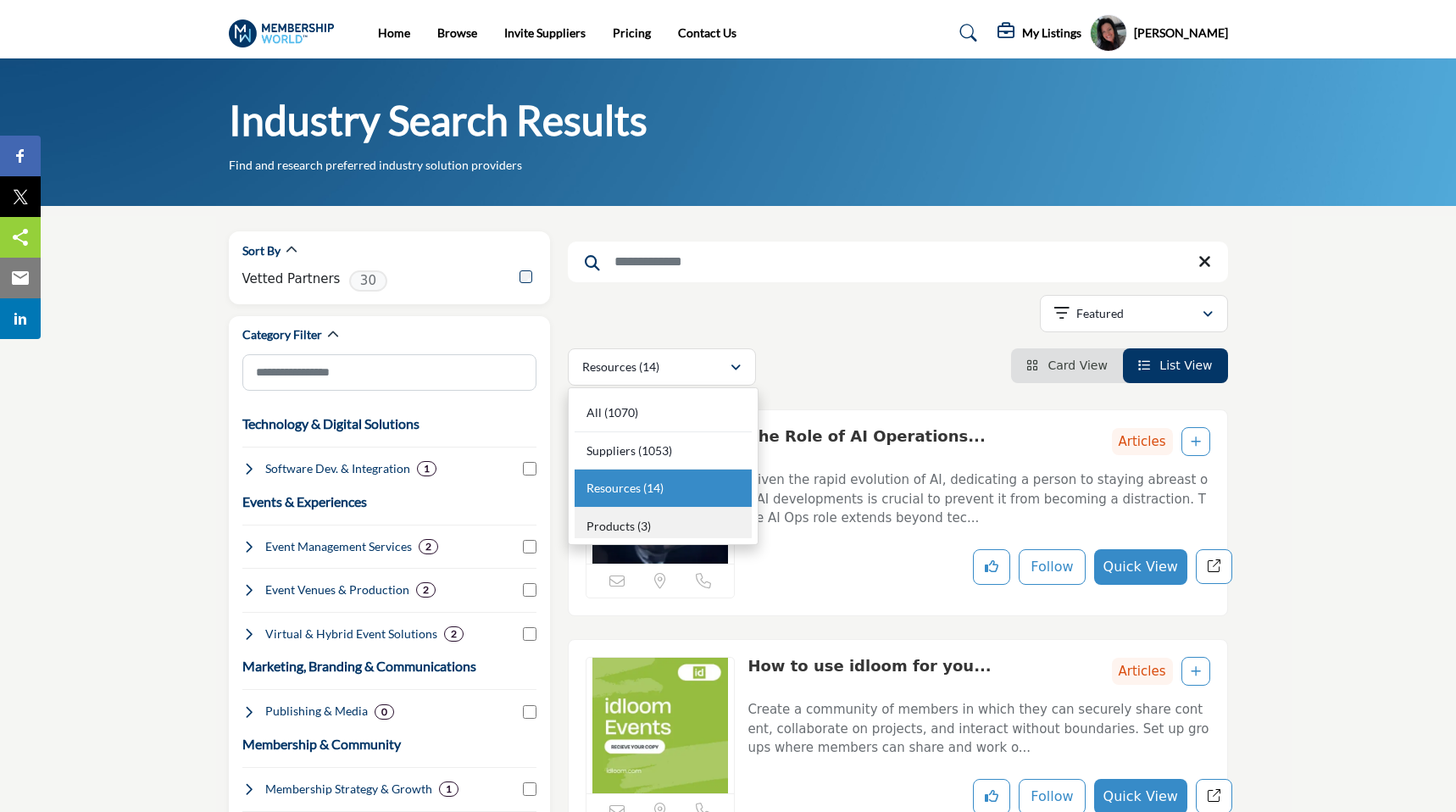
click at [669, 517] on div "Products (3)" at bounding box center [664, 523] width 178 height 32
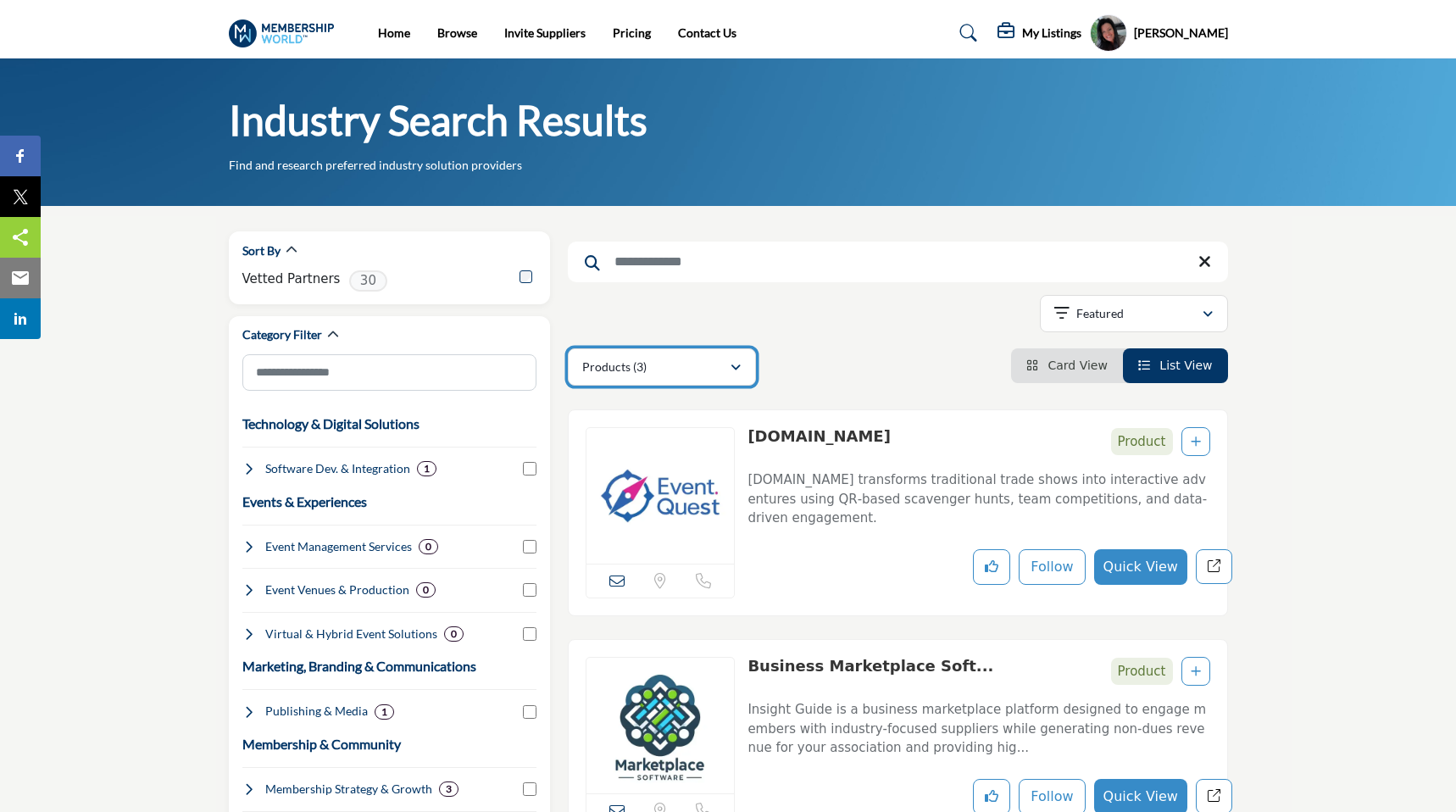
click at [690, 378] on button "Products (3)" at bounding box center [662, 367] width 188 height 37
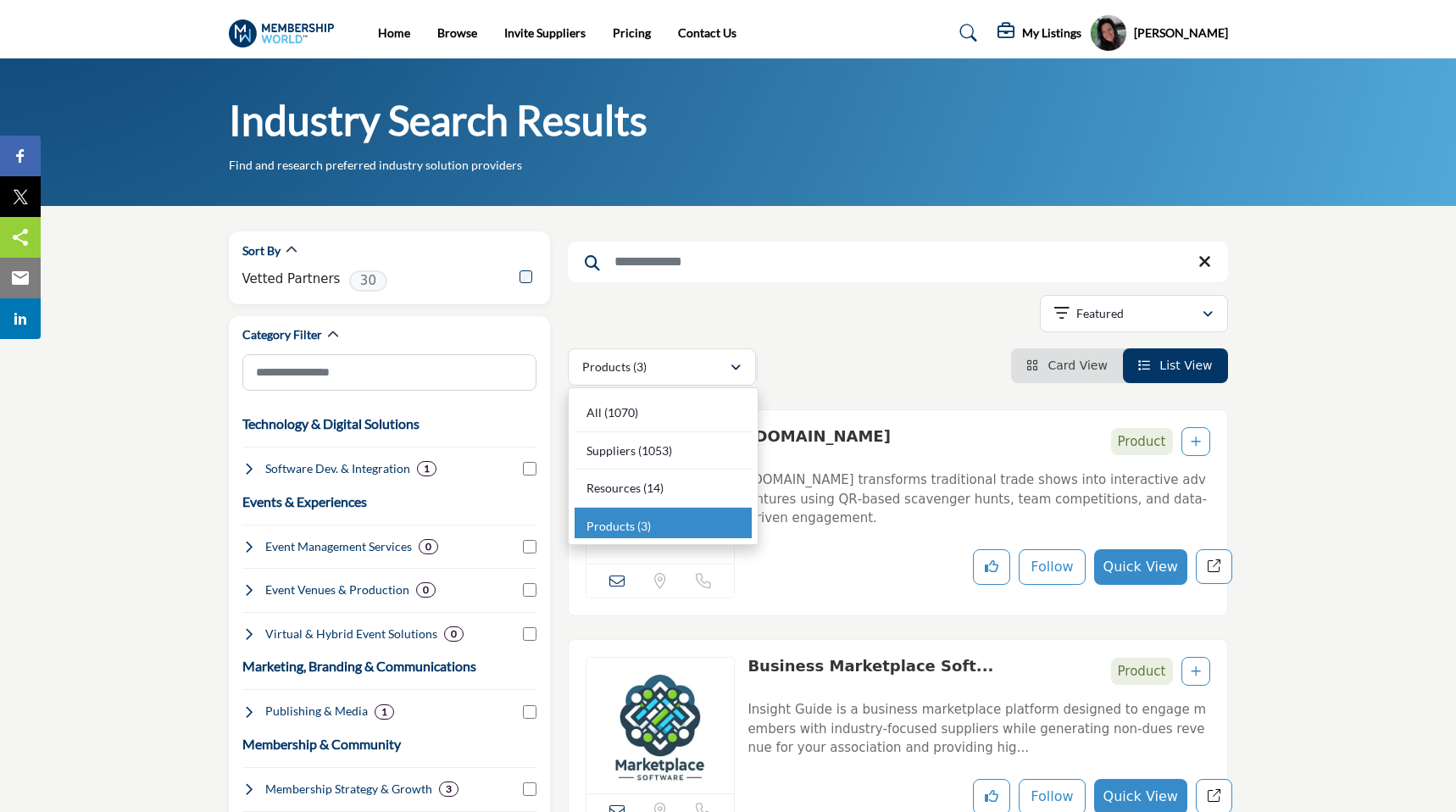
click at [801, 315] on div "Showing 3 results out of 3 Featured" at bounding box center [898, 317] width 660 height 43
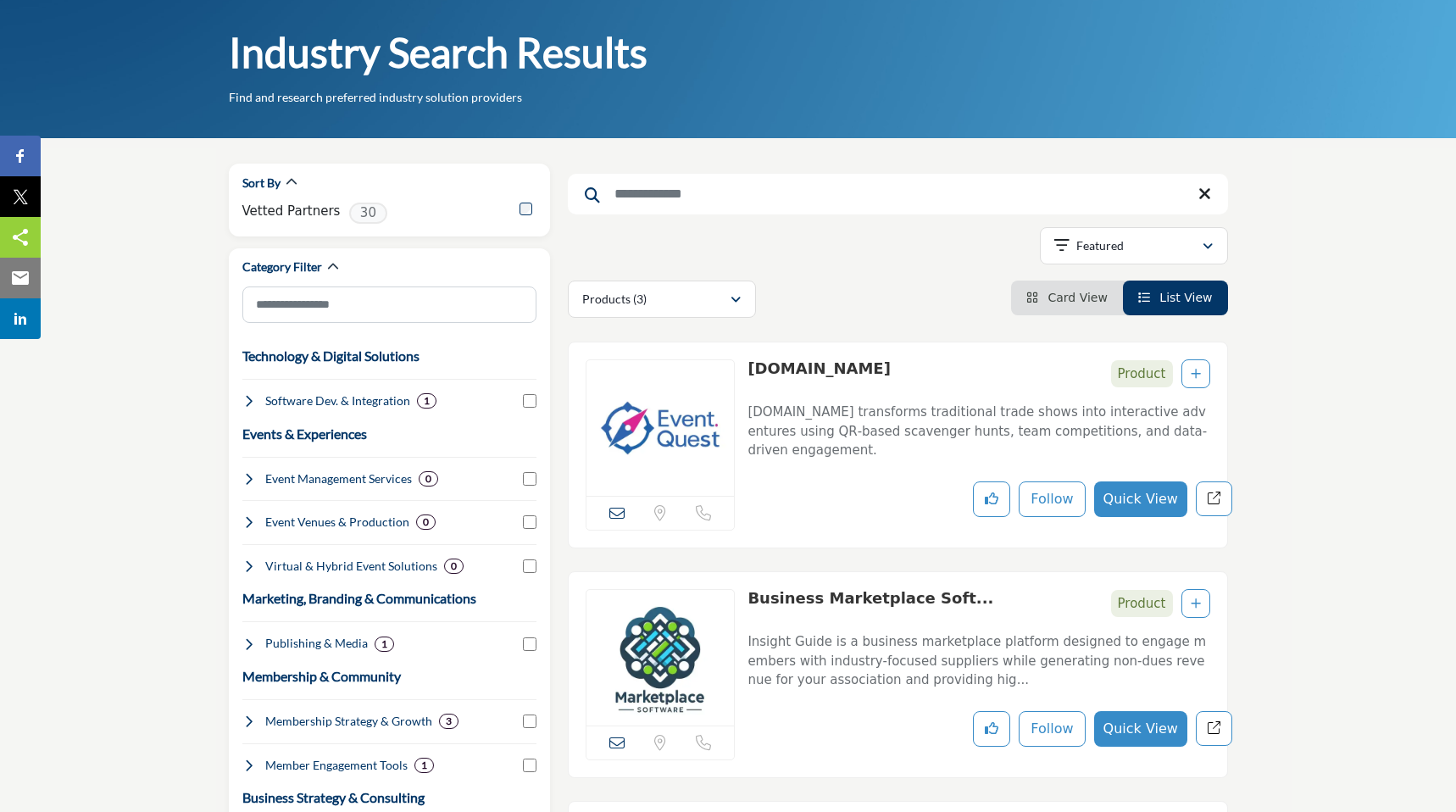
scroll to position [46, 0]
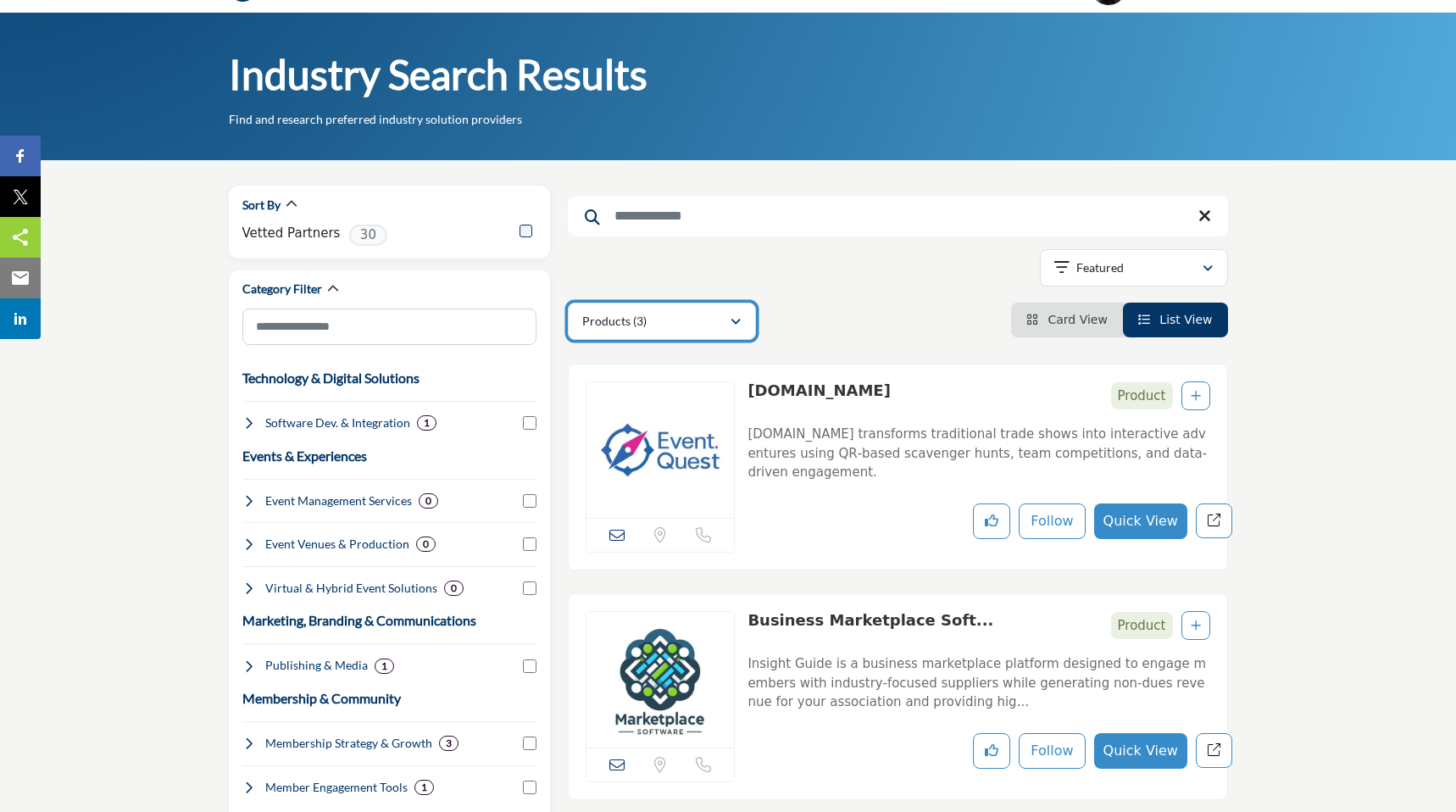
click at [723, 321] on div "Products (3)" at bounding box center [656, 321] width 148 height 21
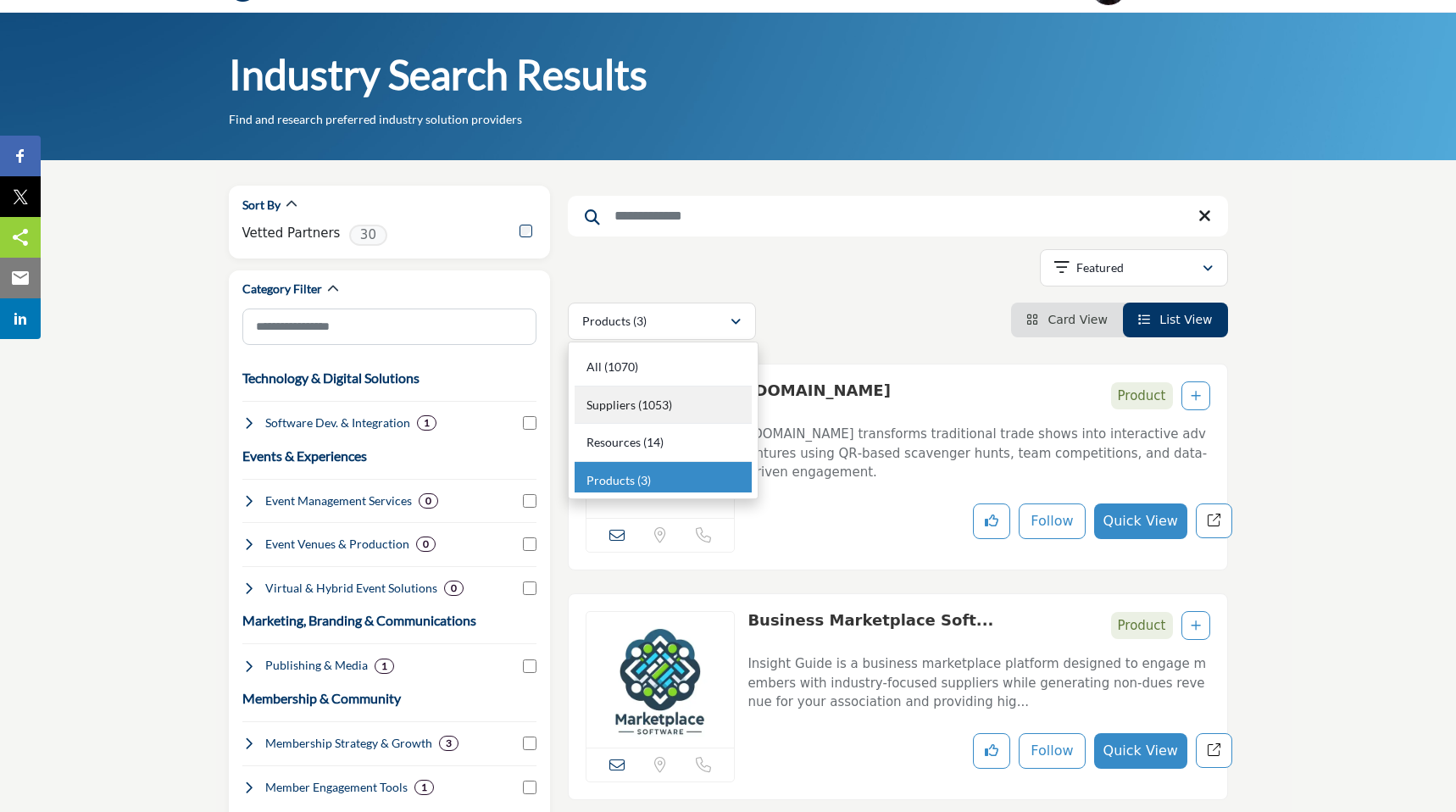
click at [665, 410] on b "(1053)" at bounding box center [655, 404] width 34 height 14
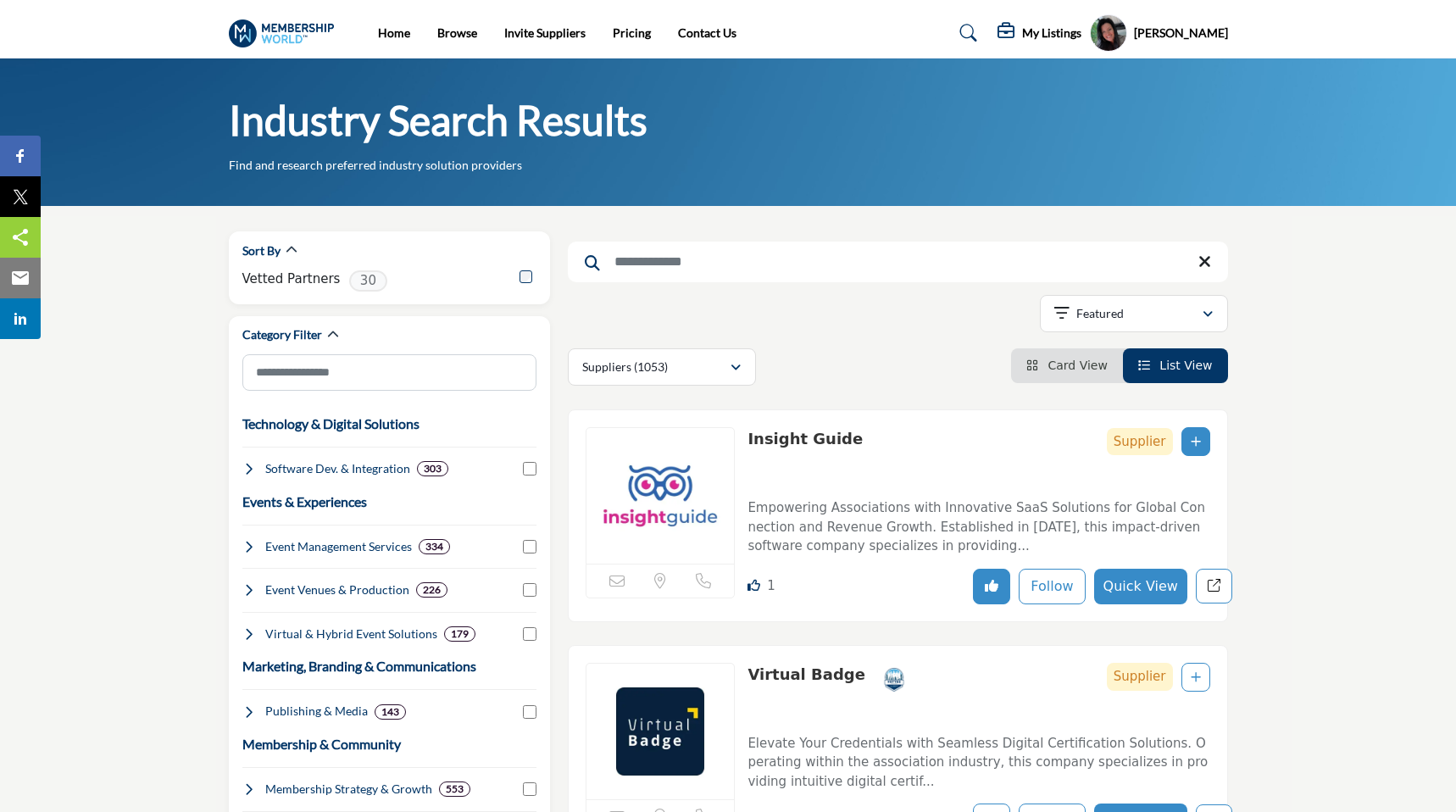
click at [1066, 25] on h5 "My Listings" at bounding box center [1051, 33] width 59 height 15
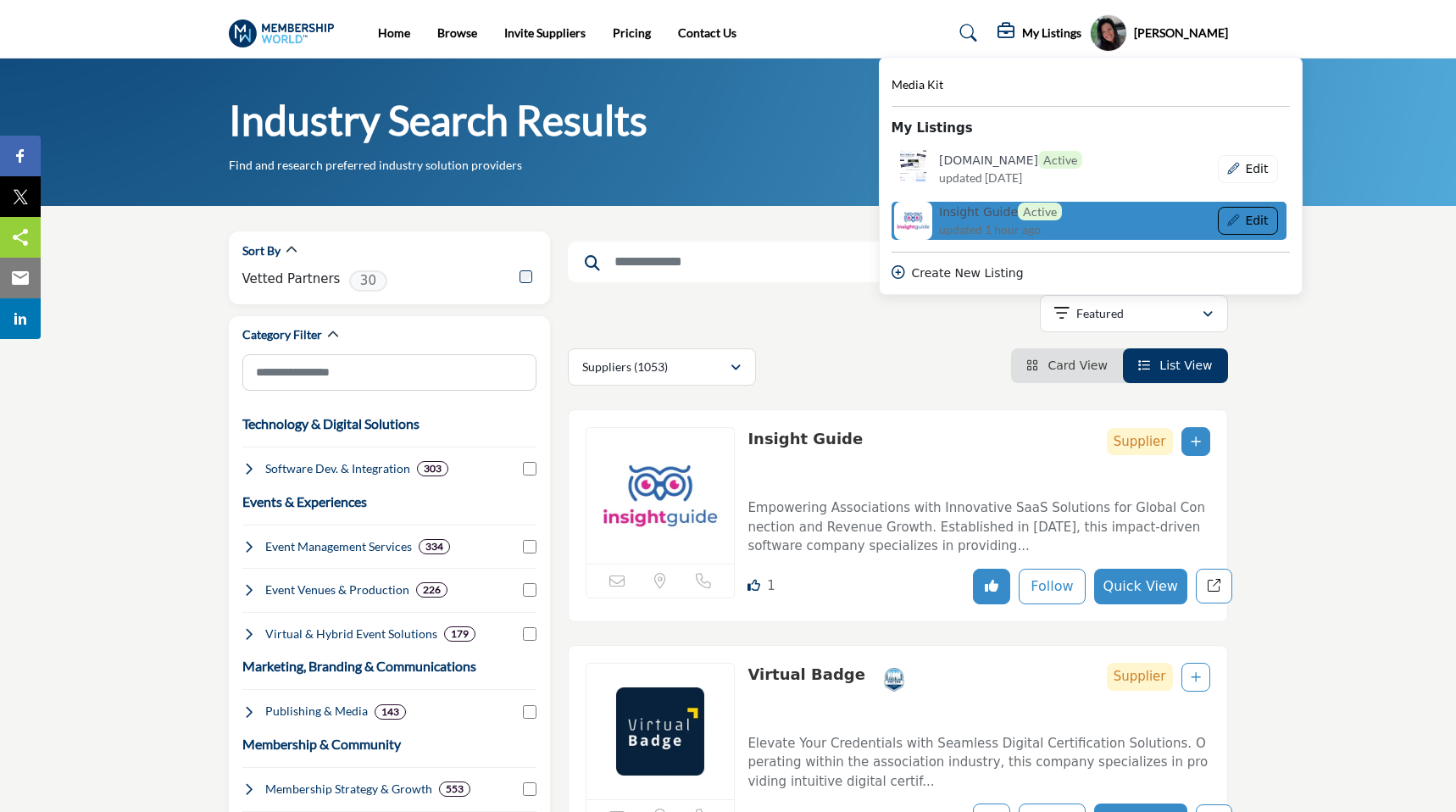
click at [1239, 219] on icon "Show Company Details With Edit Page" at bounding box center [1233, 220] width 12 height 12
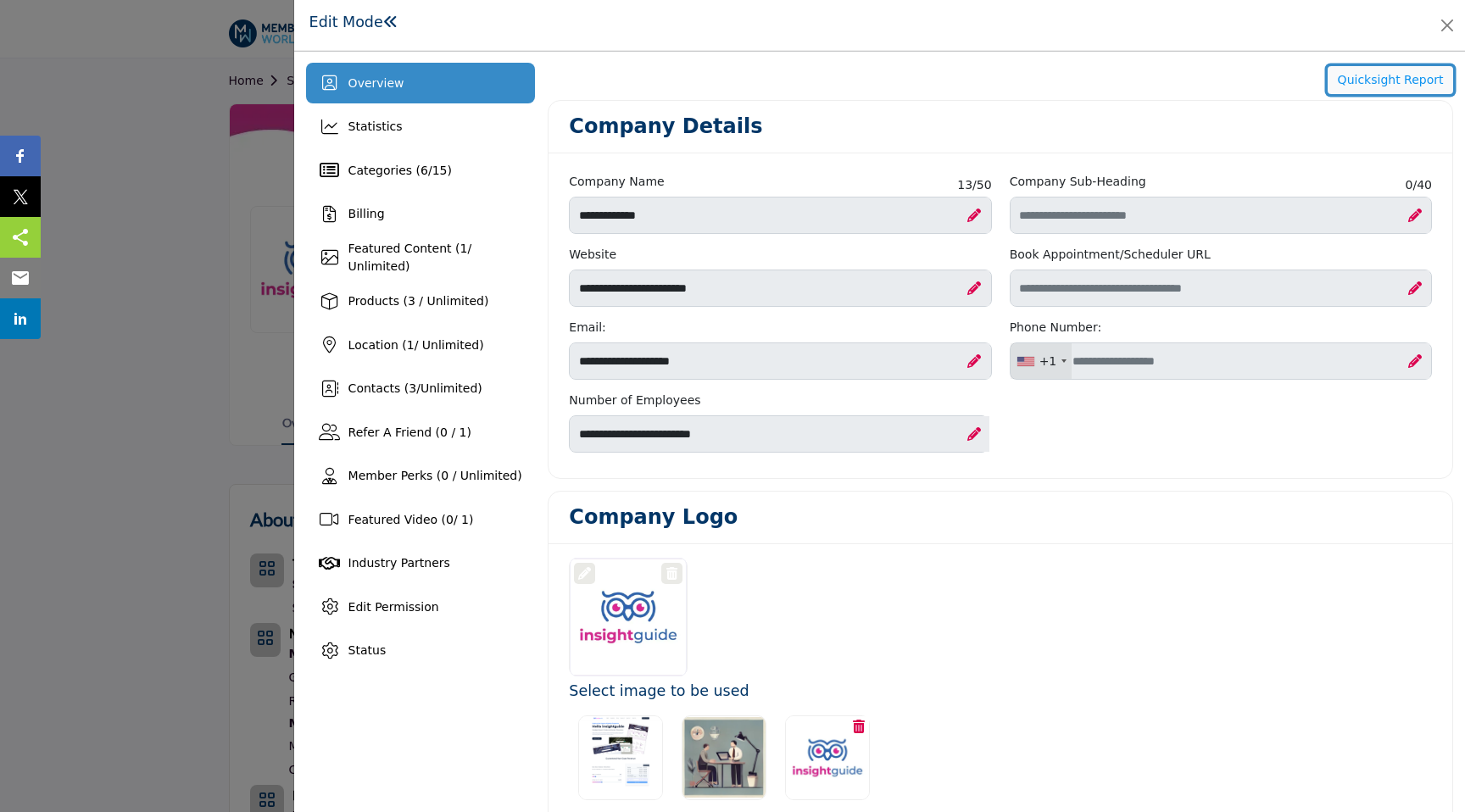
click at [1352, 80] on button "Quicksight Report" at bounding box center [1390, 80] width 125 height 29
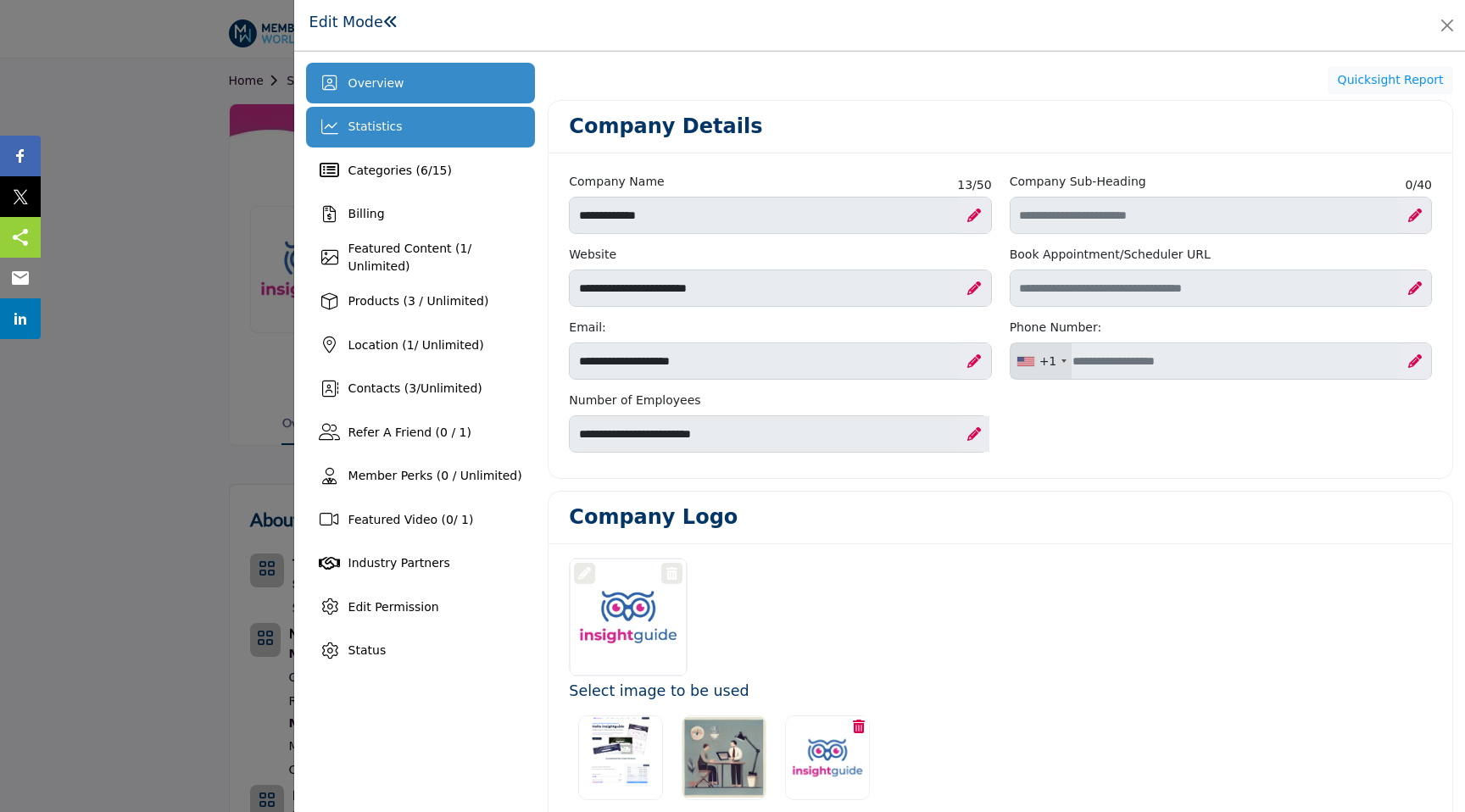
click at [442, 116] on div "Statistics" at bounding box center [421, 127] width 230 height 41
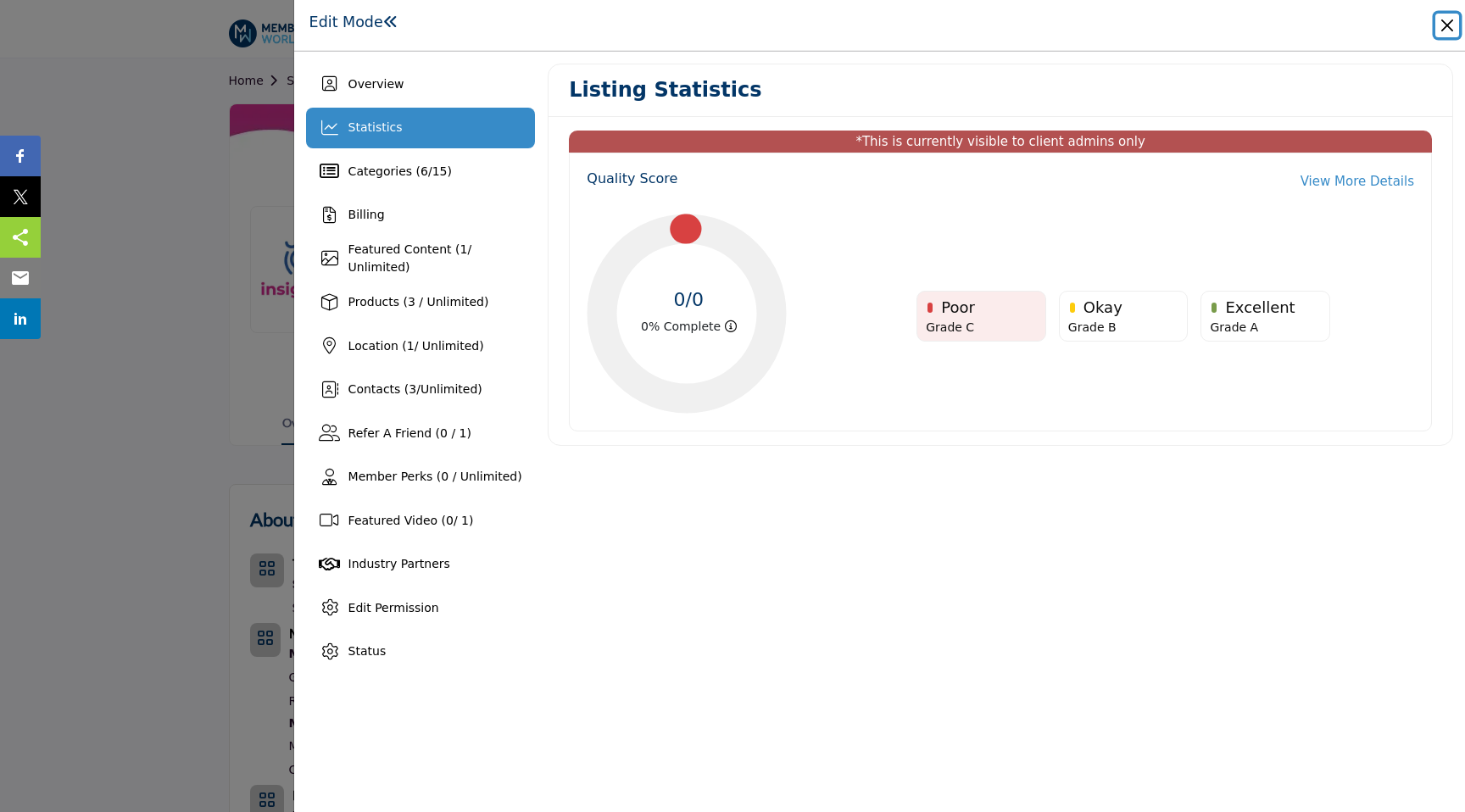
click at [1446, 23] on button "Close" at bounding box center [1446, 25] width 23 height 23
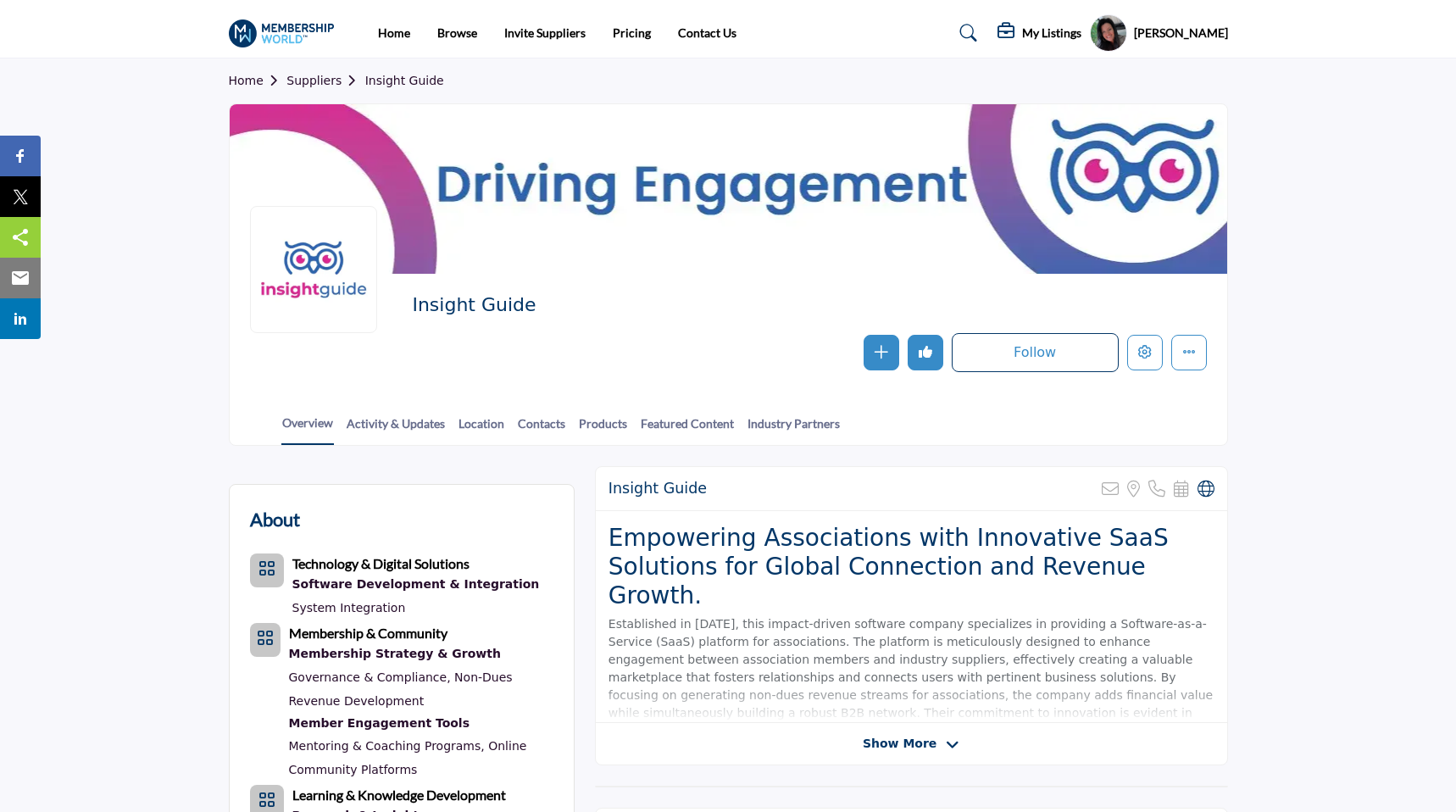
click at [254, 78] on link "Home" at bounding box center [258, 80] width 59 height 14
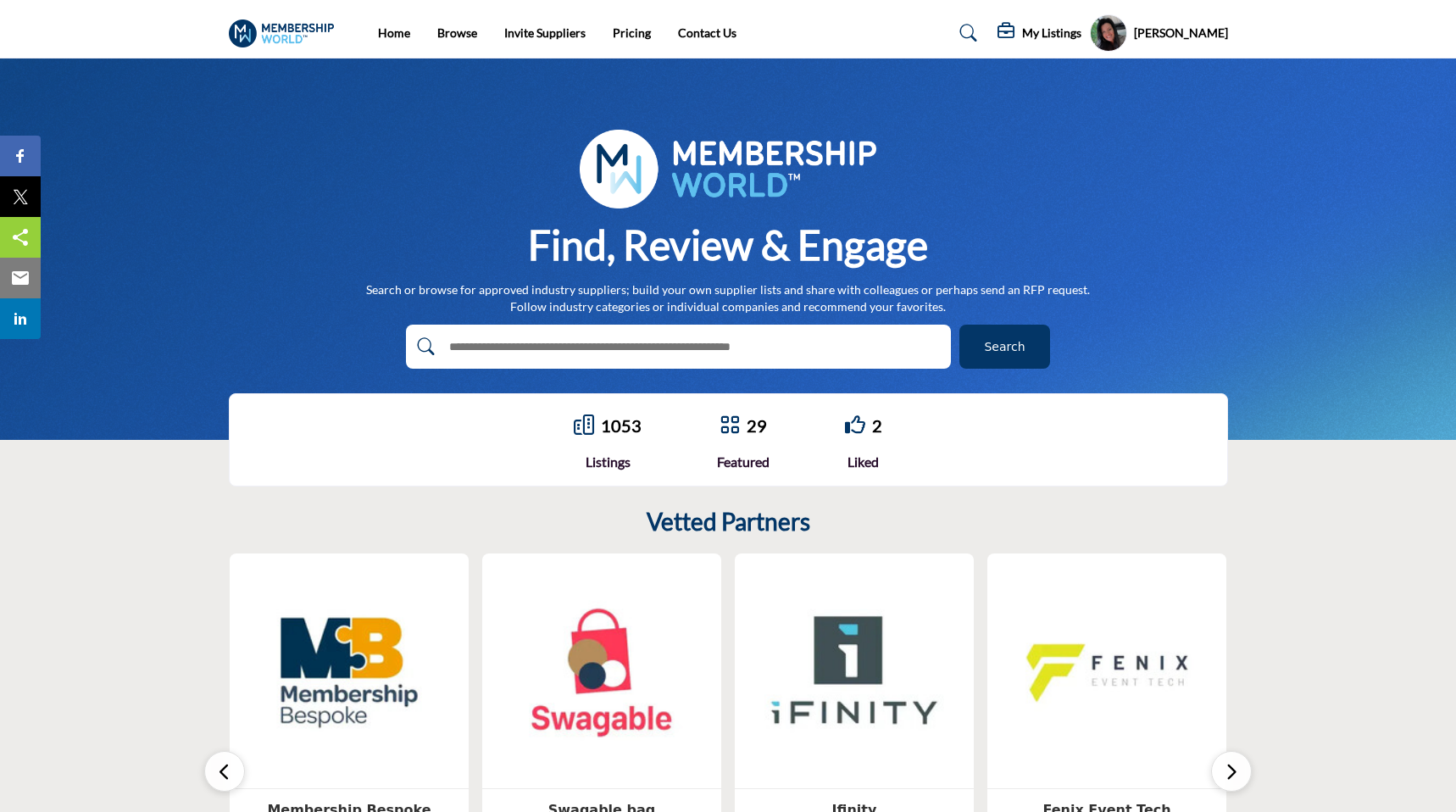
click at [1078, 34] on h5 "My Listings" at bounding box center [1051, 33] width 59 height 15
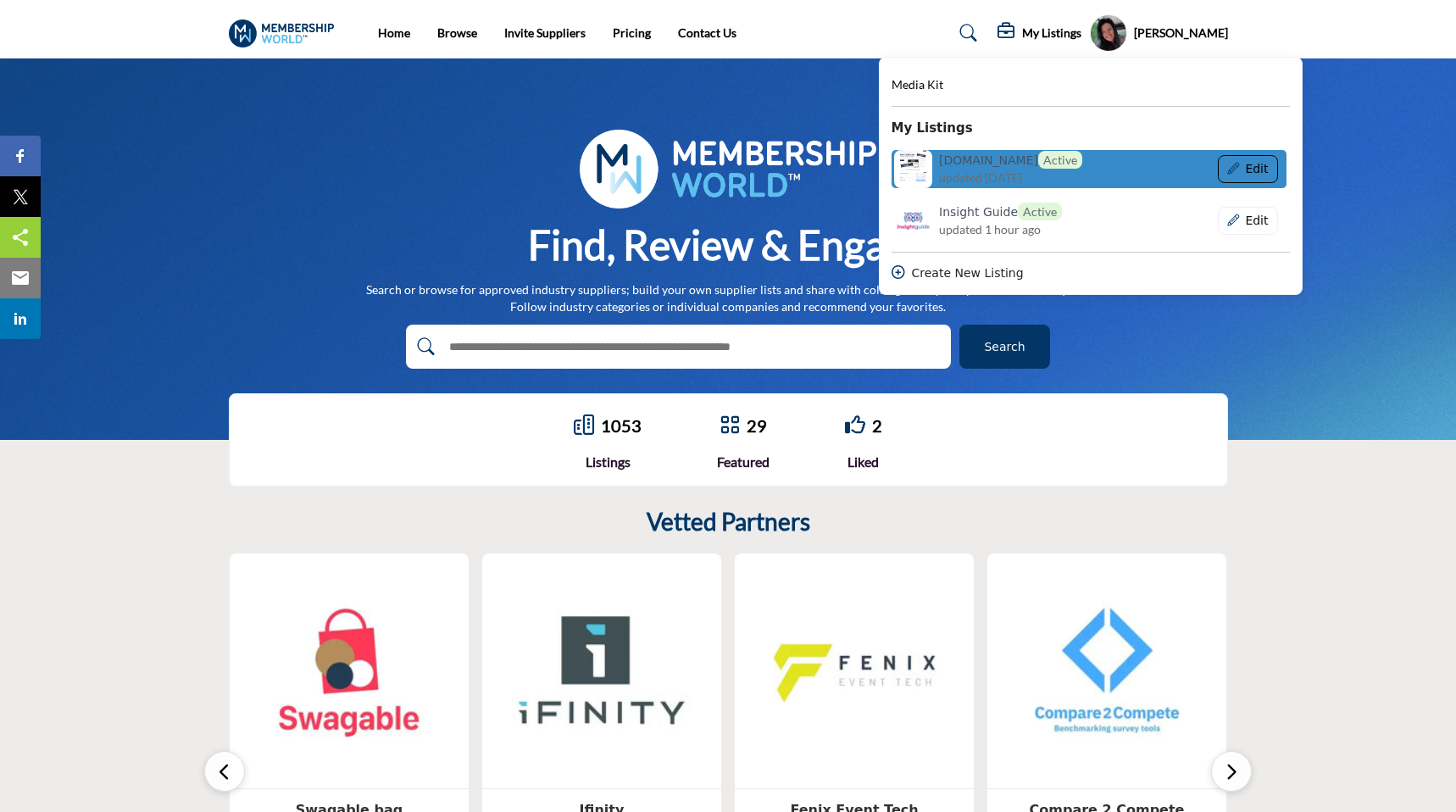
click at [1278, 169] on button "Edit" at bounding box center [1248, 169] width 60 height 29
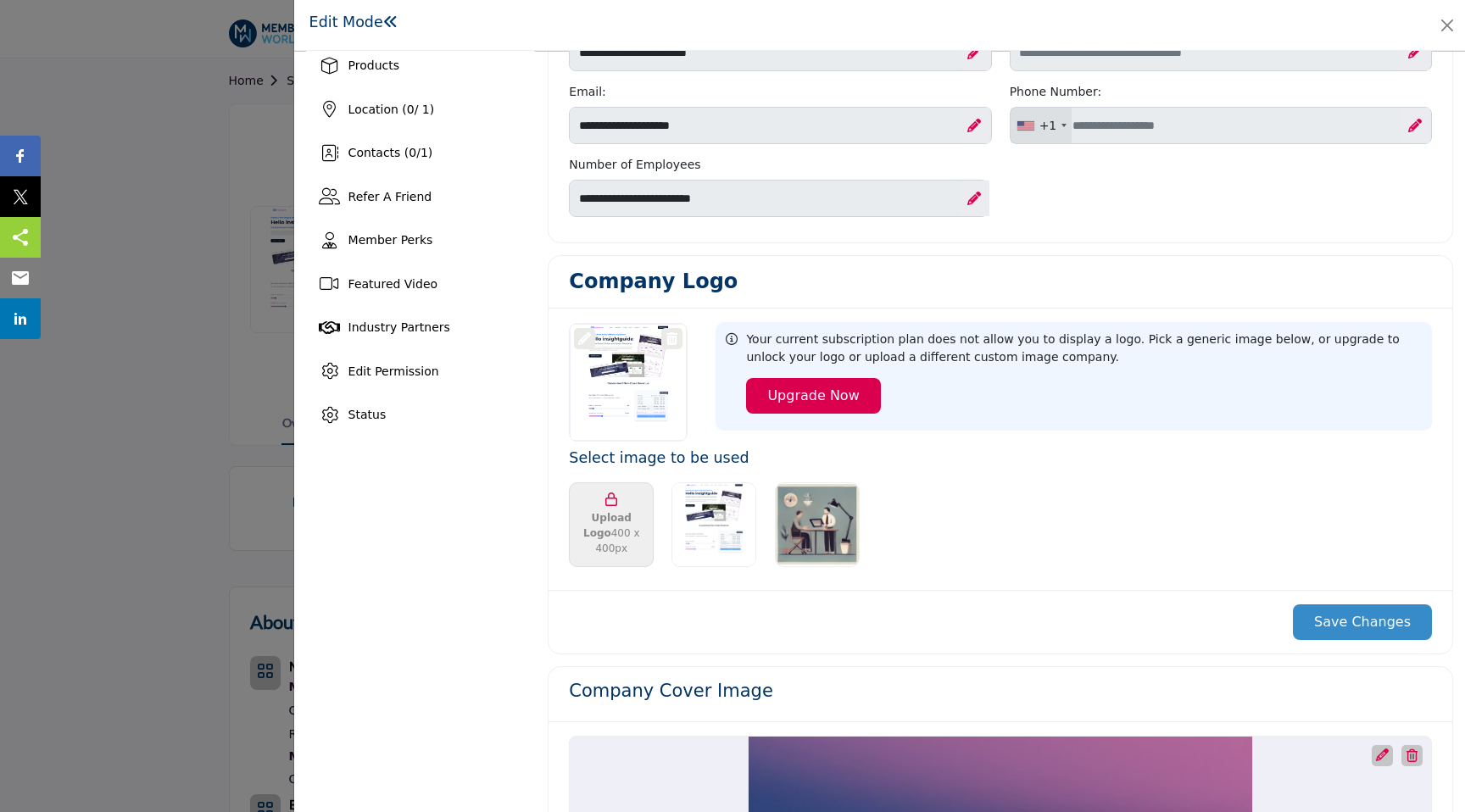
scroll to position [265, 0]
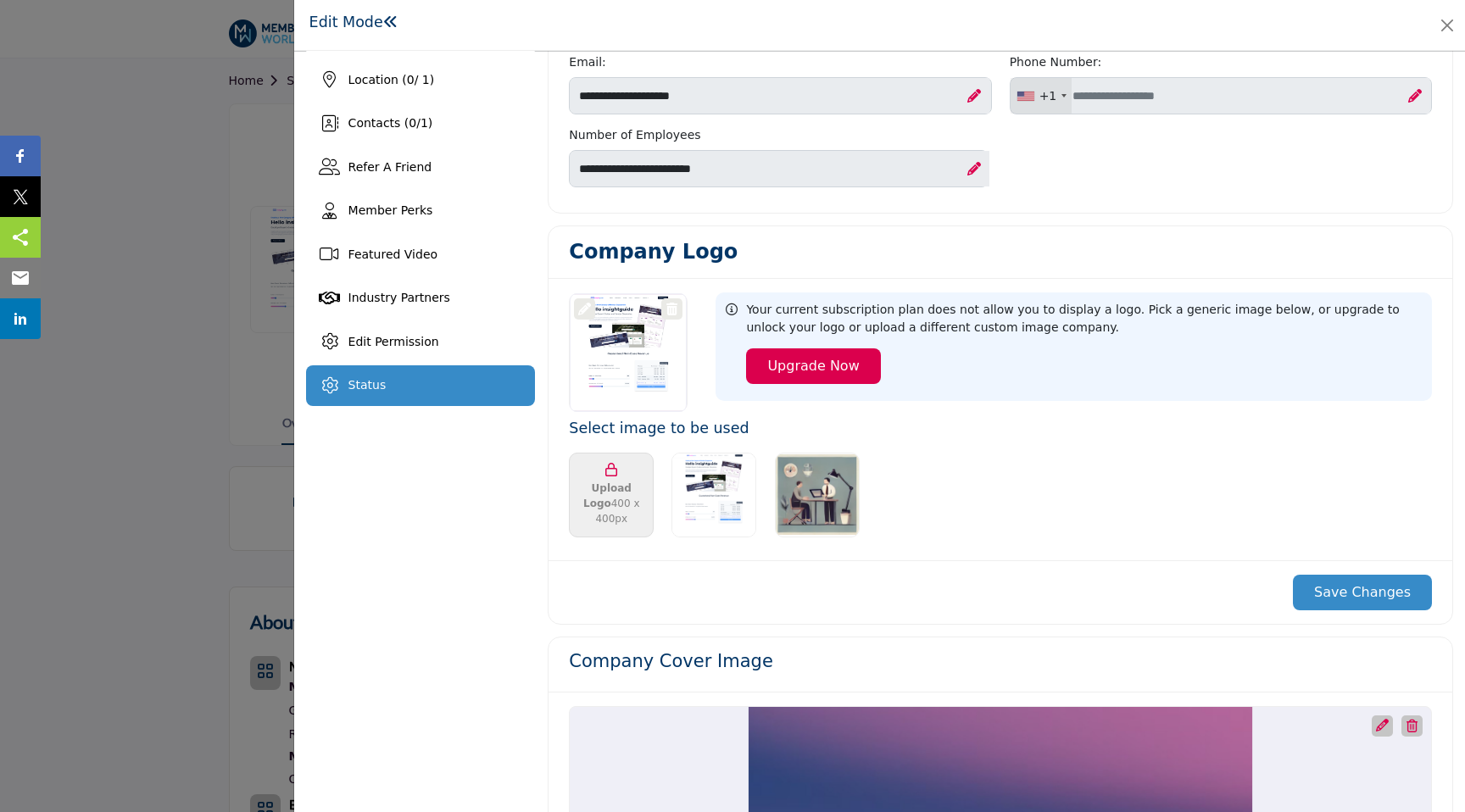
click at [424, 381] on div "Status" at bounding box center [421, 386] width 230 height 41
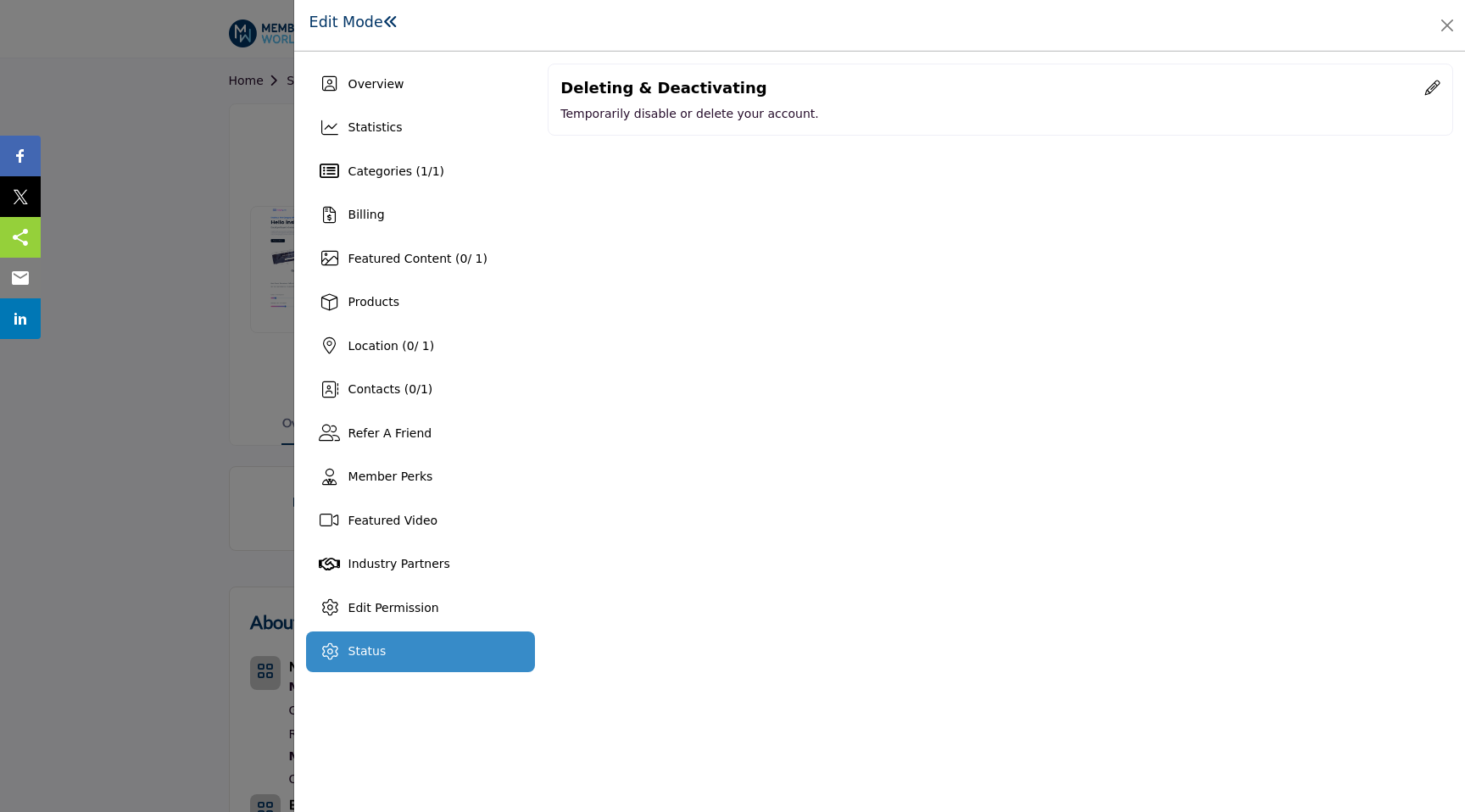
click at [1439, 87] on icon at bounding box center [1432, 87] width 15 height 15
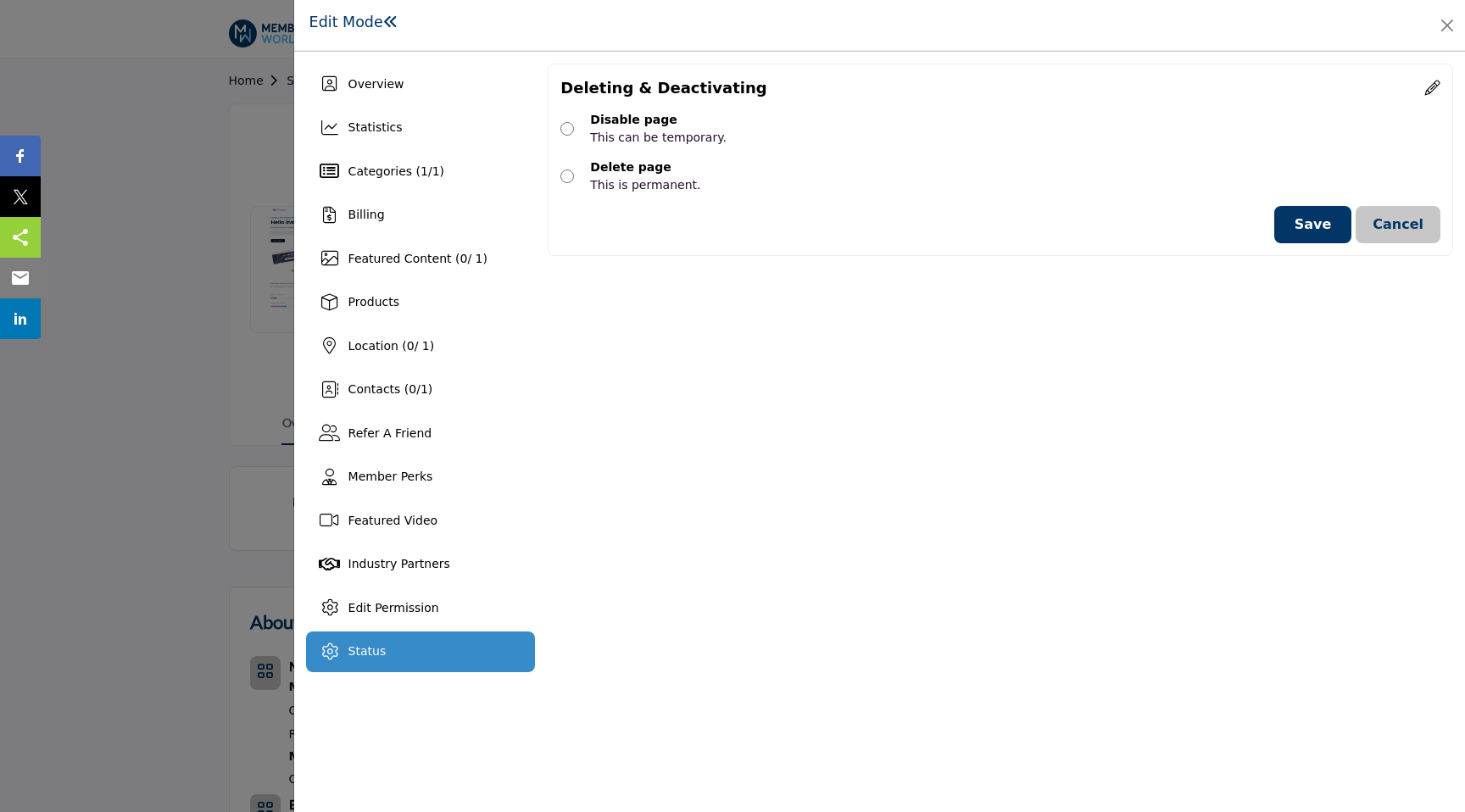
click at [1329, 233] on button "Save" at bounding box center [1313, 224] width 78 height 37
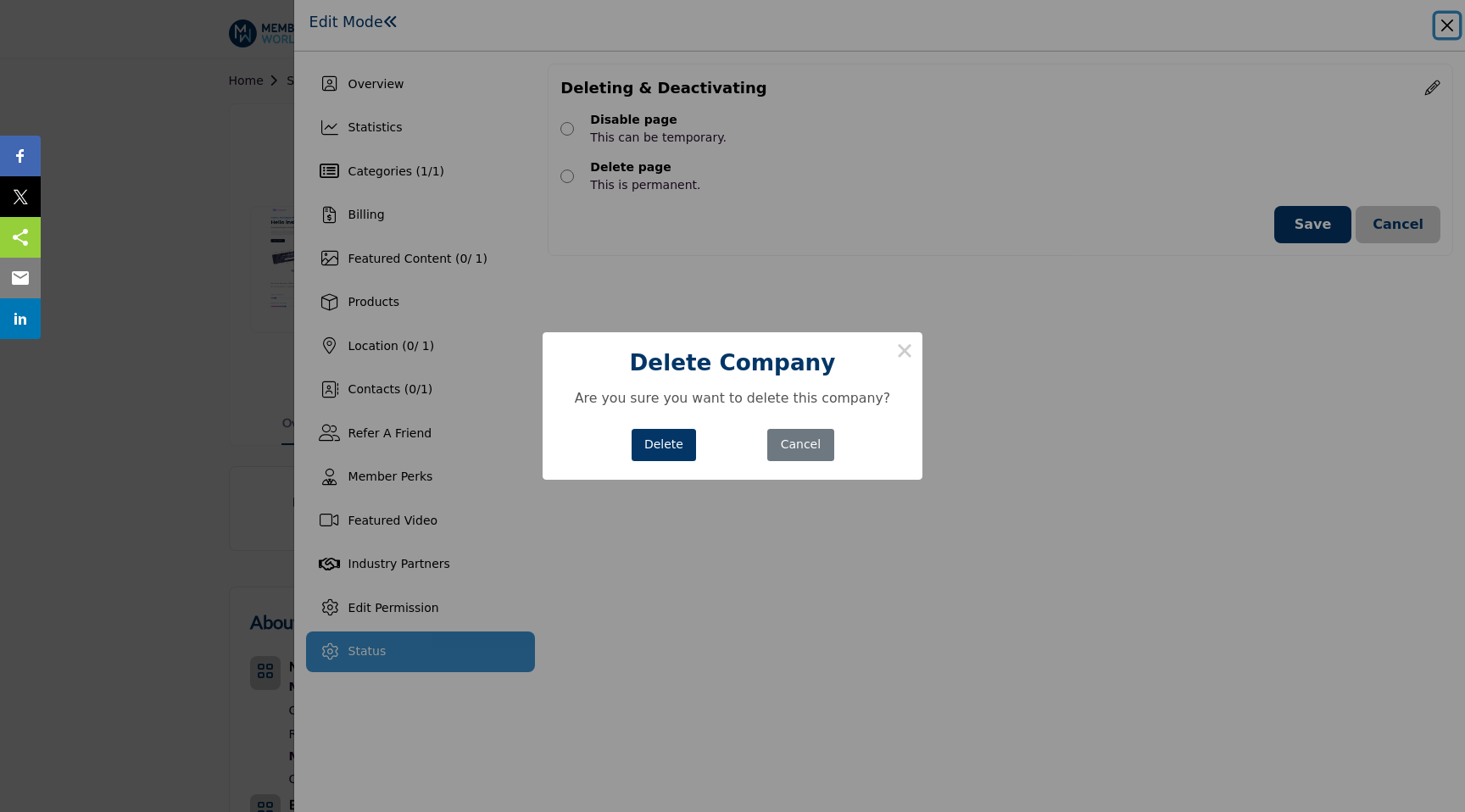
click at [662, 438] on button "Delete" at bounding box center [665, 445] width 65 height 33
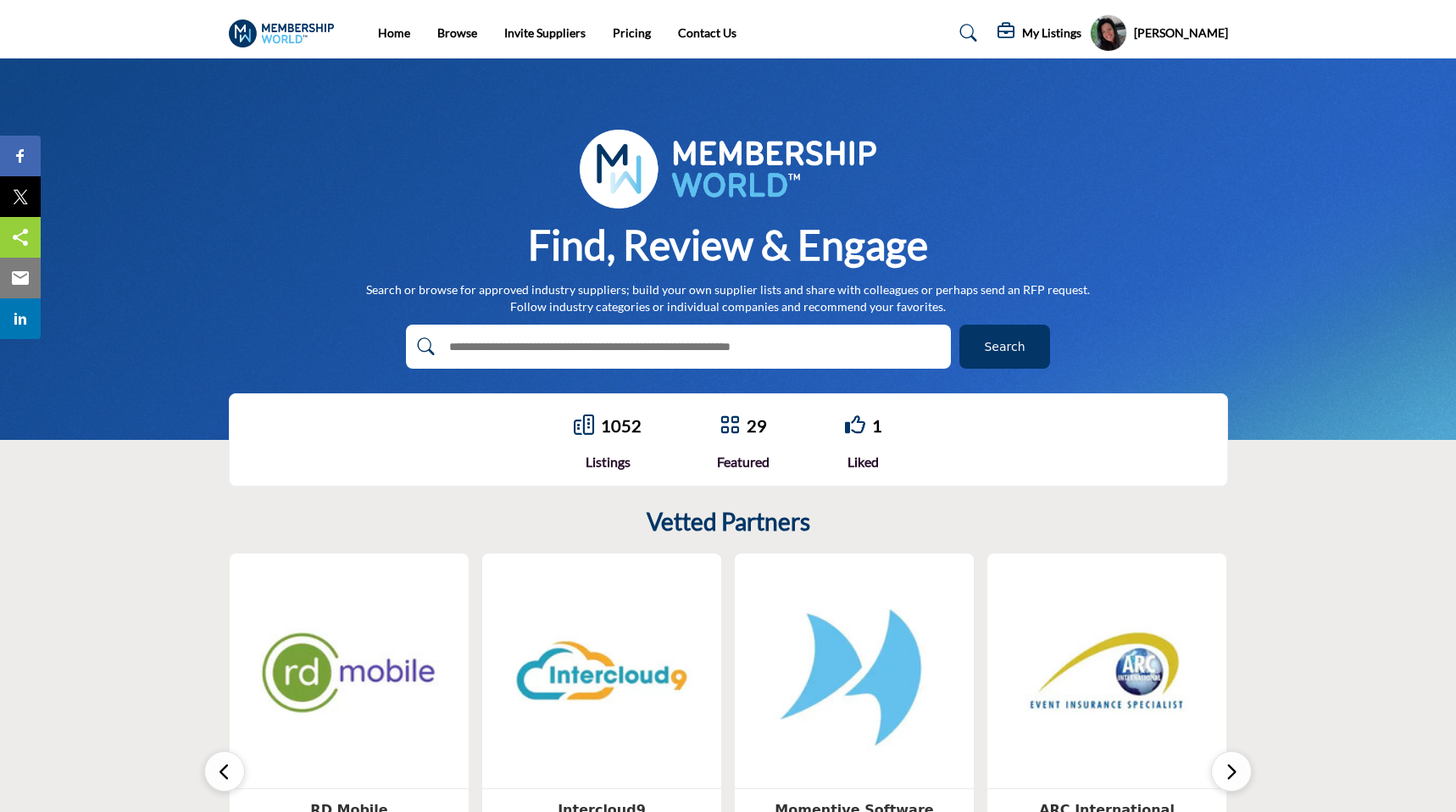
click at [1051, 36] on h5 "My Listings" at bounding box center [1051, 33] width 59 height 15
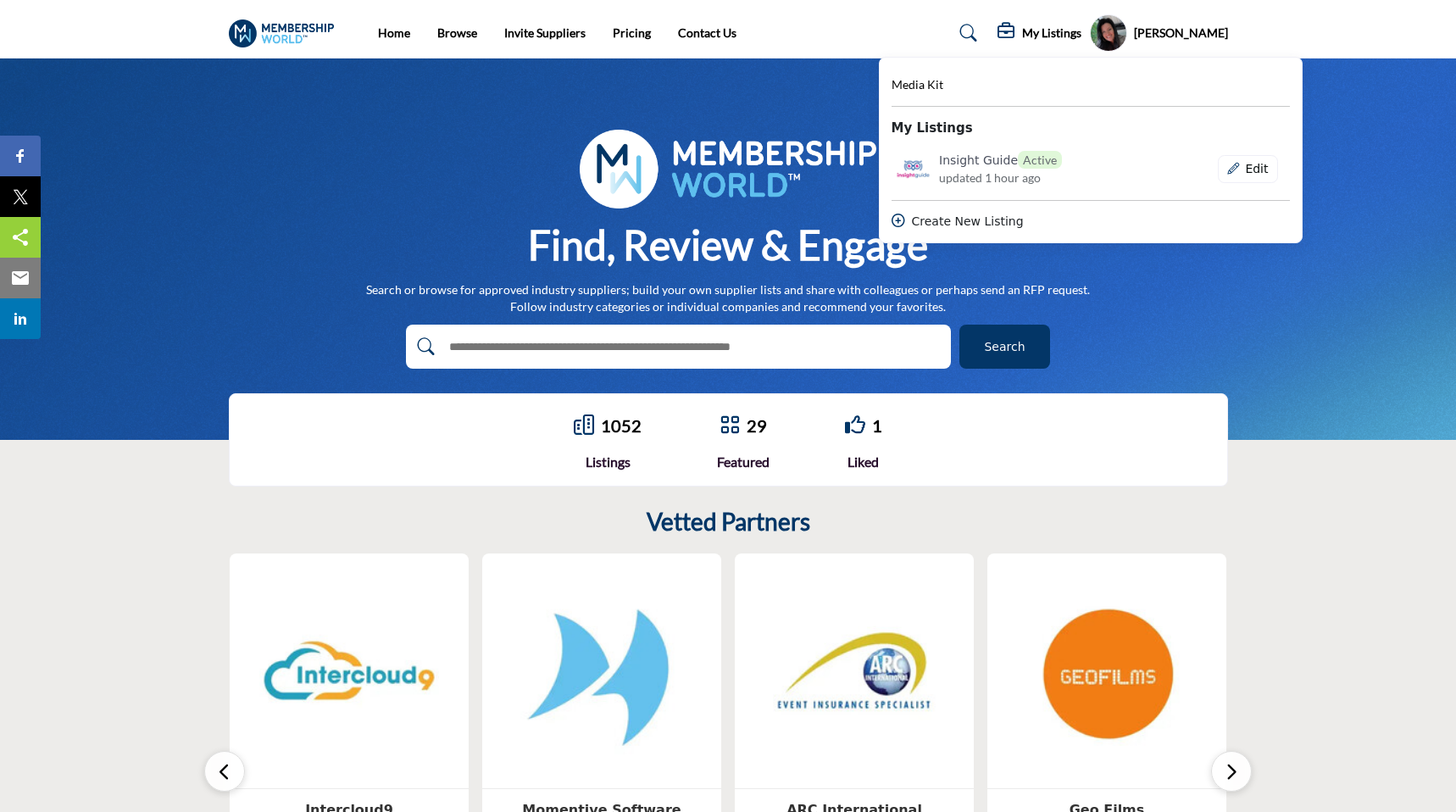
click at [863, 103] on div "Find, Review & Engage Search or browse for approved industry suppliers; build y…" at bounding box center [728, 249] width 1456 height 381
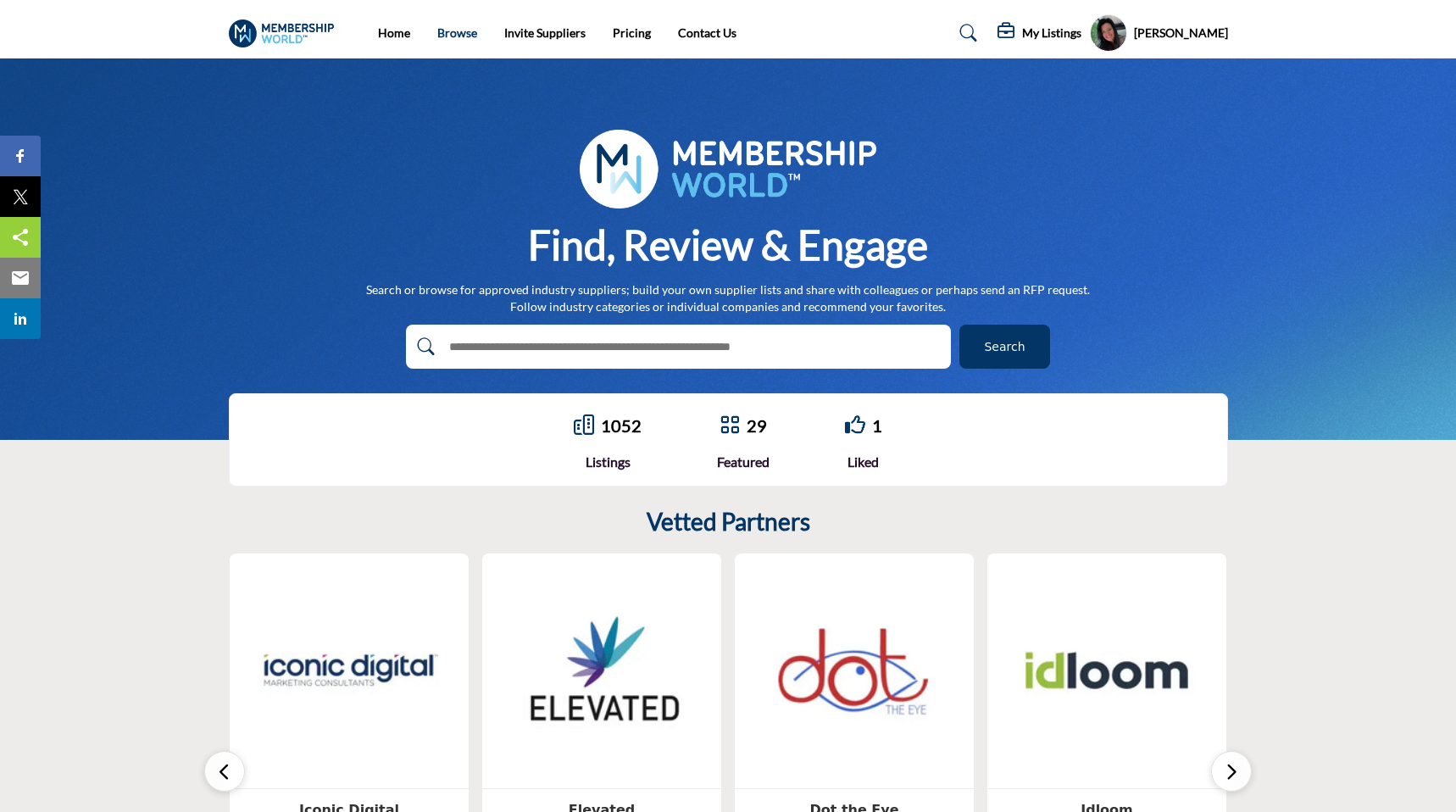
click at [465, 28] on link "Browse" at bounding box center [457, 32] width 40 height 14
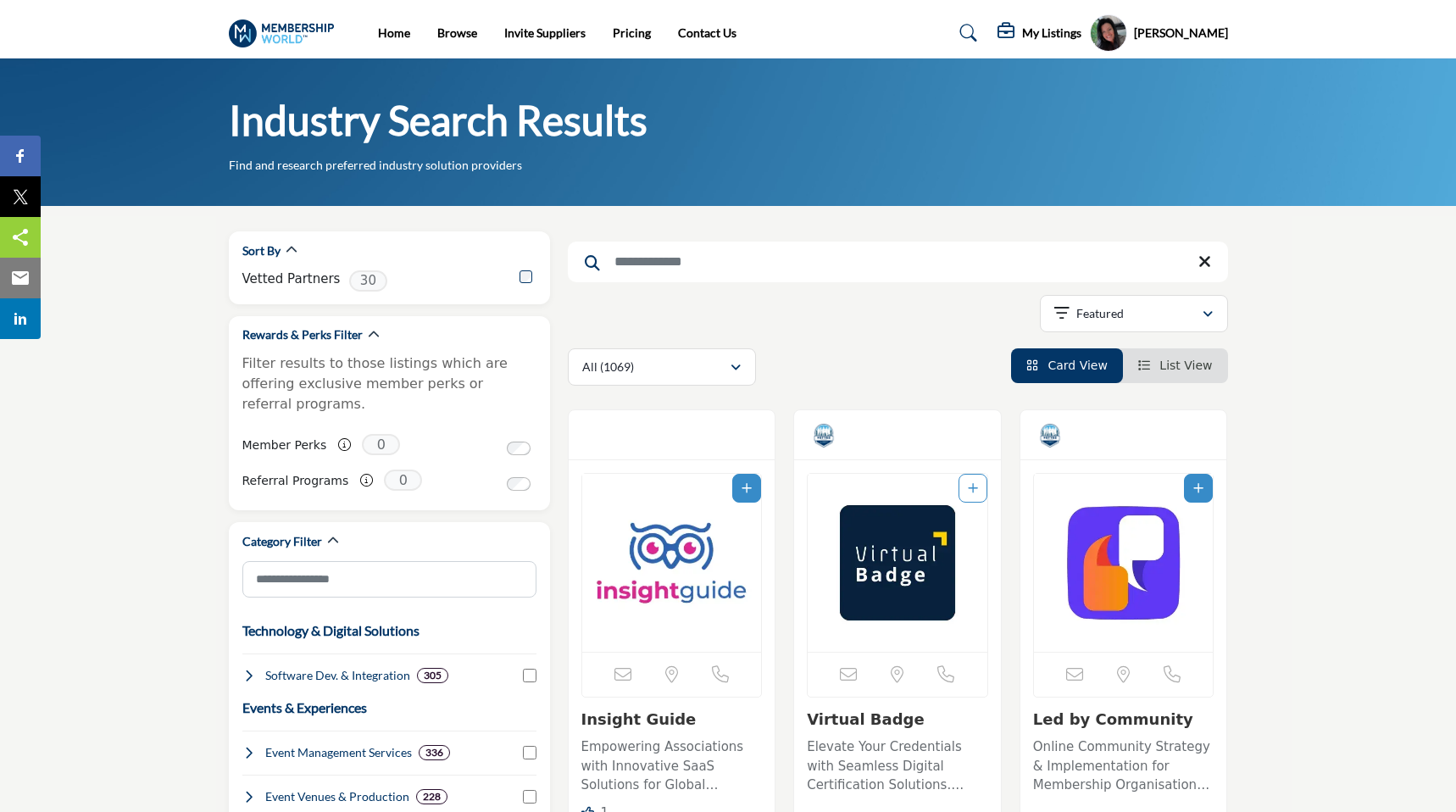
click at [1175, 369] on span "List View" at bounding box center [1186, 365] width 52 height 14
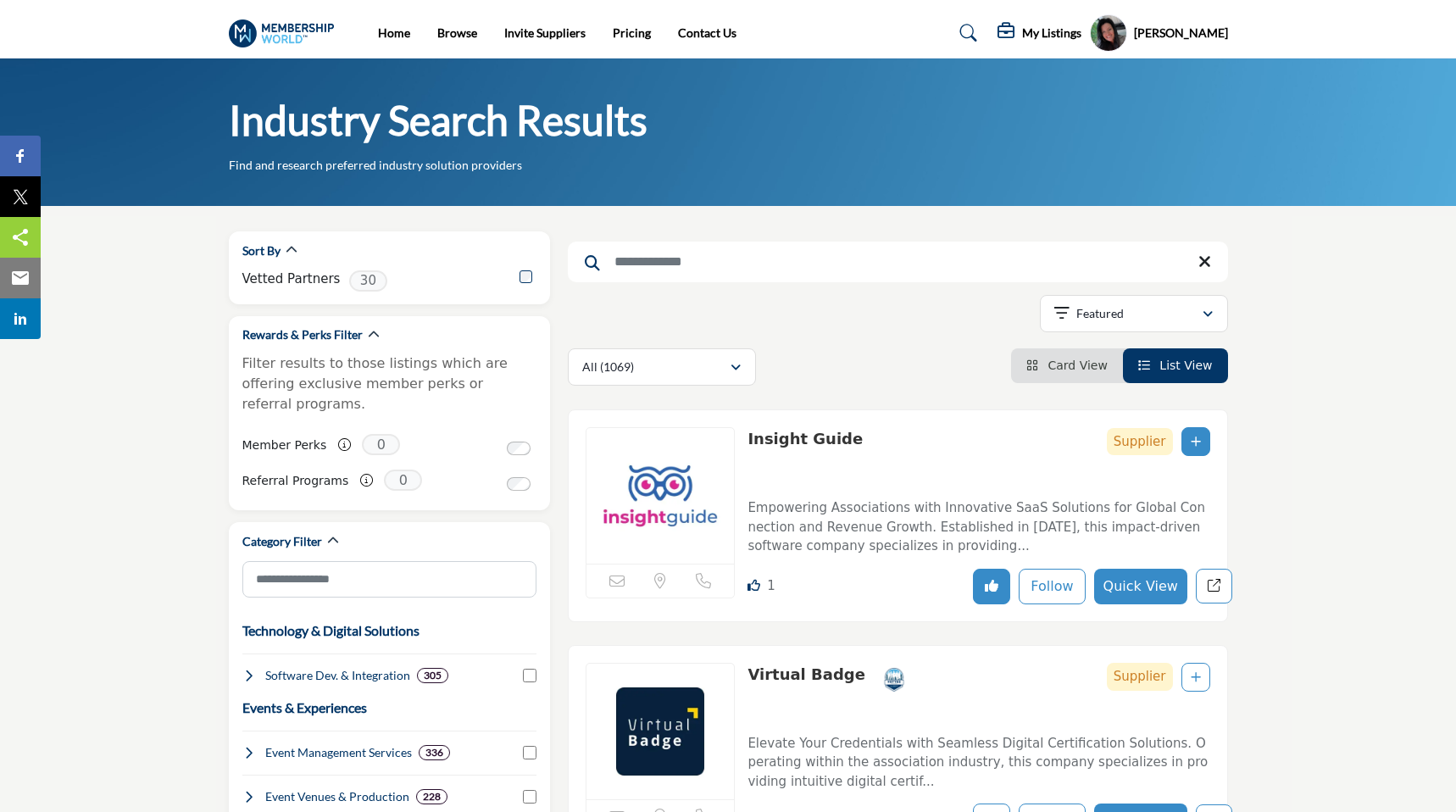
click at [975, 504] on p "Empowering Associations with Innovative SaaS Solutions for Global Connection an…" at bounding box center [978, 527] width 462 height 58
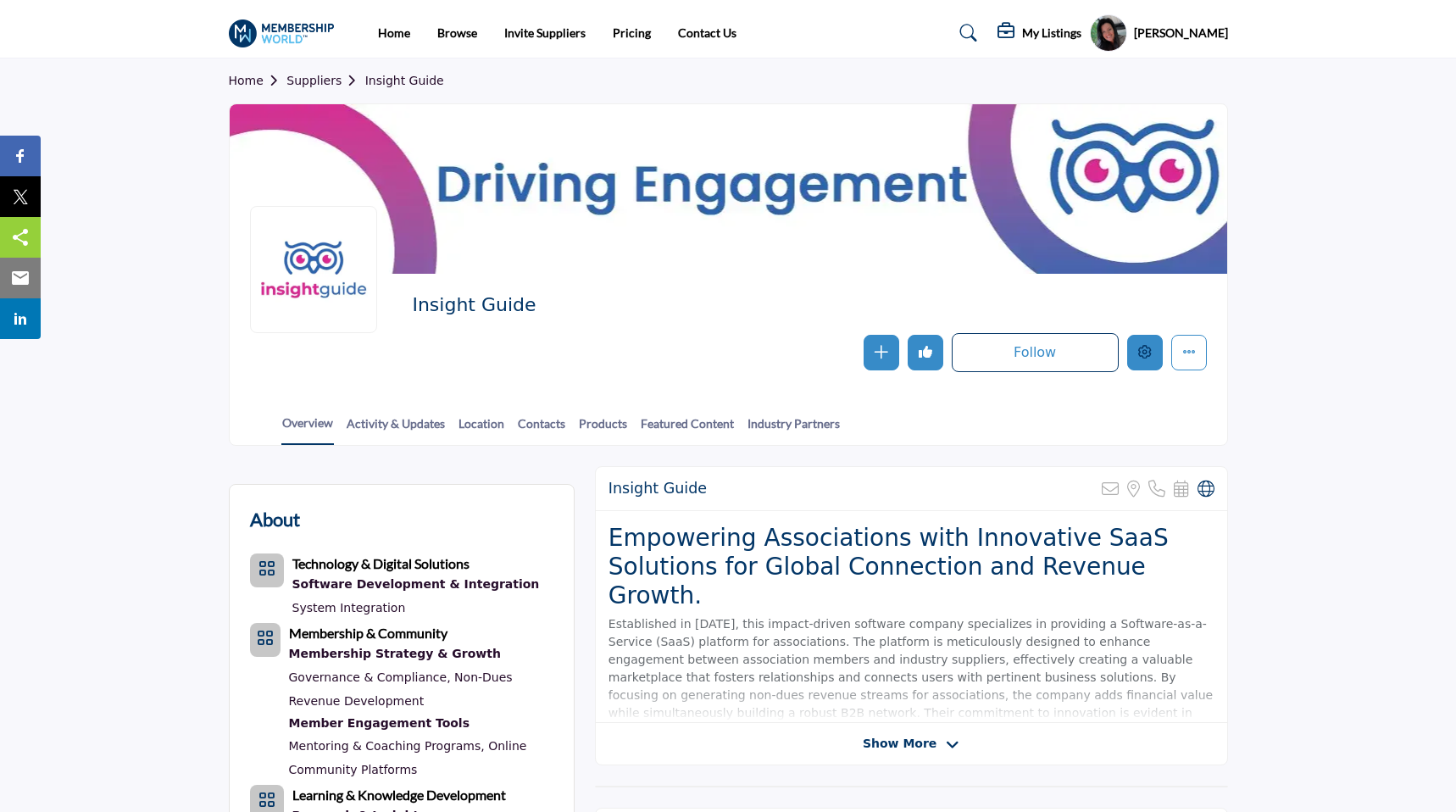
click at [1151, 352] on icon "Edit company" at bounding box center [1145, 351] width 14 height 14
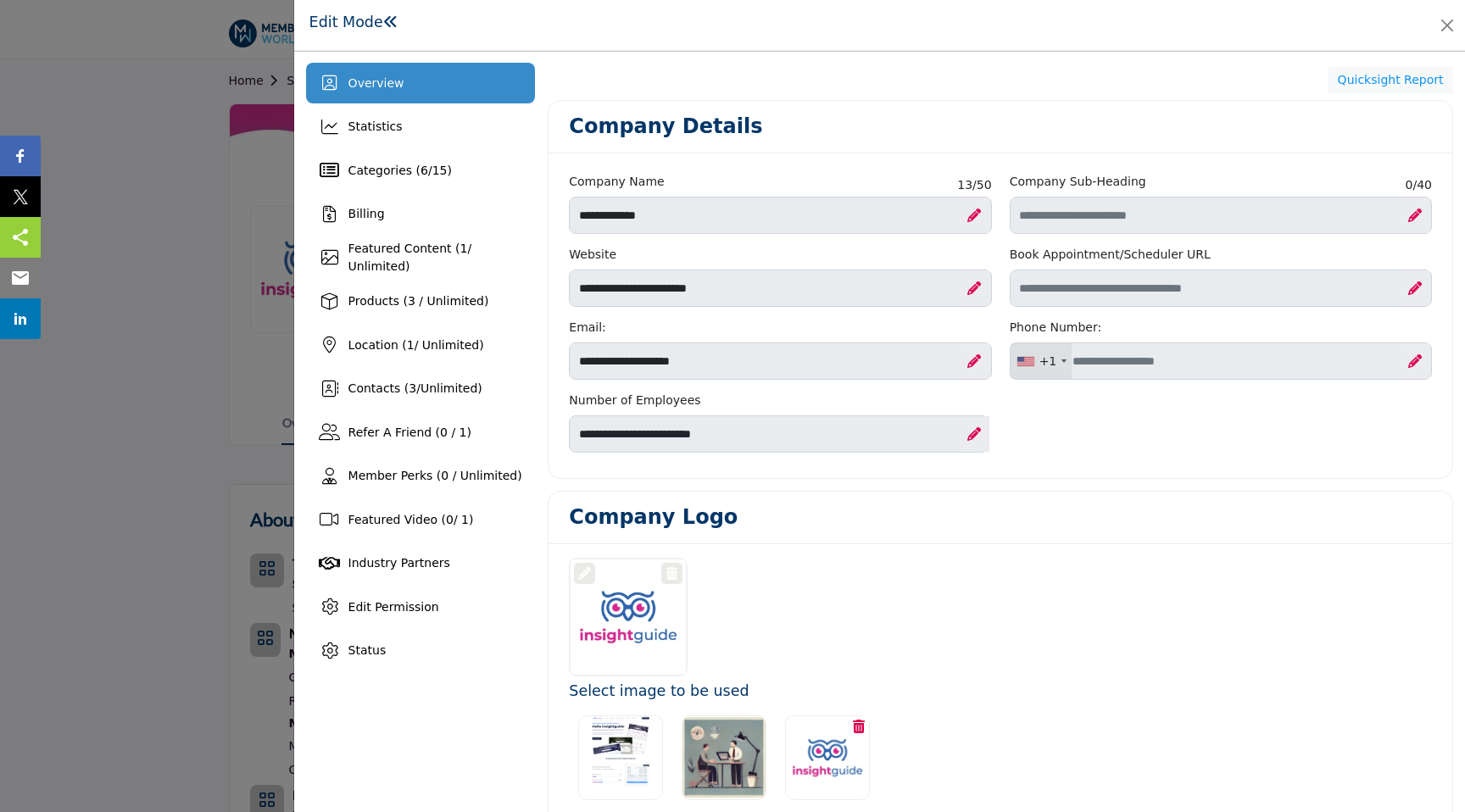
click at [1260, 92] on div "Quicksight Report" at bounding box center [1000, 80] width 906 height 29
click at [1449, 26] on button "Close" at bounding box center [1446, 25] width 23 height 23
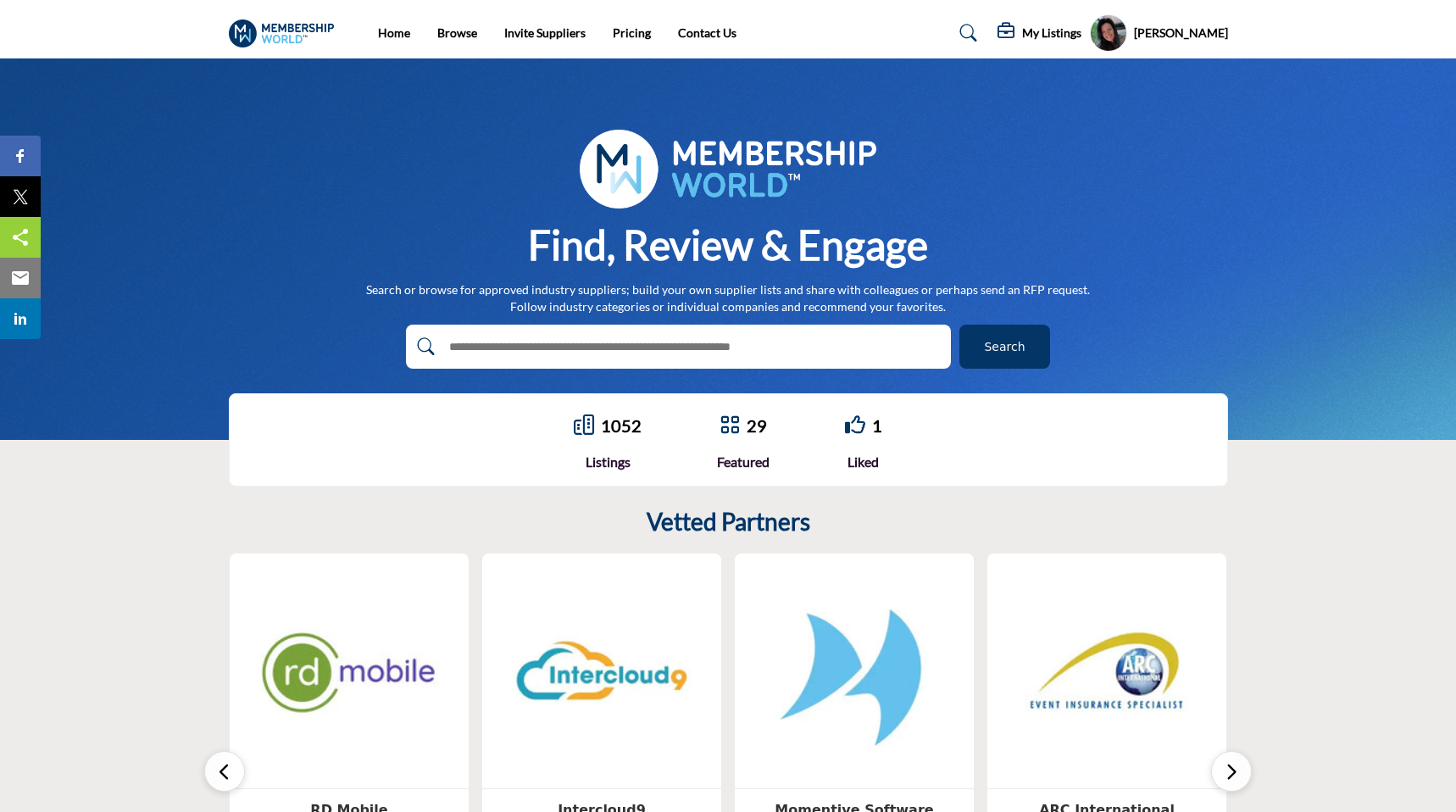
click at [1127, 36] on profile-featured-9d57d186-dcdc-4fd1-8698-ebbedcf867ab "Show hide supplier dropdown" at bounding box center [1108, 33] width 37 height 37
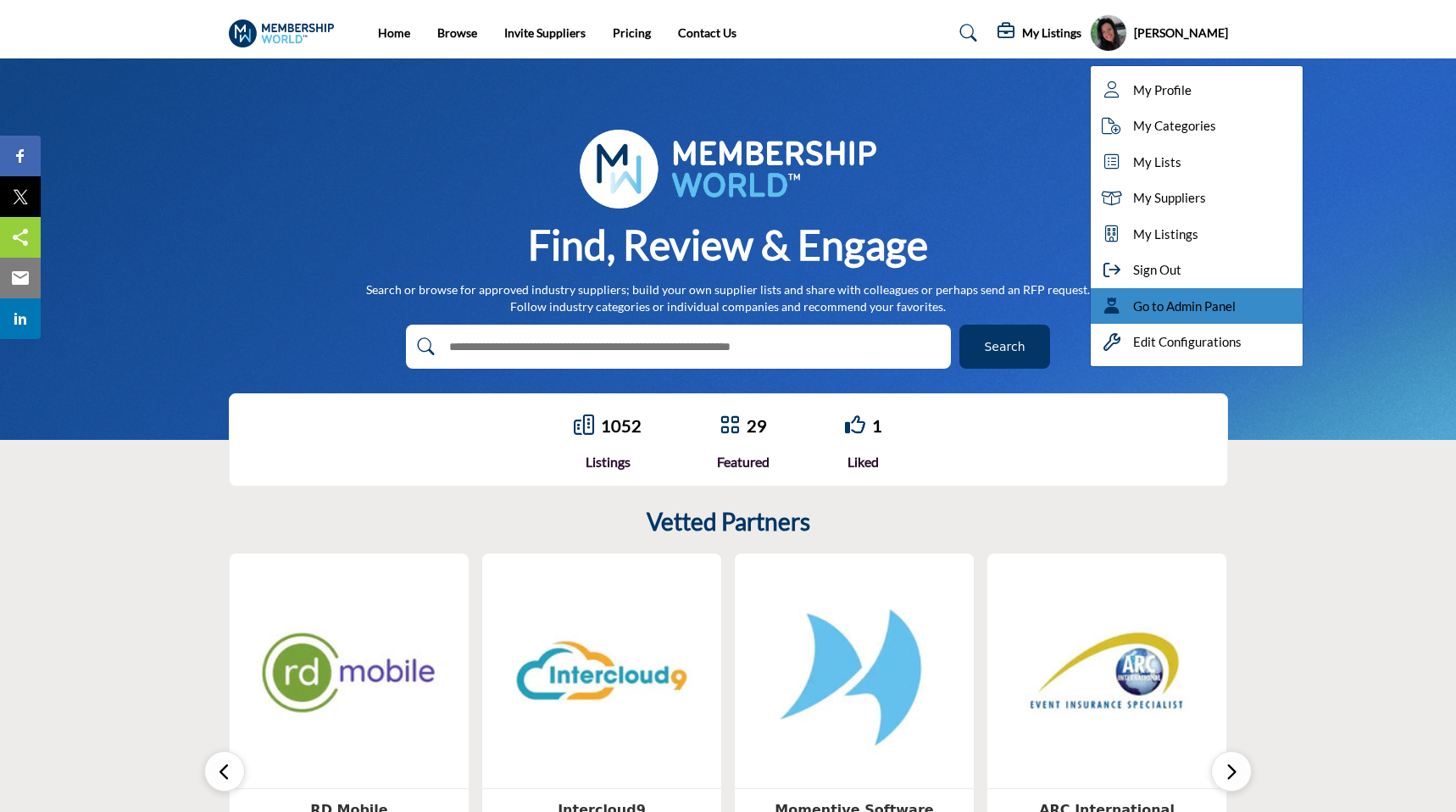
click at [1124, 300] on icon at bounding box center [1111, 306] width 25 height 17
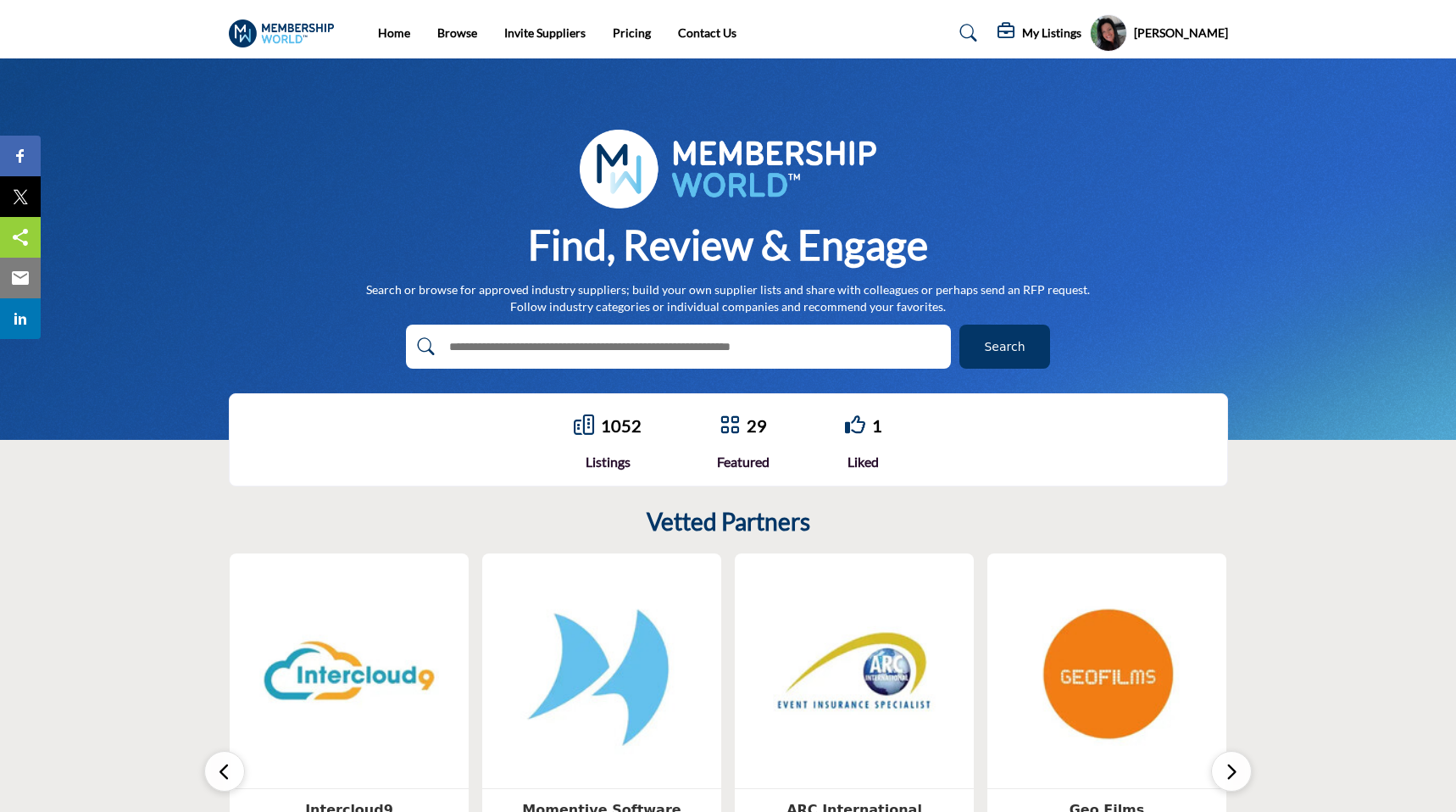
click at [453, 42] on div "Home Browse Invite Suppliers Pricing Contact Us" at bounding box center [728, 33] width 1017 height 37
click at [453, 32] on link "Browse" at bounding box center [457, 32] width 40 height 14
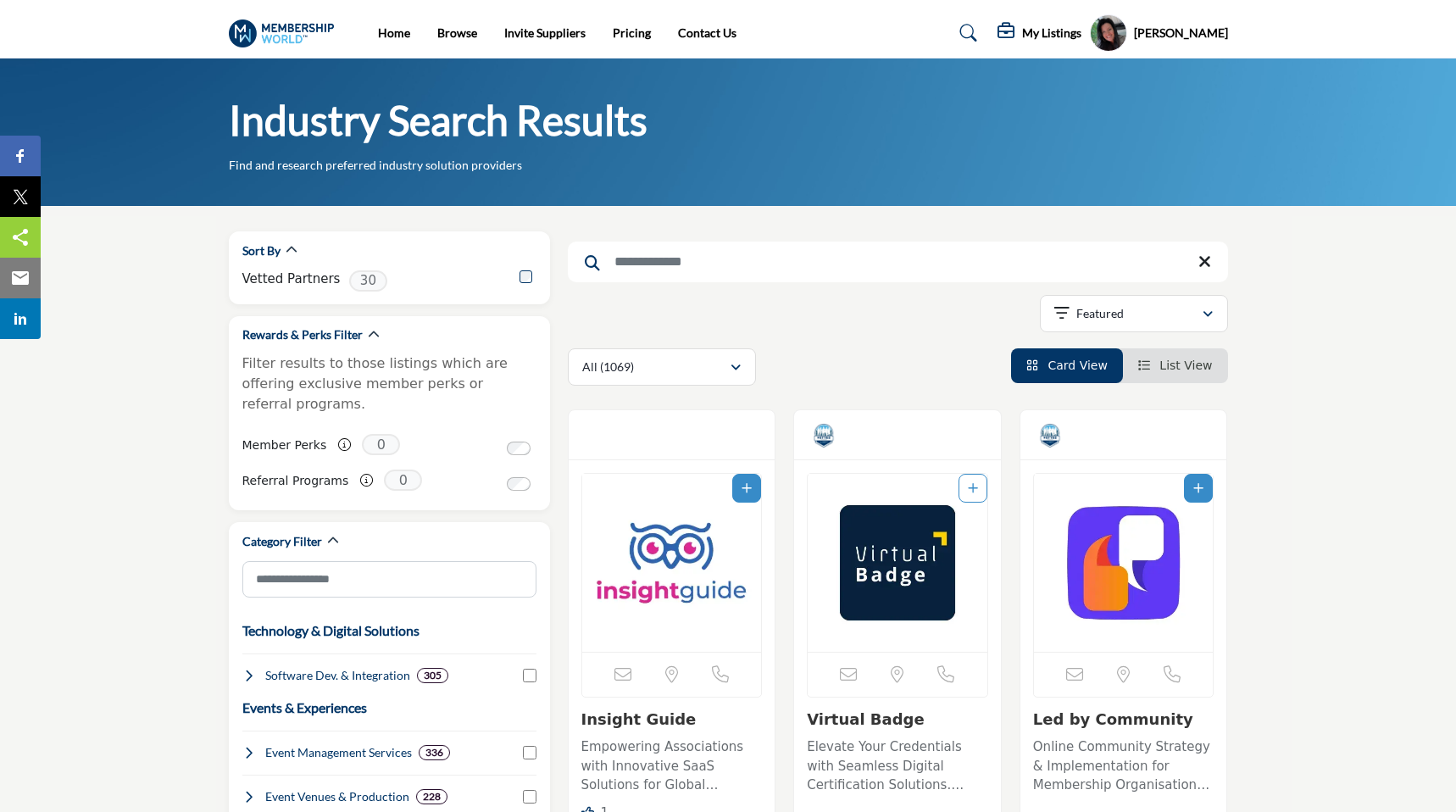
click at [1164, 367] on span "List View" at bounding box center [1186, 365] width 52 height 14
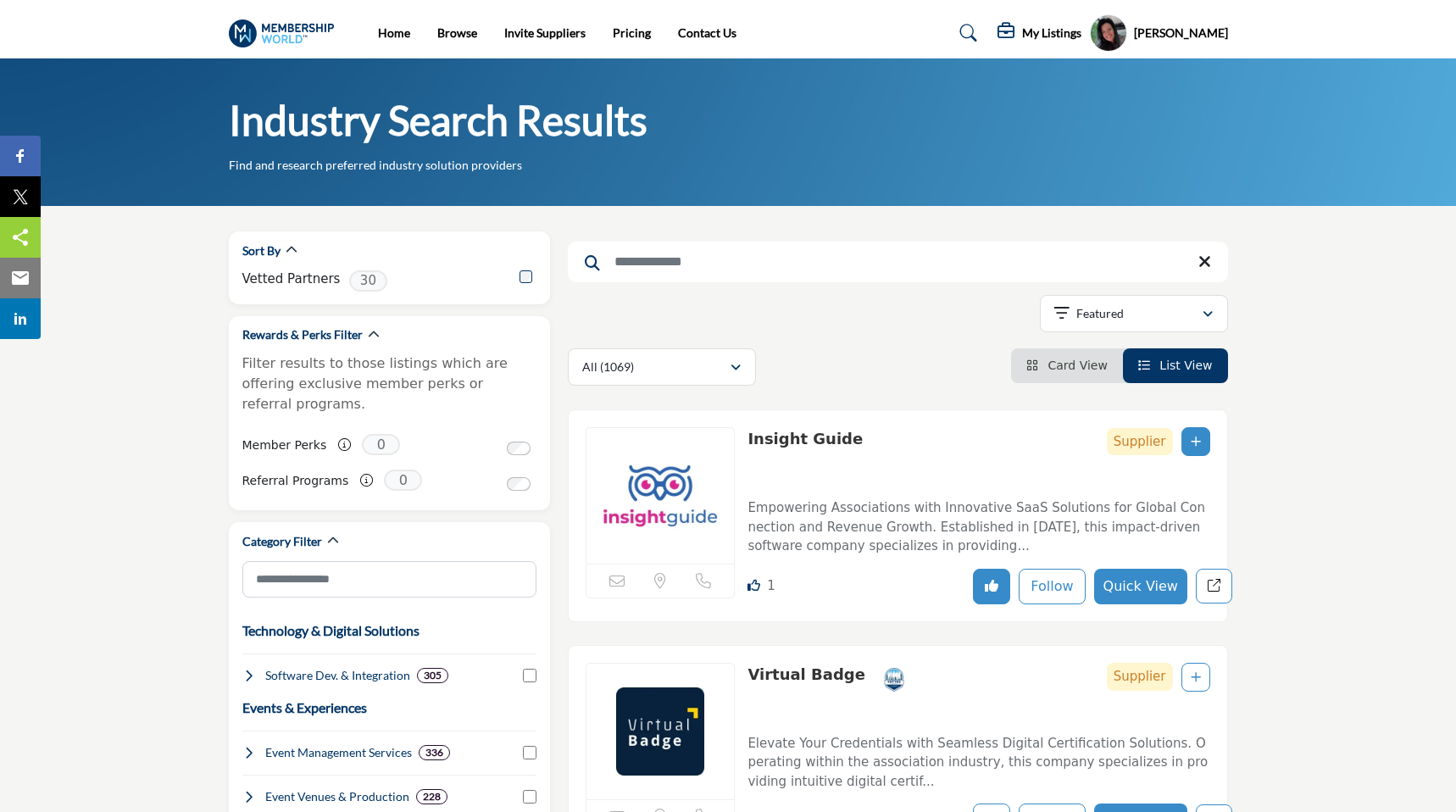
click at [1106, 360] on span "Card View" at bounding box center [1077, 365] width 59 height 14
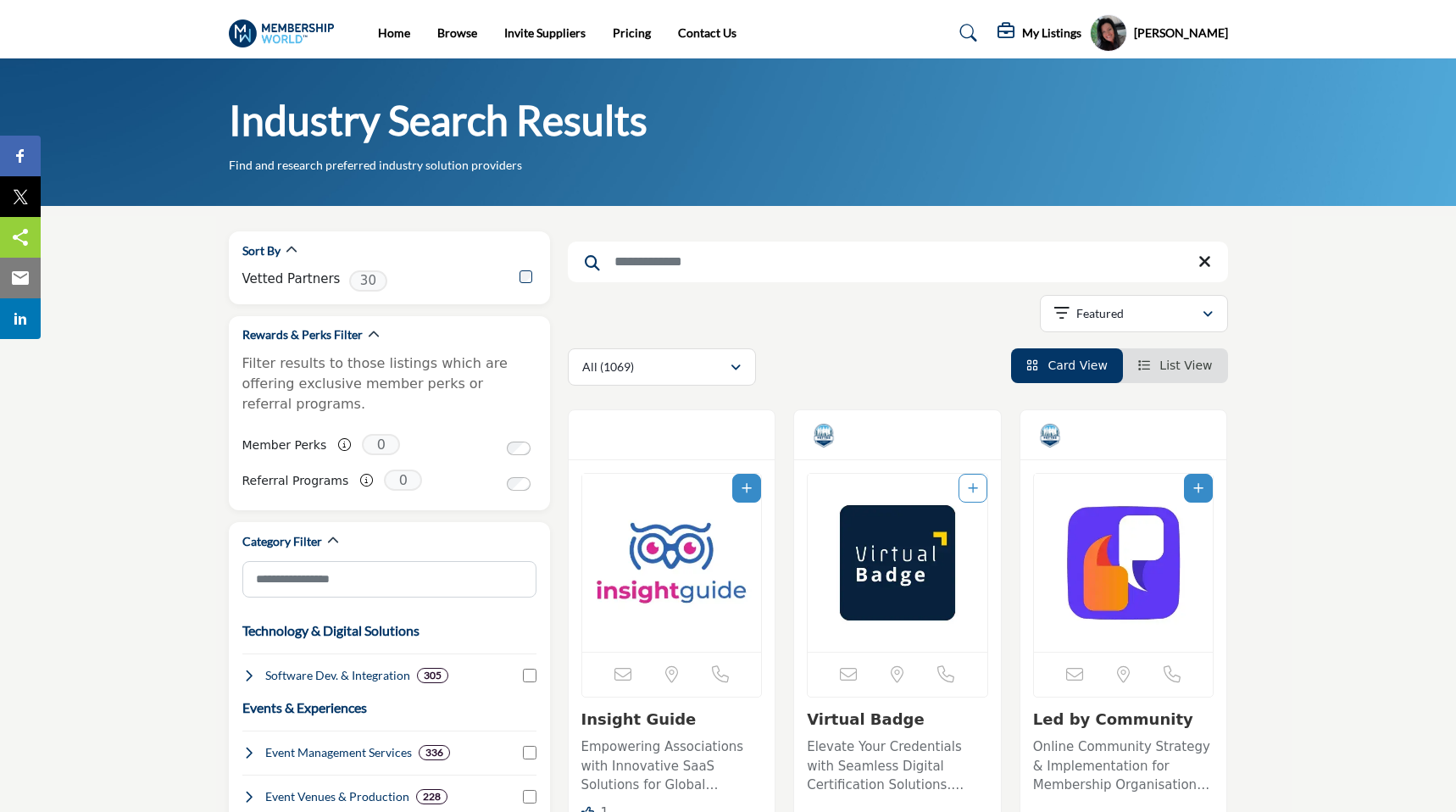
click at [638, 154] on div "Industry Search Results Find and research preferred industry solution providers" at bounding box center [728, 134] width 999 height 79
click at [449, 36] on link "Browse" at bounding box center [457, 32] width 40 height 14
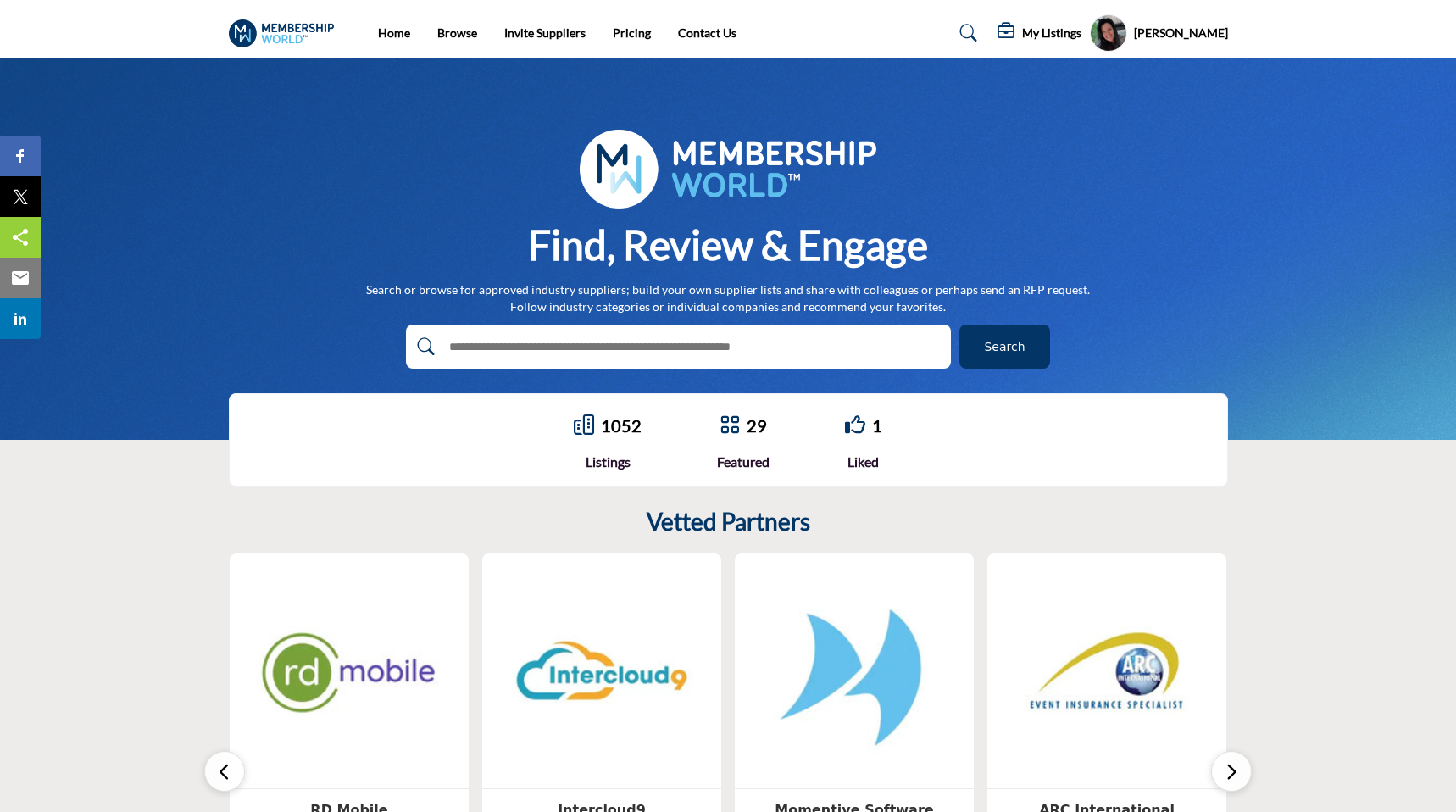
click at [1081, 29] on h5 "My Listings" at bounding box center [1051, 33] width 59 height 15
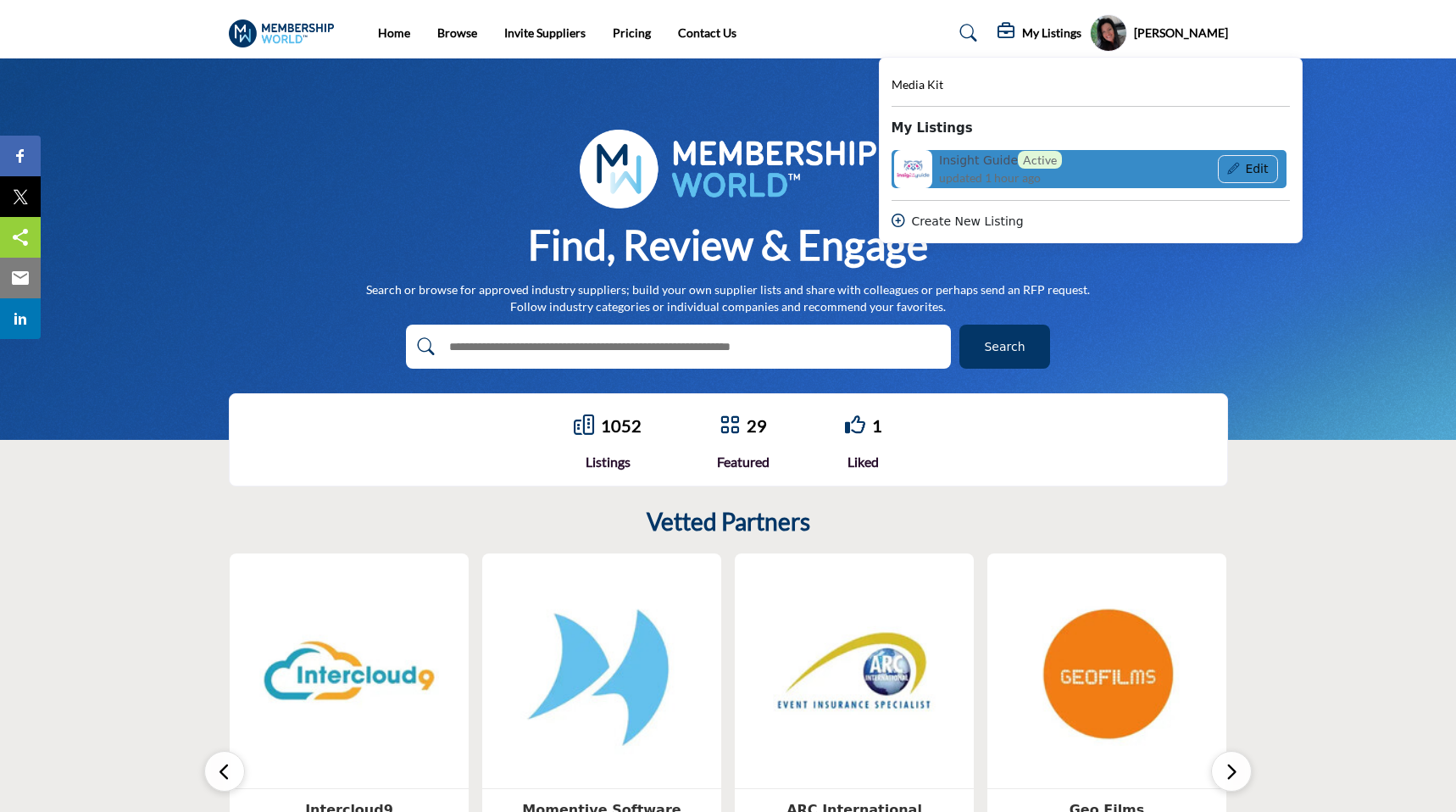
click at [1042, 164] on h6 "Insight Guide Active" at bounding box center [1001, 159] width 123 height 18
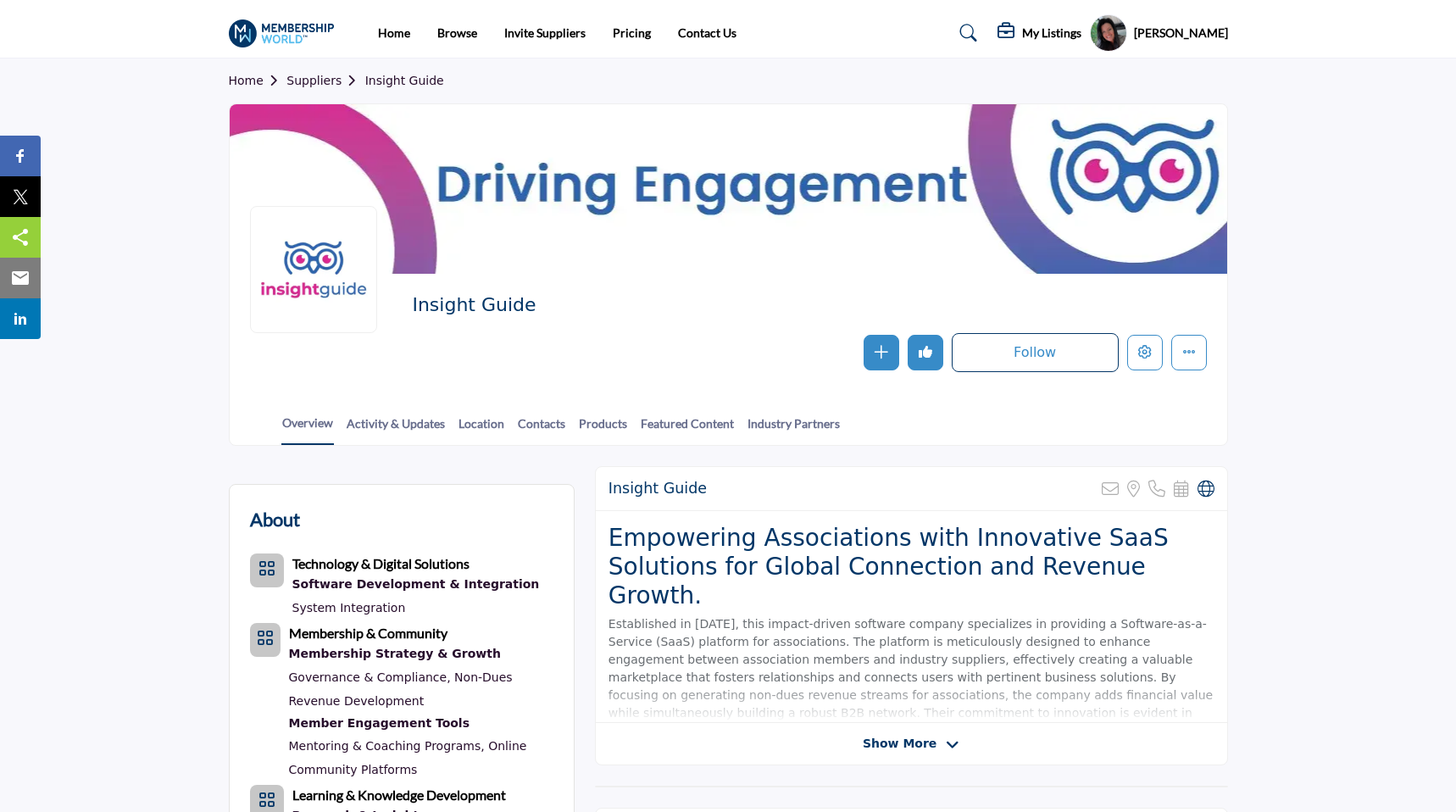
click at [929, 359] on icon "Like" at bounding box center [925, 351] width 14 height 14
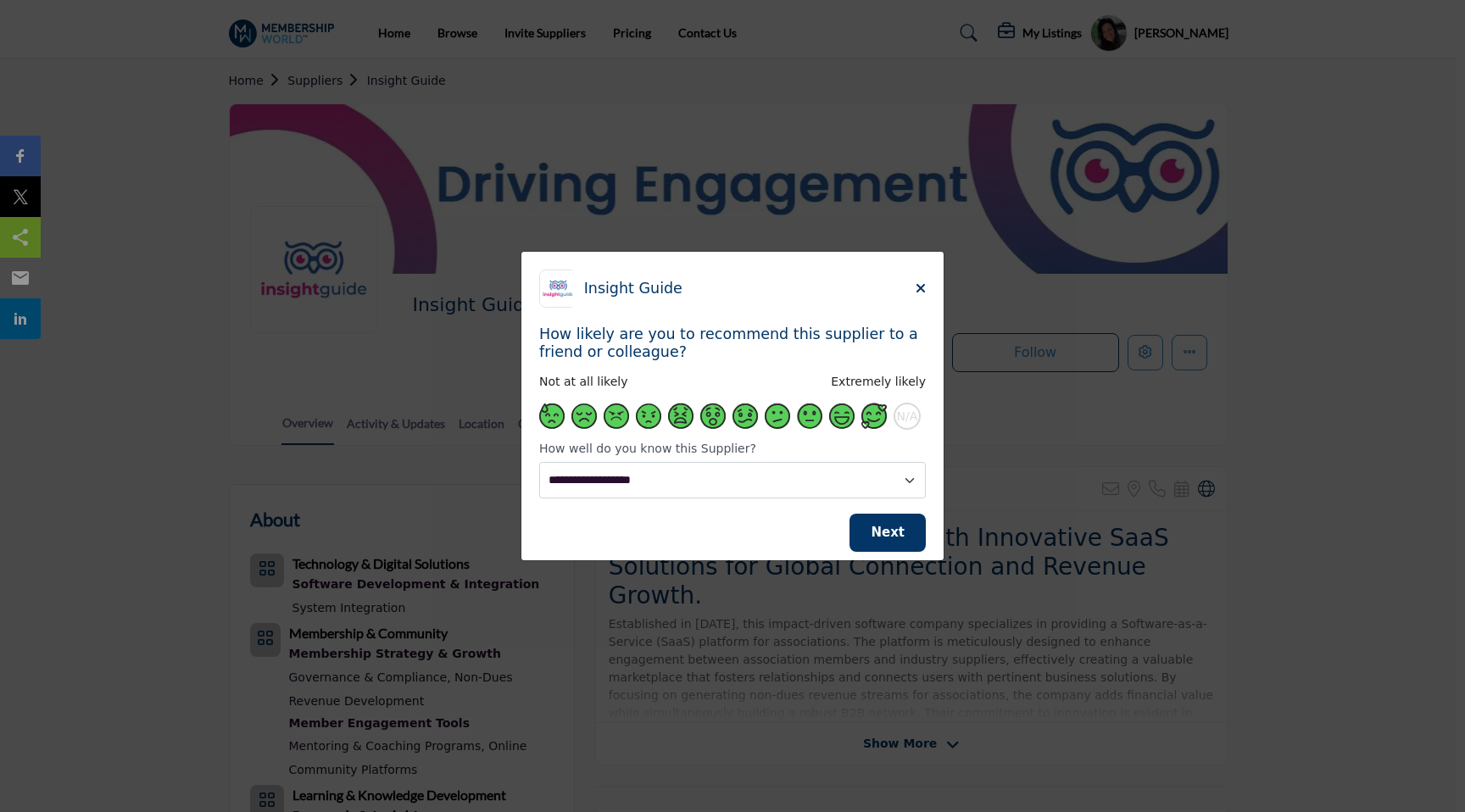
click at [870, 420] on span "Supplier Rating and Recommendation Modal for Insight Guide" at bounding box center [873, 416] width 25 height 25
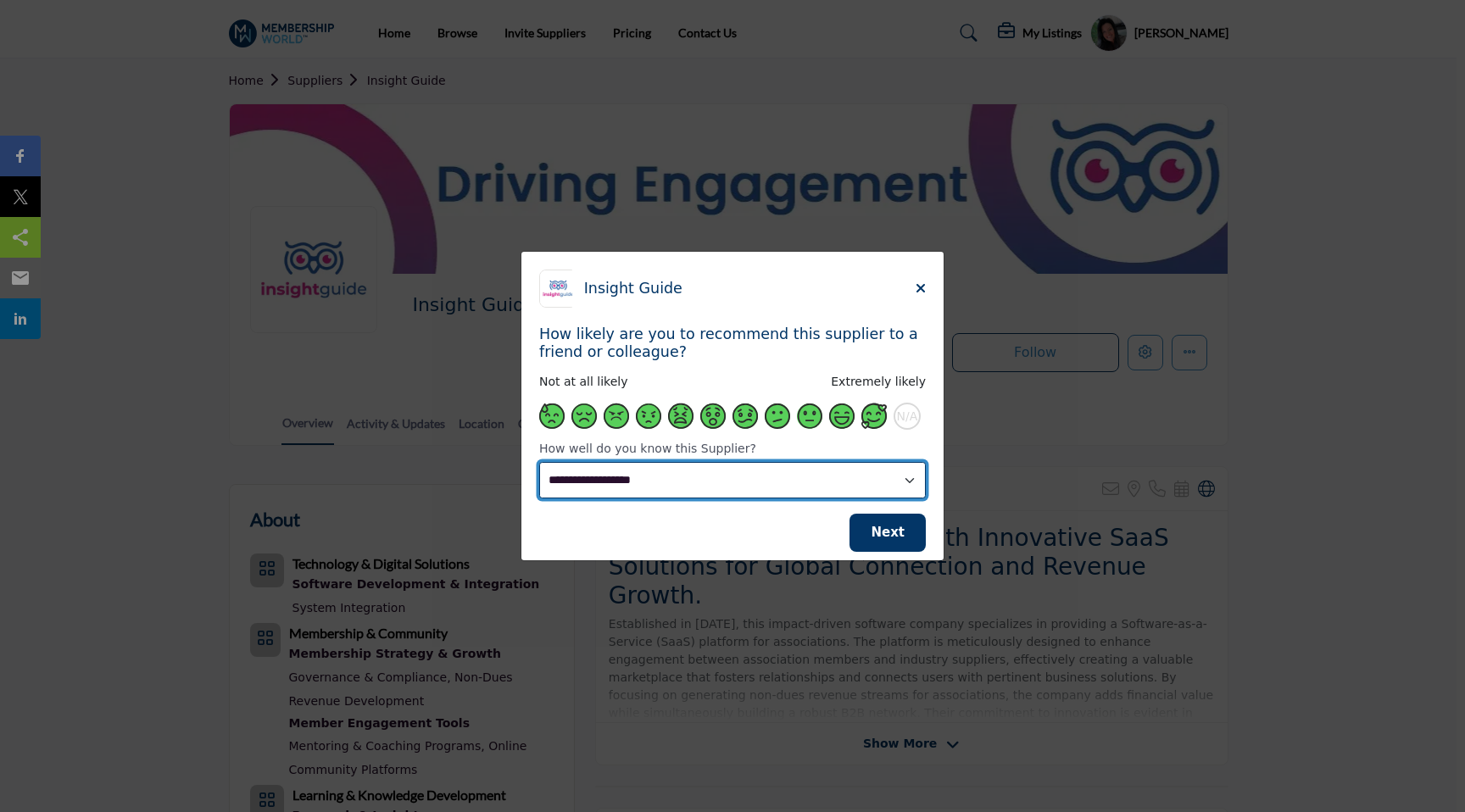
click at [840, 487] on select "**********" at bounding box center [733, 479] width 387 height 36
select select "**********"
click at [539, 462] on select "**********" at bounding box center [733, 479] width 387 height 36
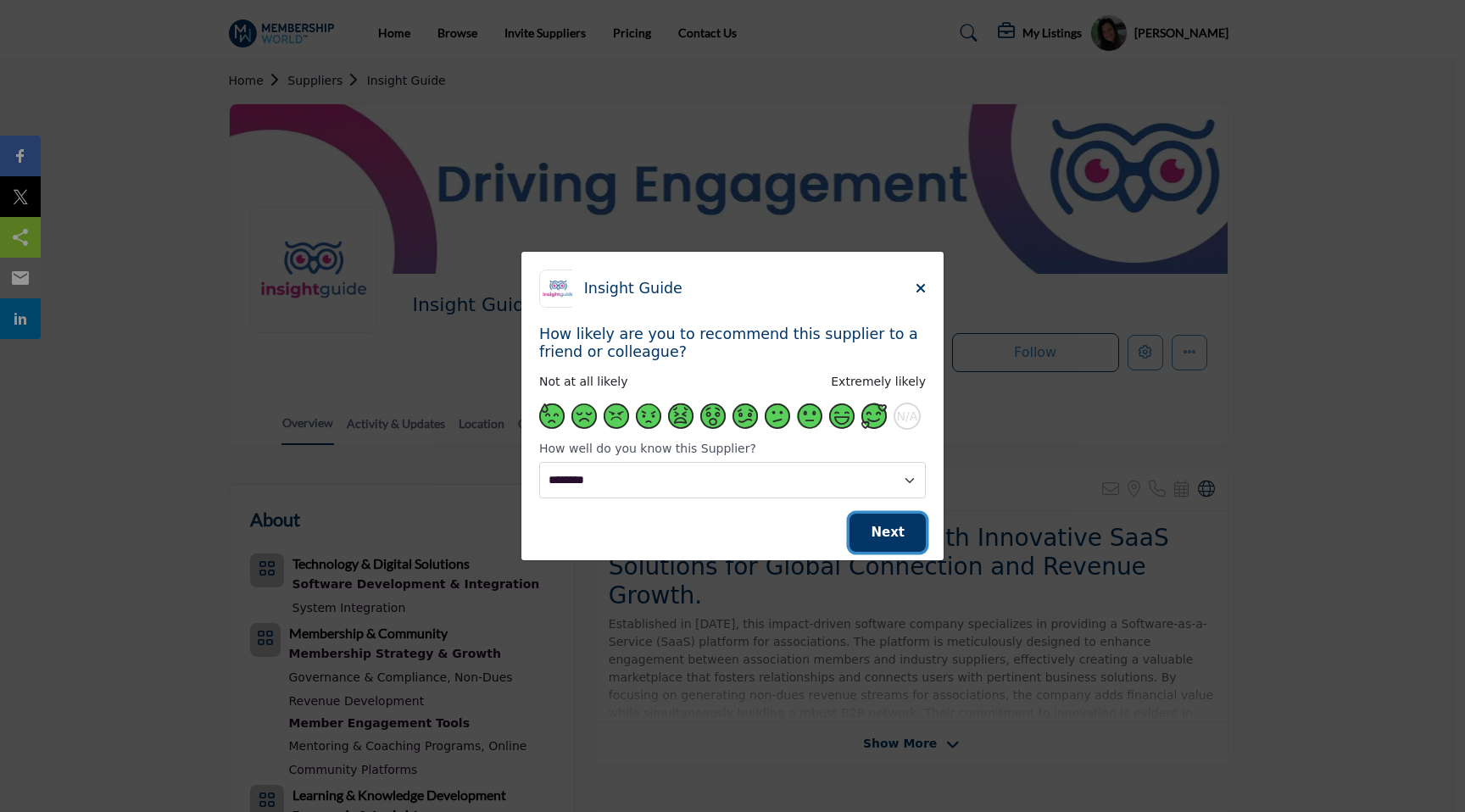
click at [883, 538] on span "Next" at bounding box center [887, 532] width 34 height 15
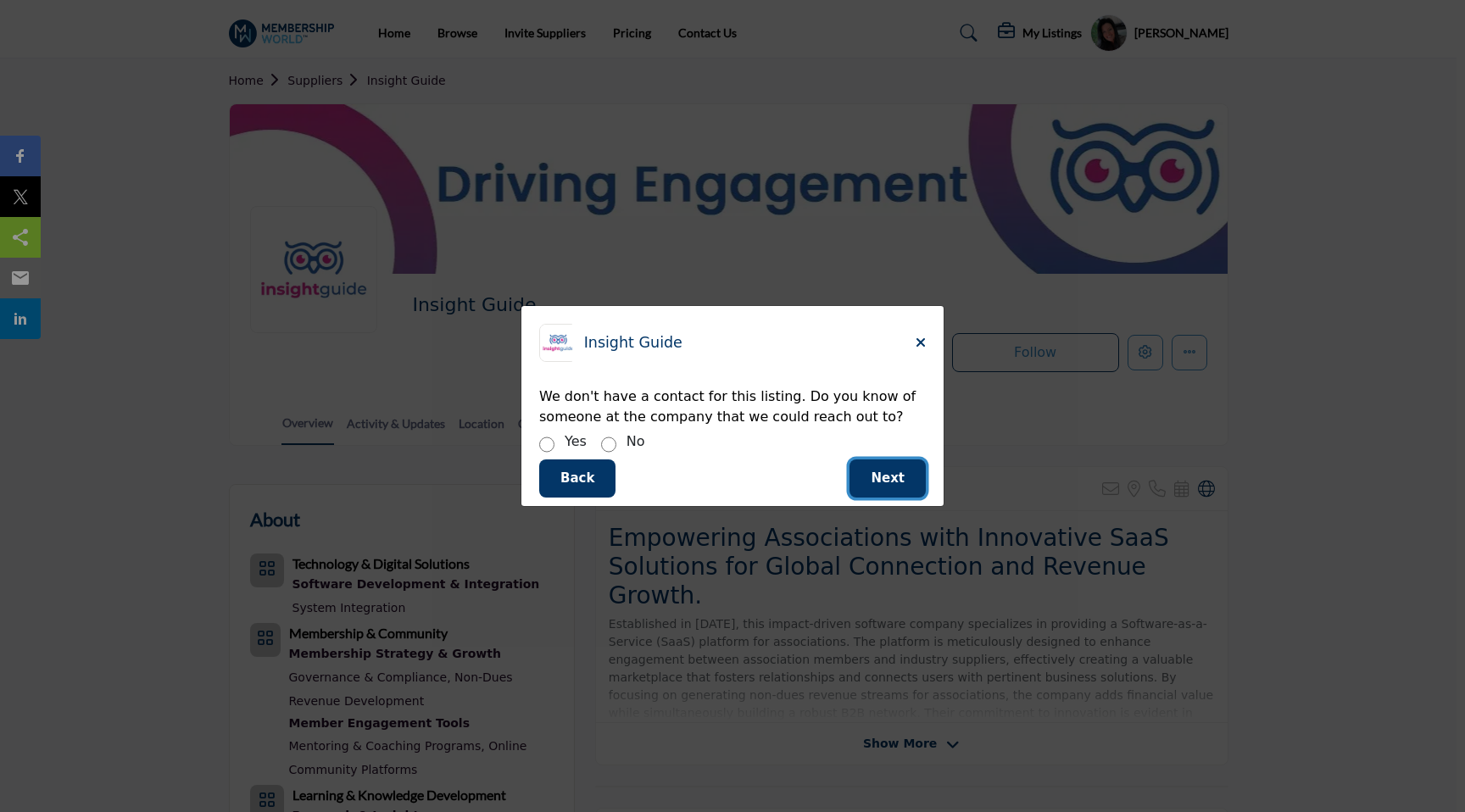
click at [895, 467] on button "Next" at bounding box center [888, 478] width 77 height 38
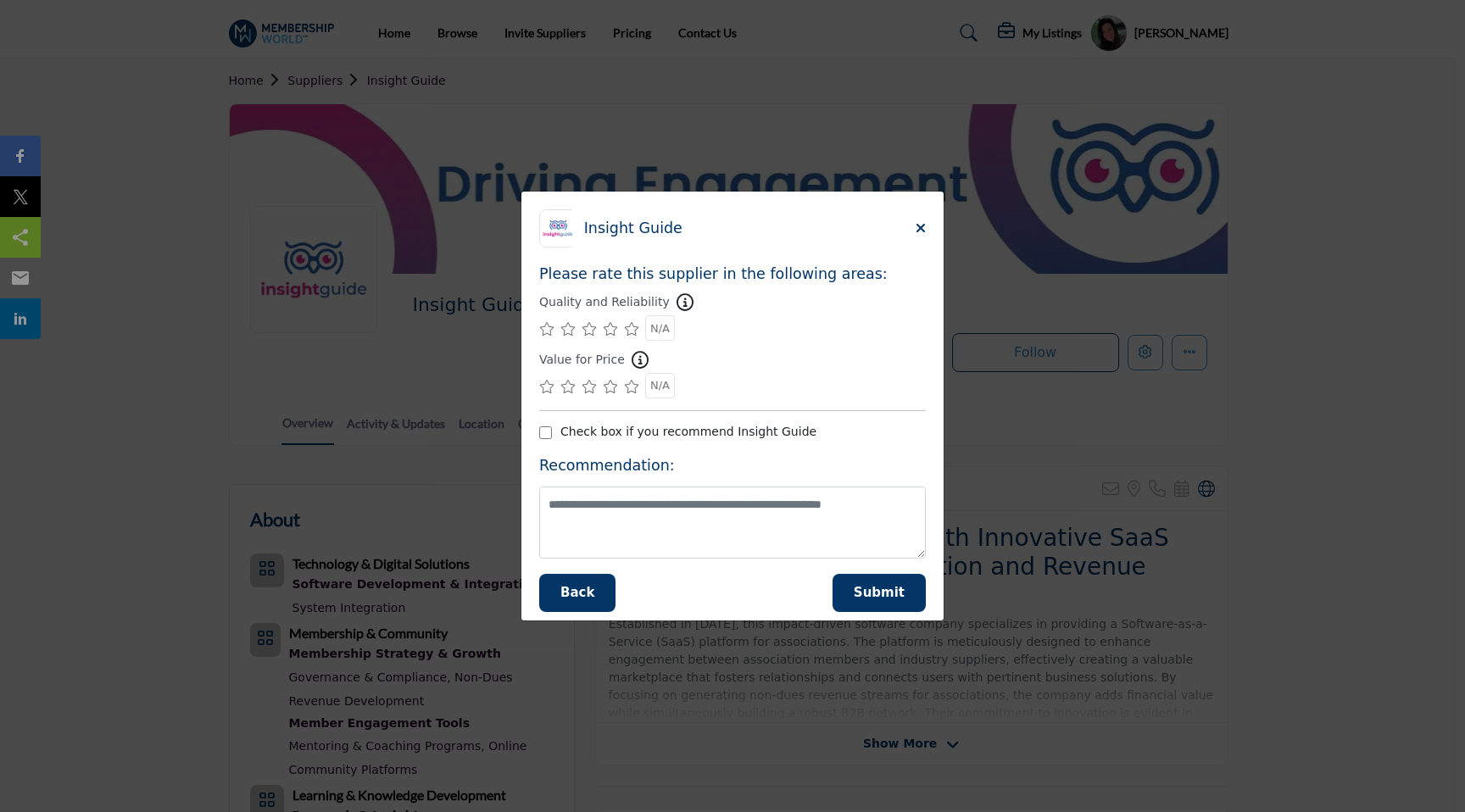
click at [630, 322] on icon "Supplier Rating and Recommendation Modal for Insight Guide" at bounding box center [631, 329] width 15 height 14
click at [631, 389] on icon "Supplier Rating and Recommendation Modal for Insight Guide" at bounding box center [631, 386] width 15 height 14
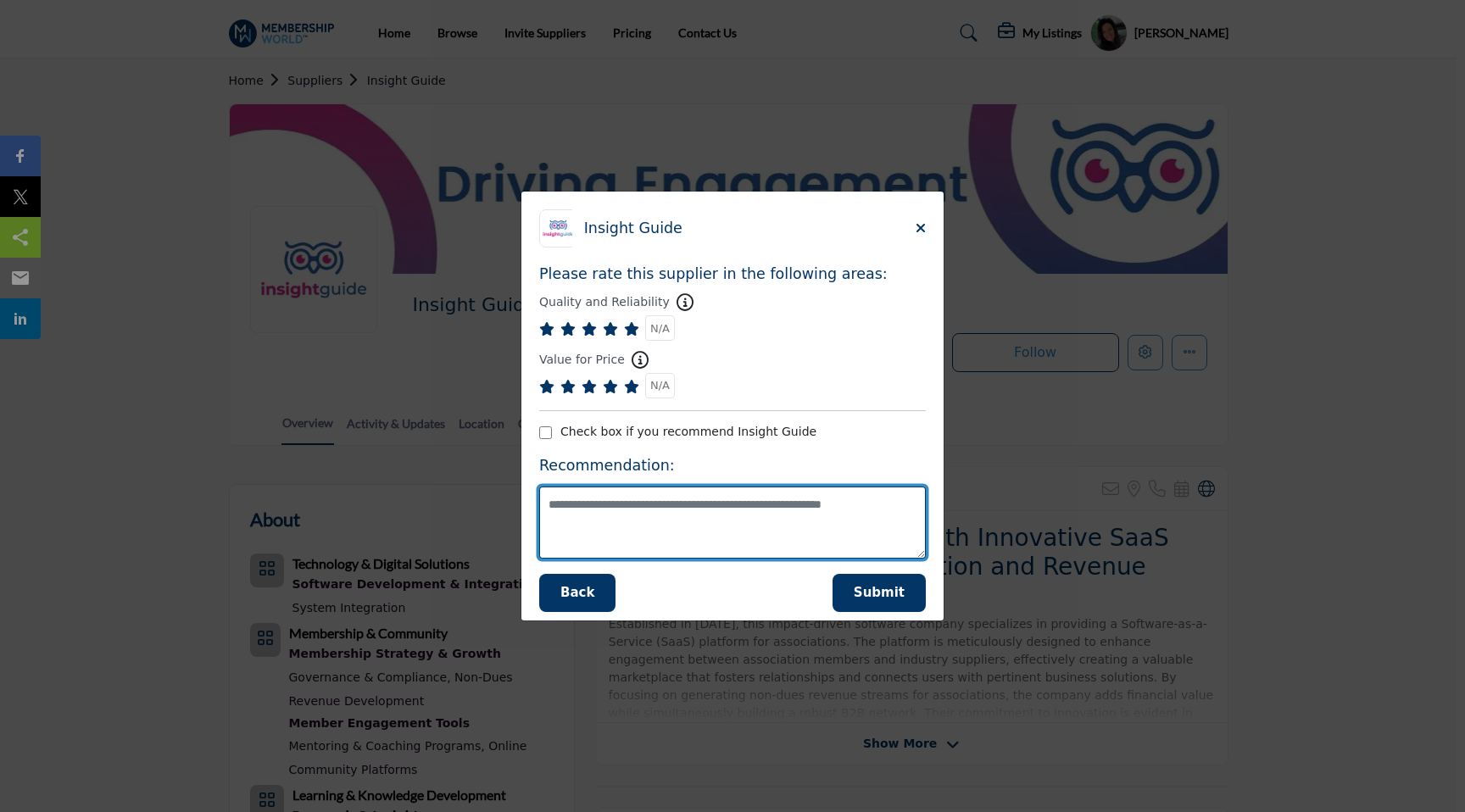
click at [633, 515] on textarea "Supplier Rating and Recommendation Modal for Insight Guide" at bounding box center [733, 522] width 387 height 72
drag, startPoint x: 620, startPoint y: 502, endPoint x: 501, endPoint y: 494, distance: 119.3
click at [501, 496] on div "Insight Guide How likely are you to recommend this supplier to a friend or coll…" at bounding box center [732, 406] width 1465 height 812
type textarea "**********"
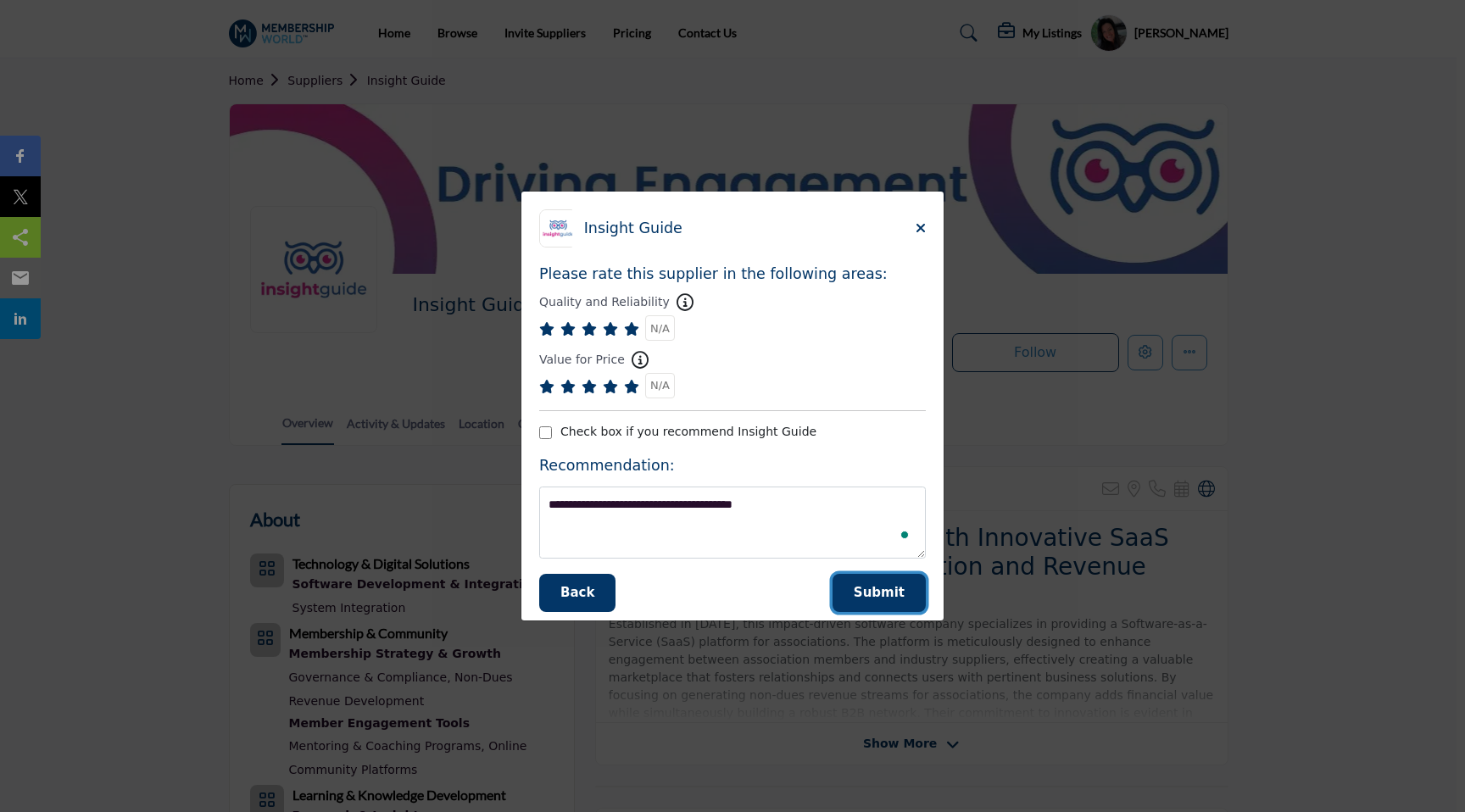
click at [845, 586] on button "Submit" at bounding box center [880, 592] width 93 height 38
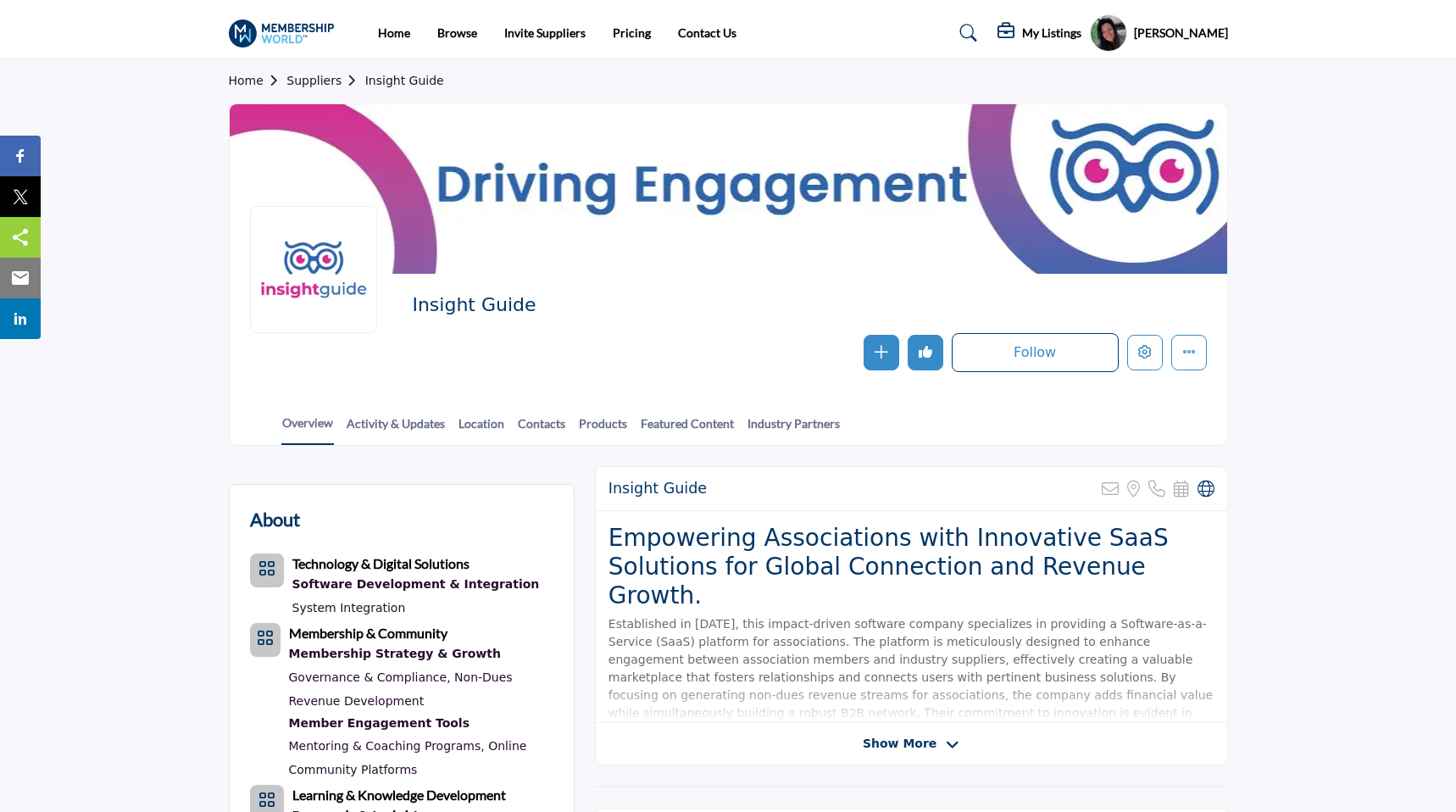
drag, startPoint x: 523, startPoint y: 310, endPoint x: 421, endPoint y: 311, distance: 102.0
click at [421, 311] on h2 "Insight Guide" at bounding box center [645, 306] width 466 height 22
click at [451, 358] on div "Follow Following Message Recommended" at bounding box center [809, 352] width 794 height 39
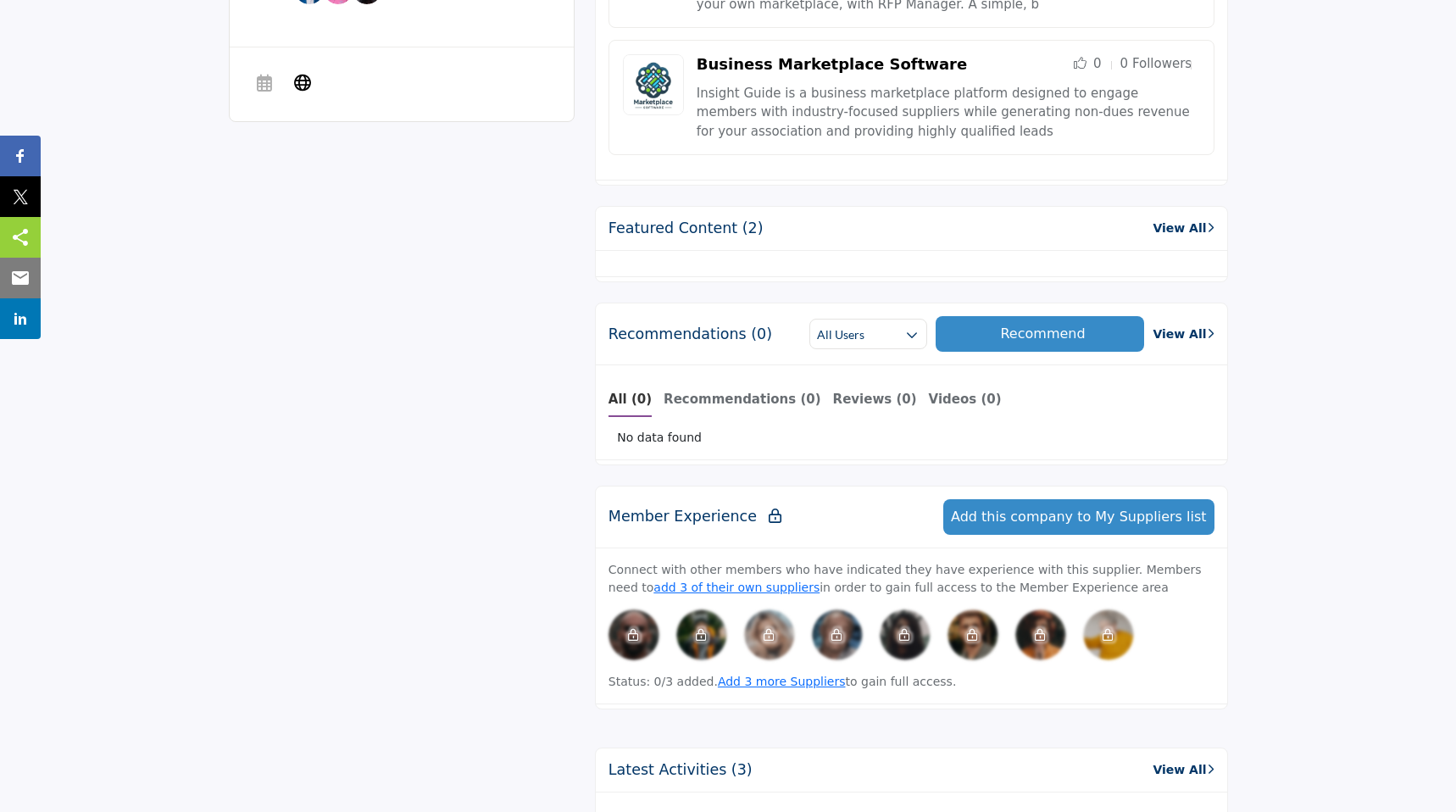
scroll to position [934, 0]
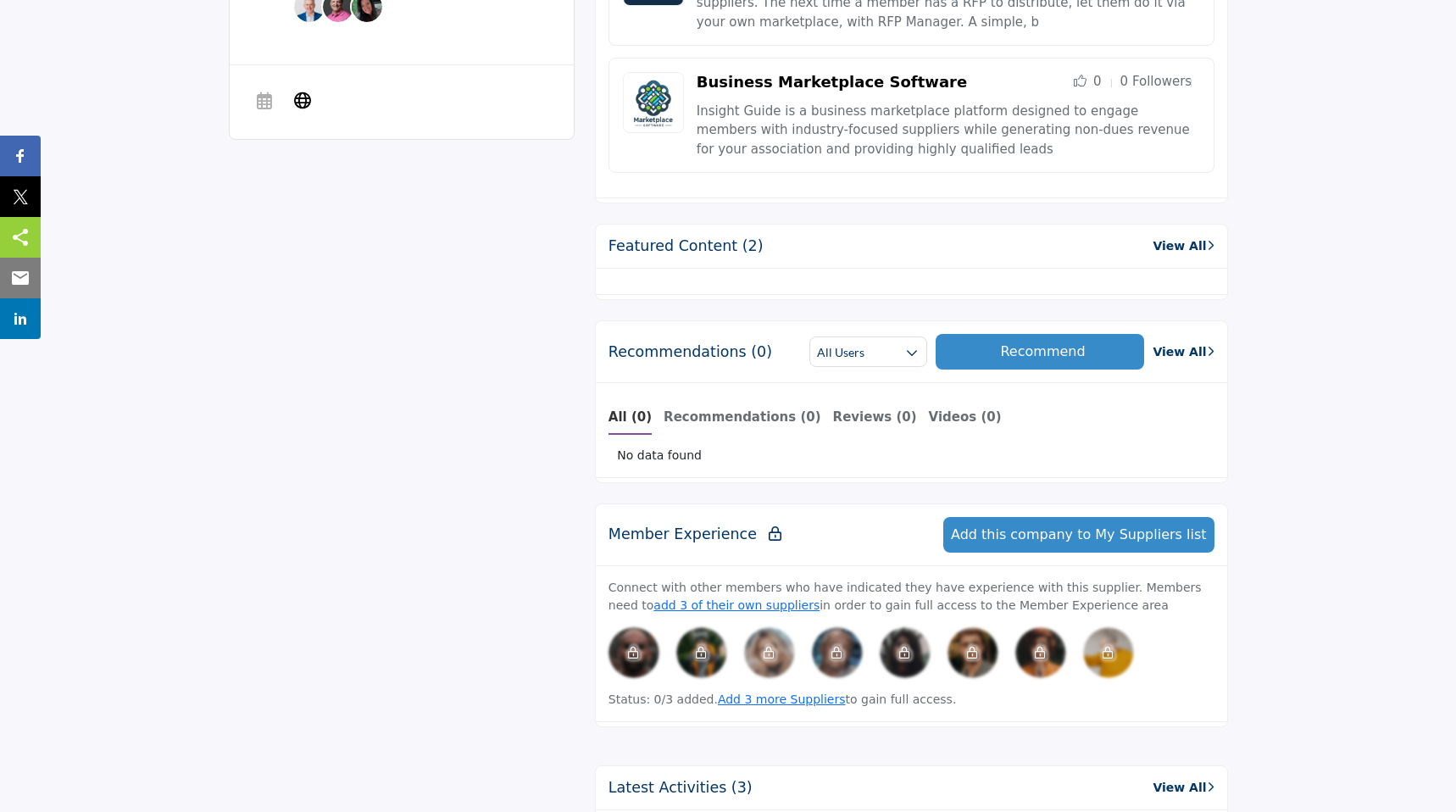
click at [1180, 244] on link "View All" at bounding box center [1182, 246] width 61 height 18
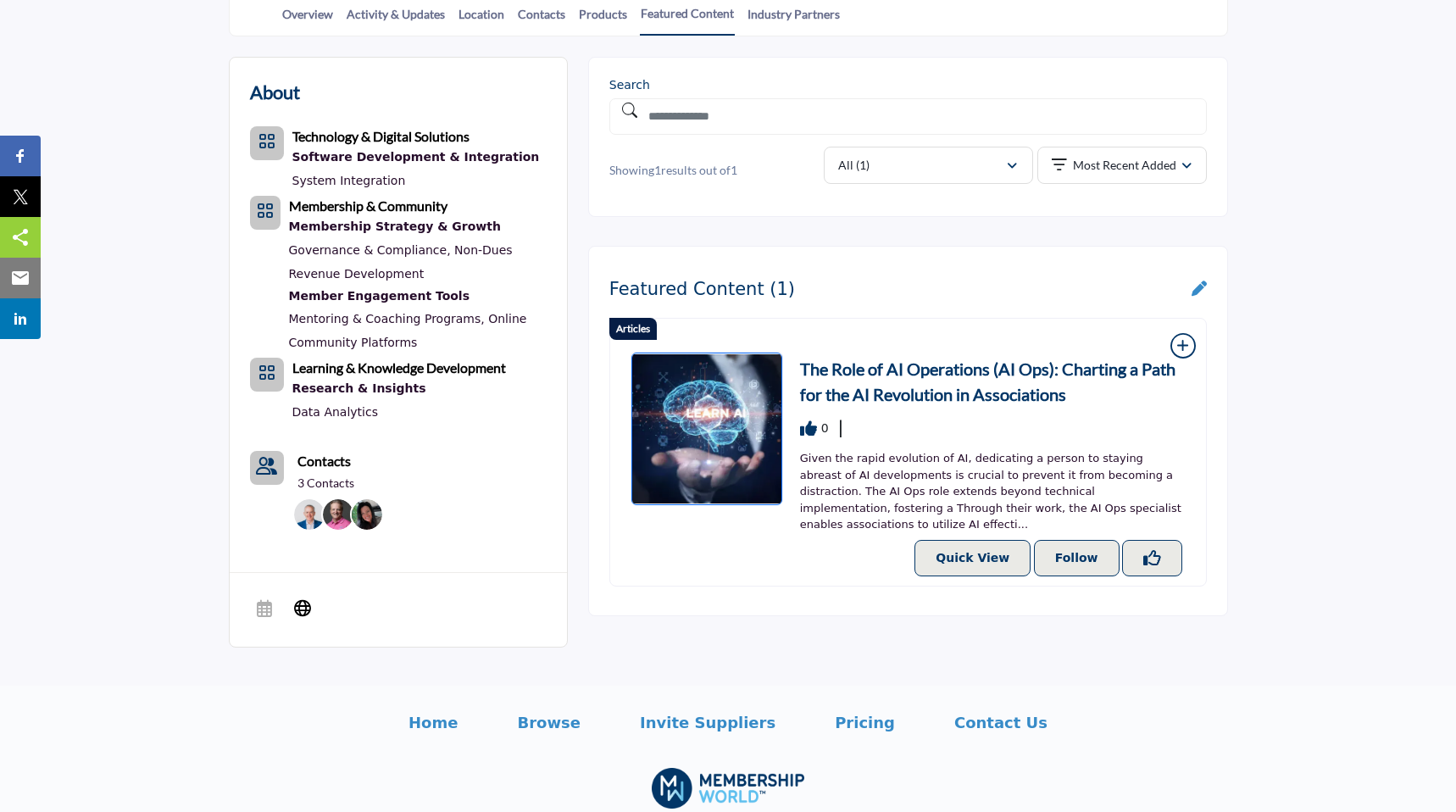
scroll to position [406, 0]
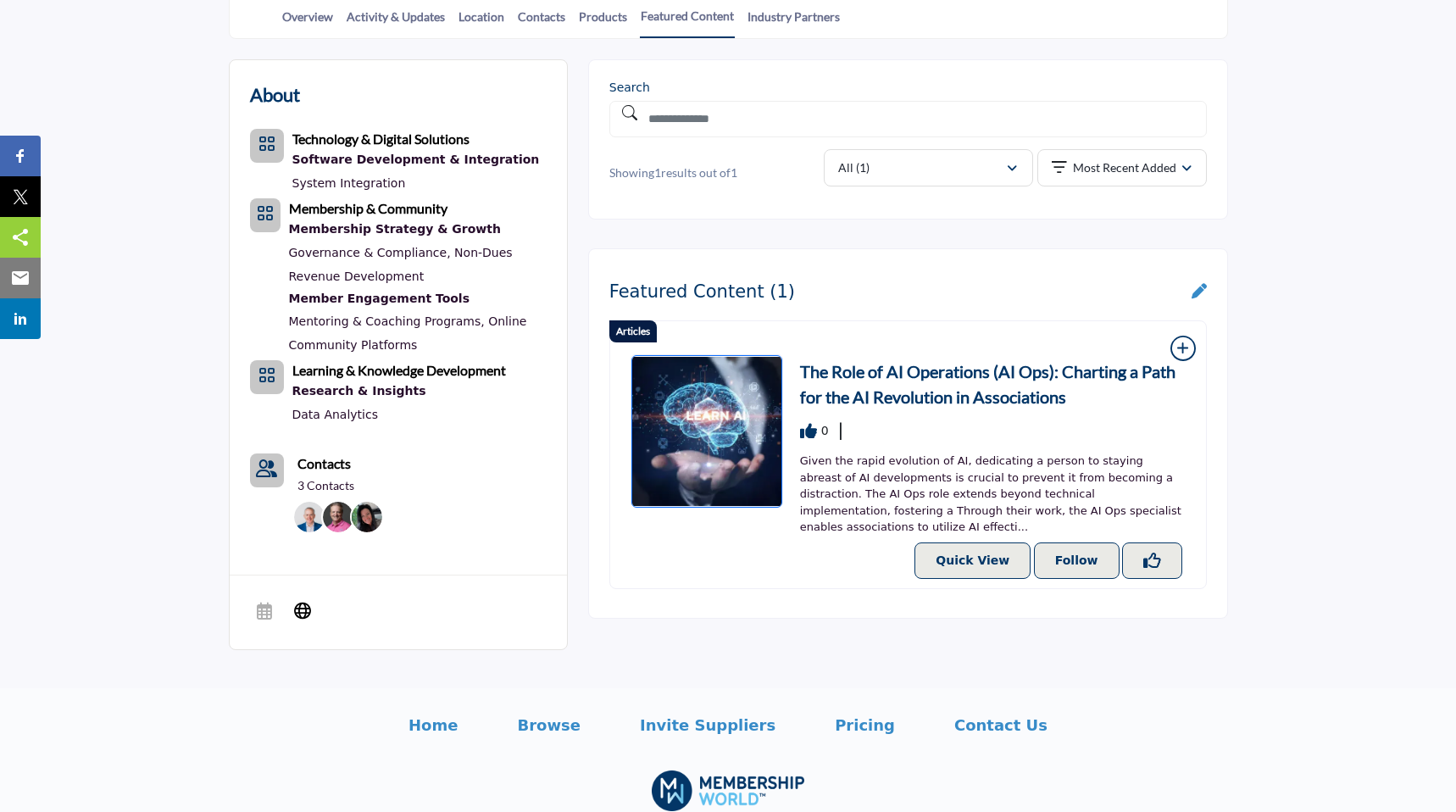
click at [1203, 288] on icon at bounding box center [1199, 291] width 15 height 15
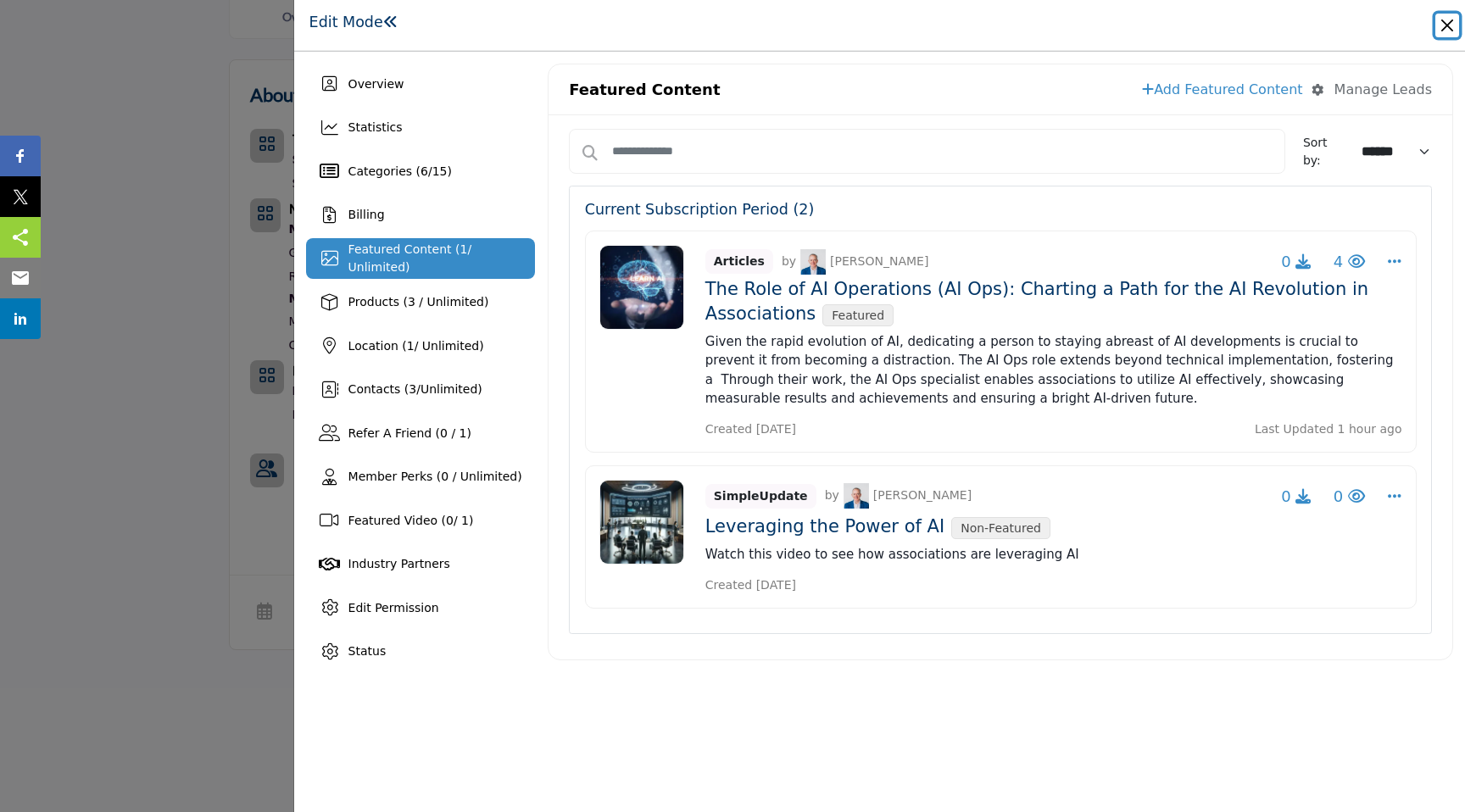
click at [1445, 15] on button "Close" at bounding box center [1446, 25] width 23 height 23
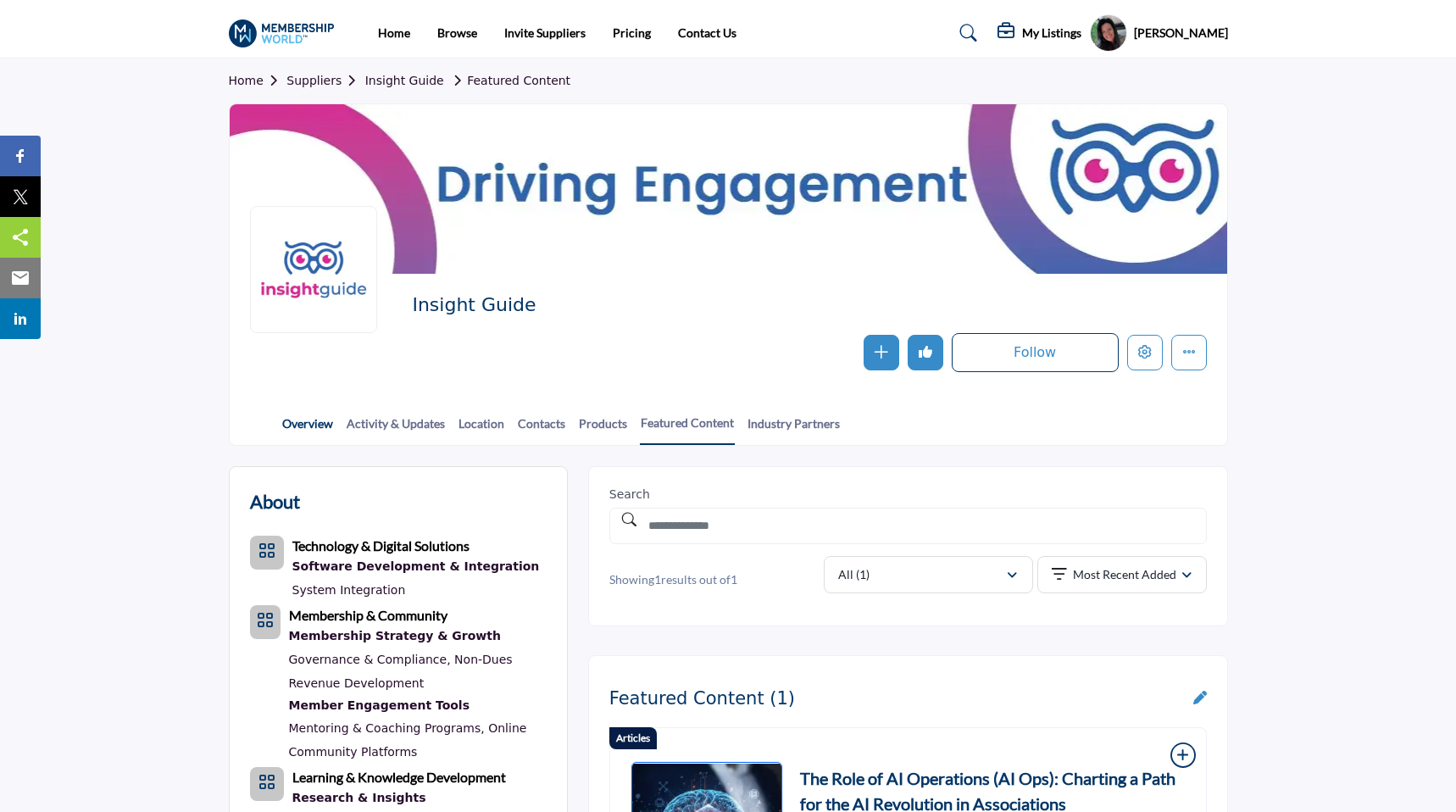
click at [308, 425] on link "Overview" at bounding box center [307, 429] width 52 height 30
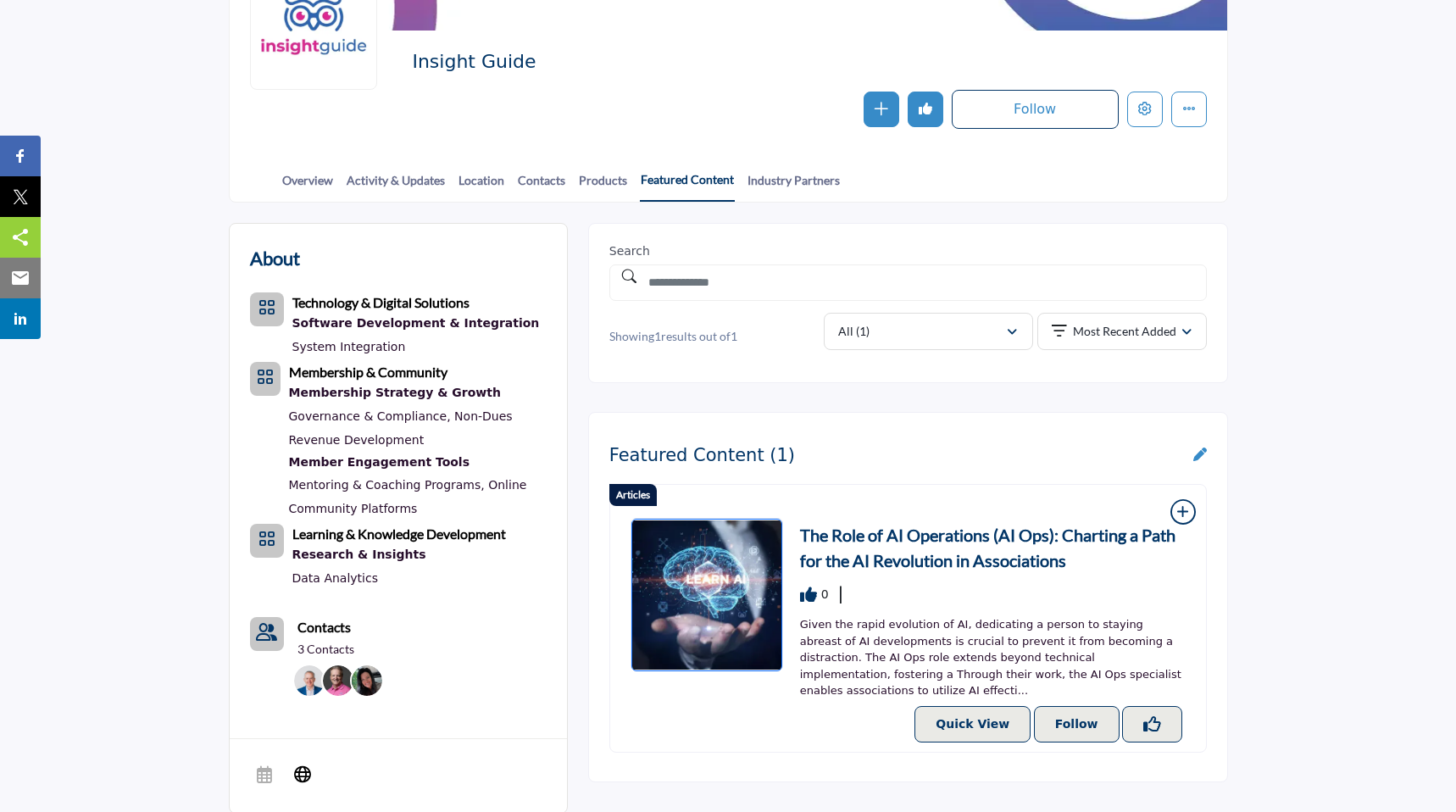
scroll to position [461, 0]
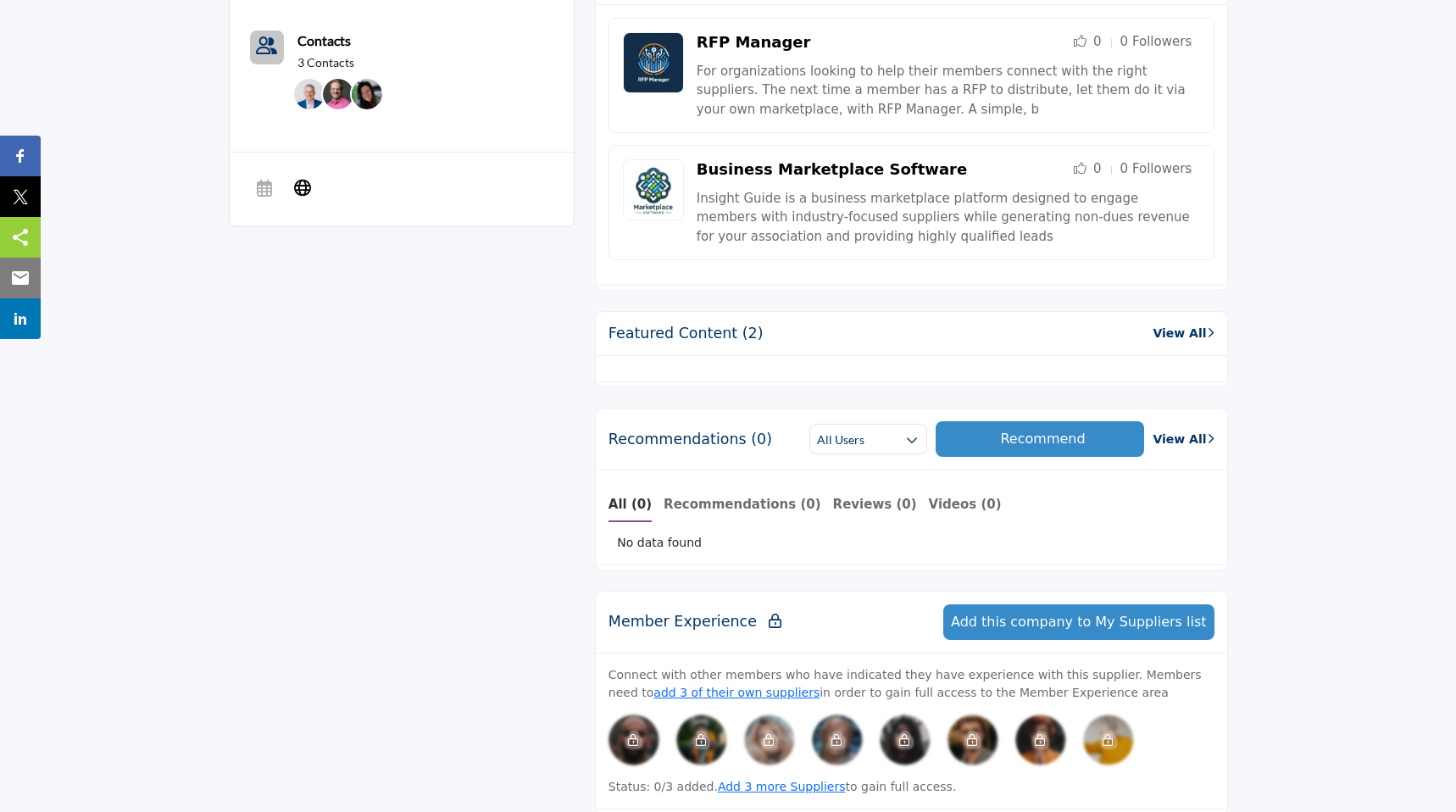
scroll to position [842, 0]
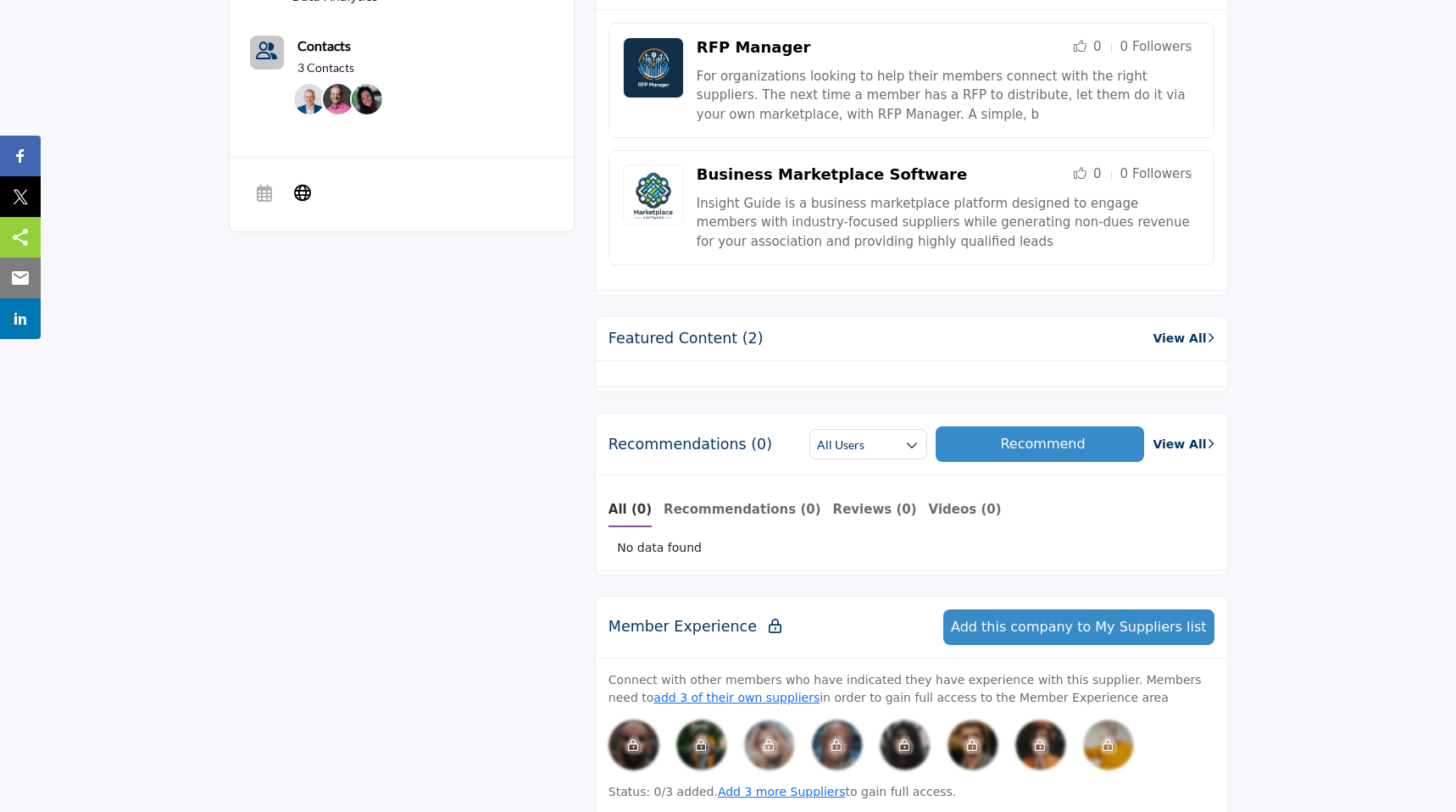
click at [1171, 333] on link "View All" at bounding box center [1182, 338] width 61 height 18
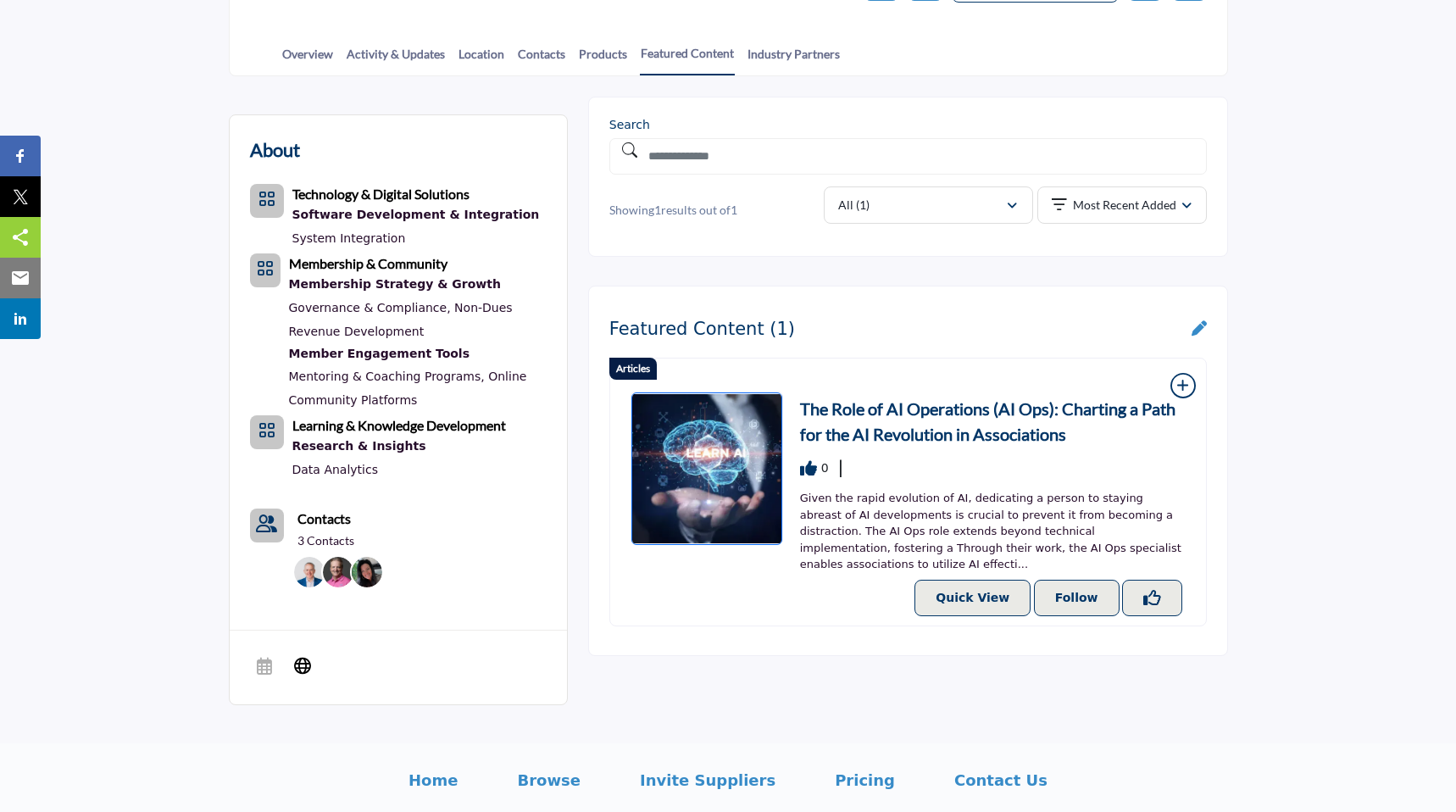
scroll to position [389, 0]
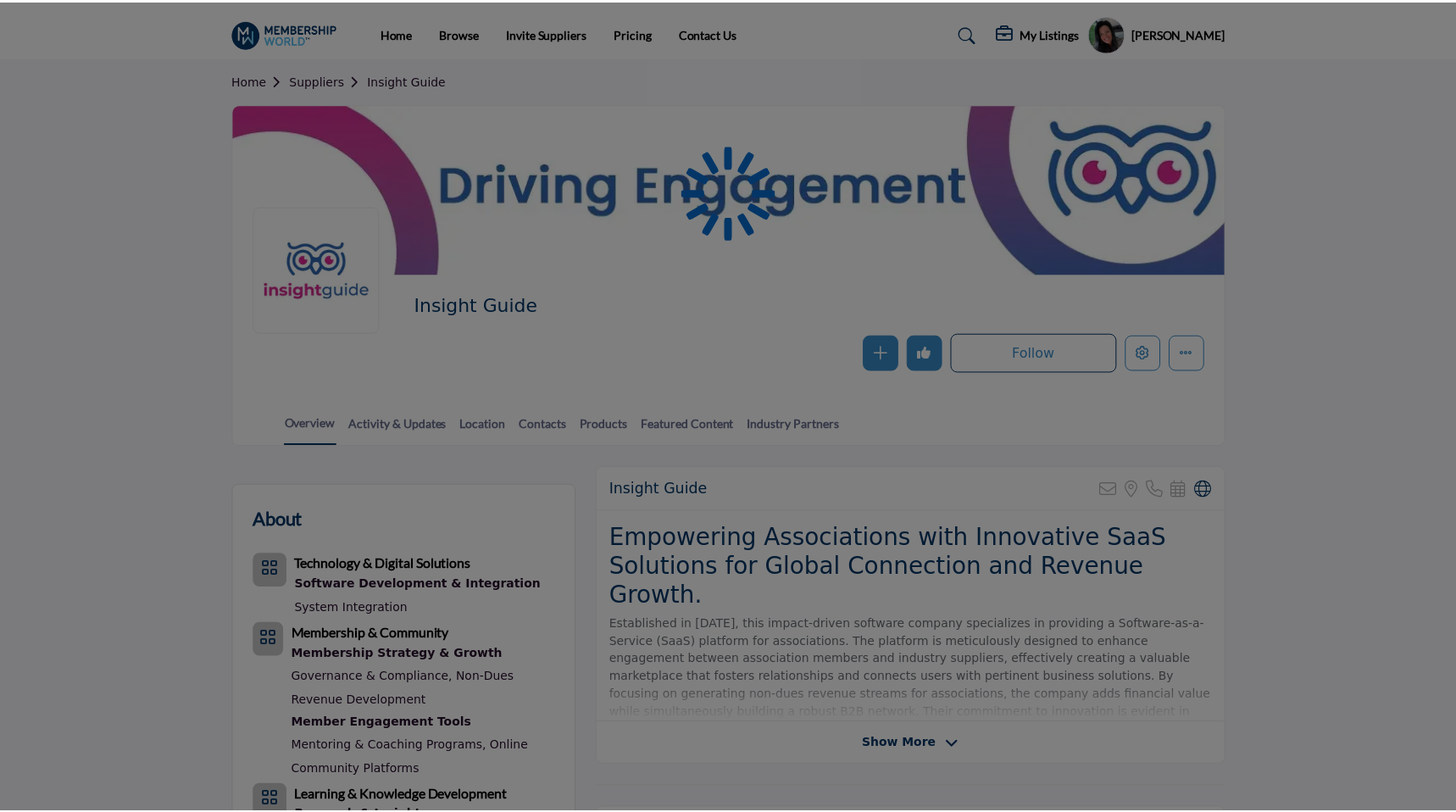
scroll to position [842, 0]
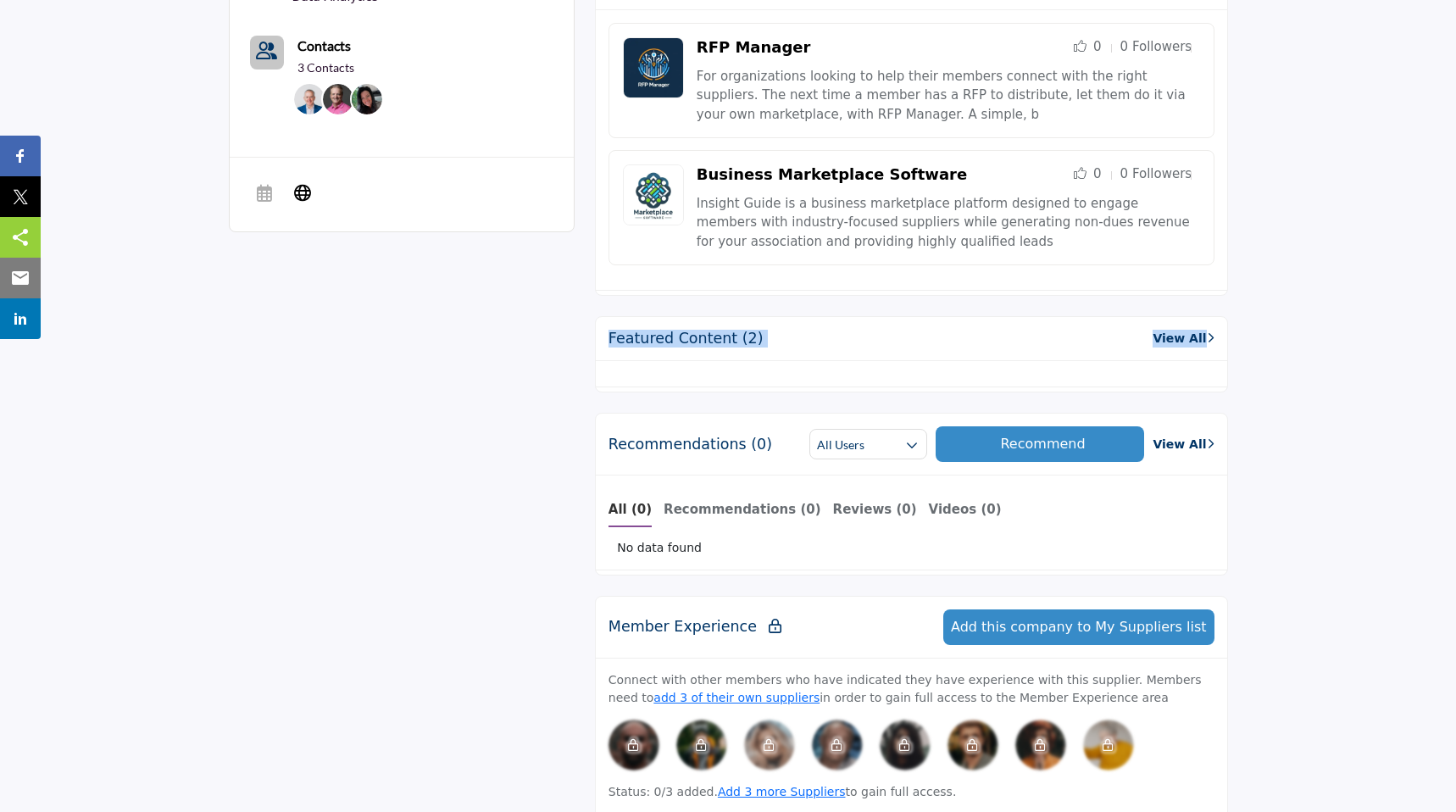
drag, startPoint x: 609, startPoint y: 338, endPoint x: 814, endPoint y: 361, distance: 206.3
click at [814, 361] on div "Featured Content (2) View All" at bounding box center [911, 354] width 633 height 77
click at [849, 334] on div "Featured Content (2) View All" at bounding box center [912, 338] width 632 height 44
click at [1190, 335] on link "View All" at bounding box center [1182, 338] width 61 height 18
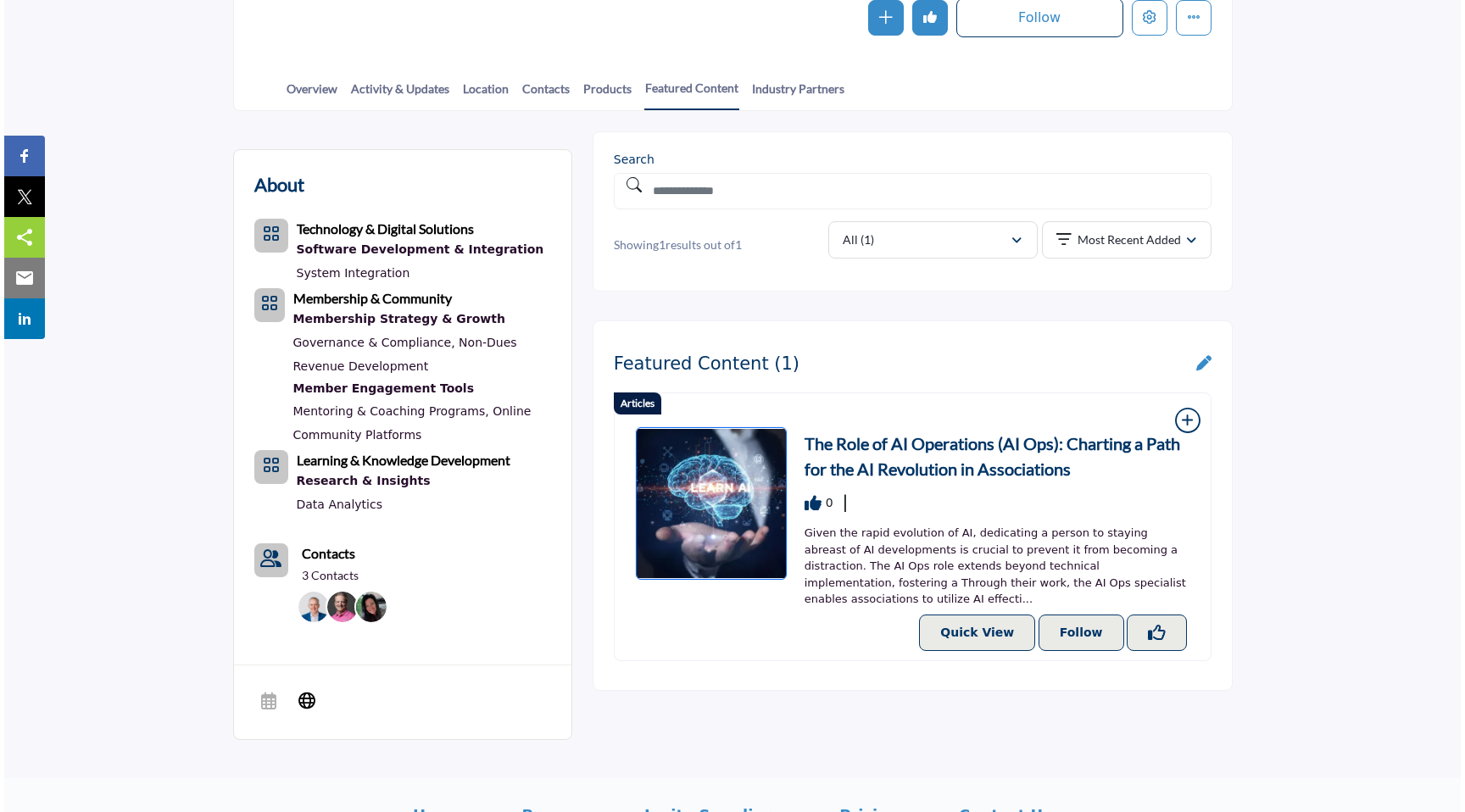
scroll to position [339, 0]
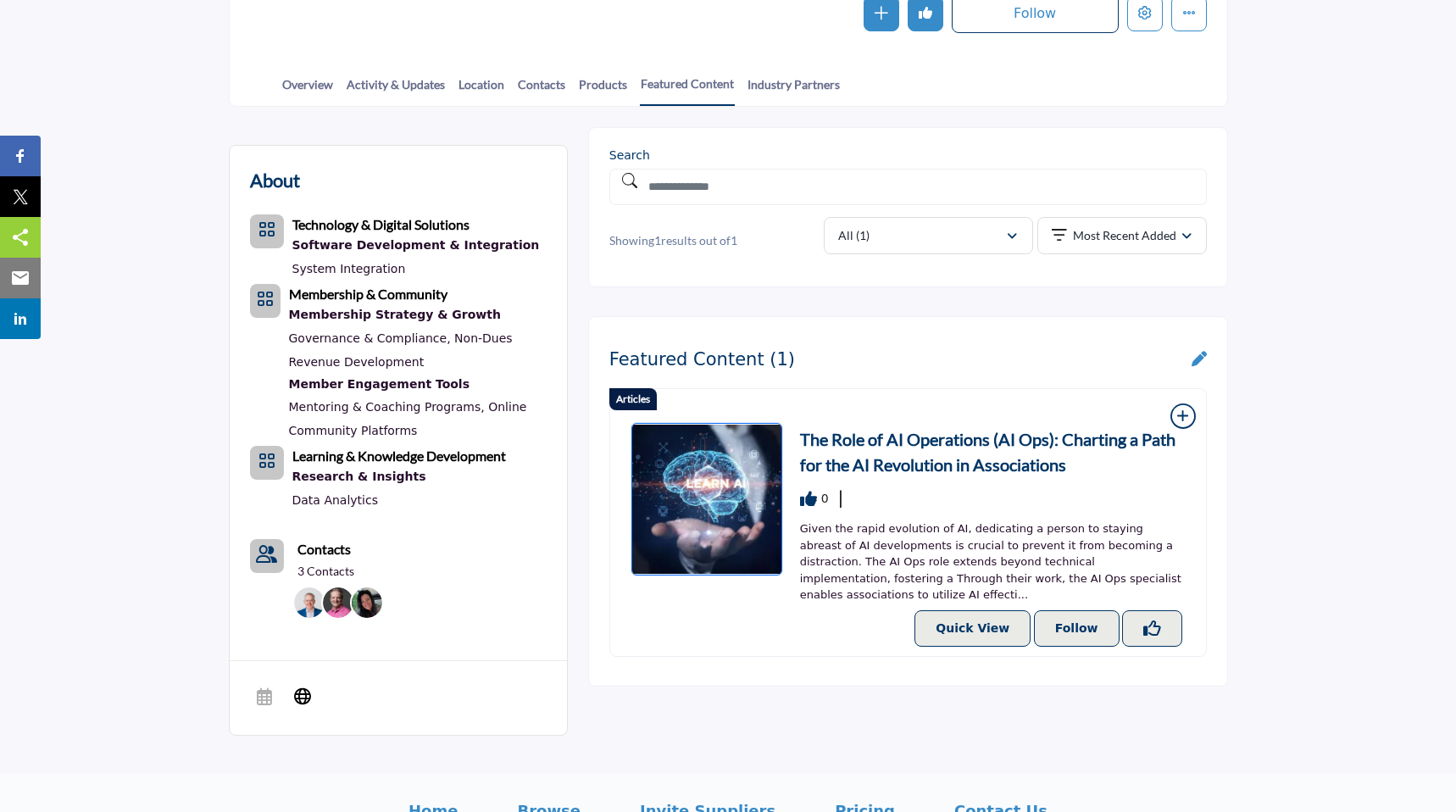
click at [1203, 356] on icon at bounding box center [1199, 358] width 15 height 15
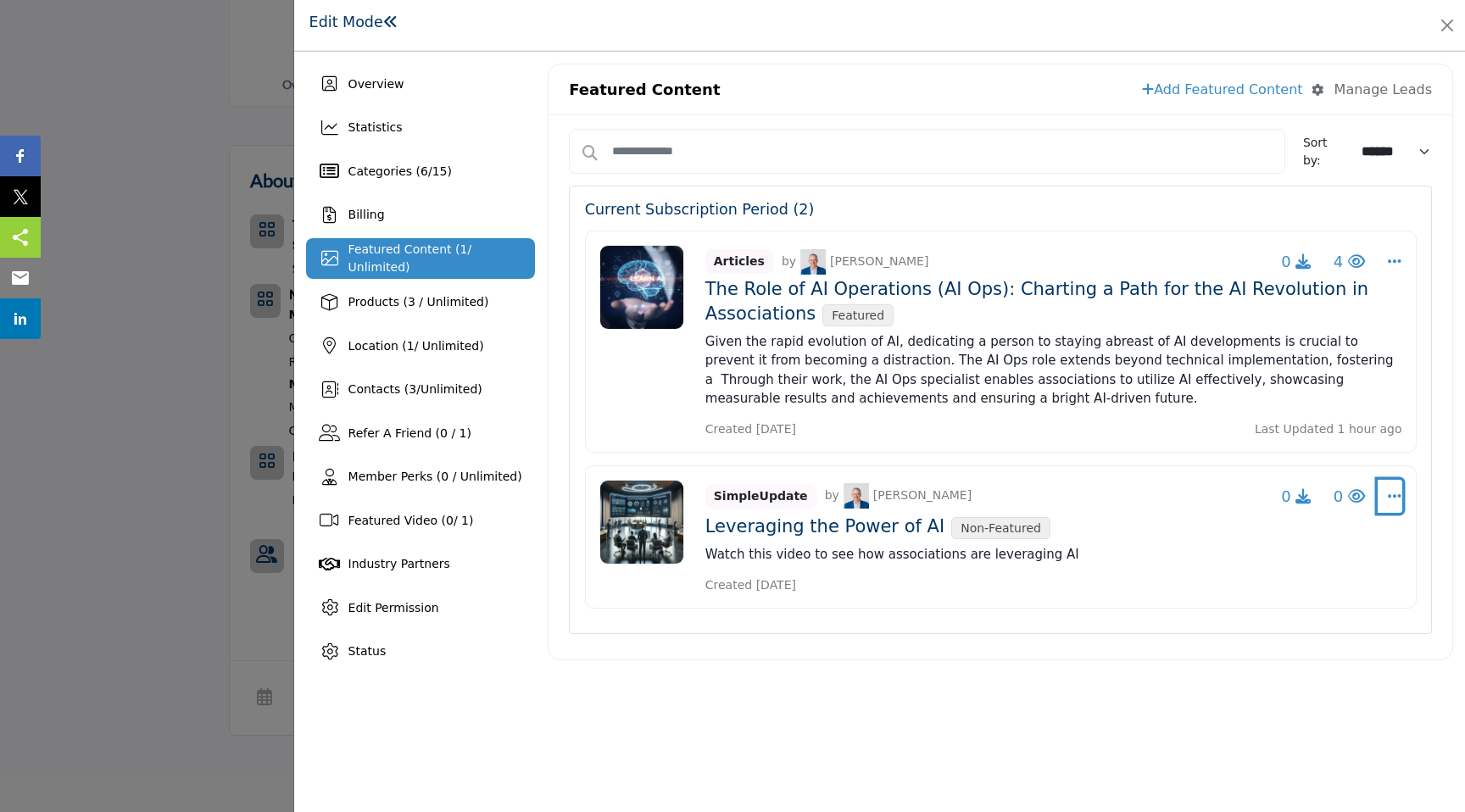
click at [1398, 495] on icon "Select Dropdown Options" at bounding box center [1395, 495] width 14 height 15
click at [1294, 570] on link "Edit" at bounding box center [1301, 577] width 165 height 31
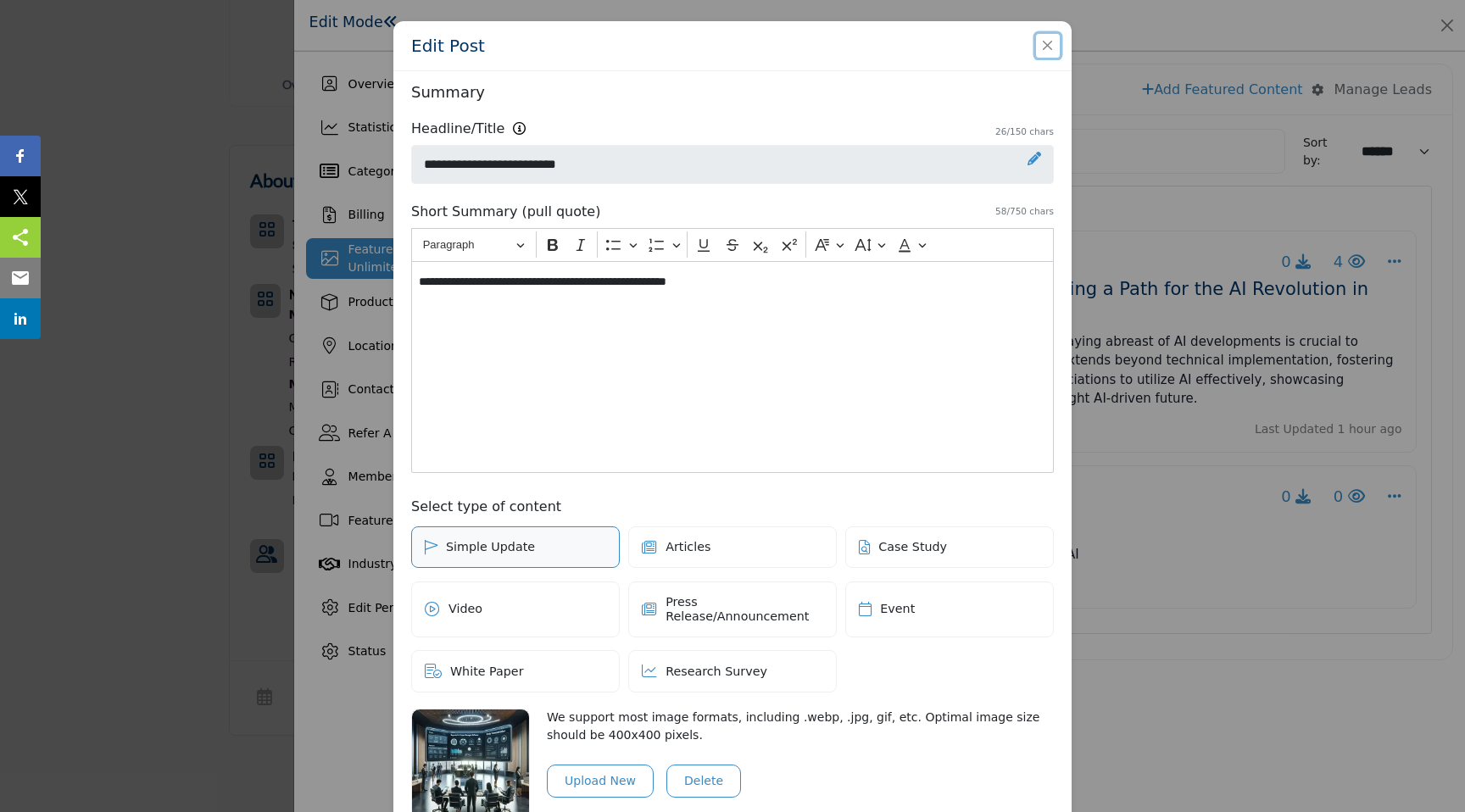
click at [1041, 44] on button "Close" at bounding box center [1047, 45] width 23 height 23
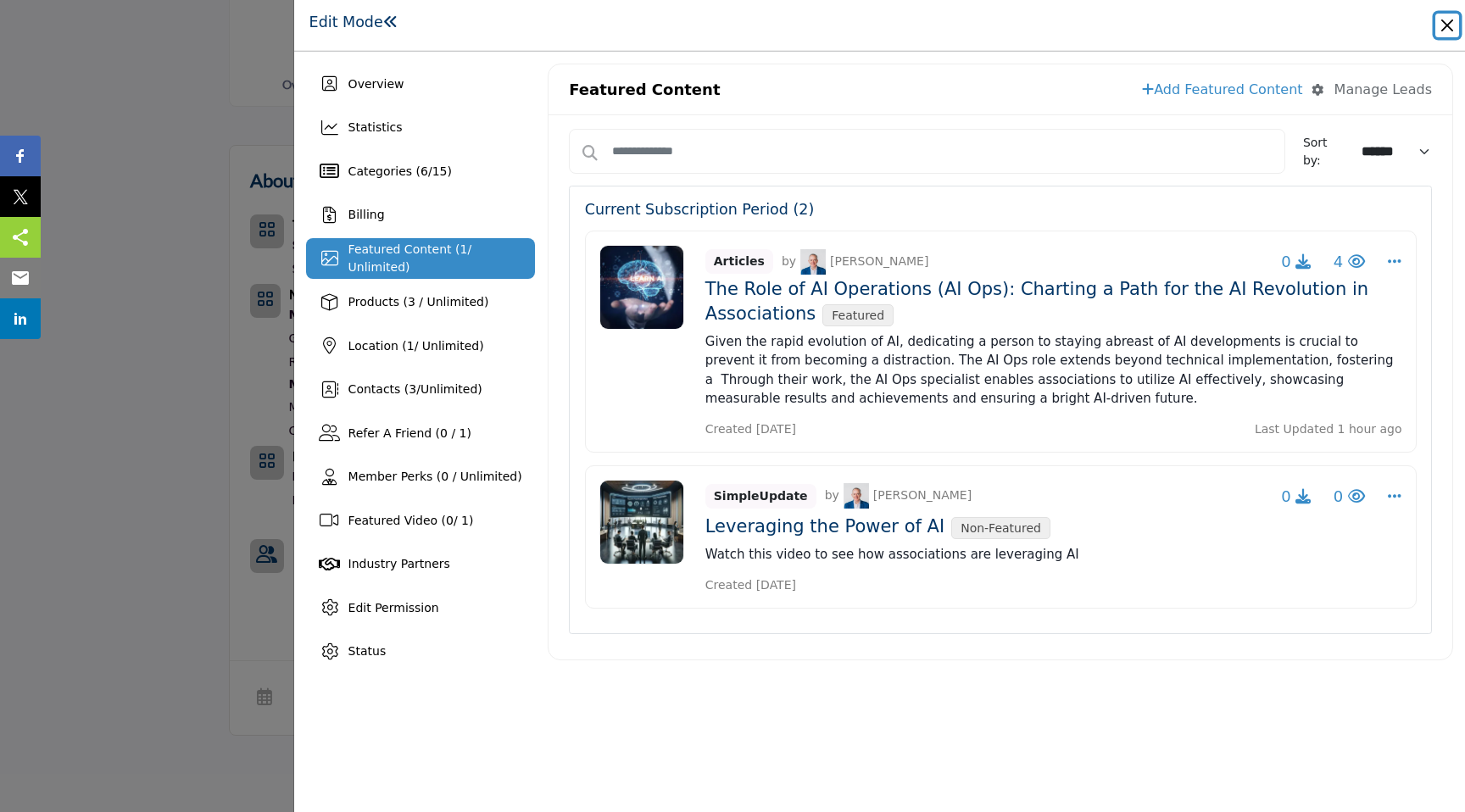
click at [1447, 31] on button "Close" at bounding box center [1446, 25] width 23 height 23
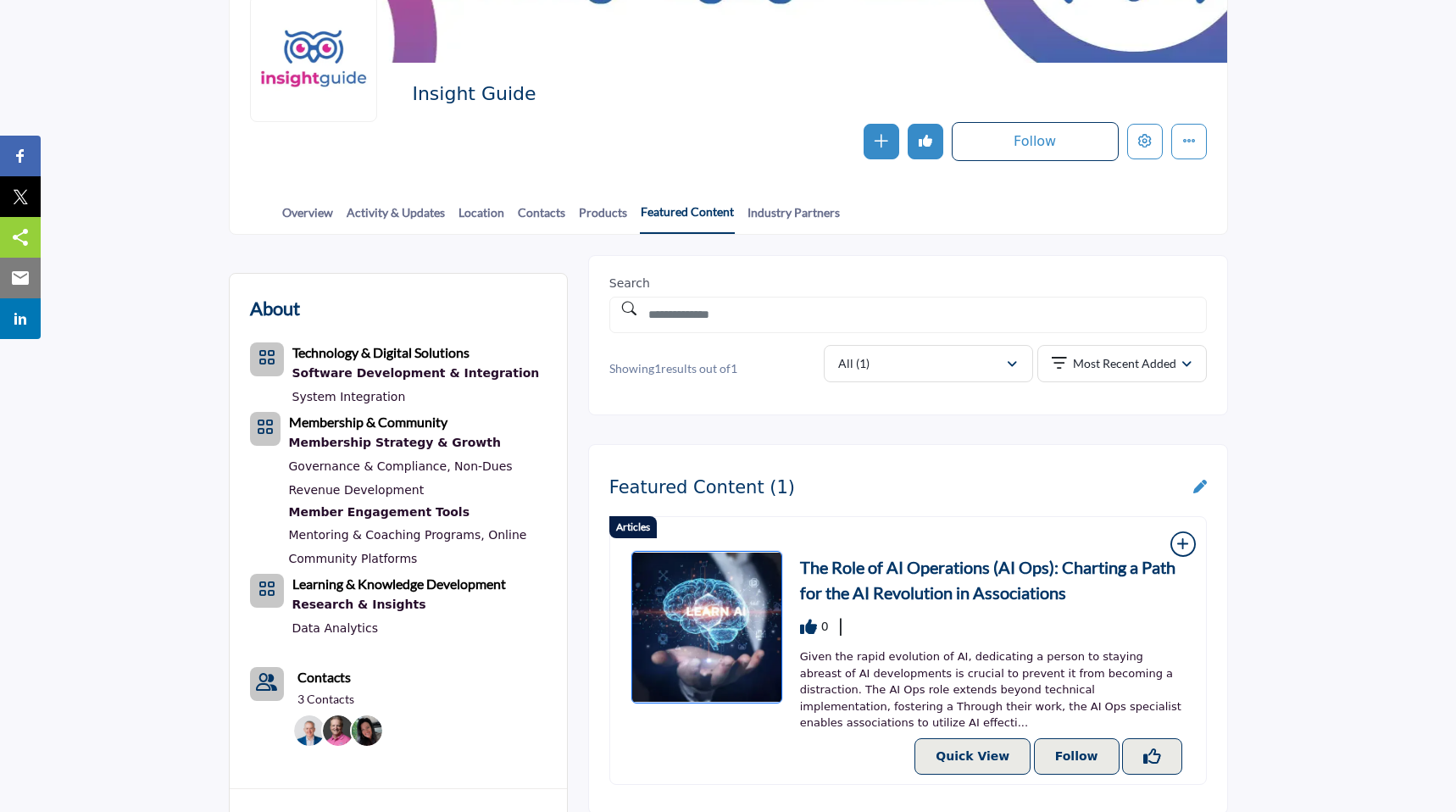
scroll to position [201, 0]
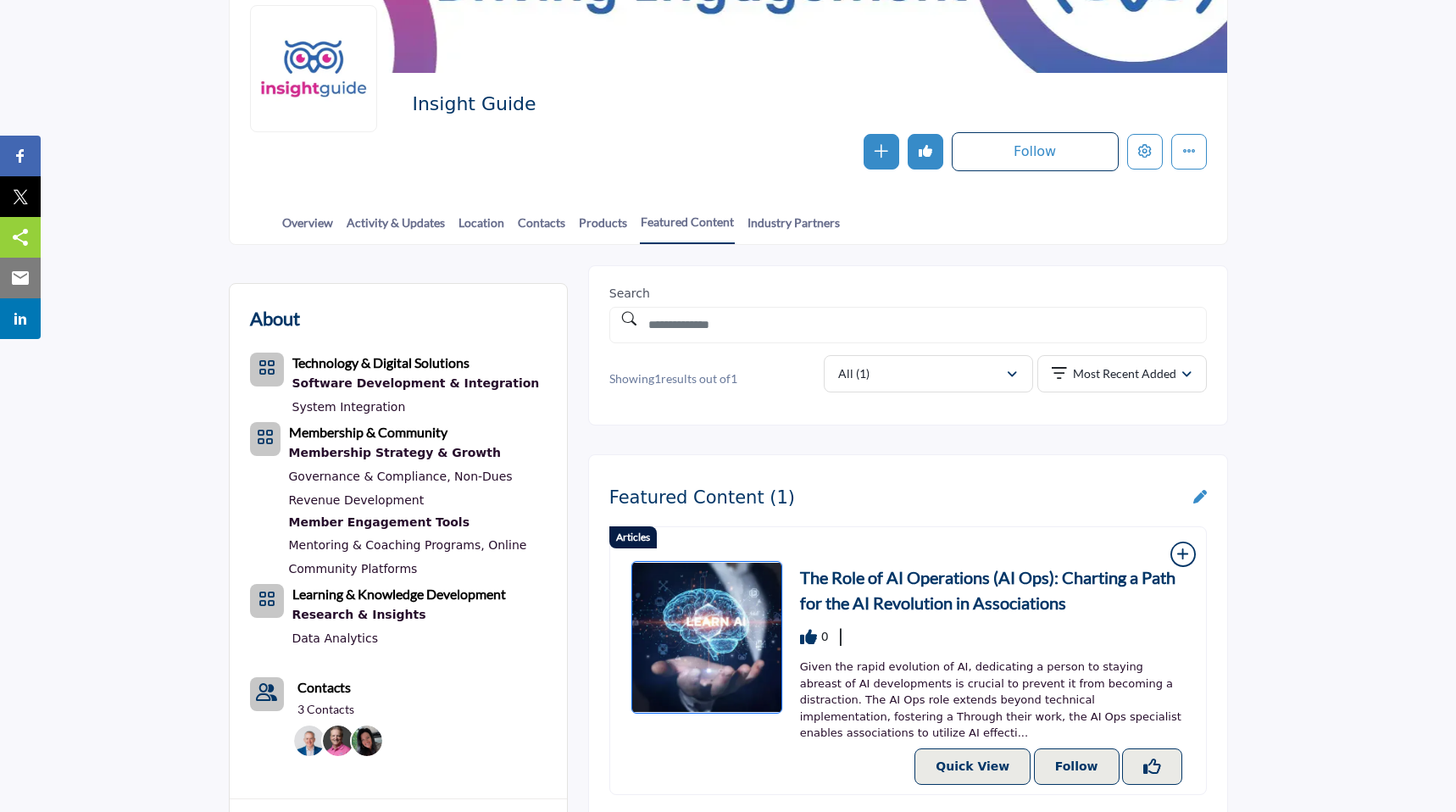
click at [1203, 493] on icon at bounding box center [1200, 496] width 14 height 14
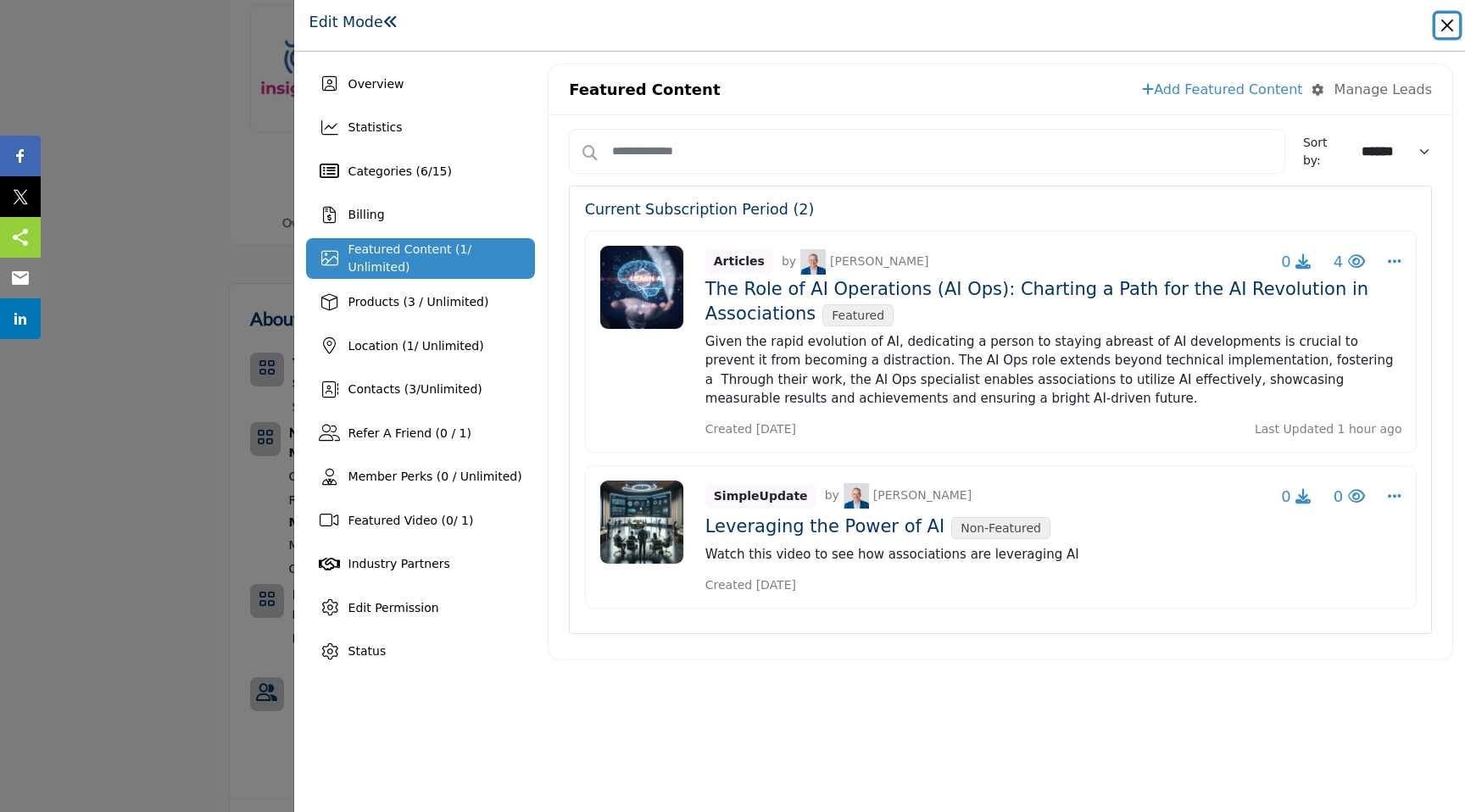
click at [1447, 25] on button "Close" at bounding box center [1446, 25] width 23 height 23
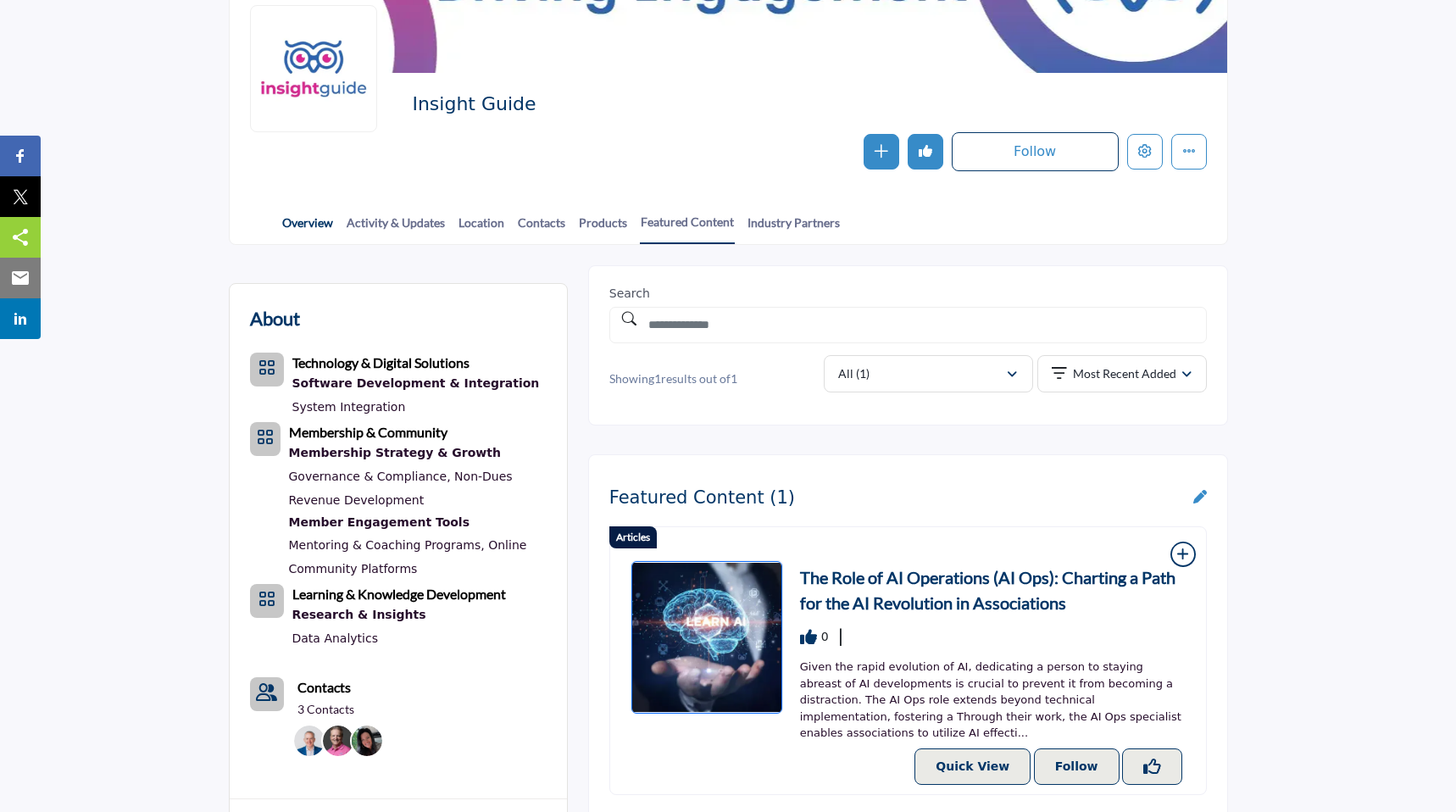
click at [313, 229] on link "Overview" at bounding box center [307, 229] width 52 height 30
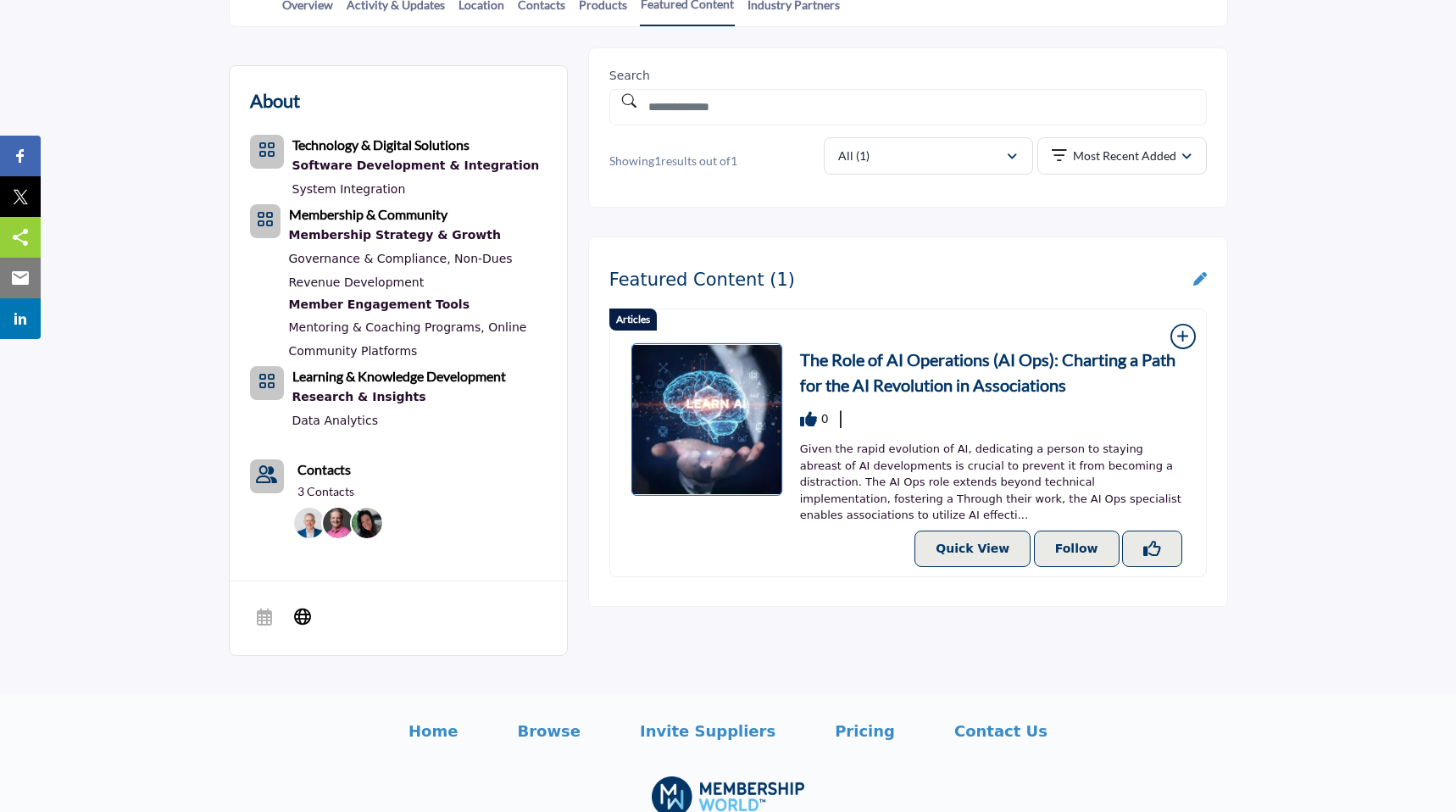
scroll to position [478, 0]
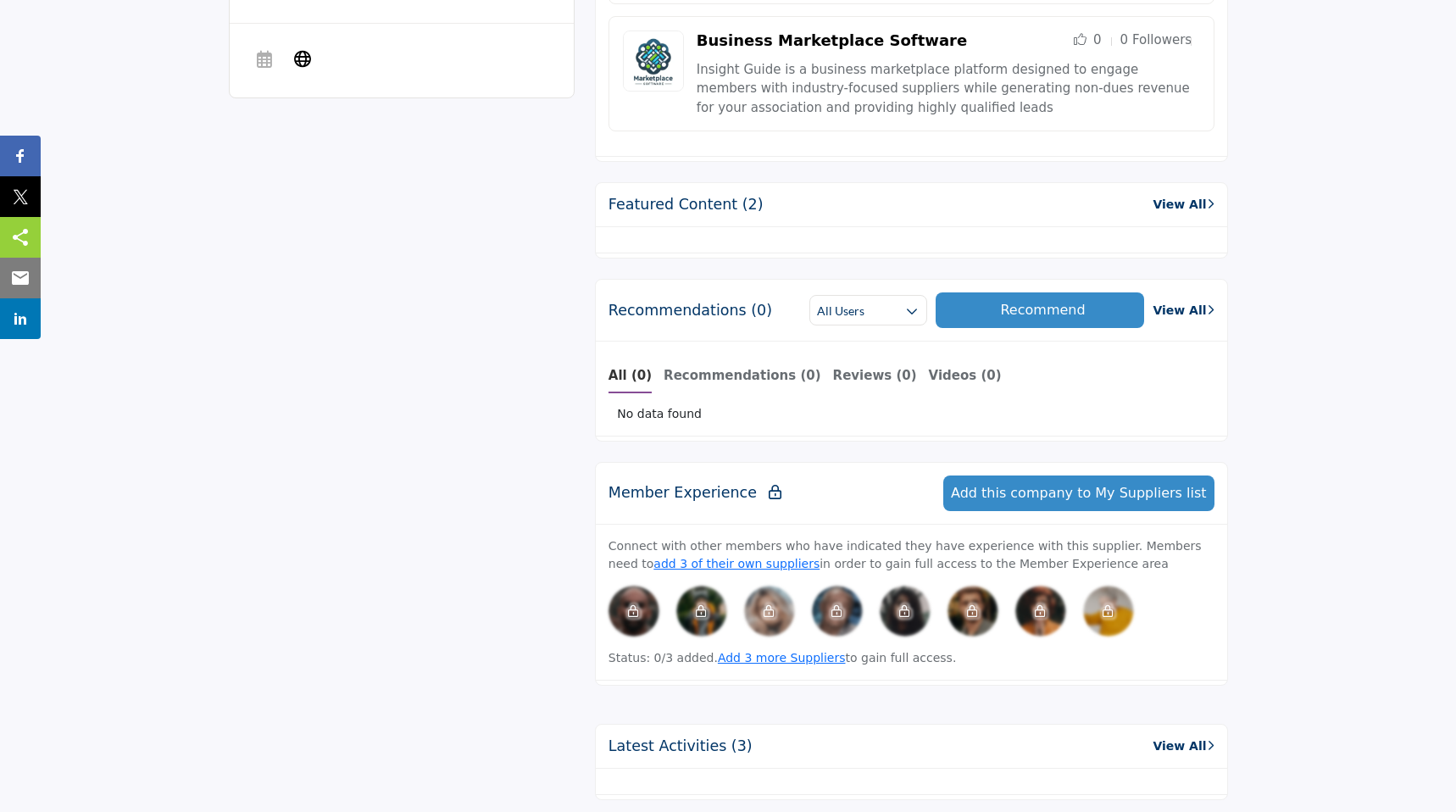
scroll to position [994, 0]
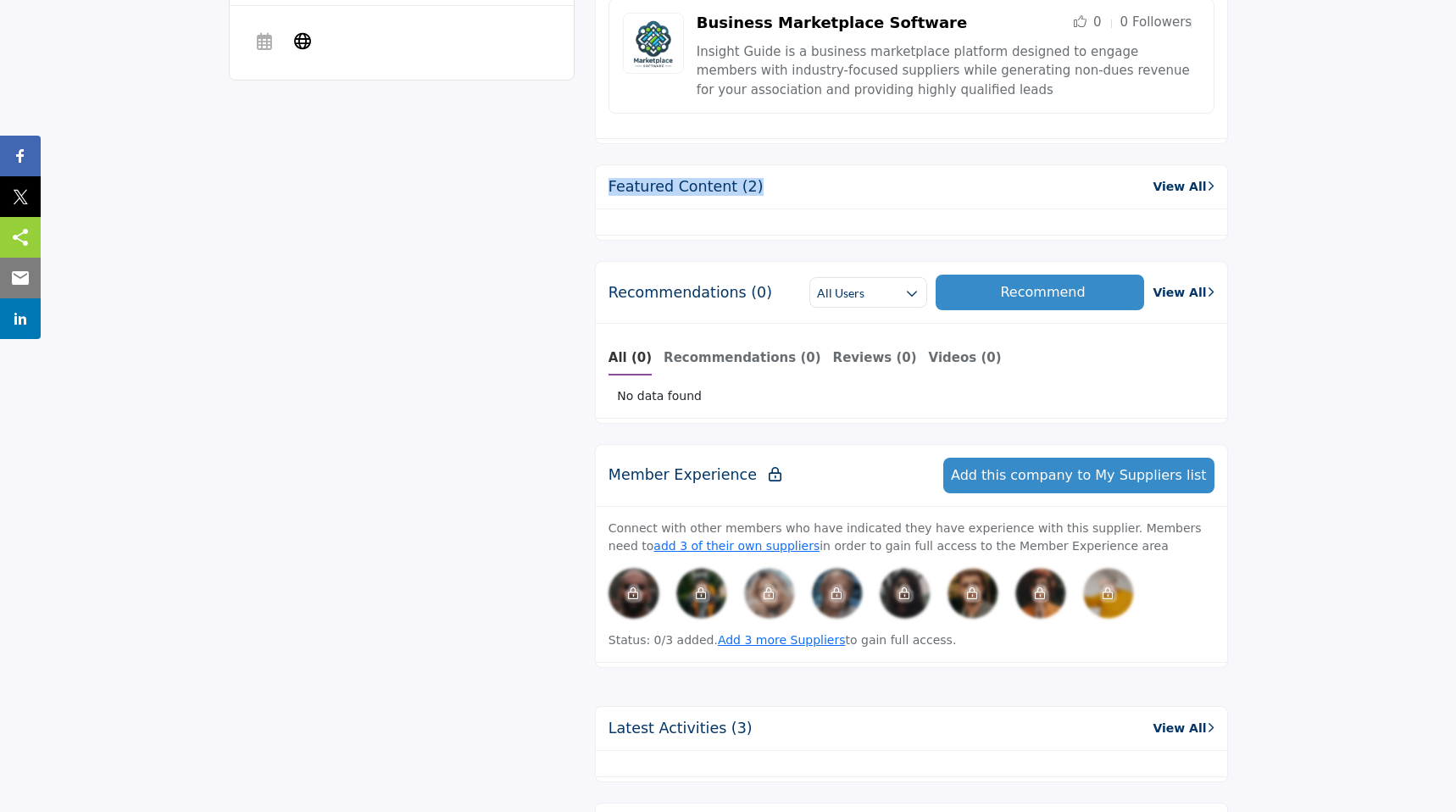
drag, startPoint x: 749, startPoint y: 189, endPoint x: 602, endPoint y: 189, distance: 147.0
click at [602, 189] on div "Featured Content (2) View All" at bounding box center [912, 187] width 632 height 44
click at [633, 189] on h2 "Featured Content (2)" at bounding box center [686, 186] width 155 height 18
drag, startPoint x: 751, startPoint y: 195, endPoint x: 545, endPoint y: 187, distance: 206.2
click at [545, 187] on div "About Technology & Digital Solutions Software Development & Integration System …" at bounding box center [728, 800] width 999 height 2656
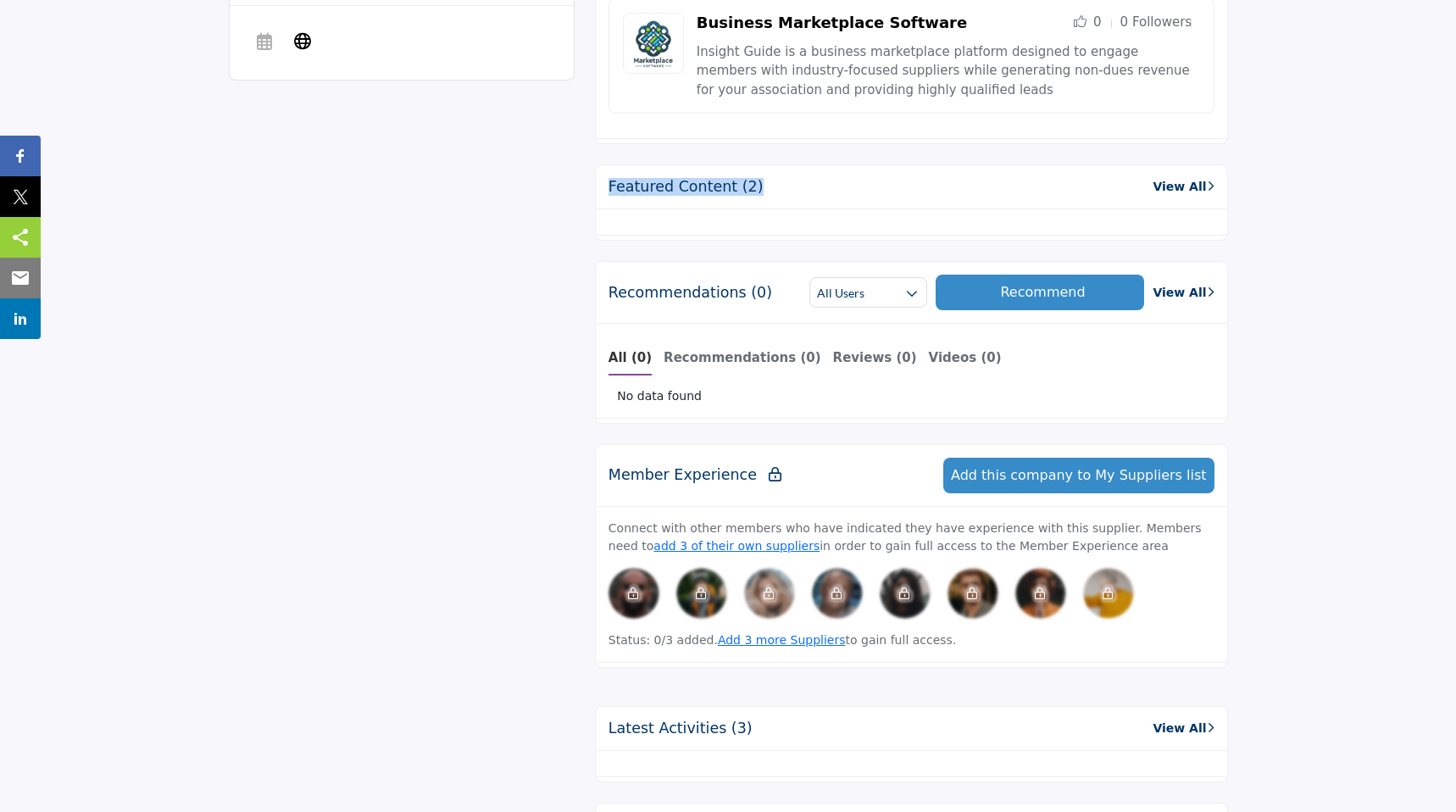
click at [756, 203] on div "Featured Content (2) View All" at bounding box center [912, 187] width 632 height 44
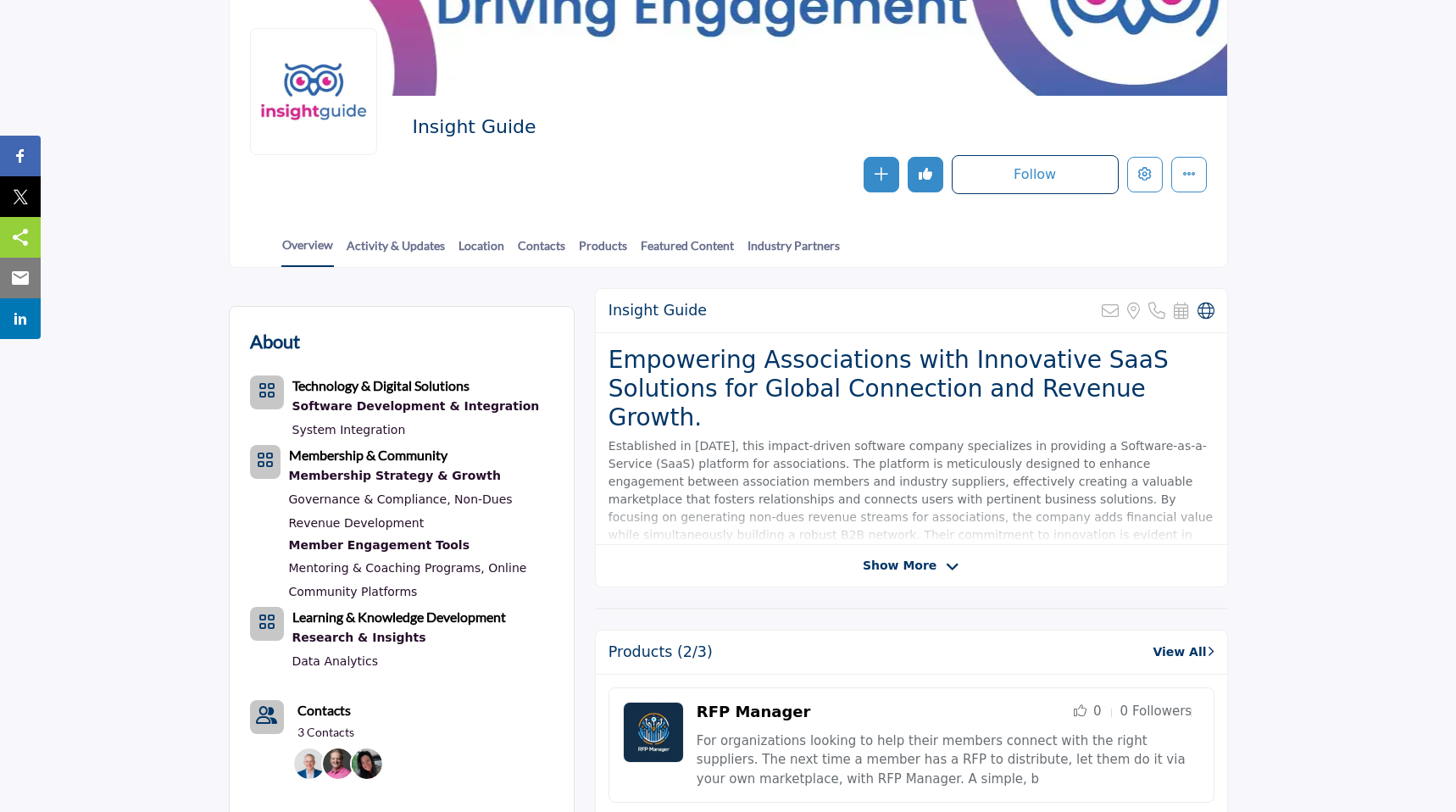
scroll to position [168, 0]
